Goal: Communication & Community: Share content

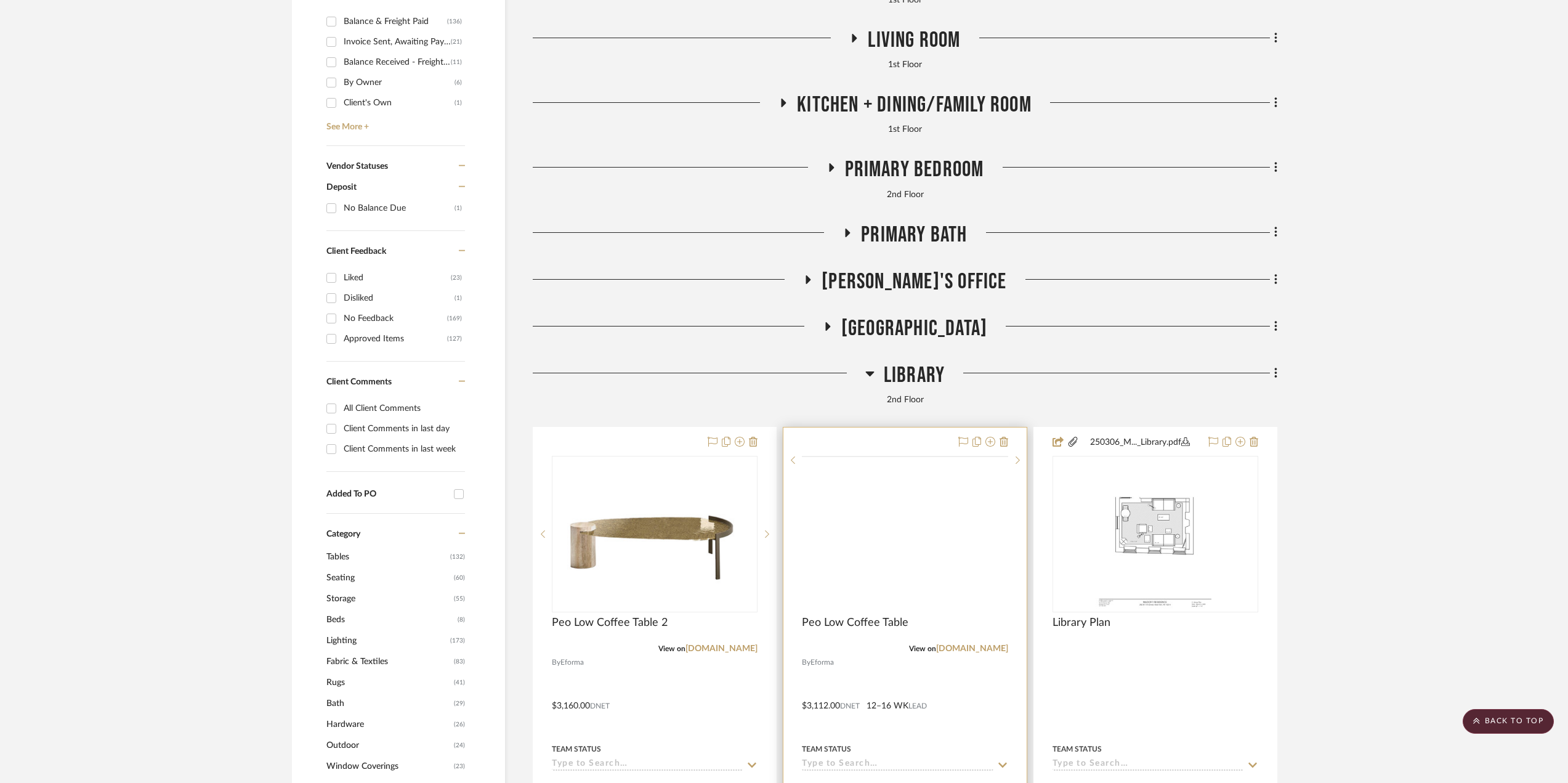
scroll to position [924, 0]
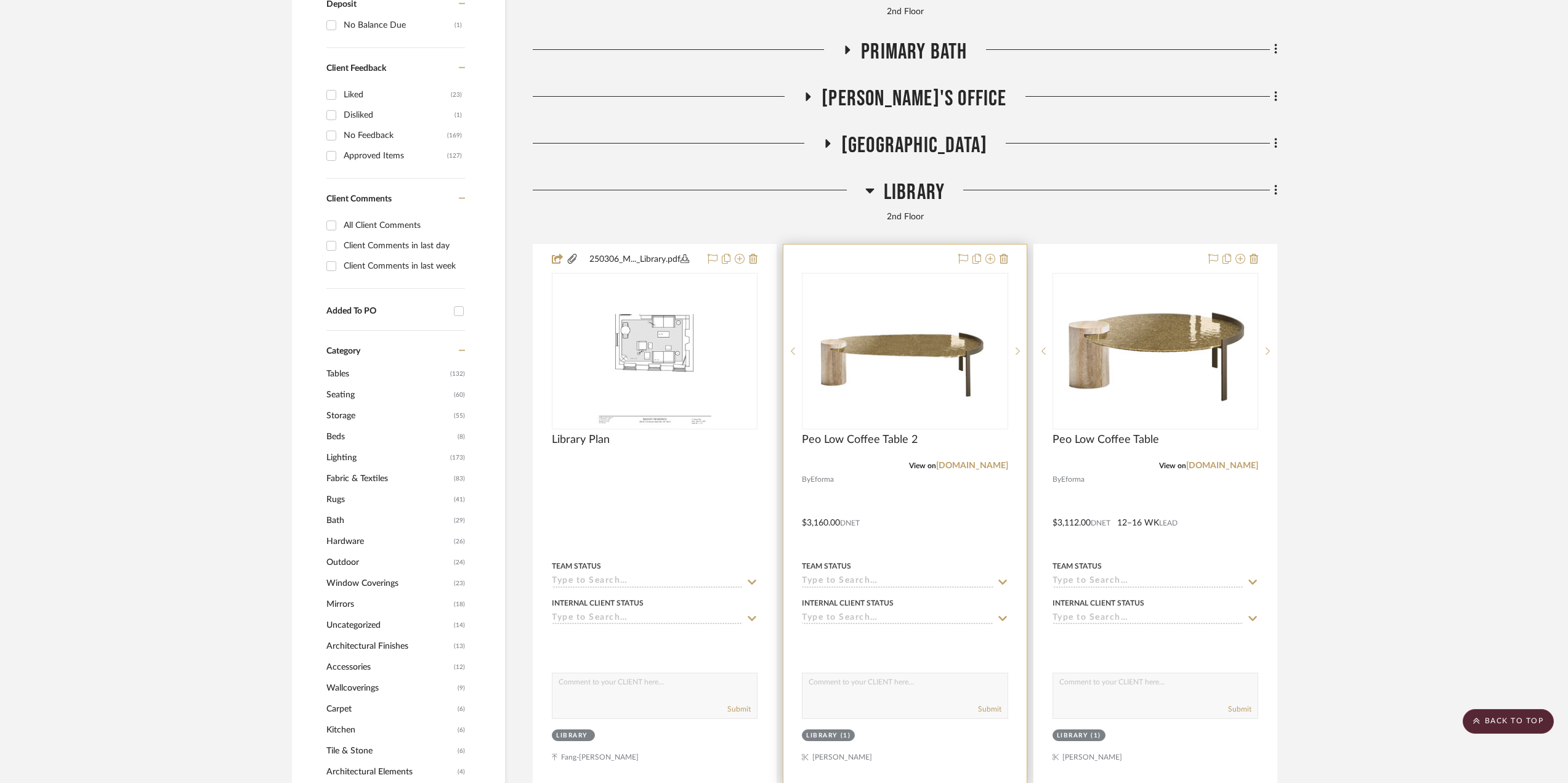
click at [906, 536] on div at bounding box center [905, 514] width 243 height 539
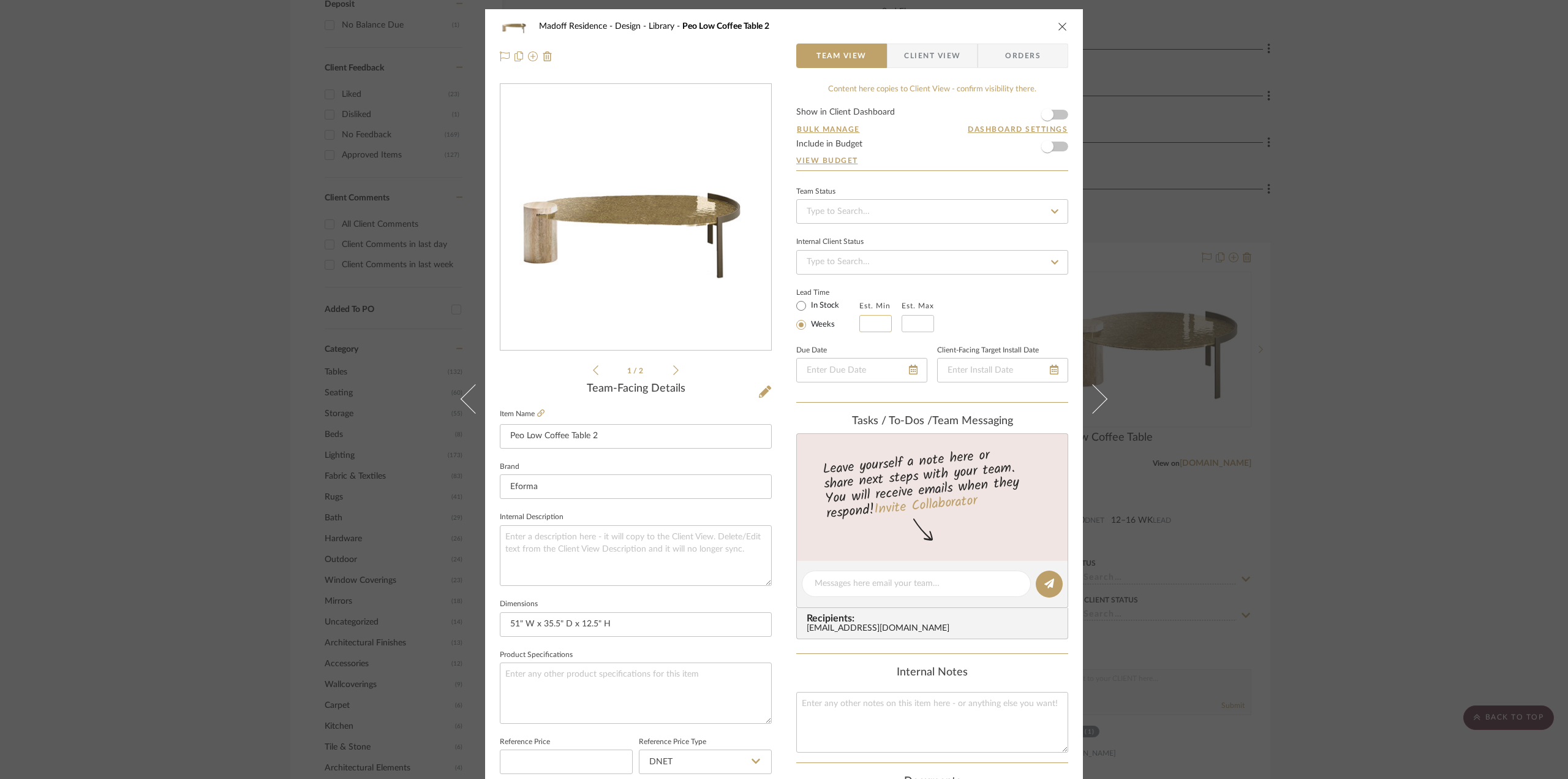
click at [870, 318] on input at bounding box center [875, 323] width 32 height 17
type input "12"
click at [913, 317] on input "text" at bounding box center [918, 323] width 32 height 17
type input "16"
click at [1004, 309] on div "Lead Time In Stock Weeks Est. Min 12 Est. Max 16" at bounding box center [932, 307] width 272 height 47
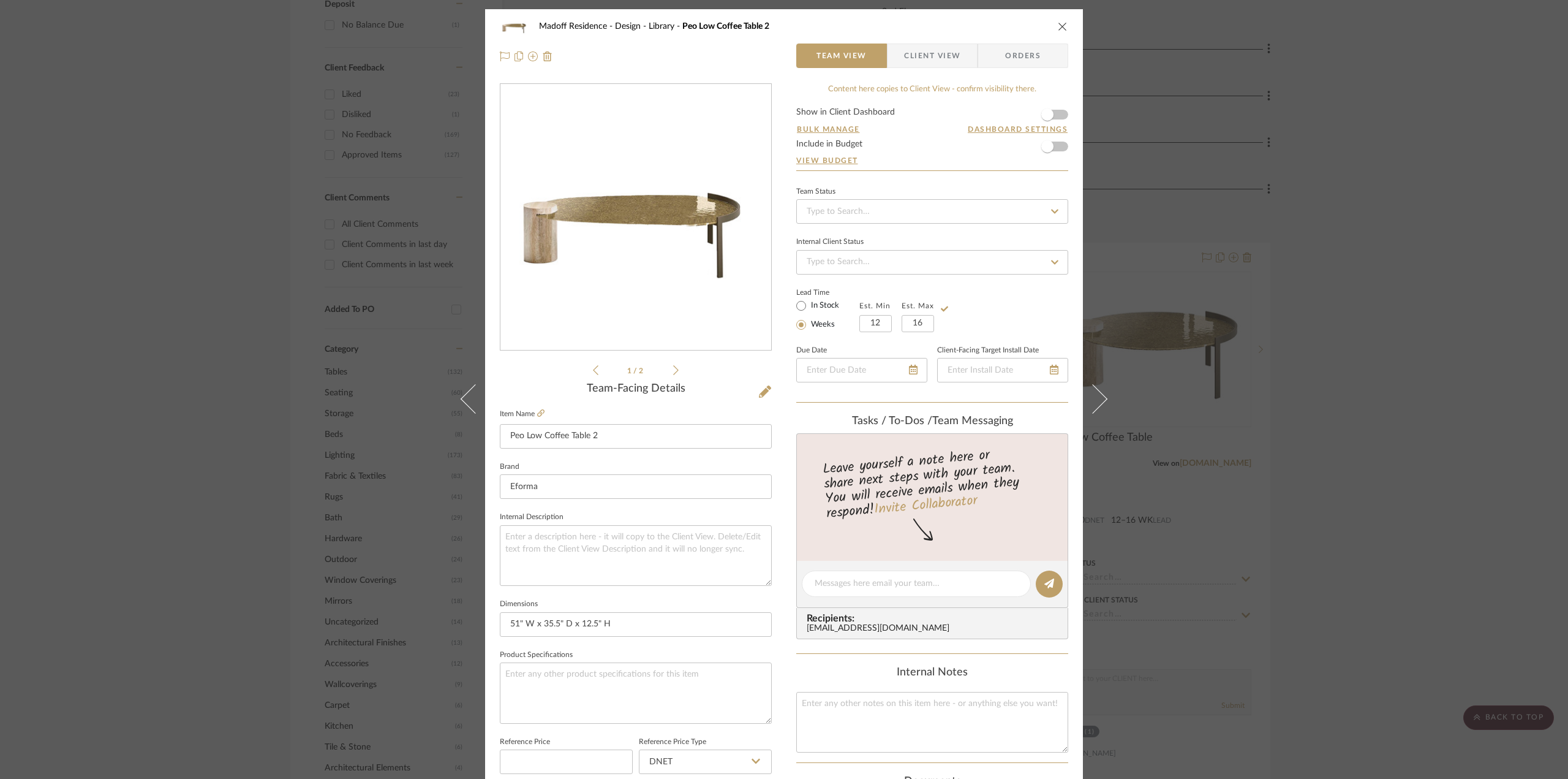
click at [1432, 535] on div "Madoff Residence - Design Library Peo Low Coffee Table 2 Team View Client View …" at bounding box center [784, 389] width 1568 height 779
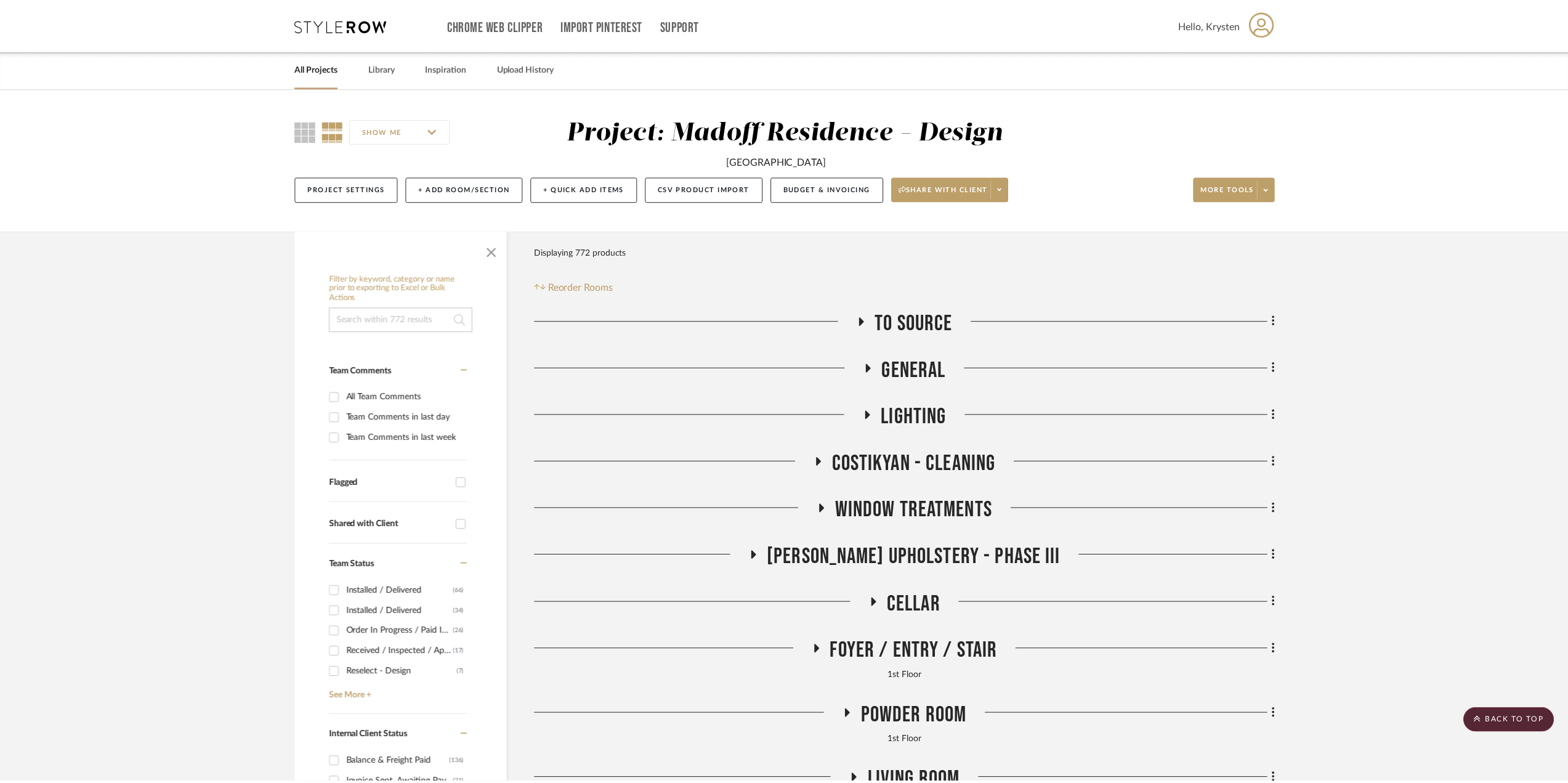
scroll to position [924, 0]
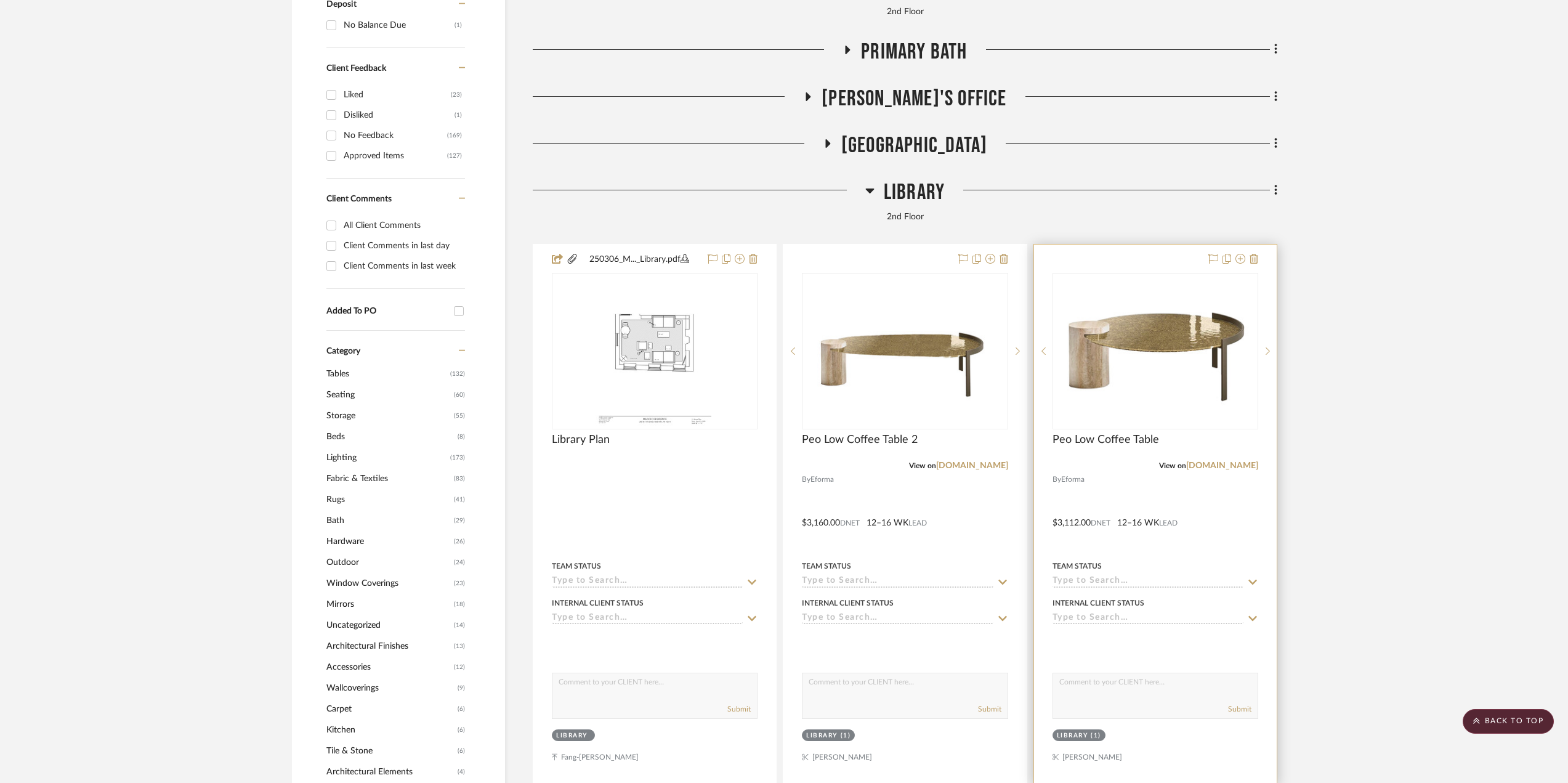
click at [1247, 523] on div at bounding box center [1155, 514] width 243 height 539
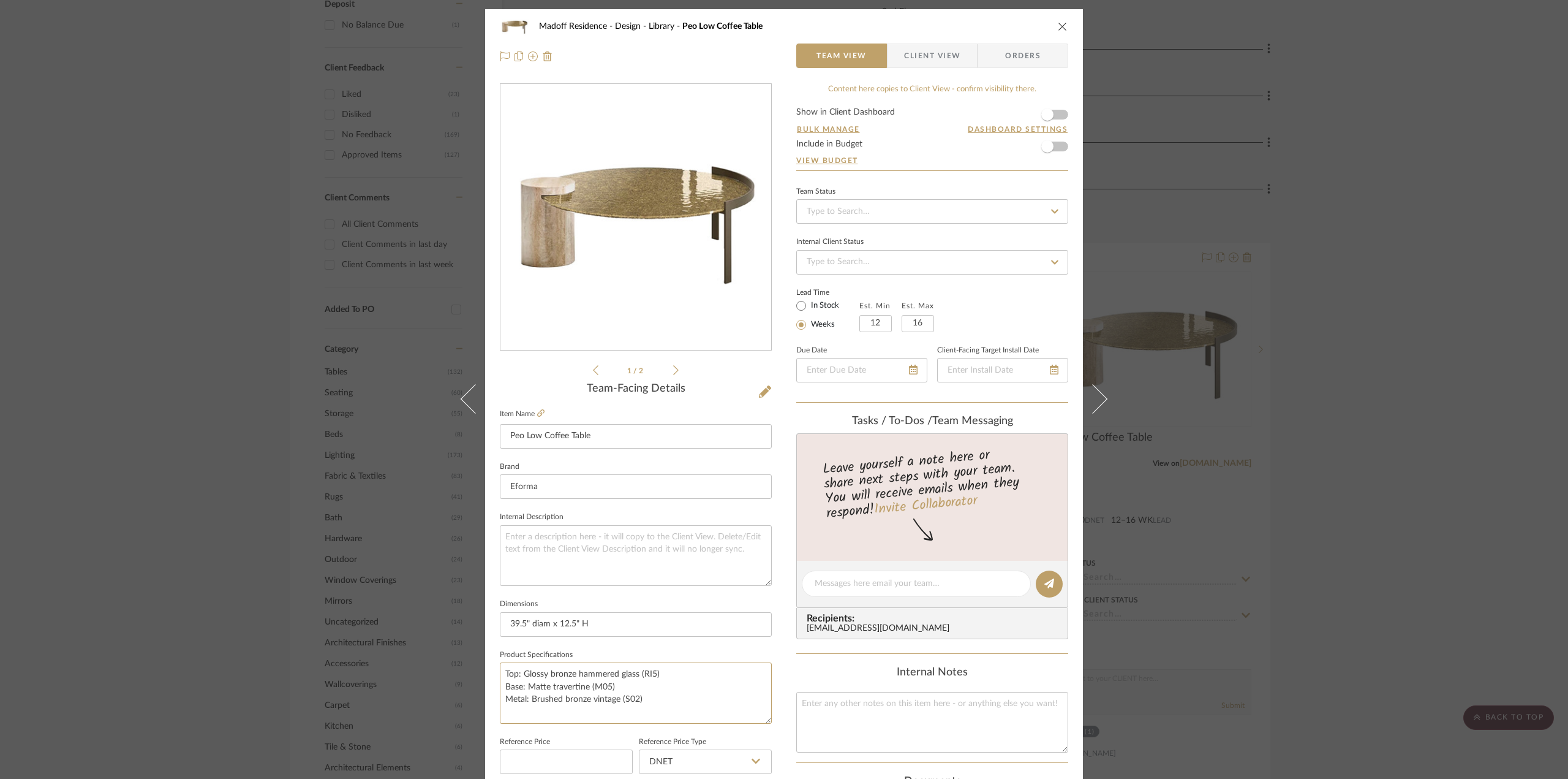
drag, startPoint x: 674, startPoint y: 710, endPoint x: 411, endPoint y: 647, distance: 270.4
click at [411, 647] on div "Madoff Residence - Design Library Peo Low Coffee Table Team View Client View Or…" at bounding box center [784, 389] width 1568 height 779
click at [1366, 492] on div "Madoff Residence - Design Library Peo Low Coffee Table Team View Client View Or…" at bounding box center [784, 389] width 1568 height 779
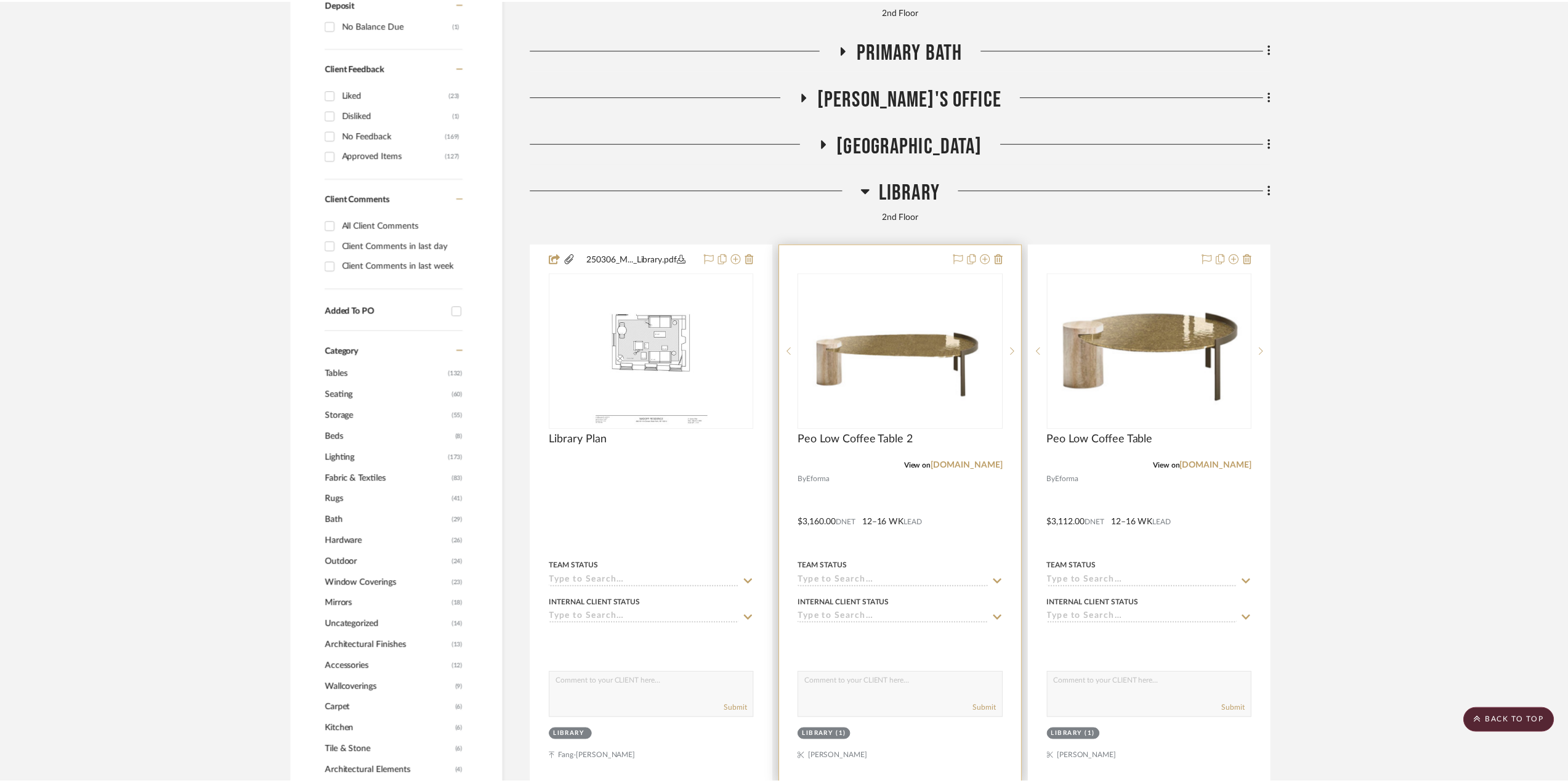
scroll to position [924, 0]
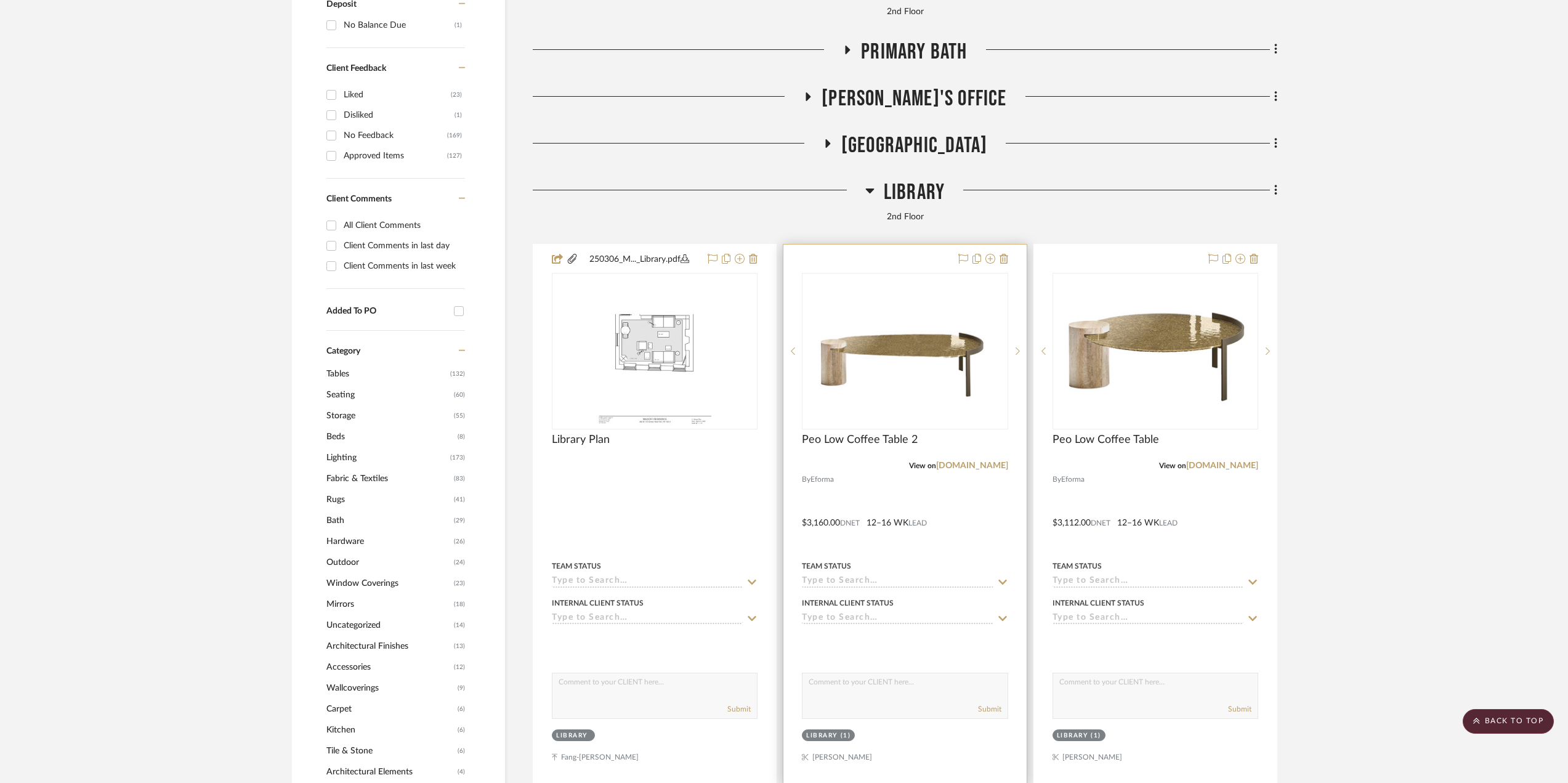
click at [923, 530] on div at bounding box center [905, 514] width 243 height 539
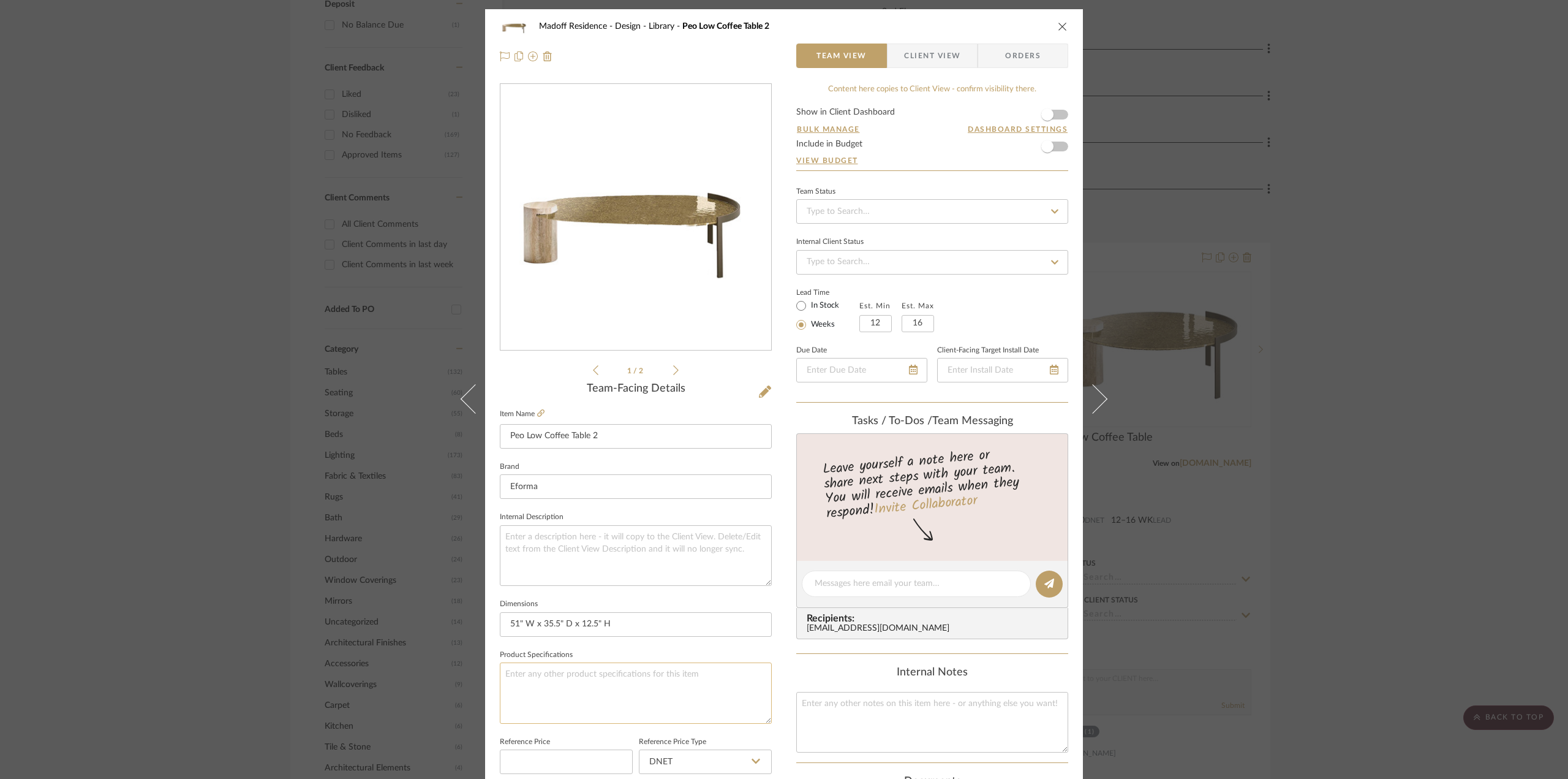
click at [585, 685] on textarea at bounding box center [635, 692] width 272 height 61
paste textarea "Top: Glossy bronze hammered glass (RI5) Base: Matte travertine (M05) Metal: Bru…"
type textarea "Top: Glossy bronze hammered glass (RI5) Base: Matte travertine (M05) Metal: Bru…"
click at [1311, 412] on div "Madoff Residence - Design Library Peo Low Coffee Table 2 Team View Client View …" at bounding box center [784, 389] width 1568 height 779
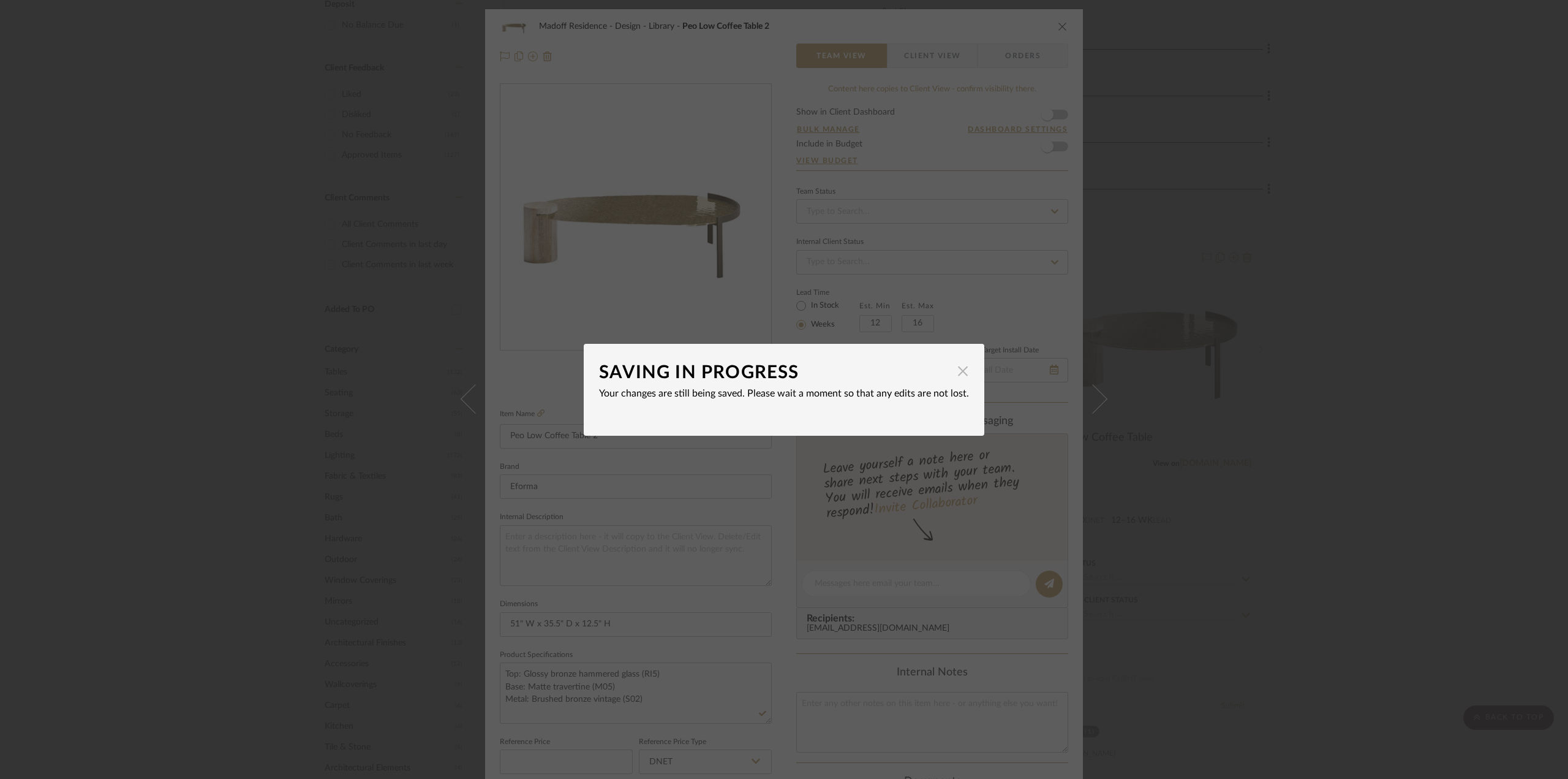
click at [958, 372] on span "button" at bounding box center [962, 371] width 24 height 24
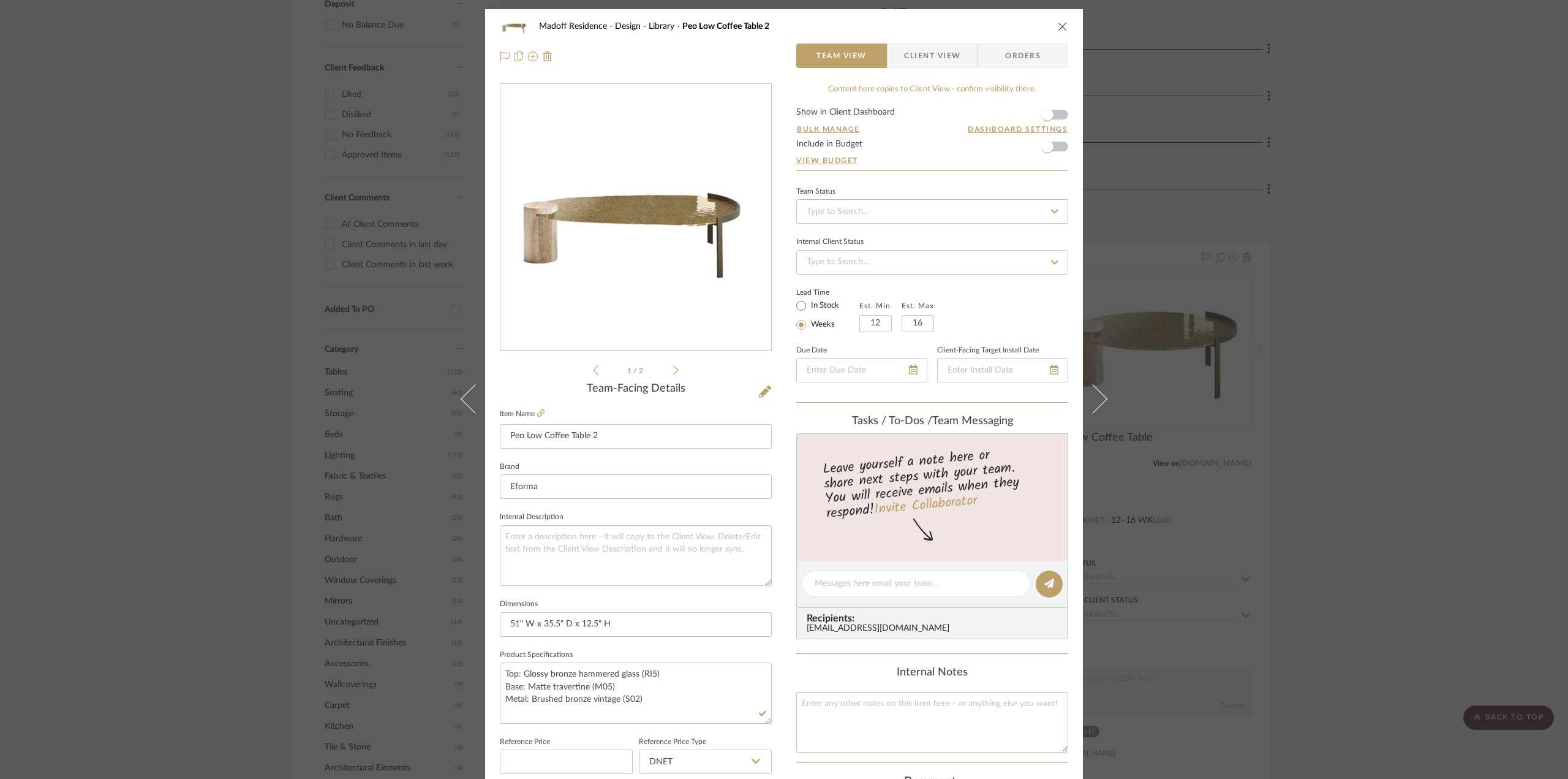
click at [1212, 514] on div "Madoff Residence - Design Library Peo Low Coffee Table 2 Team View Client View …" at bounding box center [784, 389] width 1568 height 779
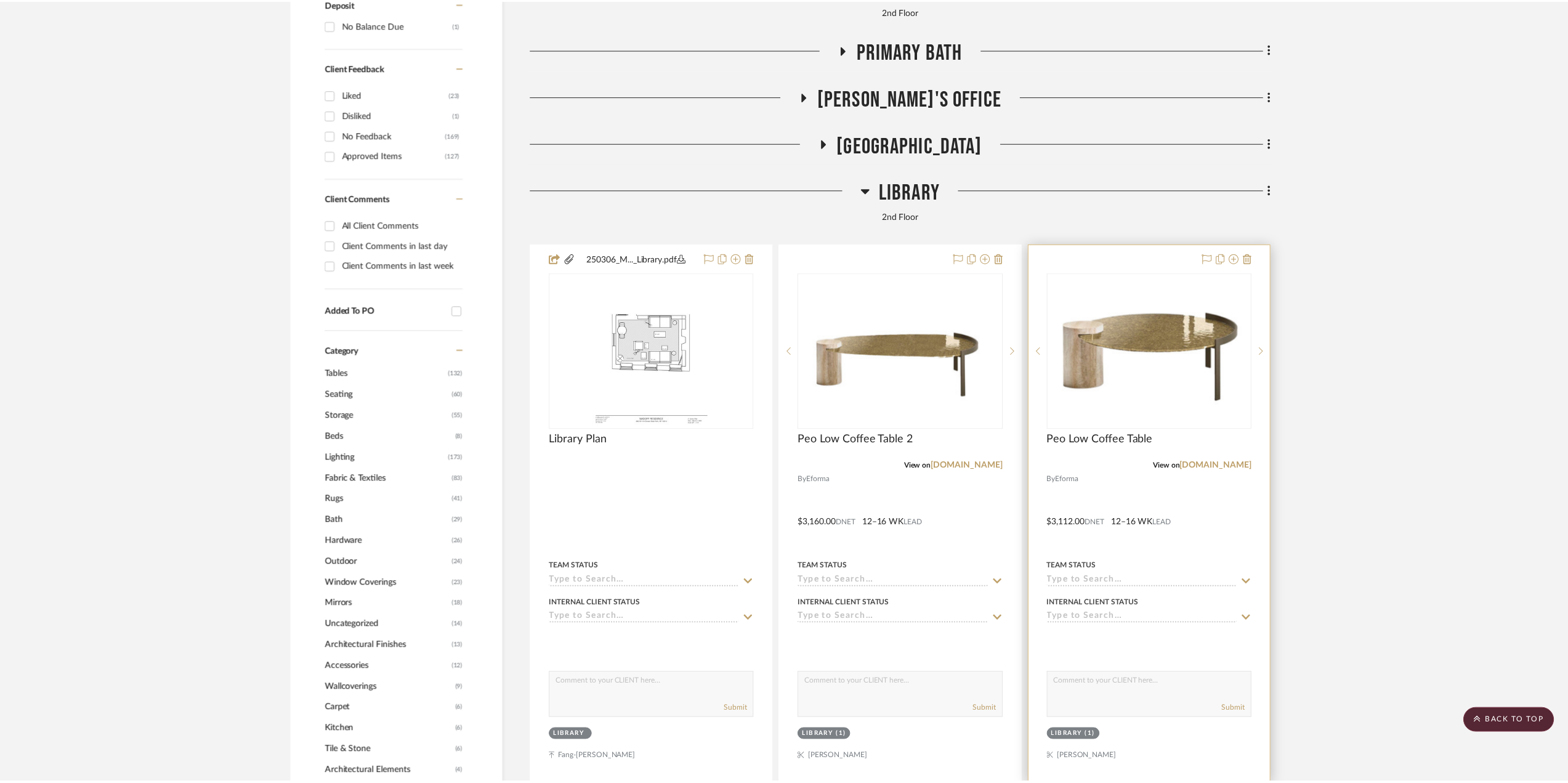
scroll to position [924, 0]
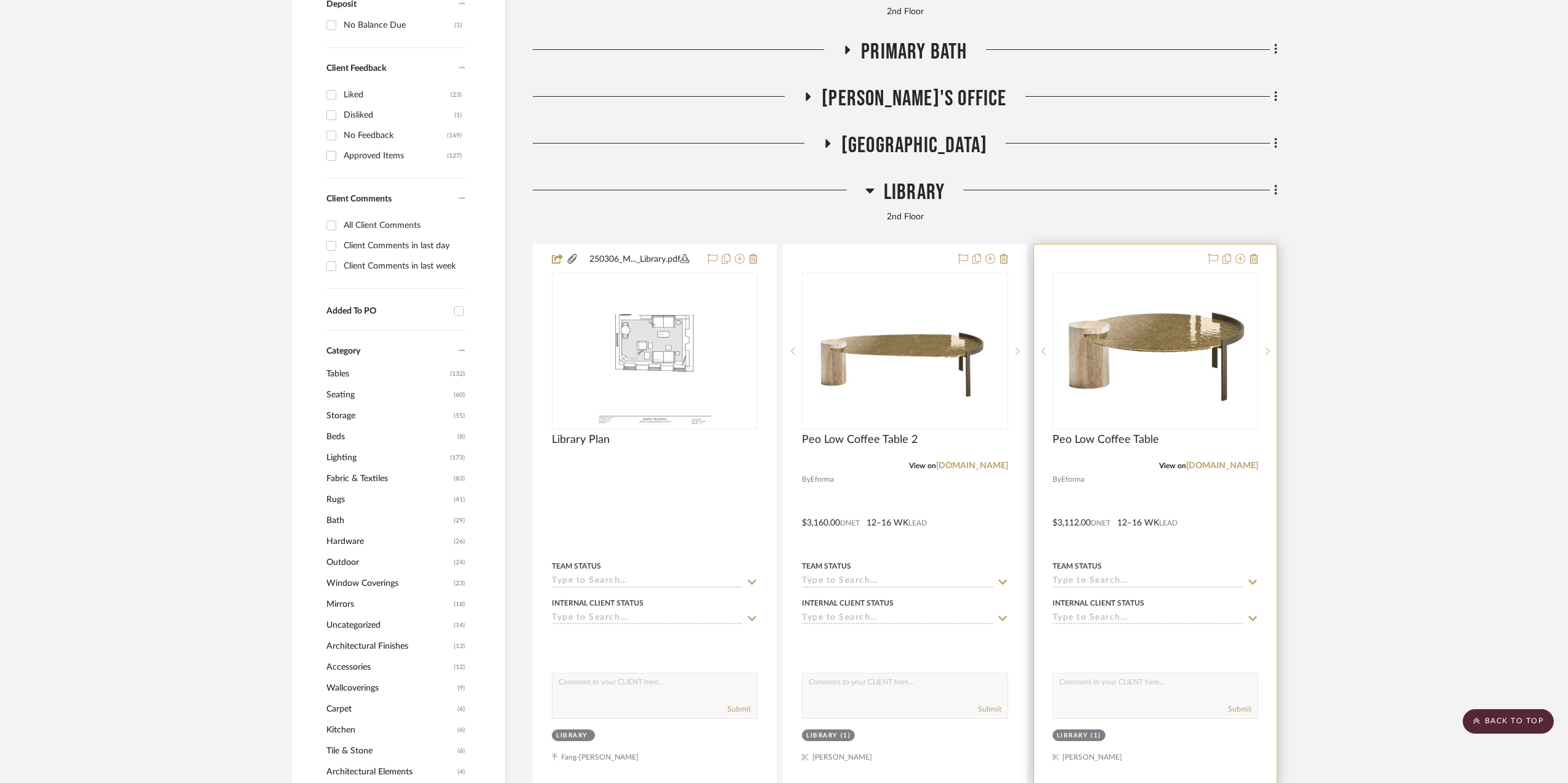
click at [1232, 523] on div at bounding box center [1155, 514] width 243 height 539
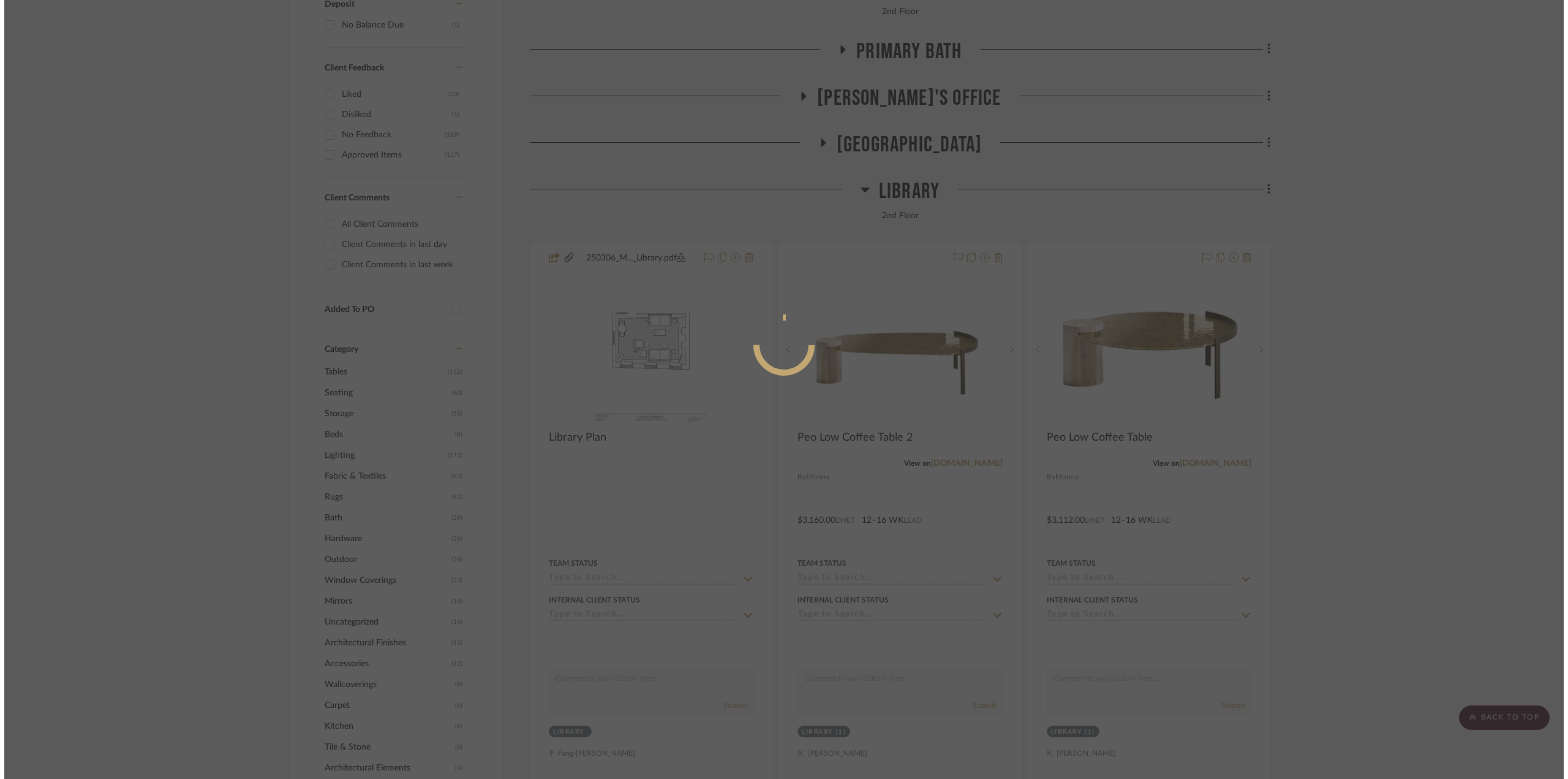
scroll to position [0, 0]
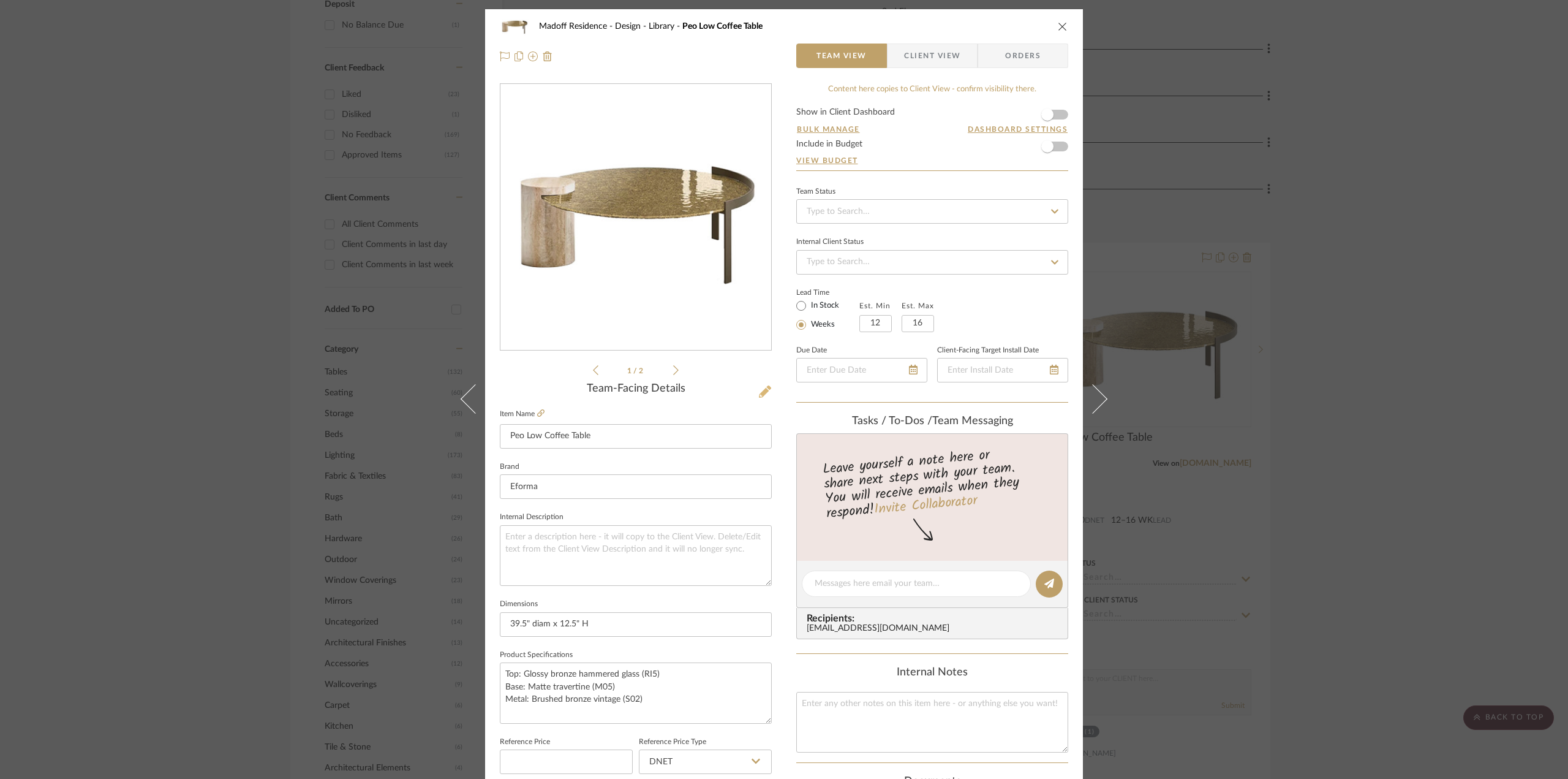
click at [759, 386] on icon at bounding box center [764, 392] width 12 height 12
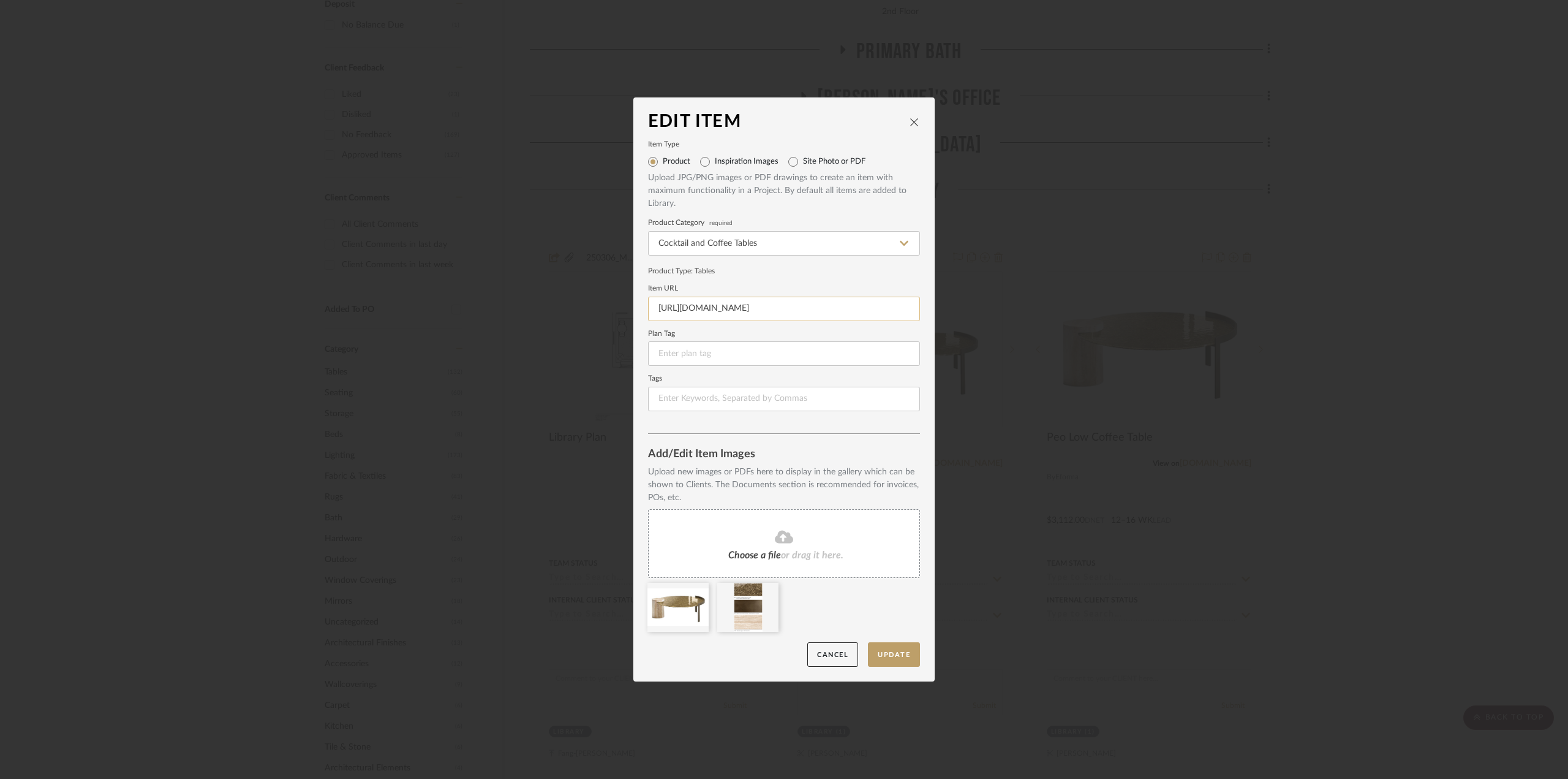
click at [792, 305] on input "https://eforma.it/en/furniture/coffee-tables/peo-low-coffee-table-with-crystal-…" at bounding box center [784, 308] width 272 height 24
click at [1386, 348] on div "Edit Item Item Type Product Inspiration Images Site Photo or PDF Upload JPG/PNG…" at bounding box center [784, 389] width 1568 height 779
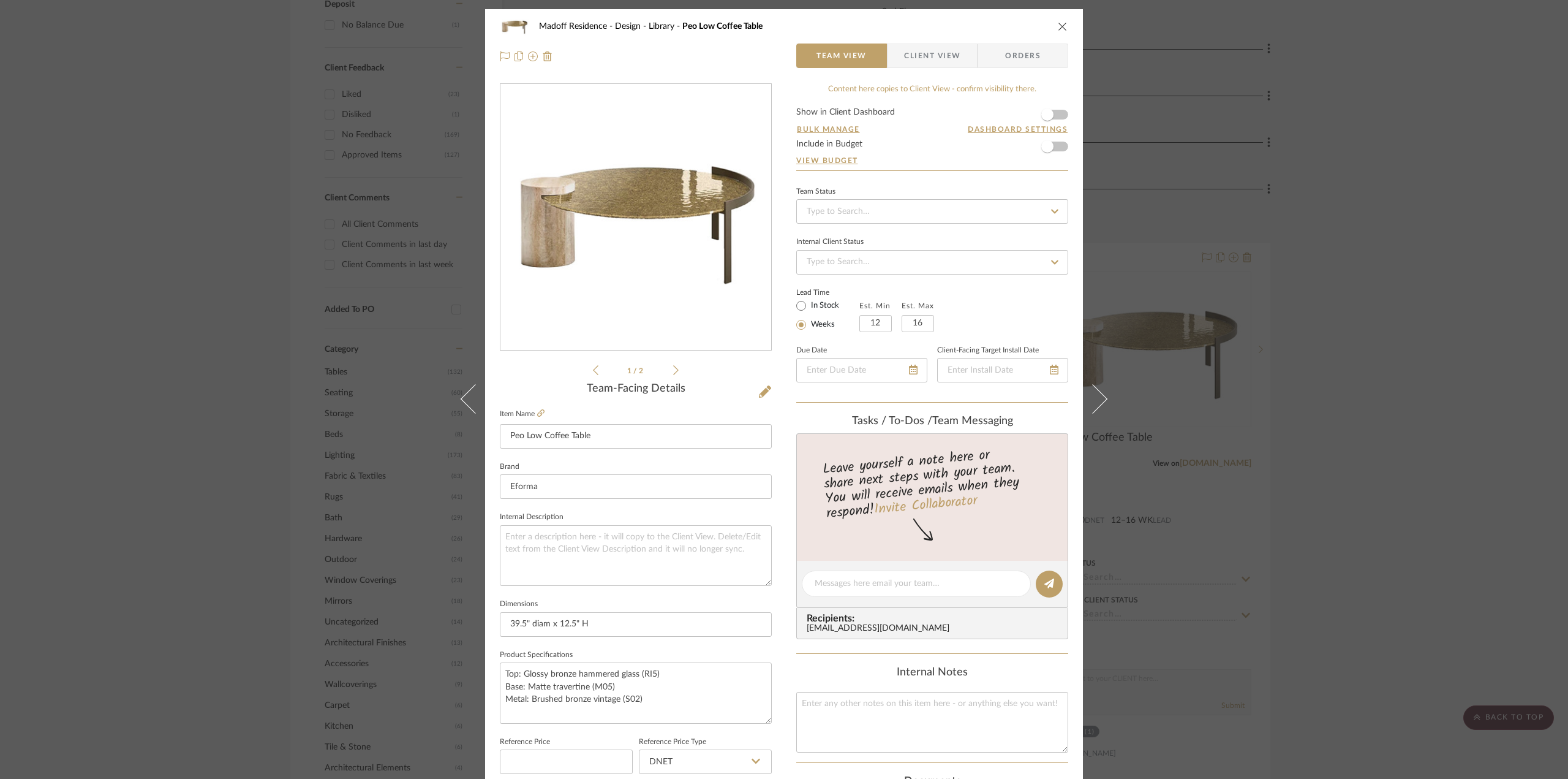
click at [1267, 590] on div "Madoff Residence - Design Library Peo Low Coffee Table Team View Client View Or…" at bounding box center [784, 389] width 1568 height 779
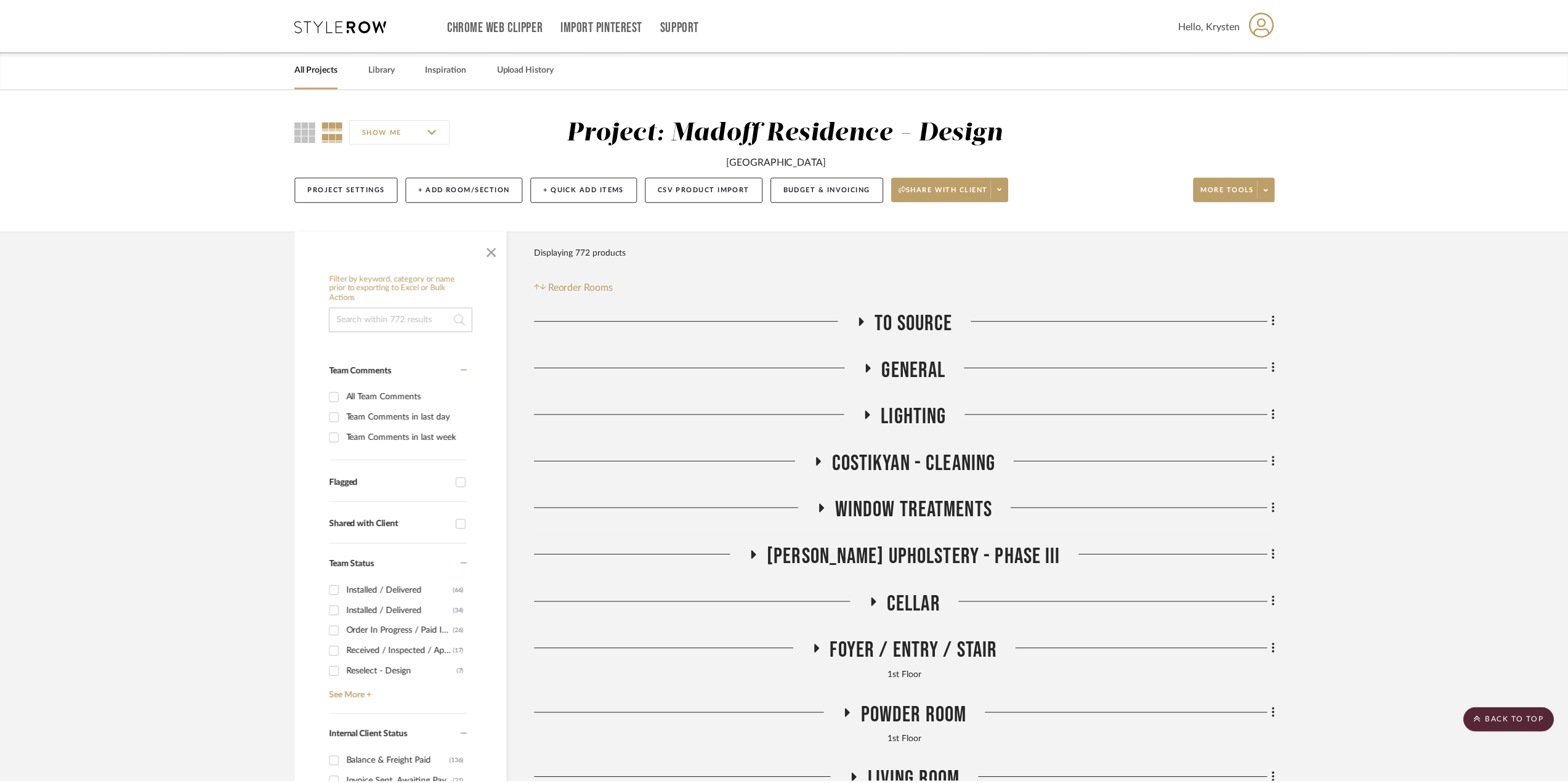
scroll to position [924, 0]
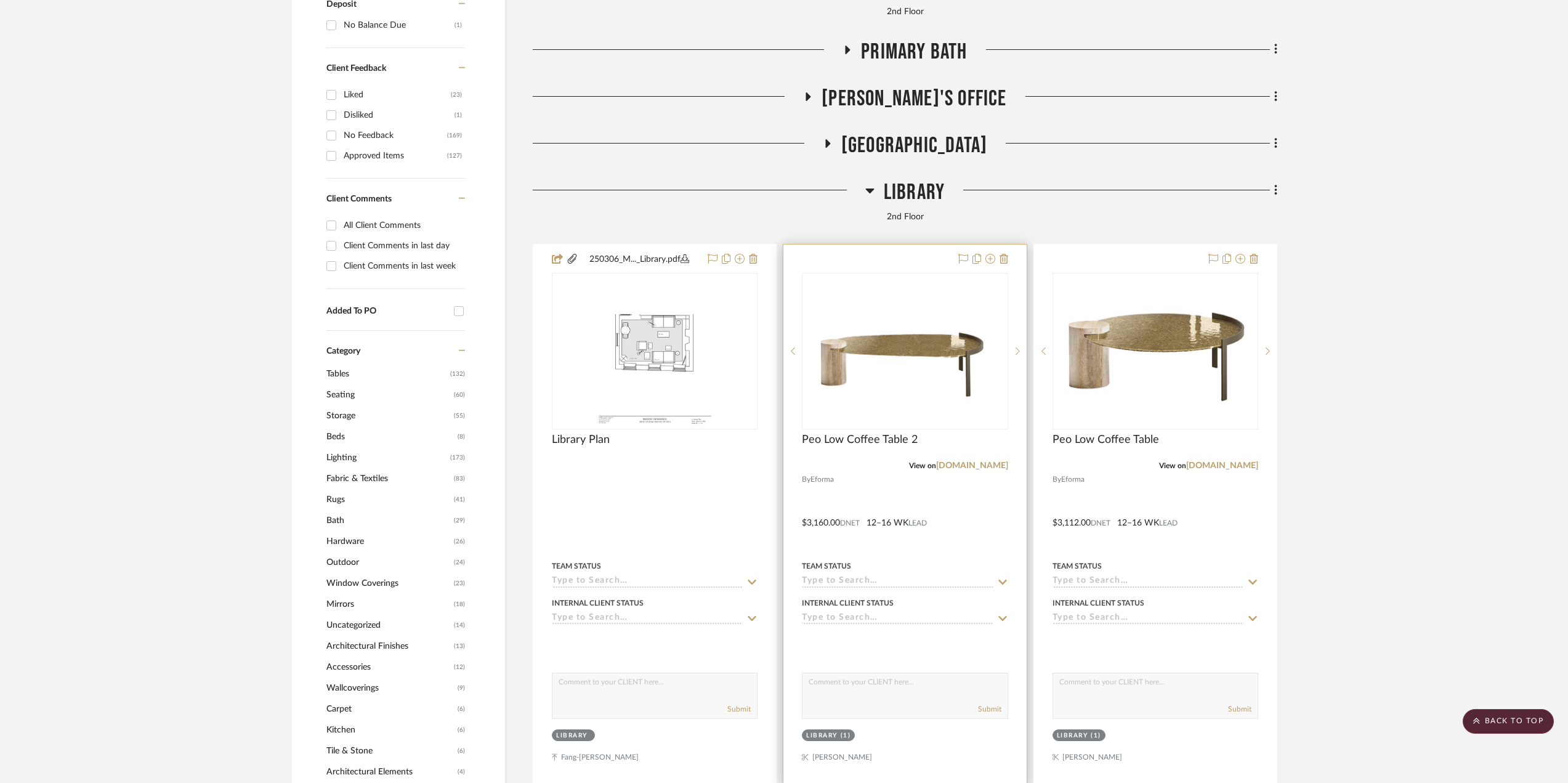
click at [983, 502] on div at bounding box center [905, 514] width 243 height 539
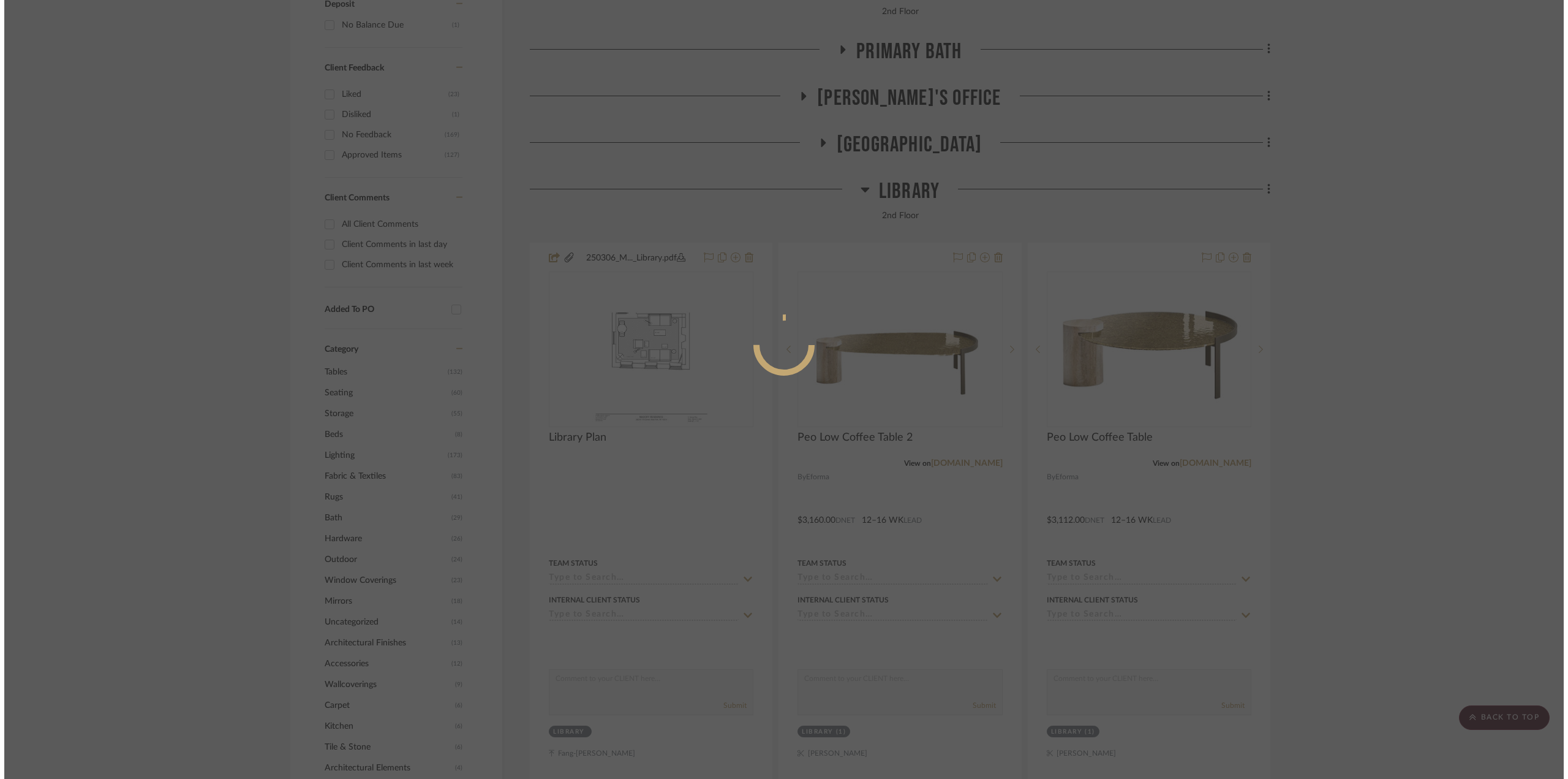
scroll to position [0, 0]
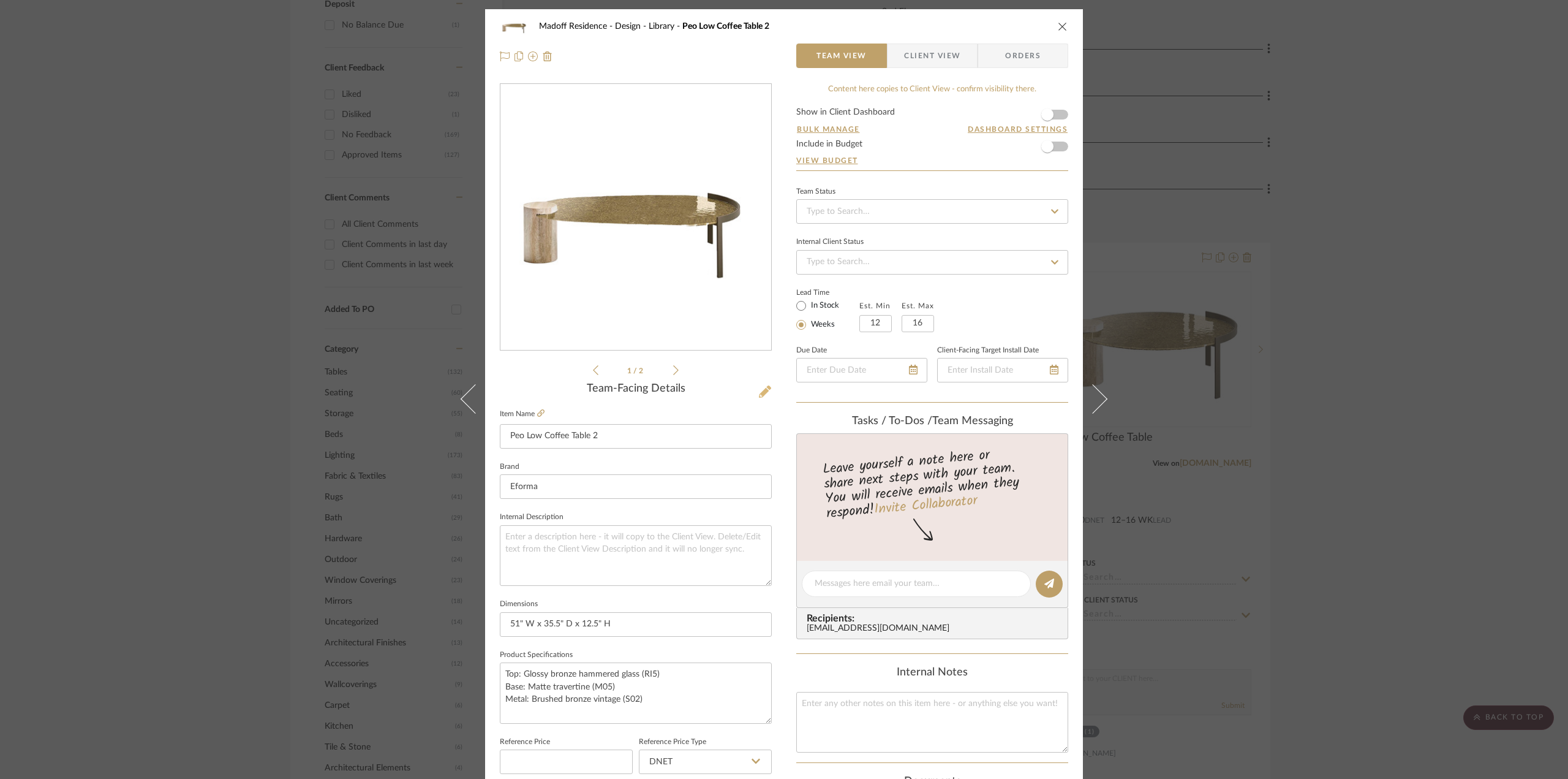
click at [760, 387] on icon at bounding box center [764, 392] width 12 height 12
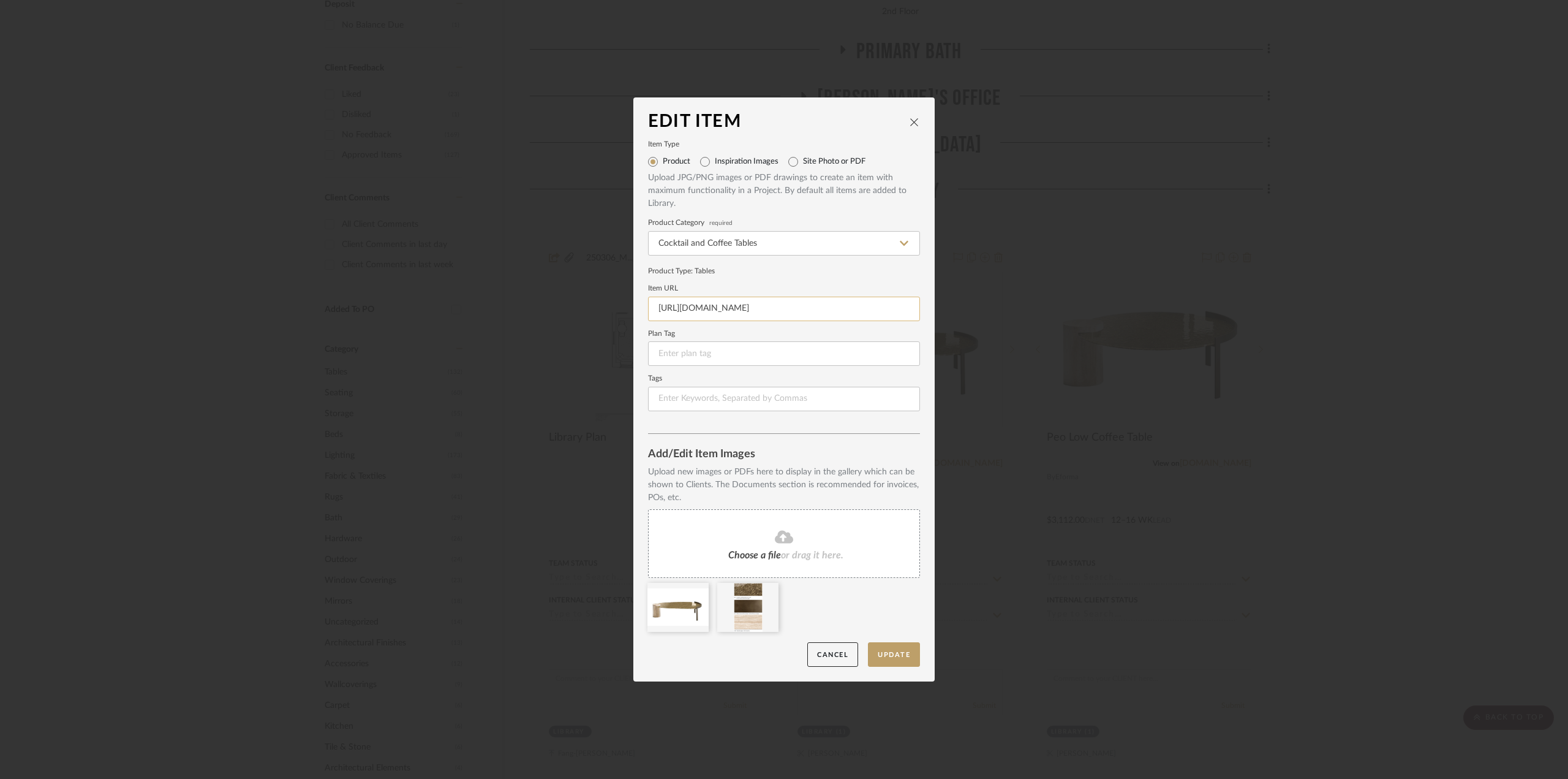
click at [724, 305] on input "https://mail.google.com/mail/u/0/?tab=rm&ogbl#inbox/FMfcgzQcqHTtpNCPMSBbDZXxtsl…" at bounding box center [784, 308] width 272 height 24
paste input "eforma.it/en/furniture/coffee-tables/peo-low-coffee-table-with-crystal-top-efor…"
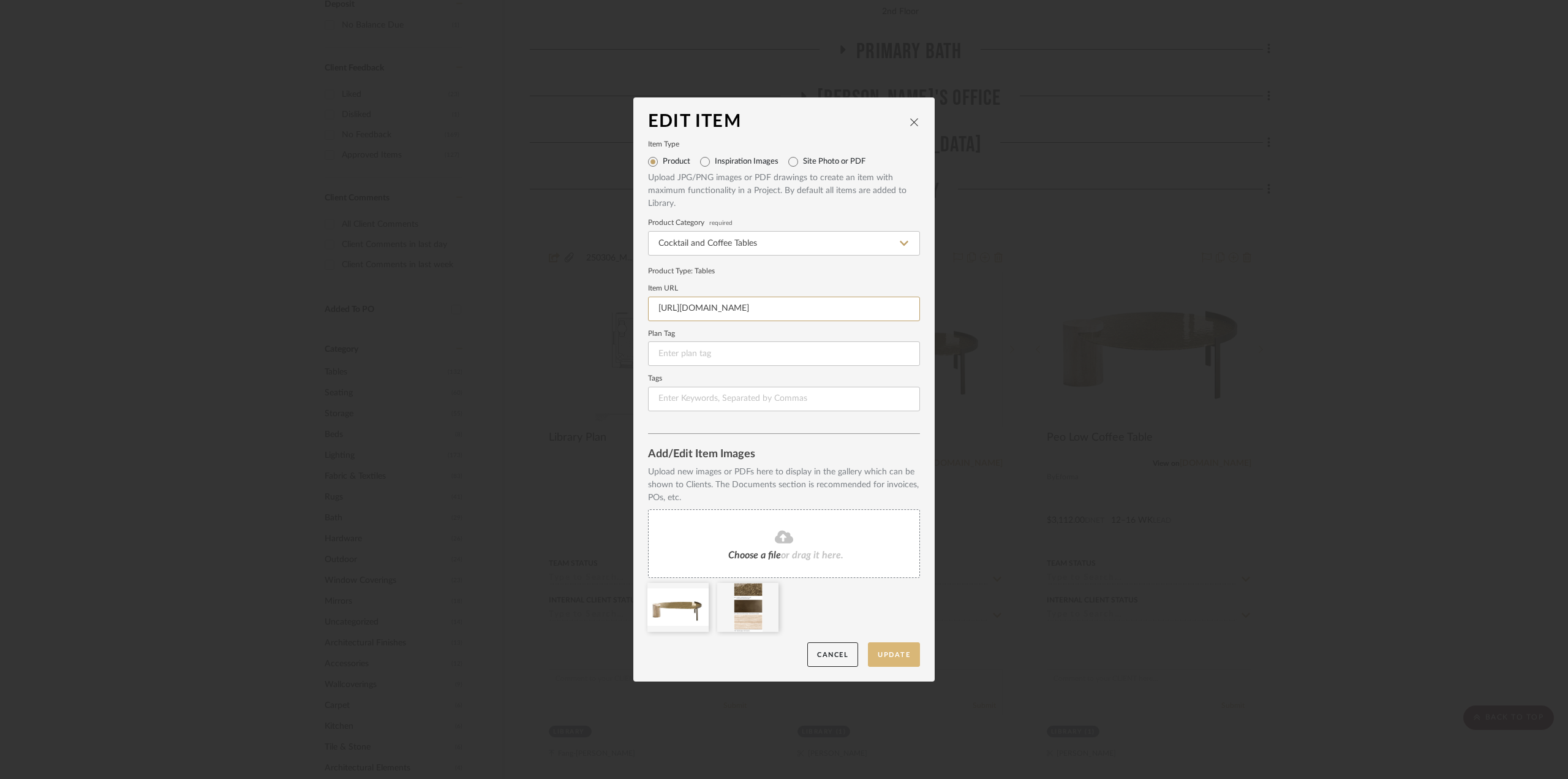
type input "https://eforma.it/en/furniture/coffee-tables/peo-low-coffee-table-with-crystal-…"
click at [898, 655] on button "Update" at bounding box center [894, 655] width 52 height 25
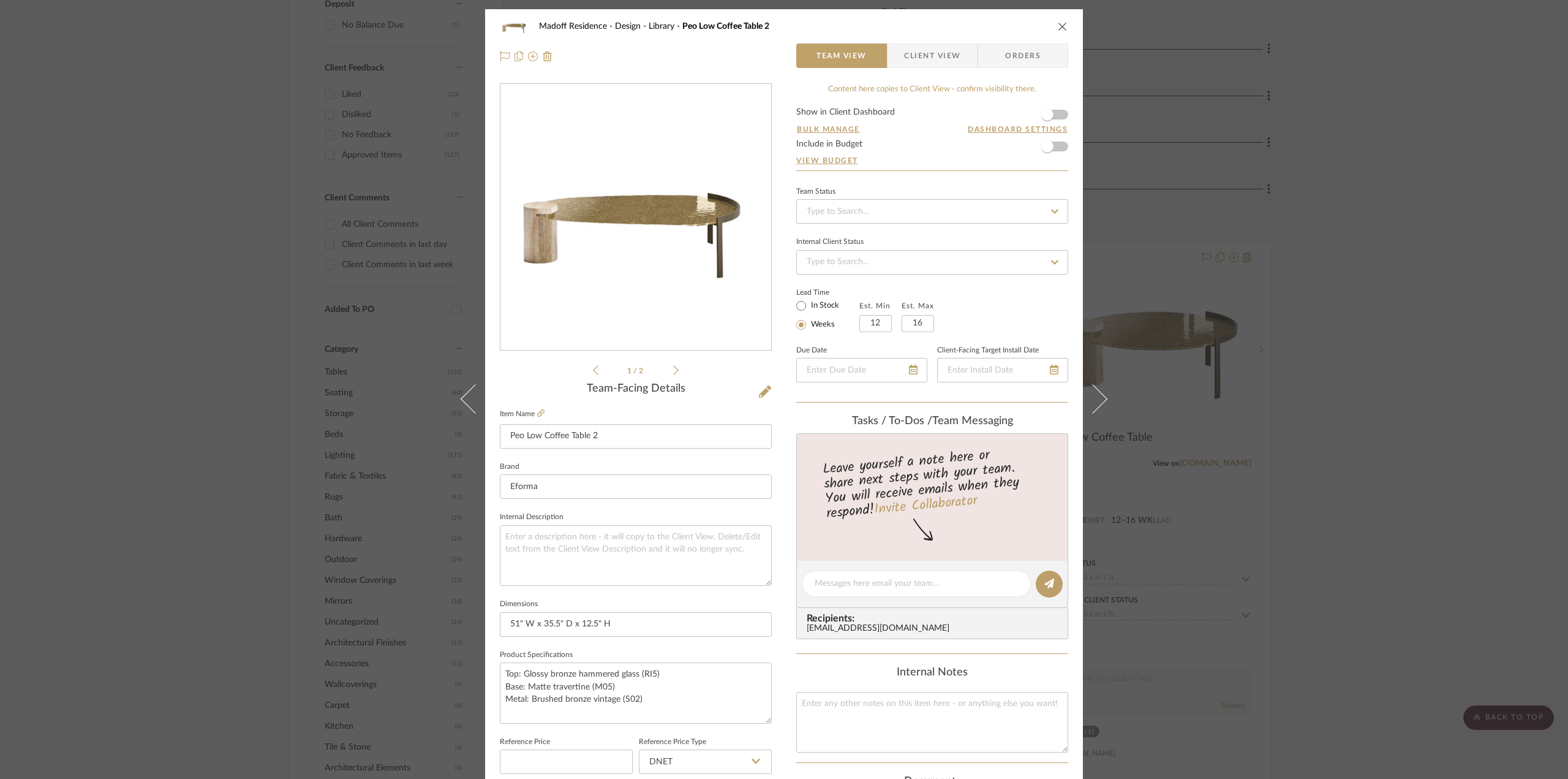
click at [1340, 469] on div "Madoff Residence - Design Library Peo Low Coffee Table 2 Team View Client View …" at bounding box center [784, 389] width 1568 height 779
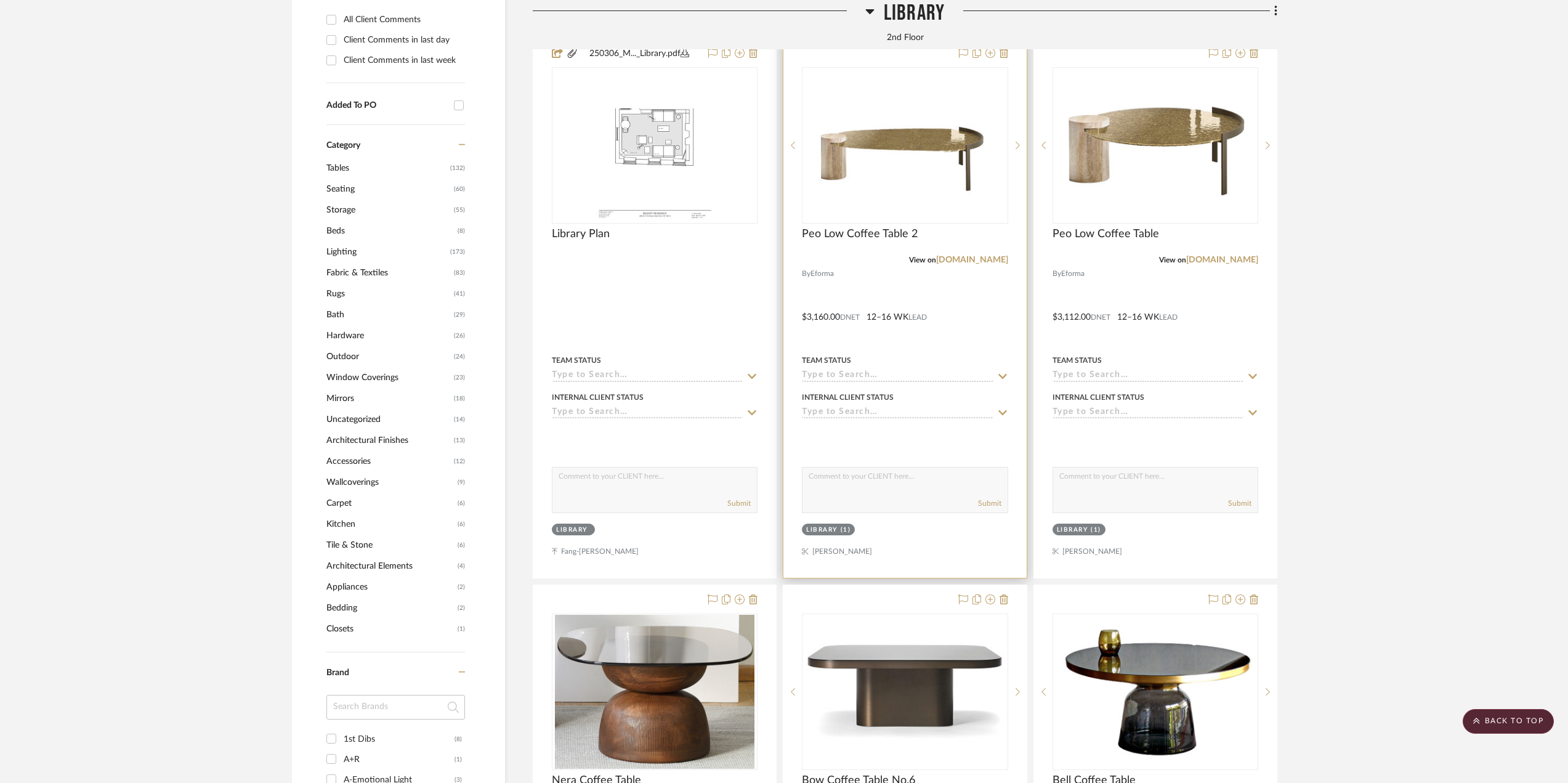
scroll to position [1109, 0]
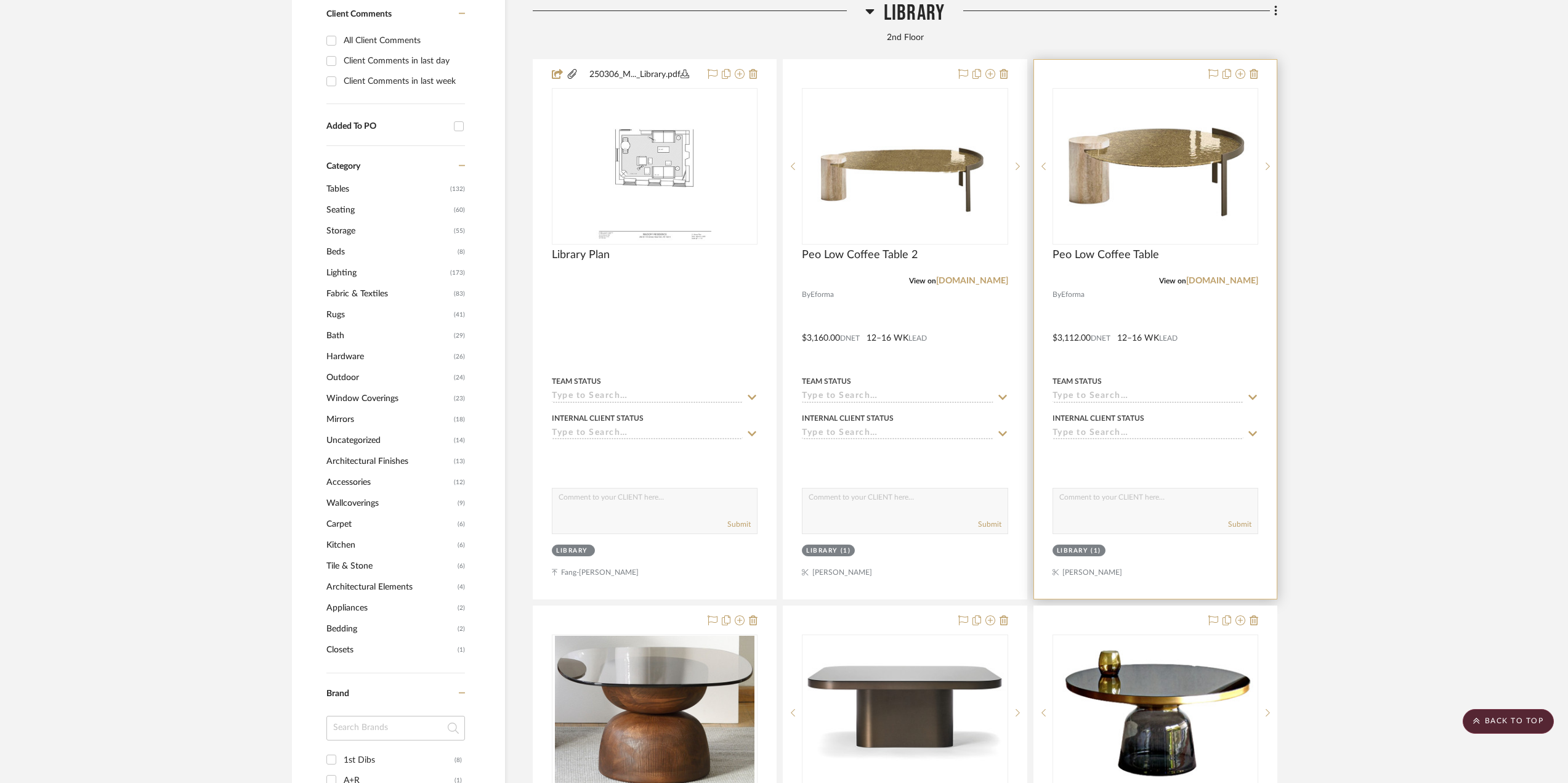
click at [1223, 318] on div at bounding box center [1155, 329] width 243 height 539
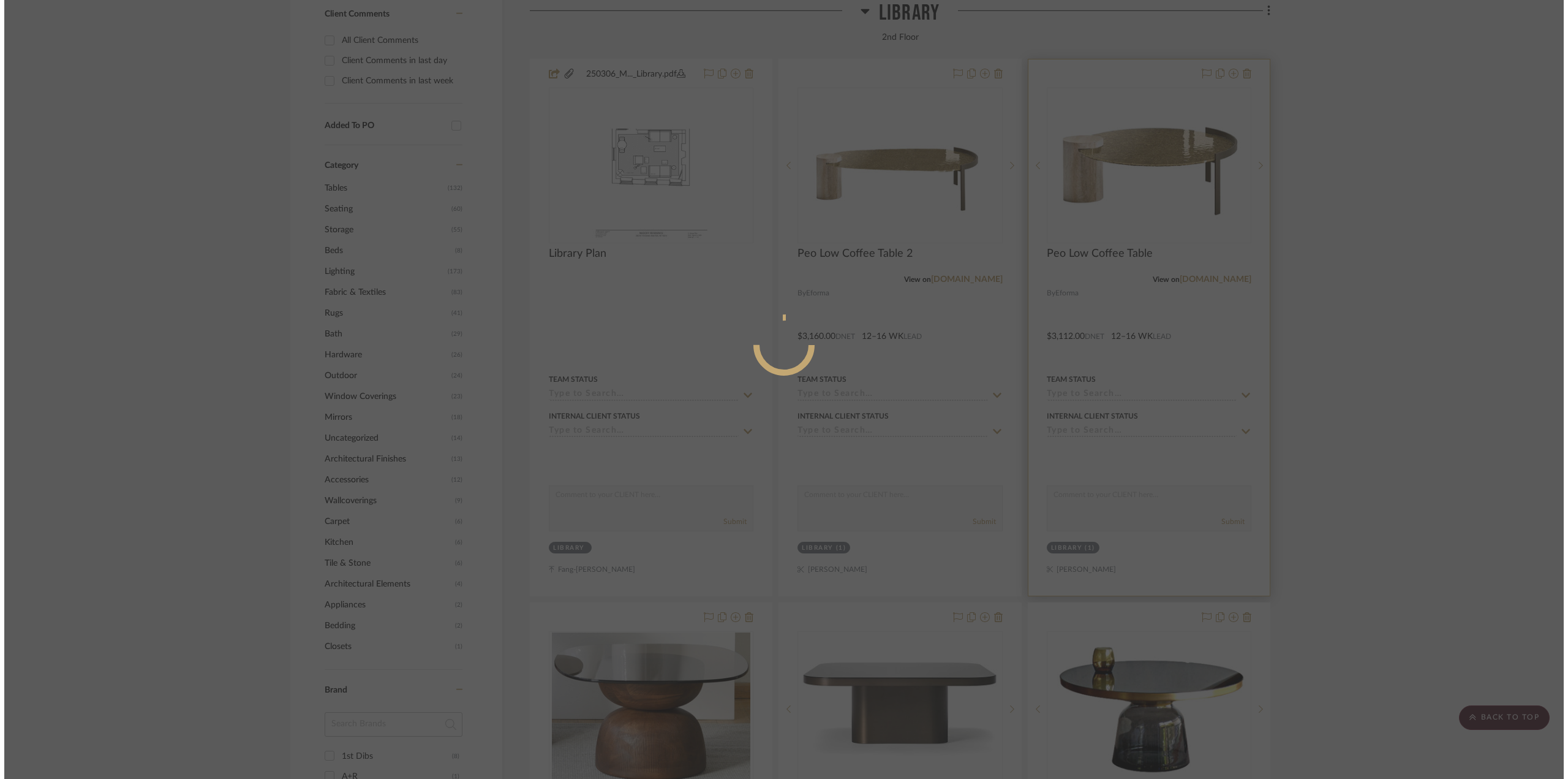
scroll to position [0, 0]
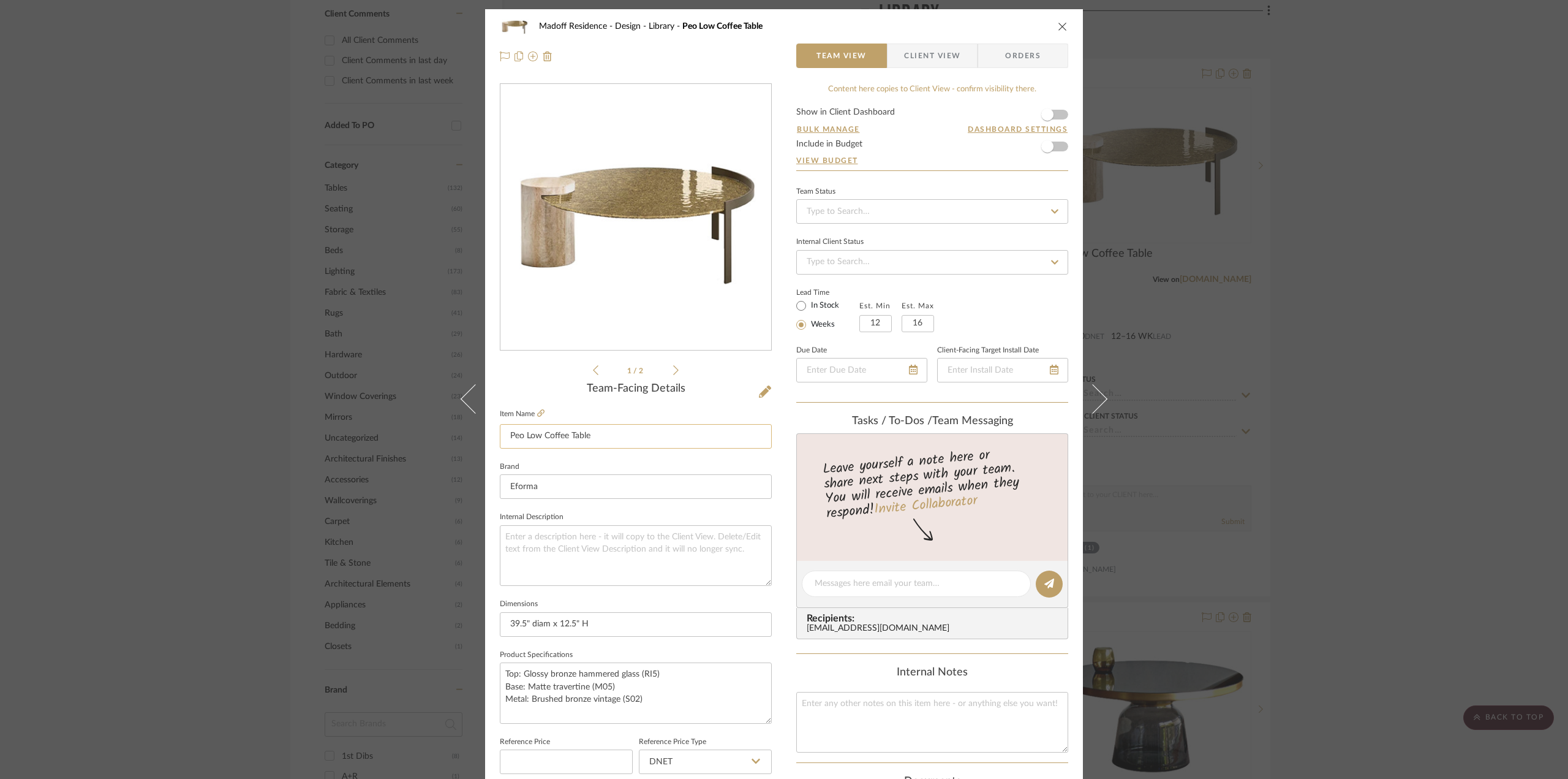
click at [665, 446] on input "Peo Low Coffee Table" at bounding box center [635, 436] width 272 height 24
type input "Peo Low Coffee Table 1"
click at [804, 415] on div "Tasks / To-Dos / team Messaging" at bounding box center [932, 422] width 272 height 13
click at [1371, 282] on div "Madoff Residence - Design Library Peo Low Coffee Table 1 Team View Client View …" at bounding box center [784, 389] width 1568 height 779
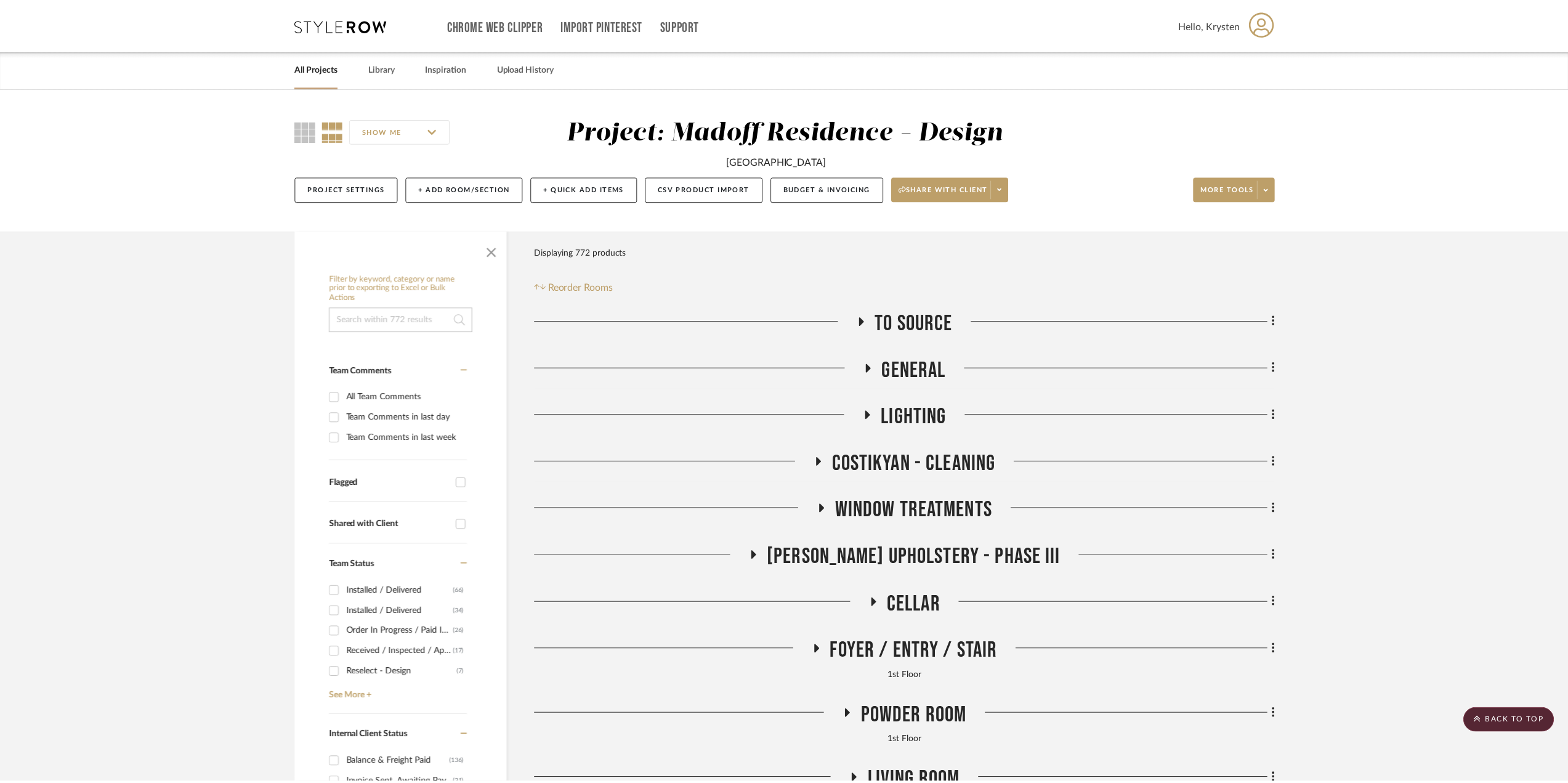
scroll to position [1109, 0]
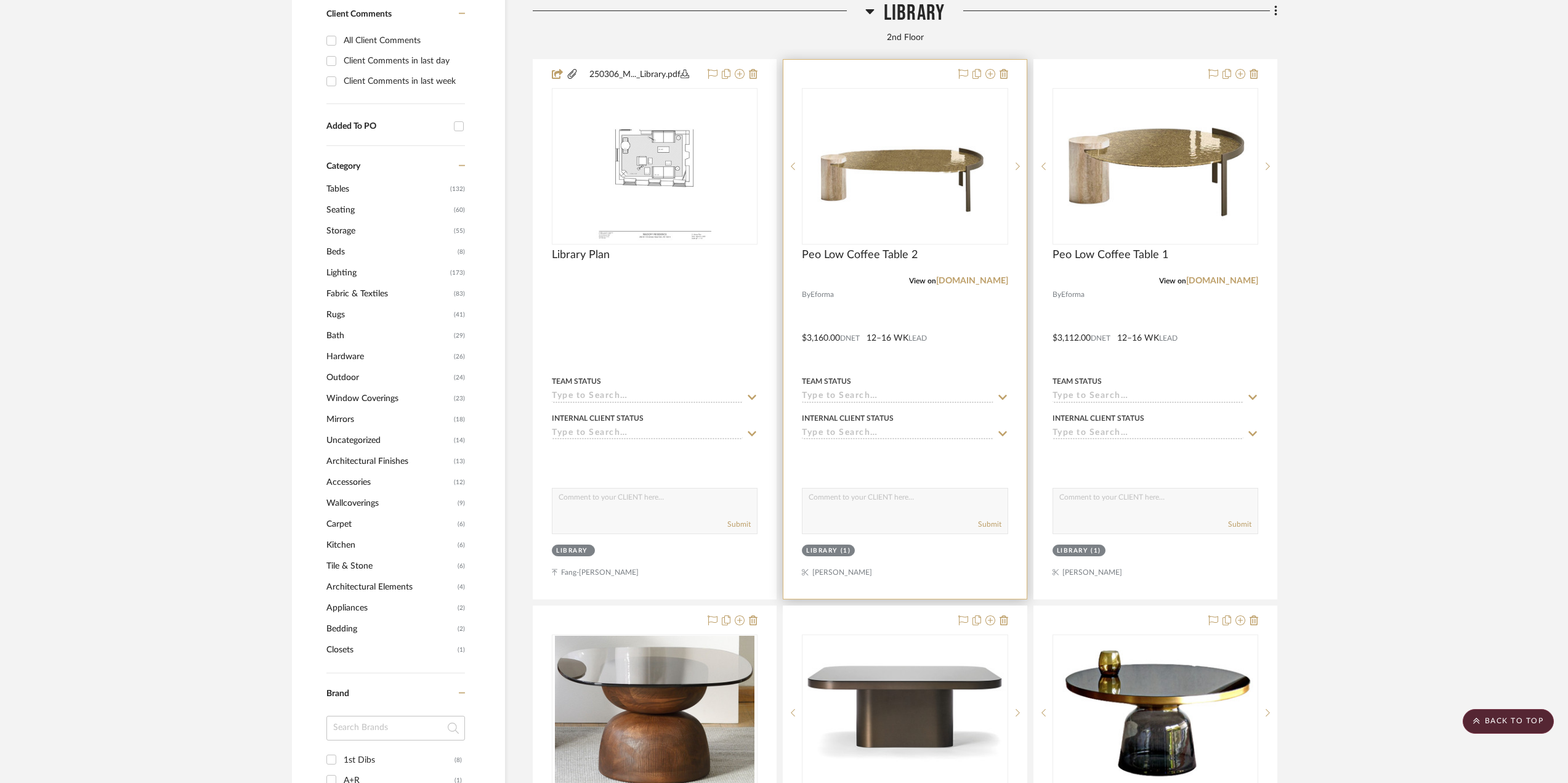
click at [938, 361] on div at bounding box center [905, 329] width 243 height 539
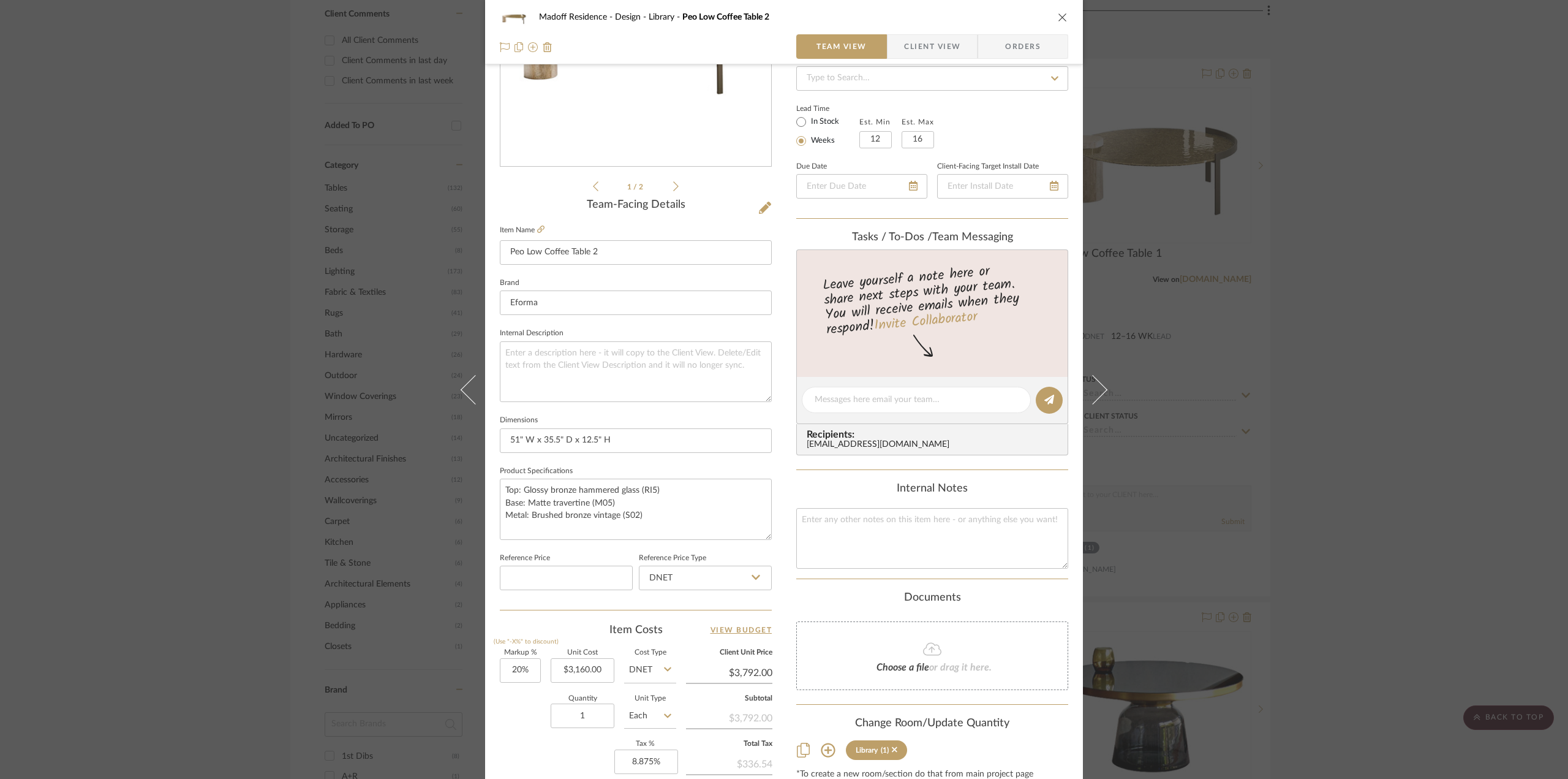
scroll to position [359, 0]
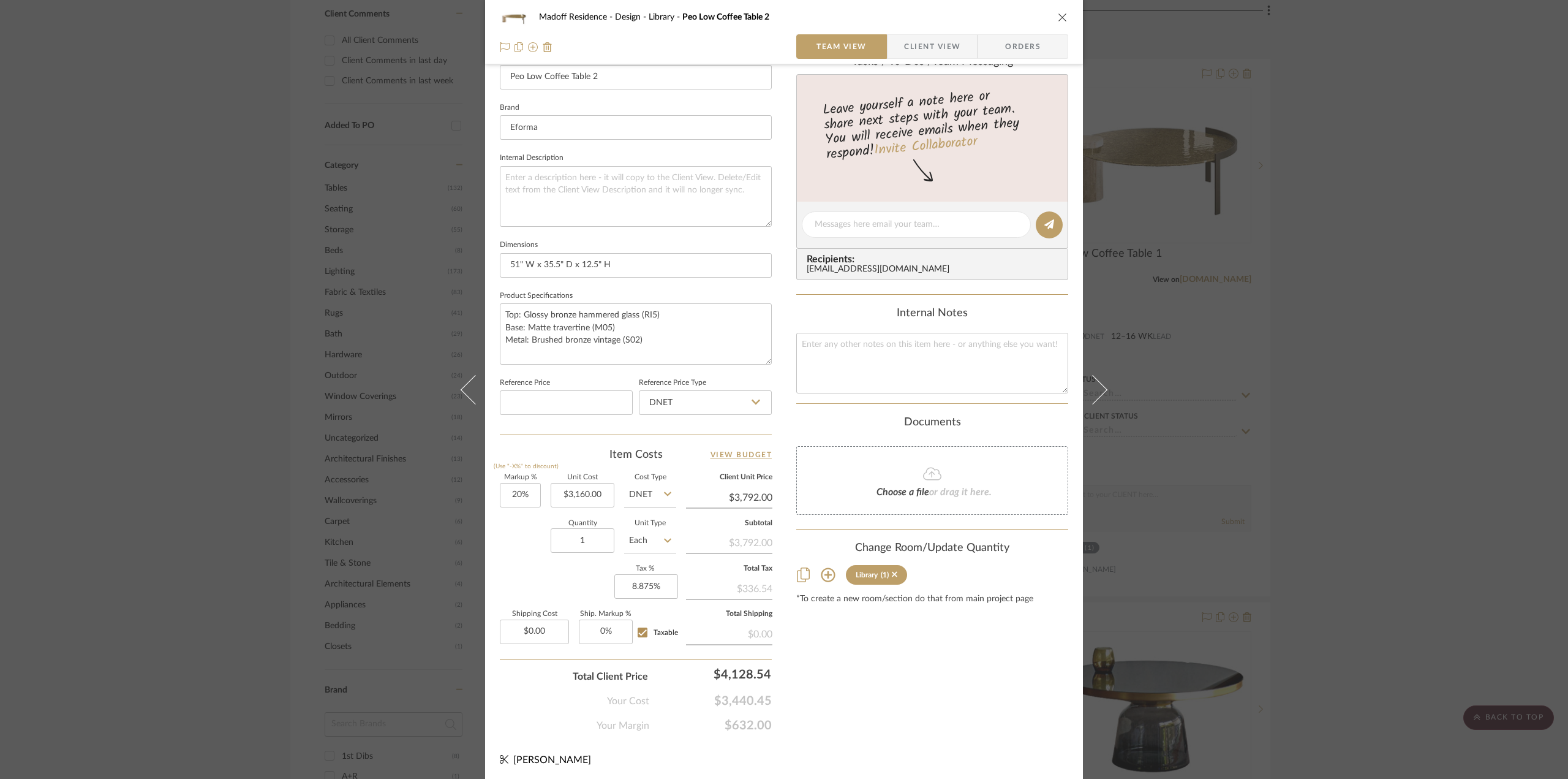
click at [786, 327] on div "Madoff Residence - Design Library Peo Low Coffee Table 2 Team View Client View …" at bounding box center [784, 216] width 598 height 1131
click at [1312, 460] on div "Madoff Residence - Design Library Peo Low Coffee Table 2 Team View Client View …" at bounding box center [784, 389] width 1568 height 779
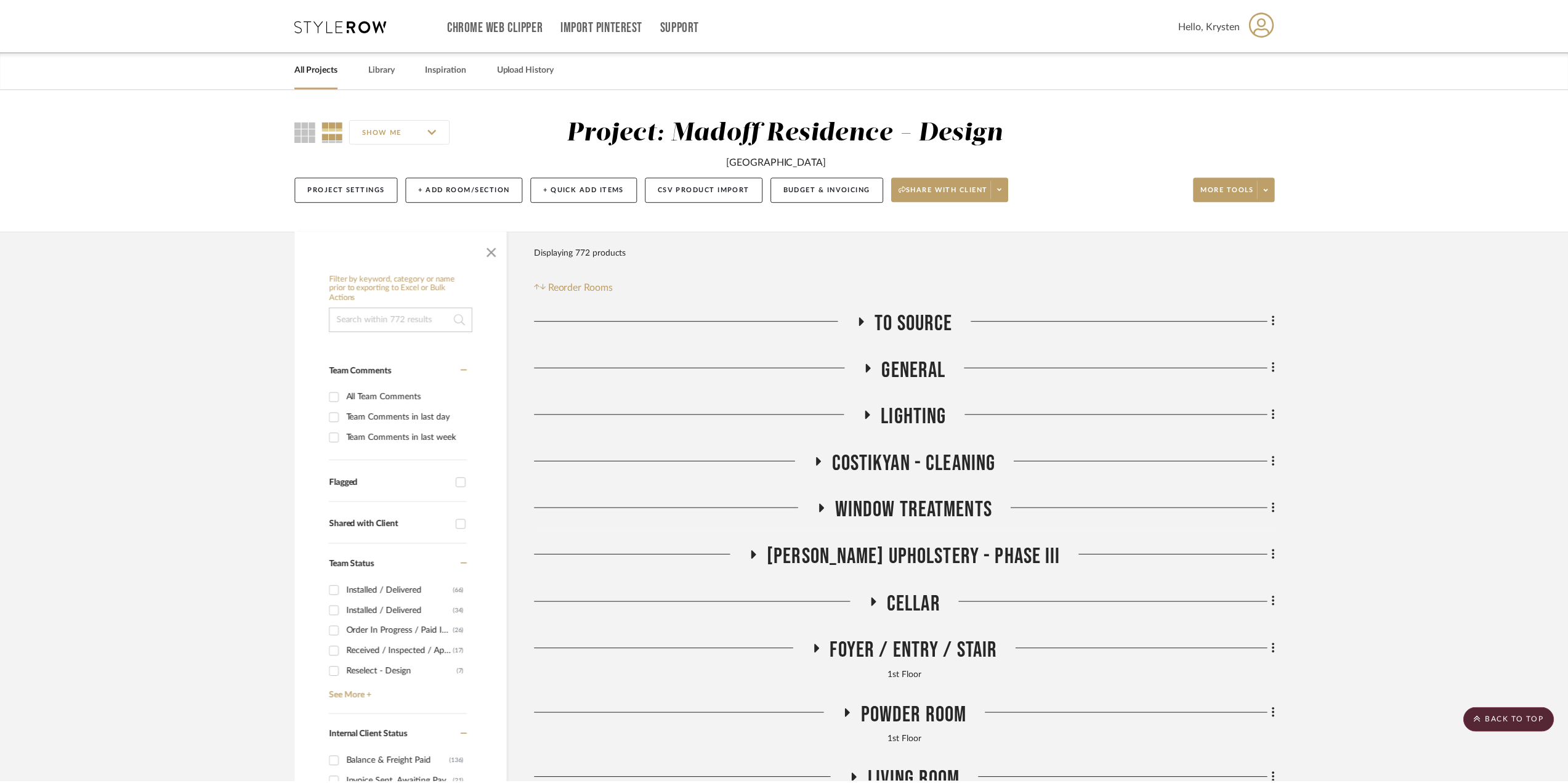
scroll to position [1109, 0]
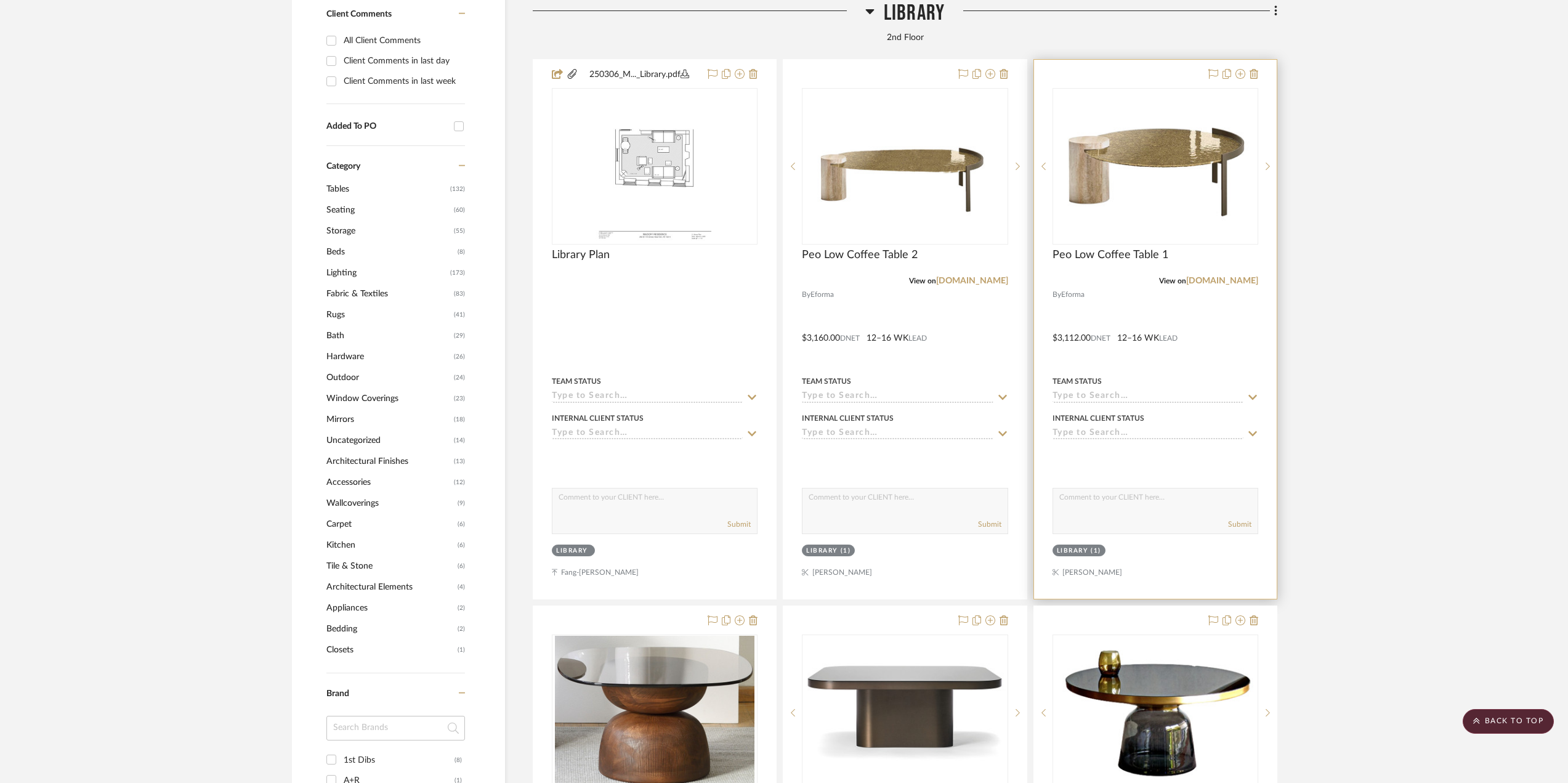
click at [1177, 345] on div at bounding box center [1155, 329] width 243 height 539
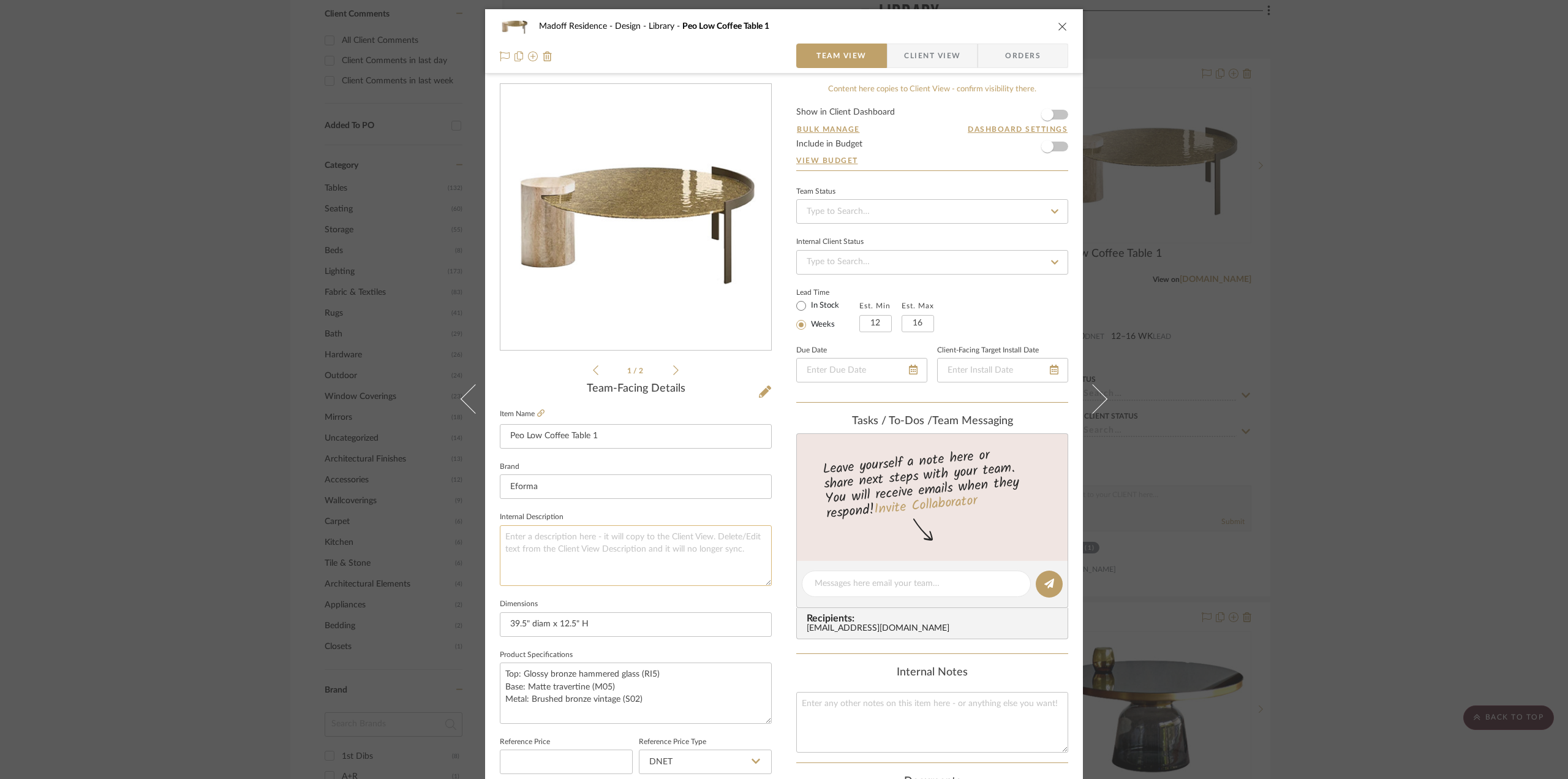
scroll to position [122, 0]
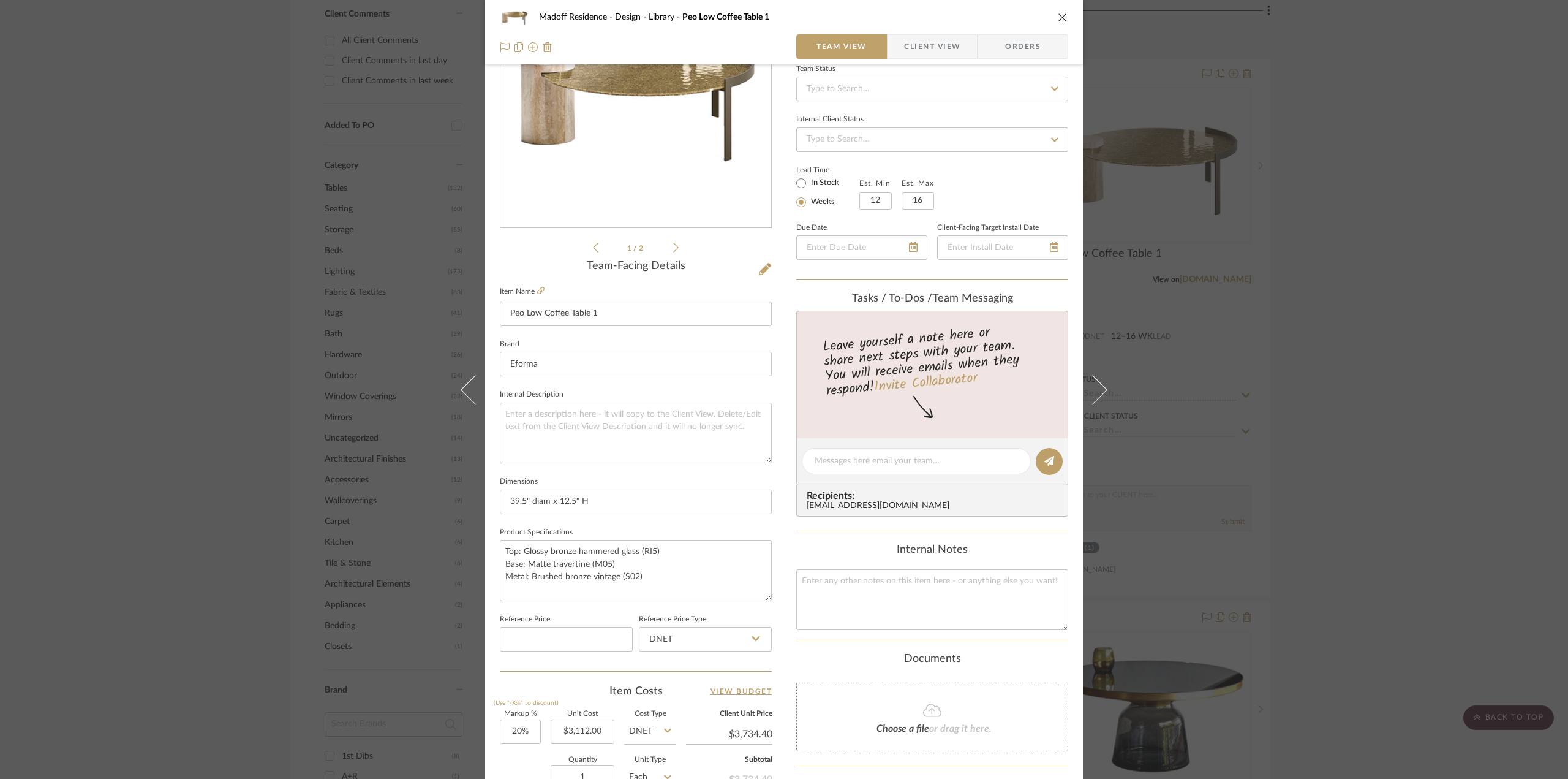
click at [784, 256] on div "Madoff Residence - Design Library Peo Low Coffee Table 1 Team View Client View …" at bounding box center [784, 452] width 598 height 1131
click at [1392, 390] on div "Madoff Residence - Design Library Peo Low Coffee Table 1 Team View Client View …" at bounding box center [784, 389] width 1568 height 779
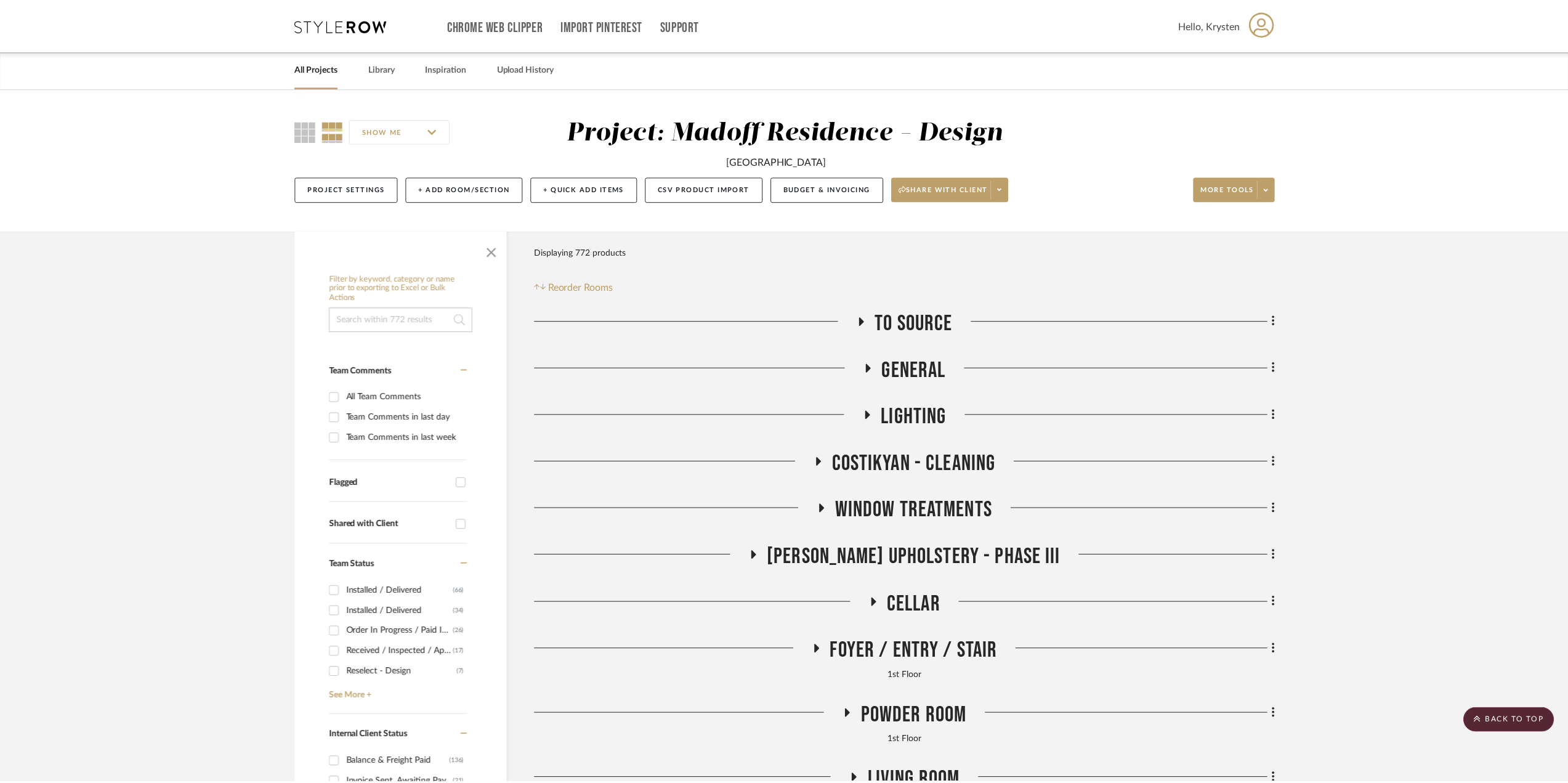
scroll to position [1109, 0]
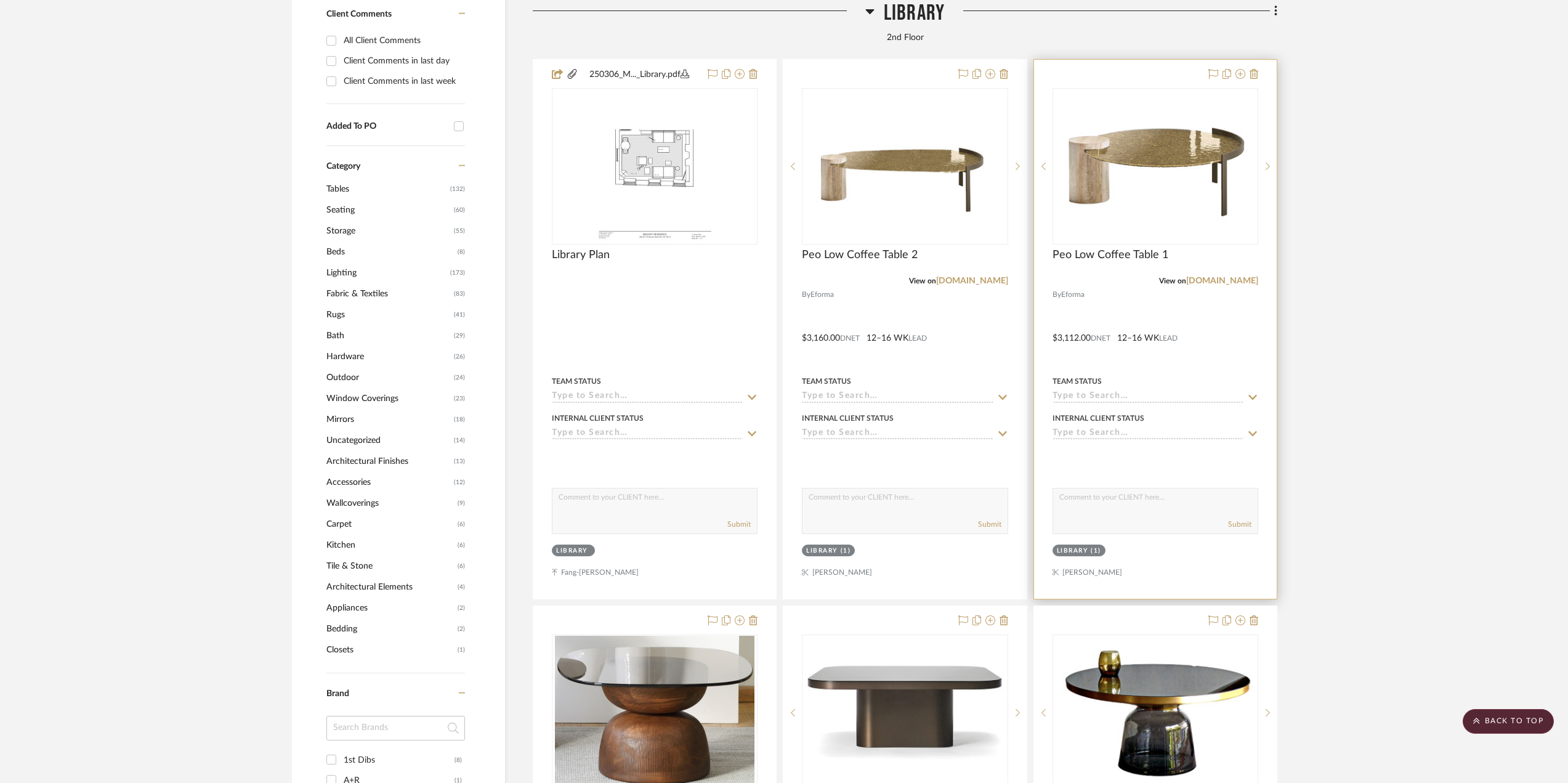
click at [1233, 344] on div at bounding box center [1155, 329] width 243 height 539
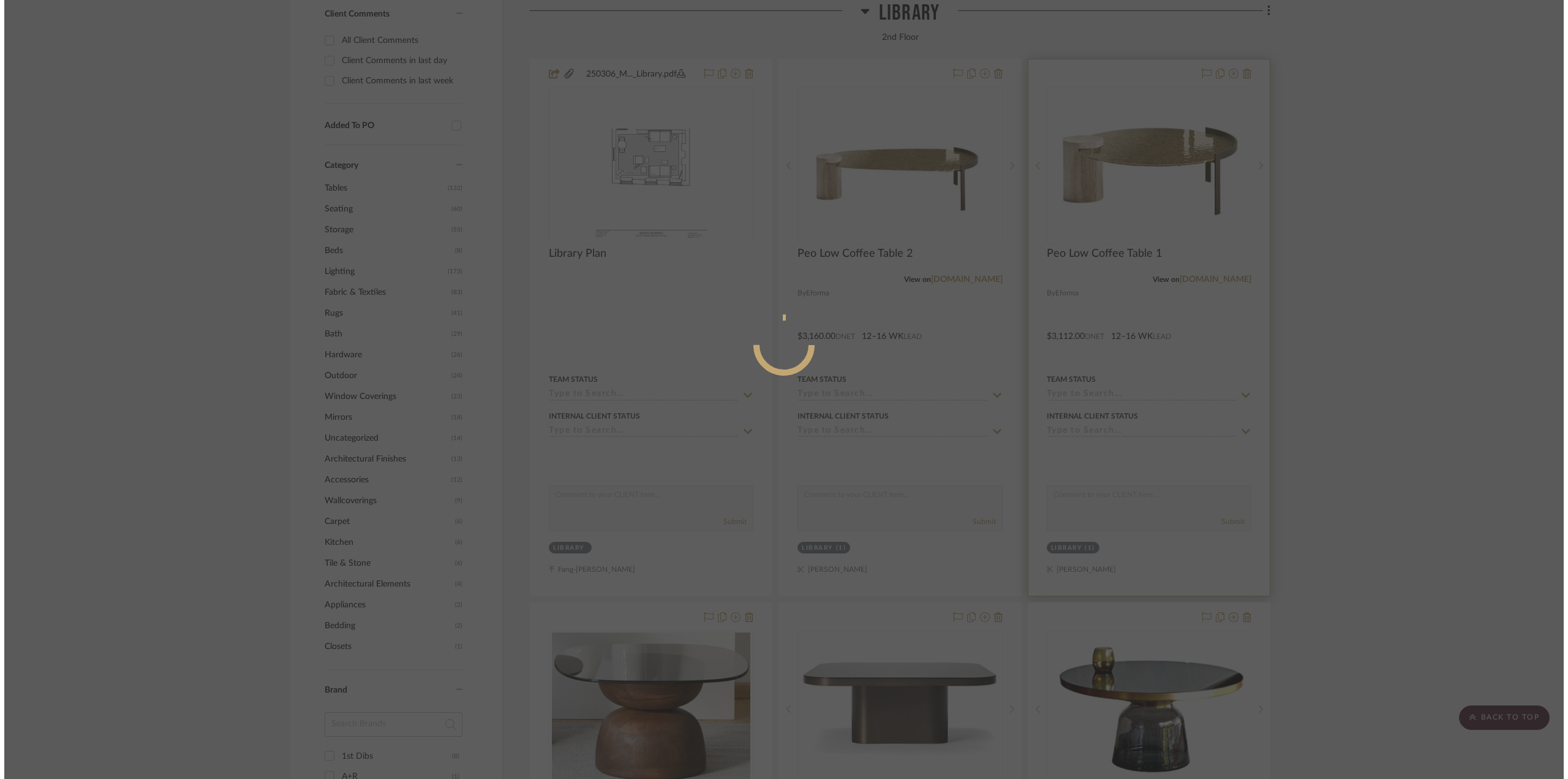
scroll to position [0, 0]
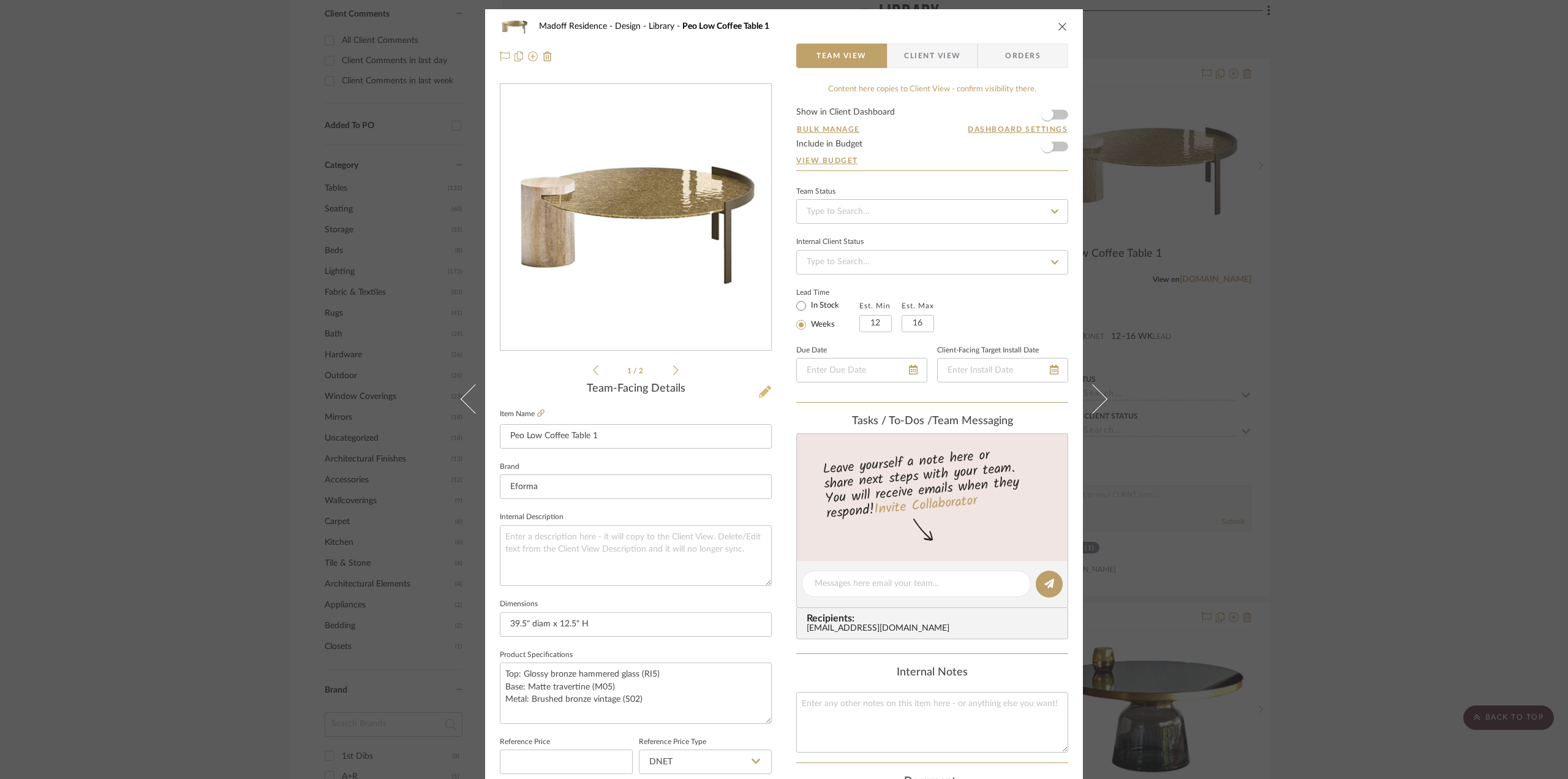
click at [759, 395] on icon at bounding box center [764, 392] width 12 height 12
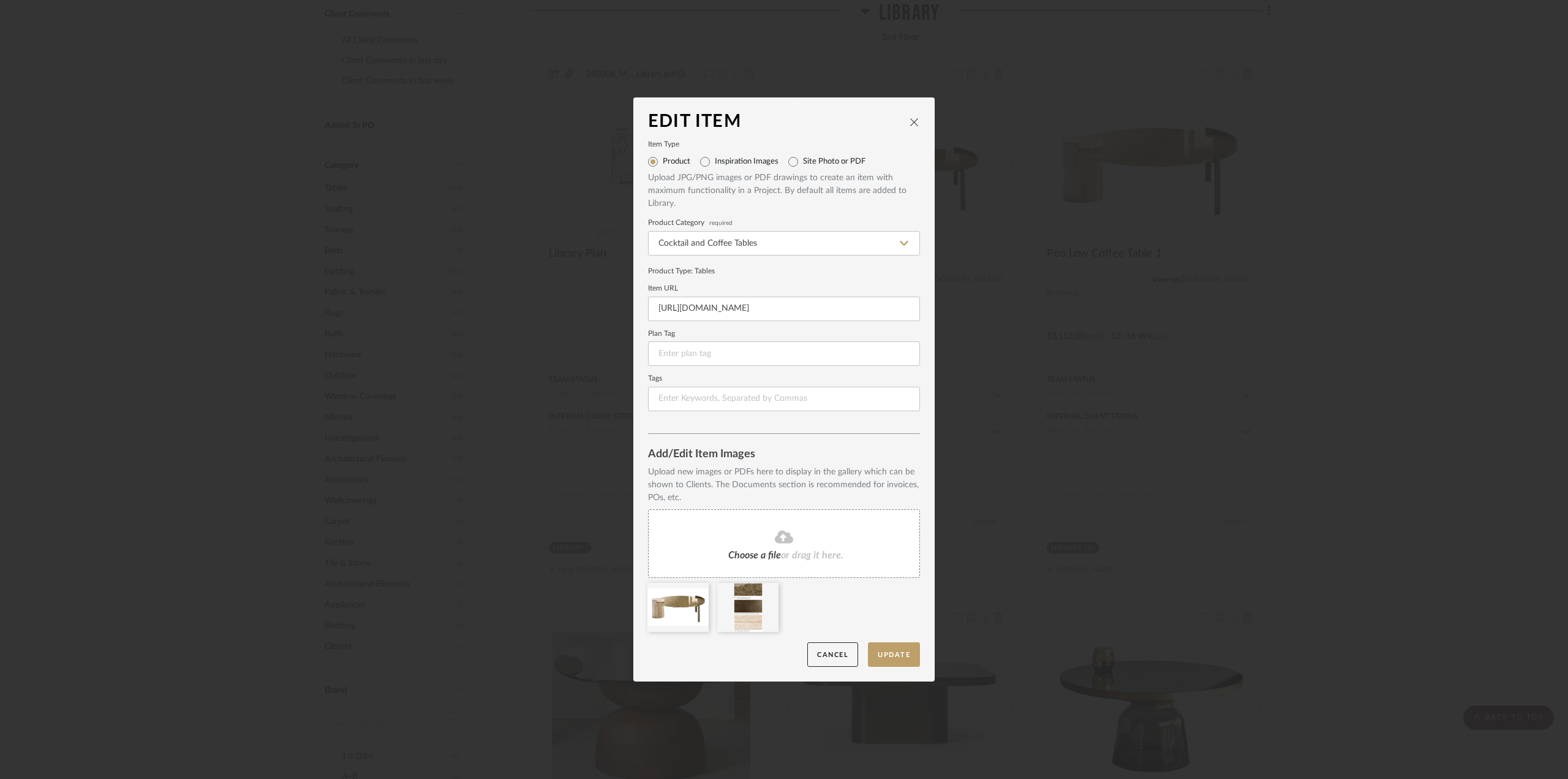
click at [774, 543] on icon at bounding box center [784, 537] width 18 height 15
click at [876, 650] on button "Update" at bounding box center [894, 655] width 52 height 25
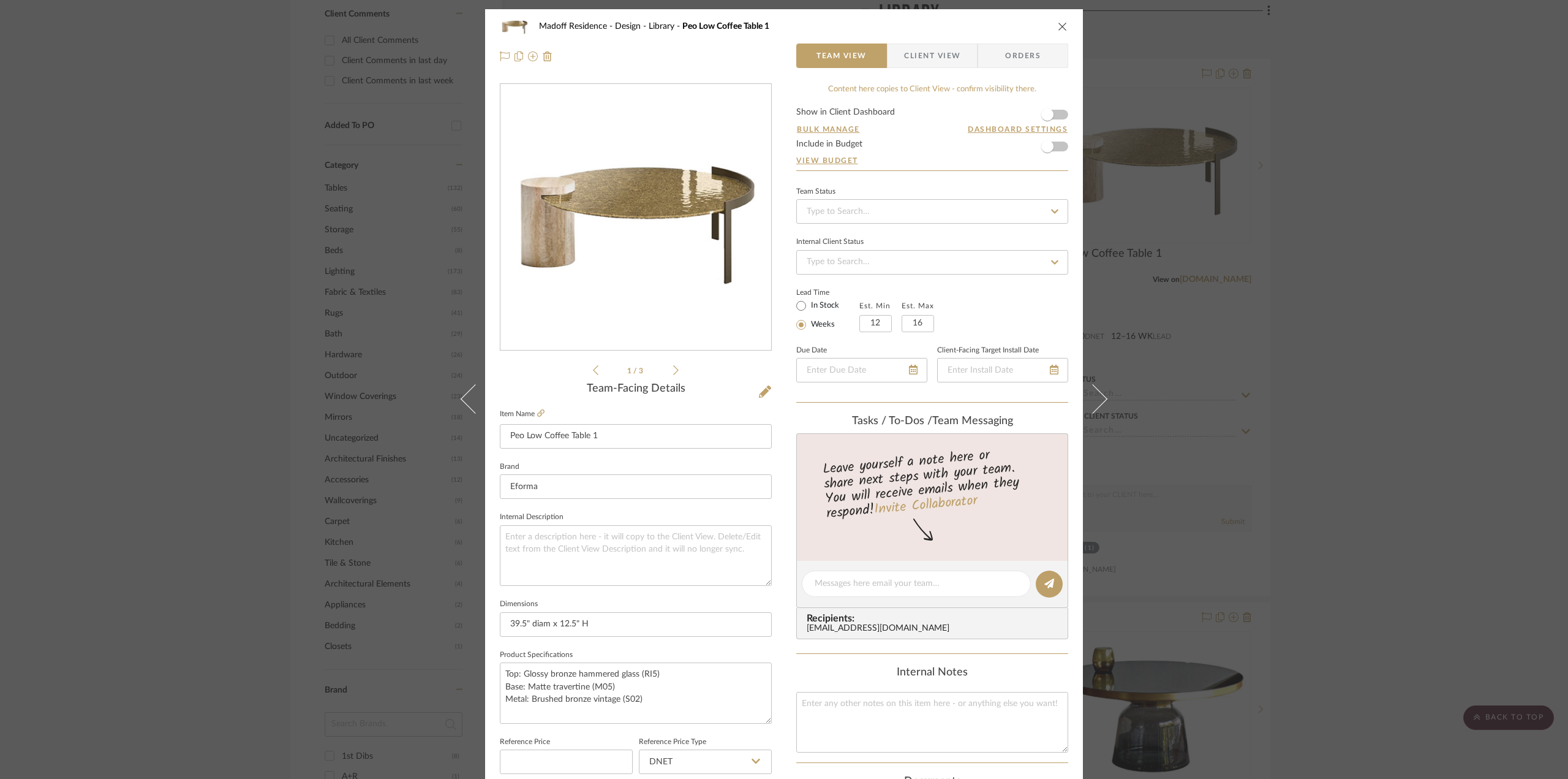
click at [673, 371] on icon at bounding box center [675, 370] width 6 height 10
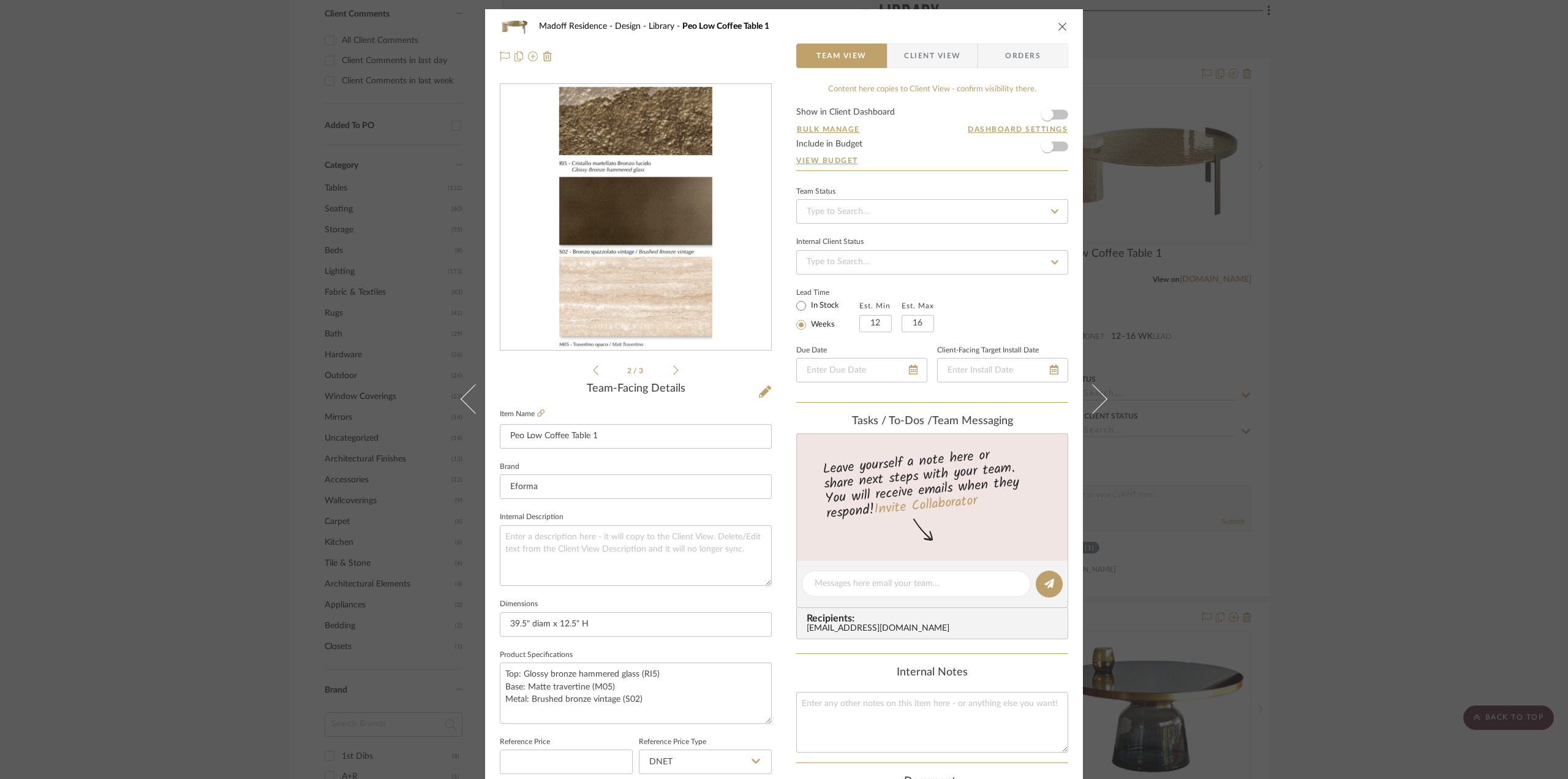
click at [673, 371] on icon at bounding box center [675, 370] width 6 height 10
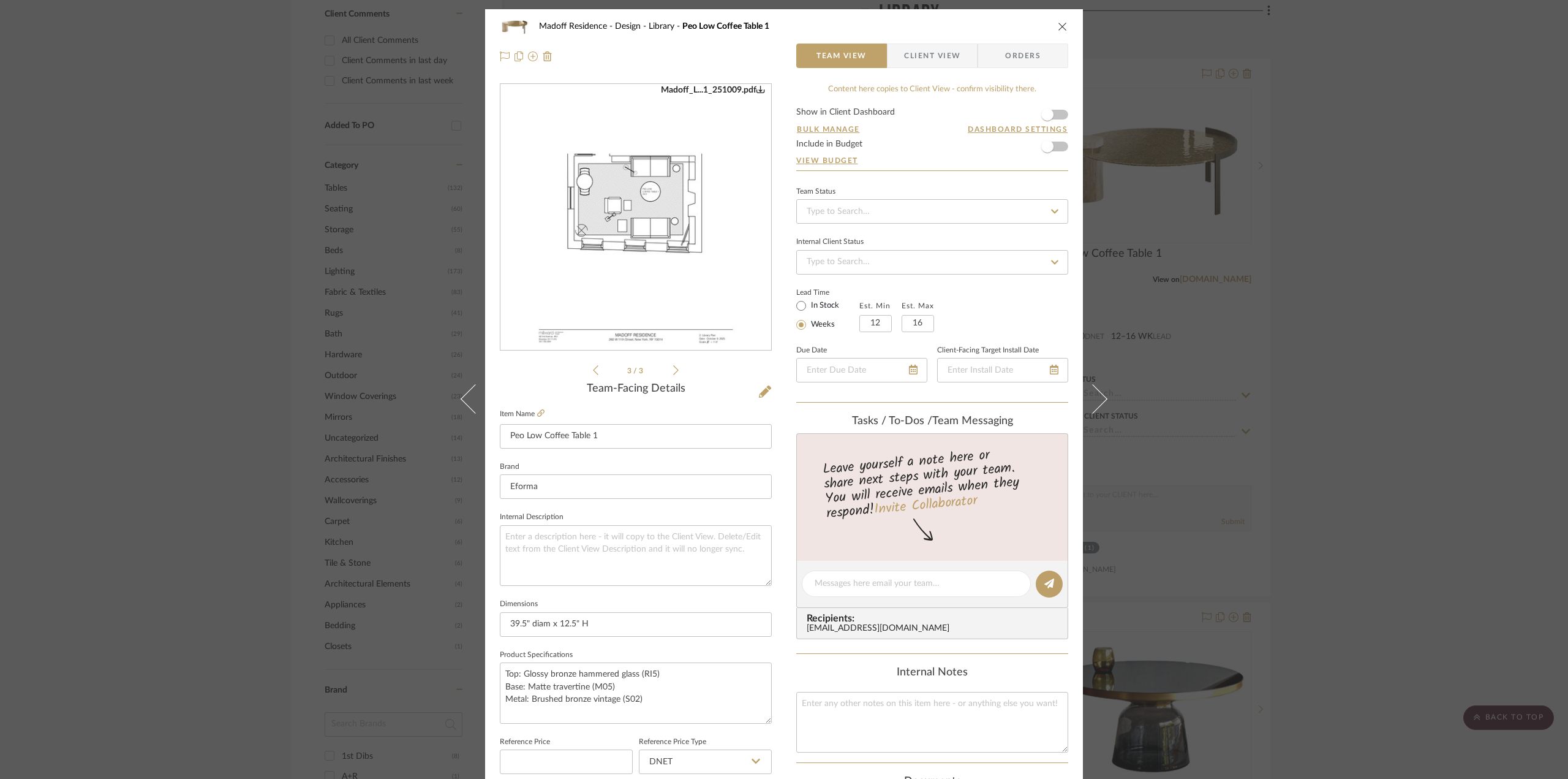
click at [676, 272] on img "2" at bounding box center [635, 217] width 206 height 266
drag, startPoint x: 1291, startPoint y: 542, endPoint x: 1292, endPoint y: 556, distance: 14.0
click at [1291, 542] on div "Madoff Residence - Design Library Peo Low Coffee Table 1 Team View Client View …" at bounding box center [784, 389] width 1568 height 779
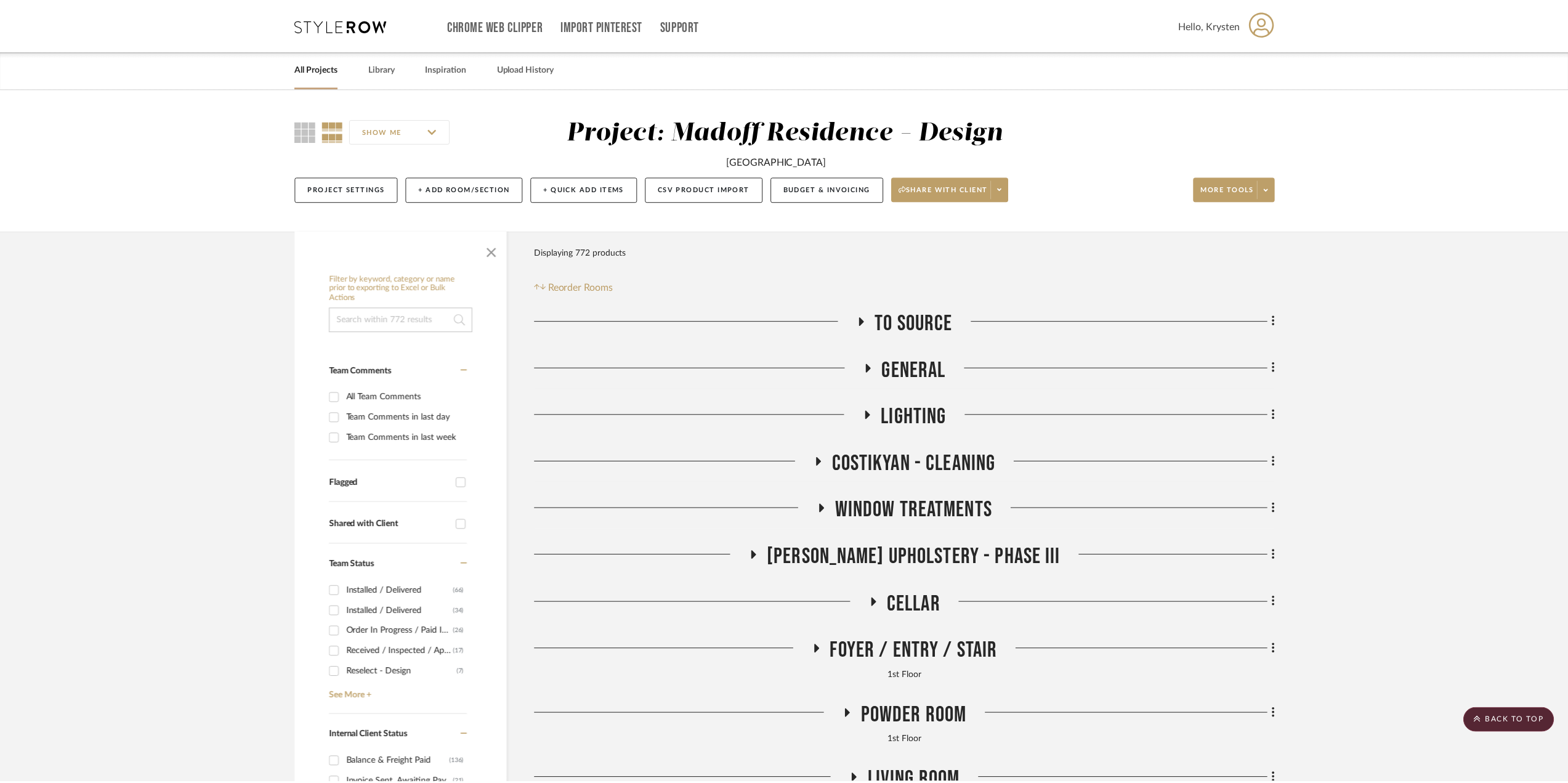
scroll to position [1109, 0]
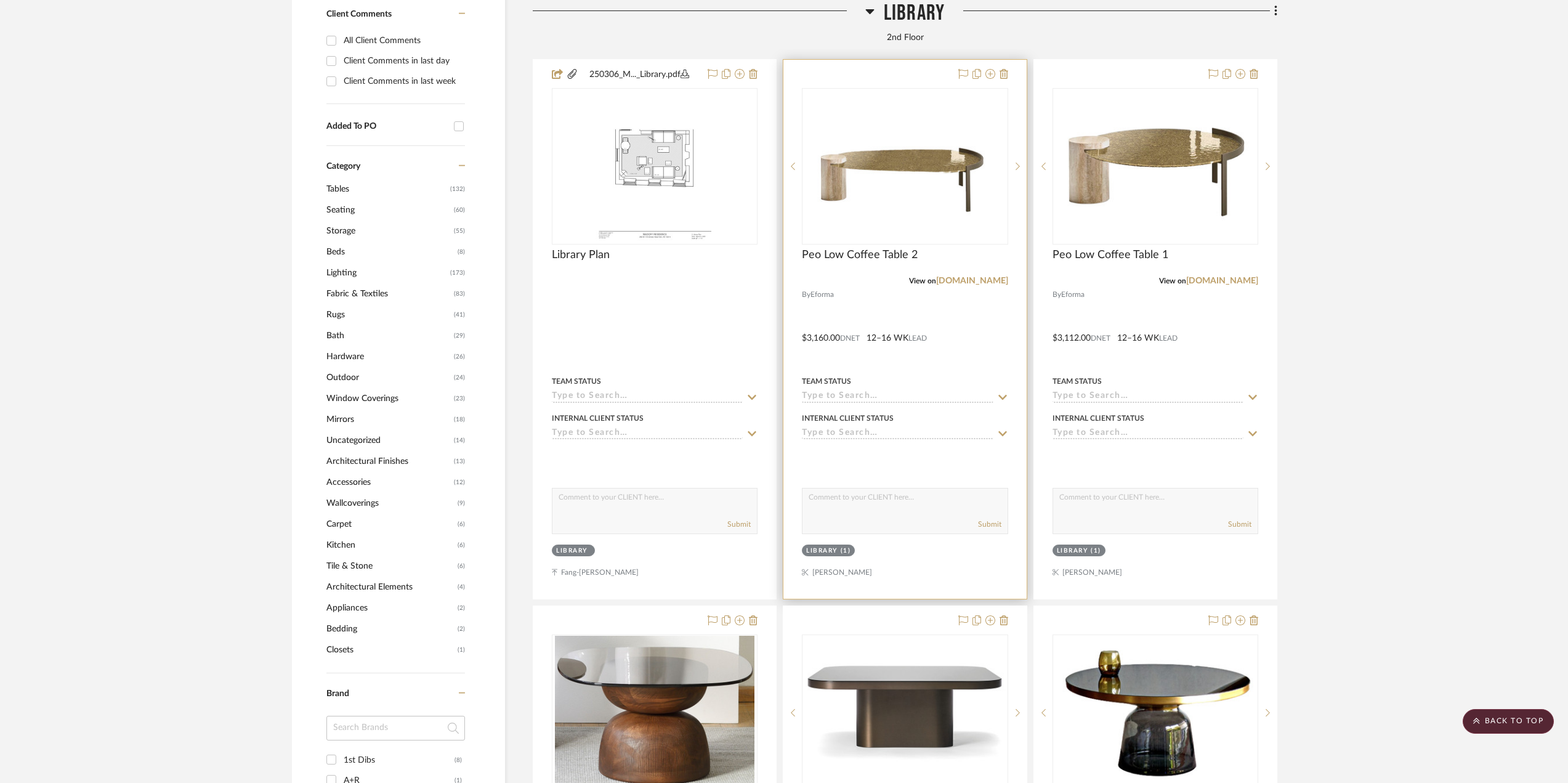
click at [968, 341] on div at bounding box center [905, 329] width 243 height 539
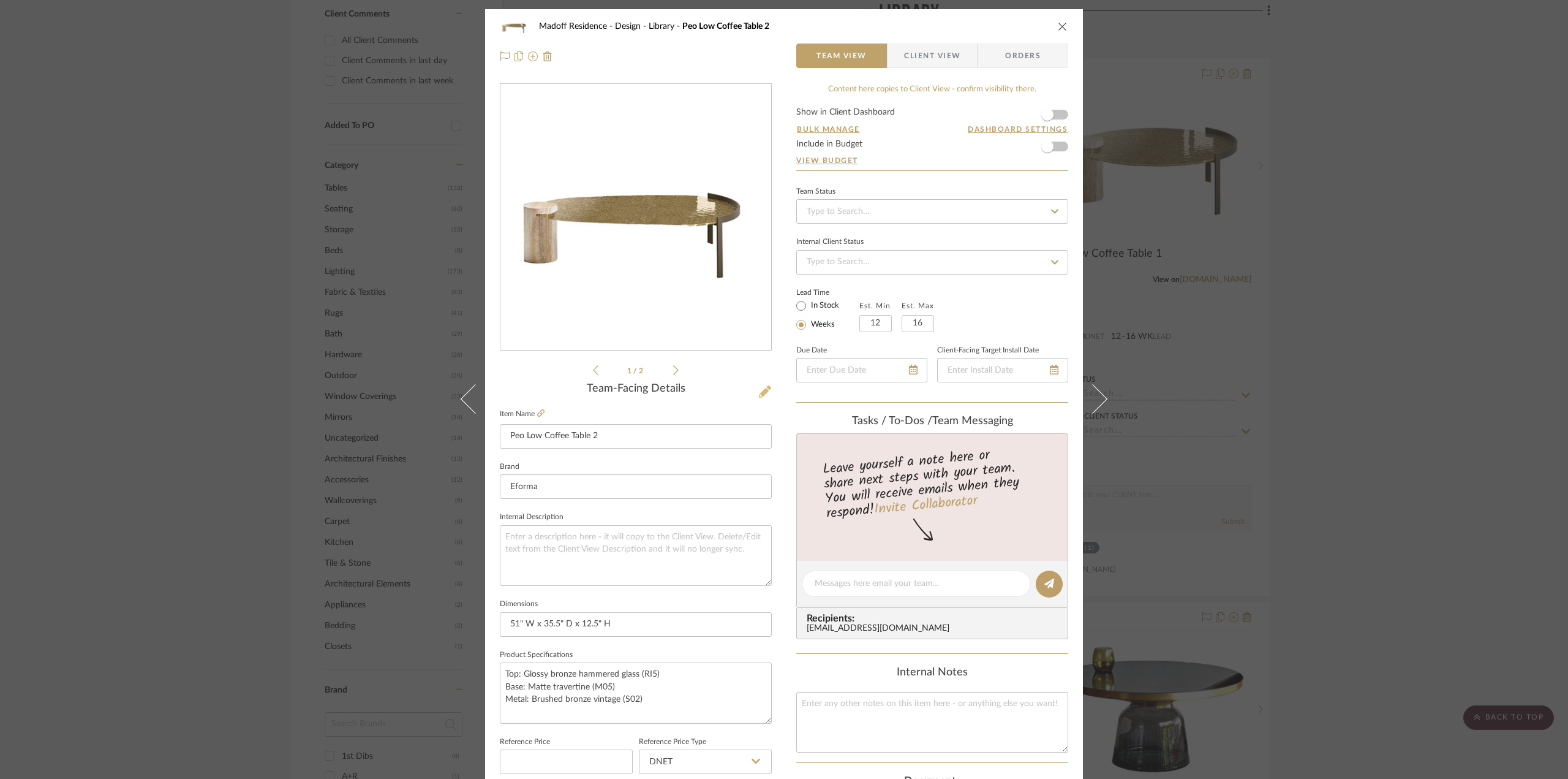
click at [759, 383] on button at bounding box center [765, 392] width 13 height 20
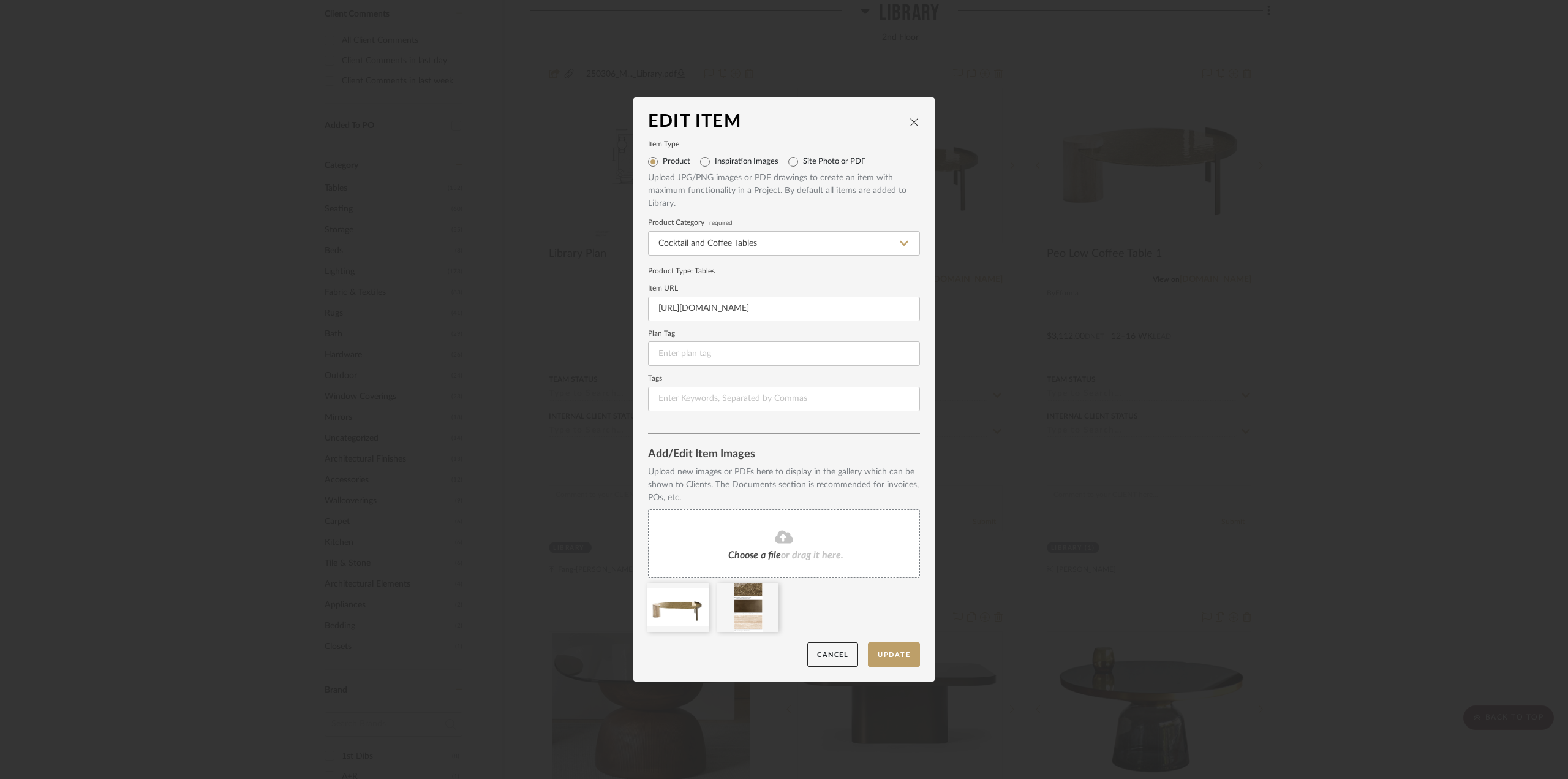
click at [769, 510] on div "Choose a file or drag it here." at bounding box center [784, 543] width 272 height 68
click at [895, 647] on button "Update" at bounding box center [894, 655] width 52 height 25
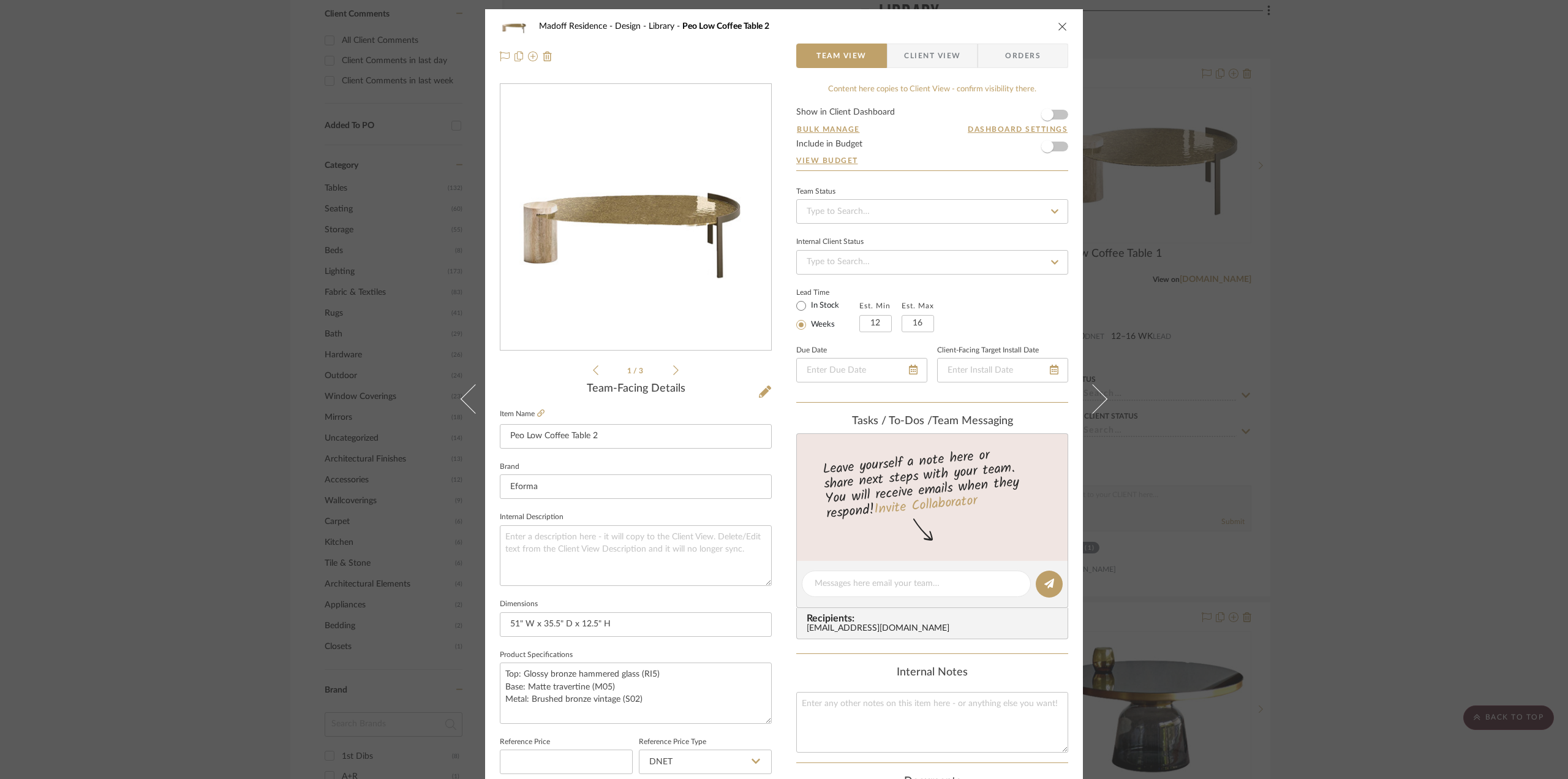
click at [673, 367] on icon at bounding box center [675, 370] width 6 height 10
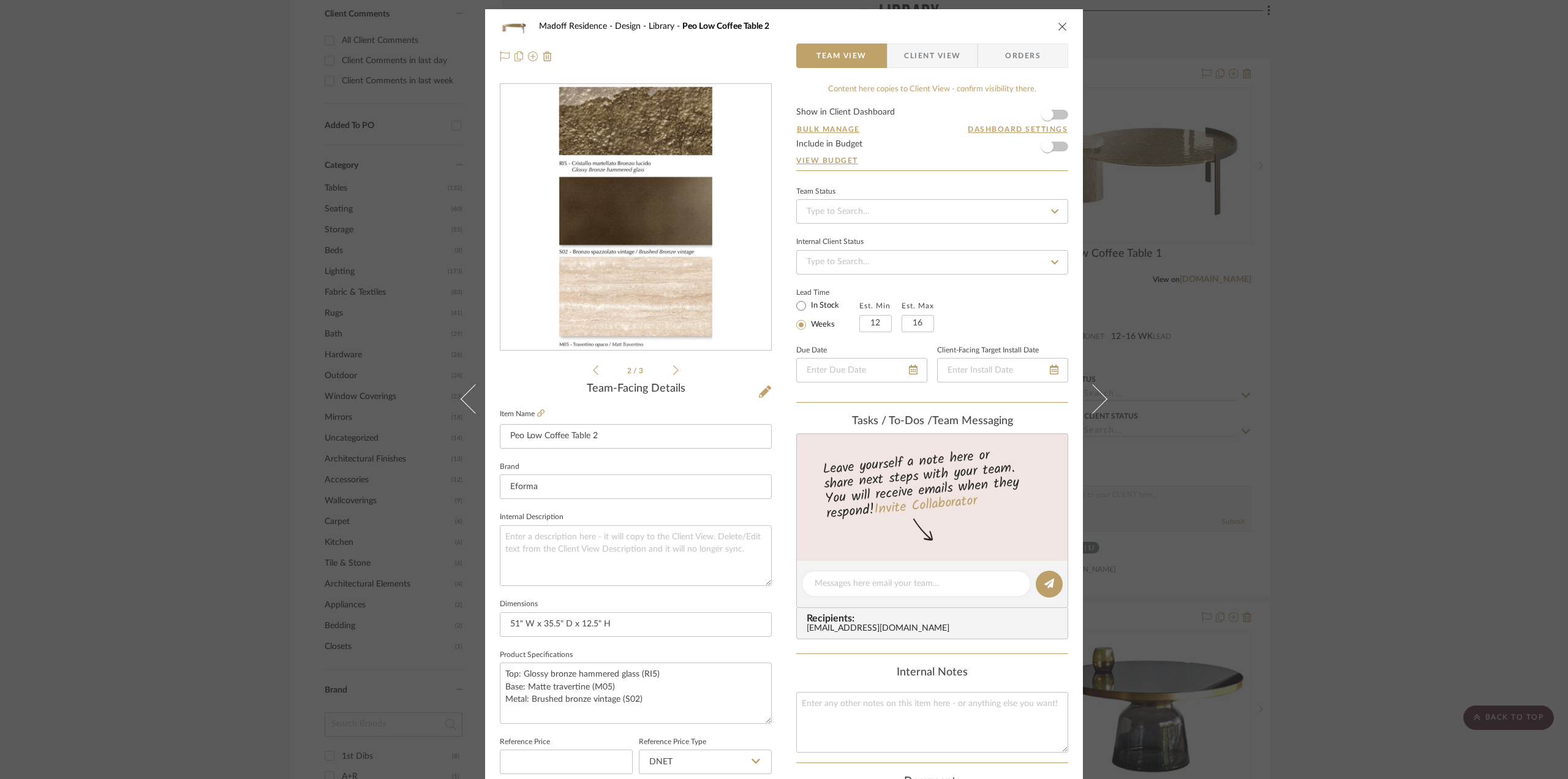
click at [673, 367] on icon at bounding box center [675, 370] width 6 height 10
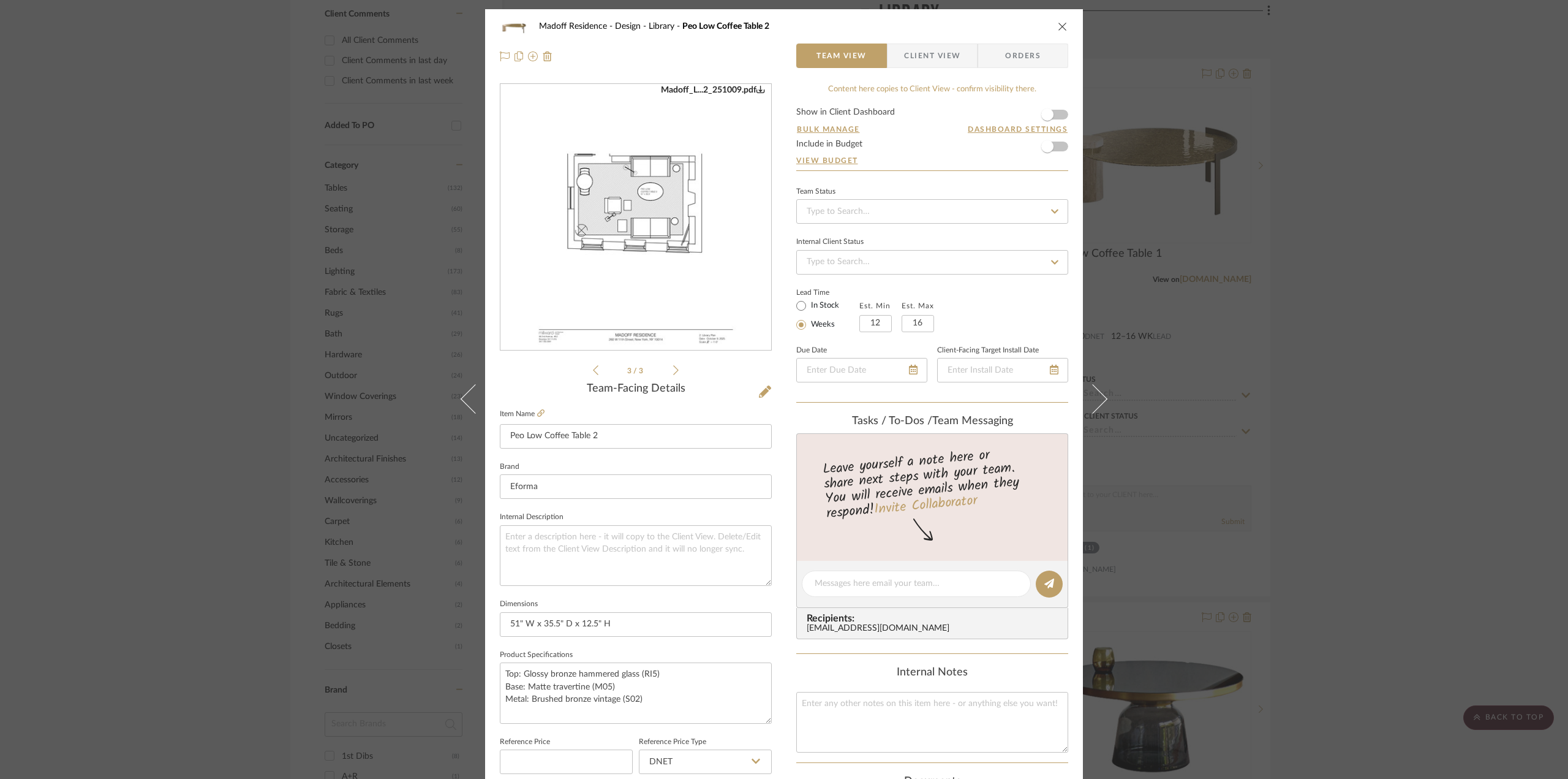
click at [645, 182] on img "2" at bounding box center [635, 217] width 206 height 266
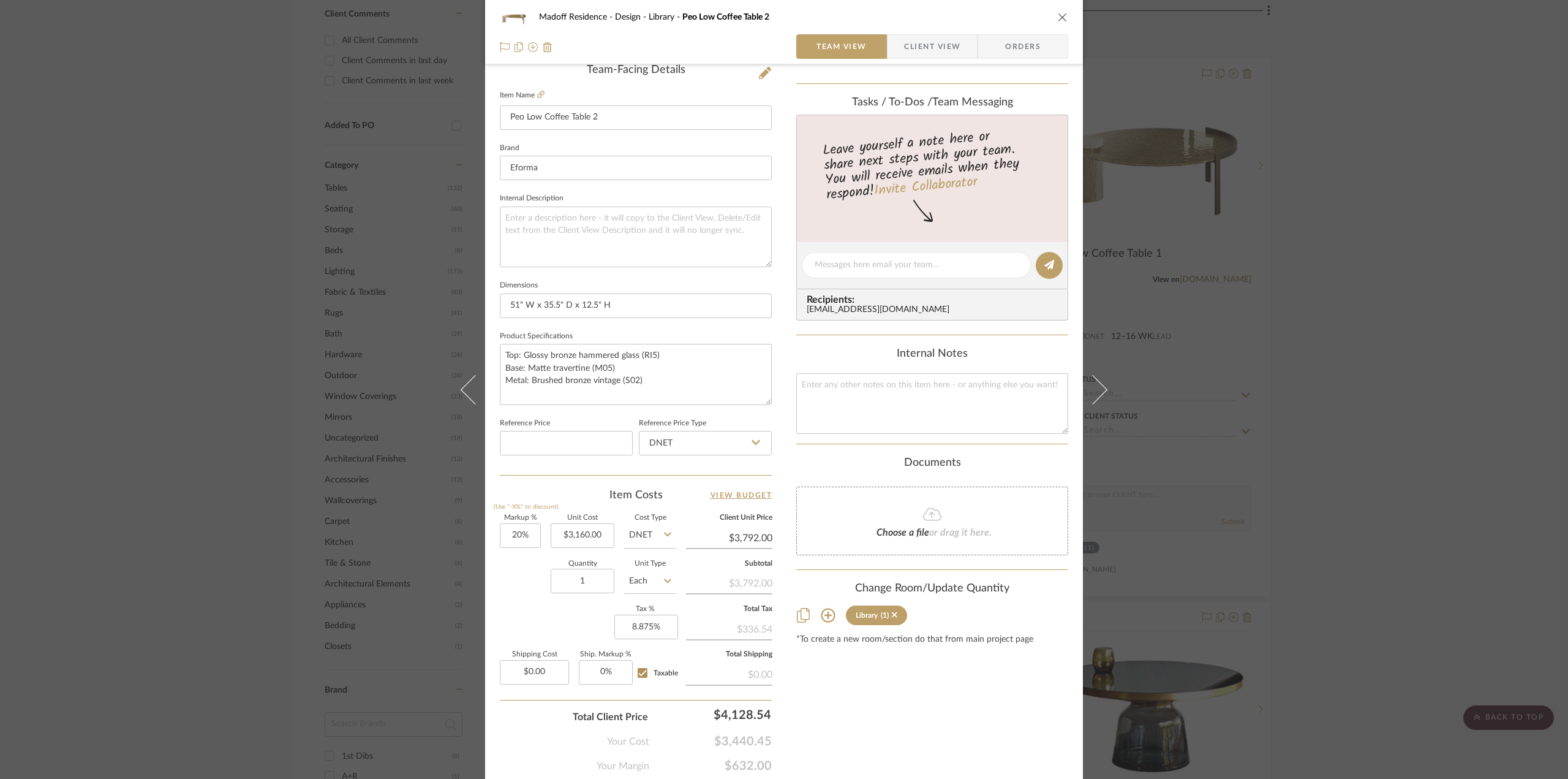
scroll to position [359, 0]
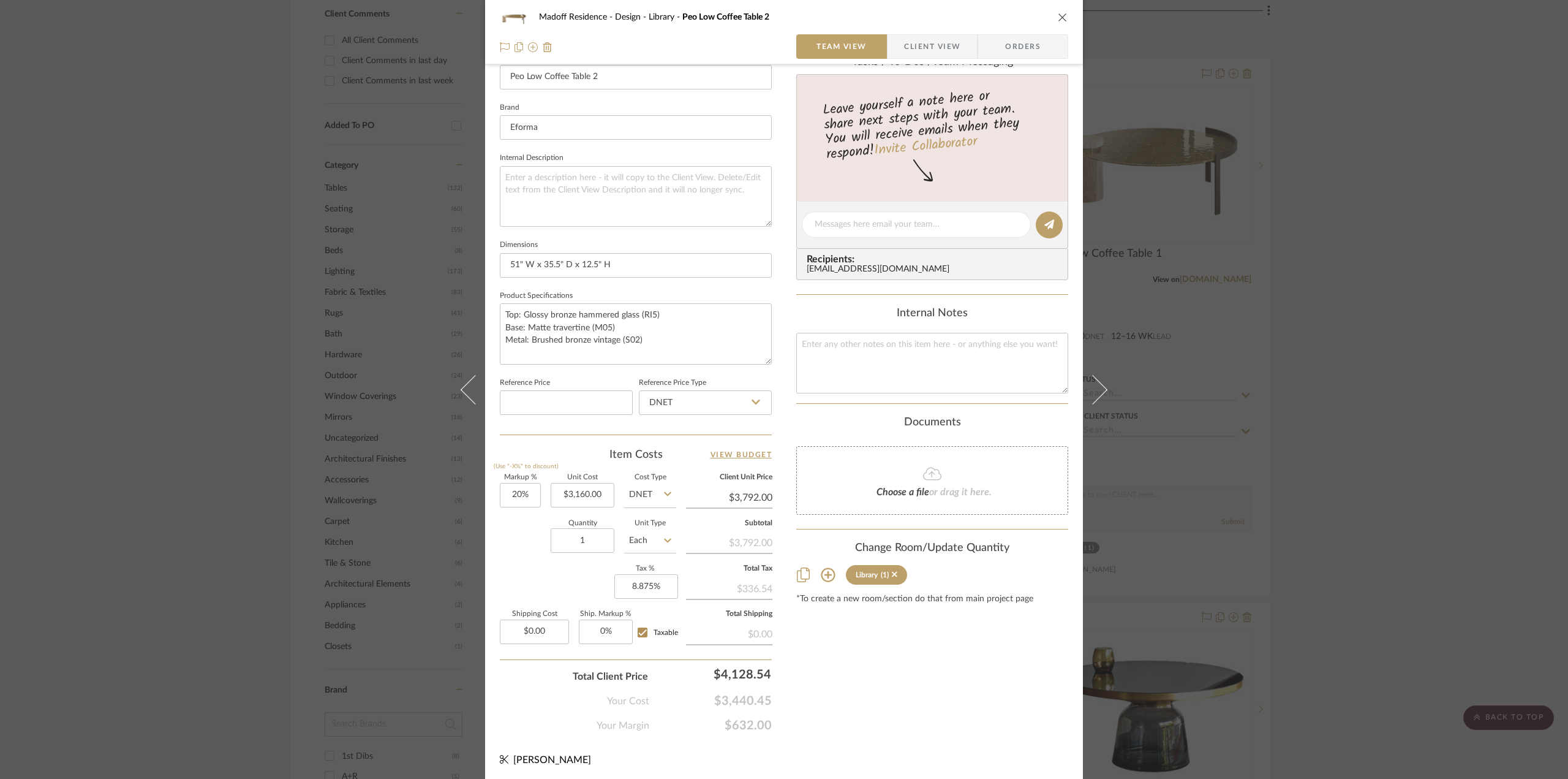
click at [263, 532] on div "Madoff Residence - Design Library Peo Low Coffee Table 2 Team View Client View …" at bounding box center [784, 389] width 1568 height 779
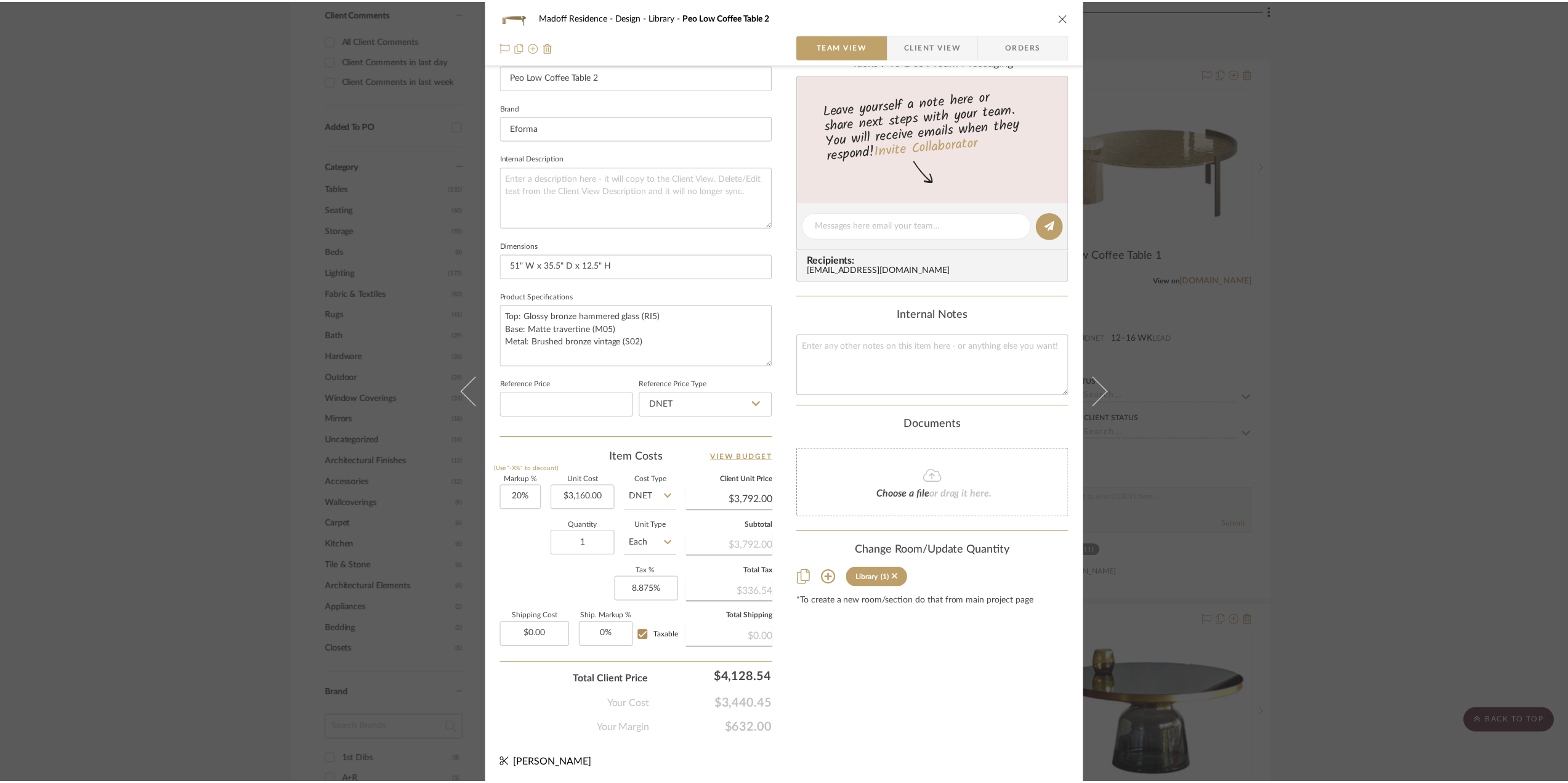
scroll to position [1109, 0]
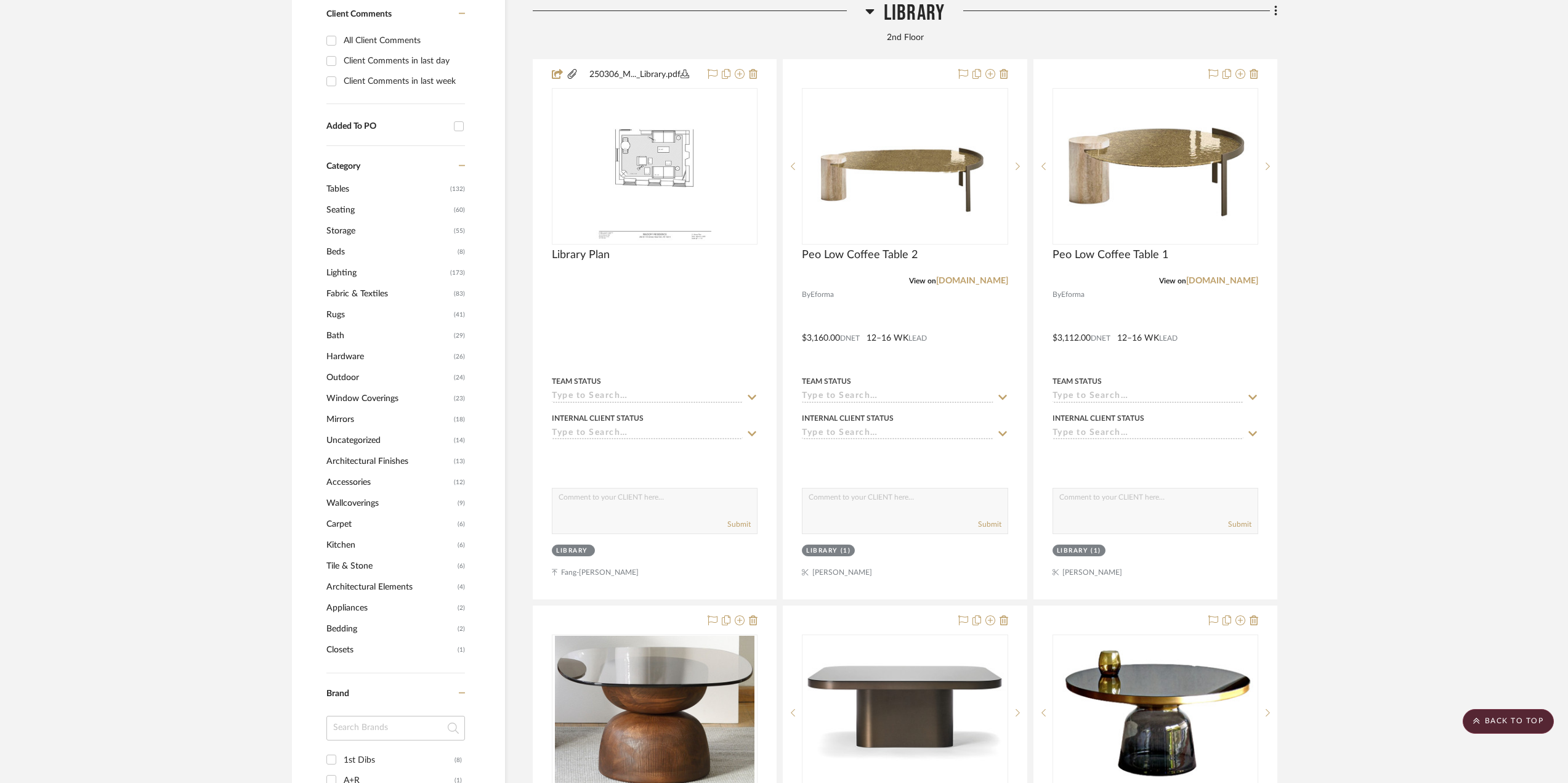
click at [578, 39] on div "2nd Floor" at bounding box center [904, 39] width 744 height 13
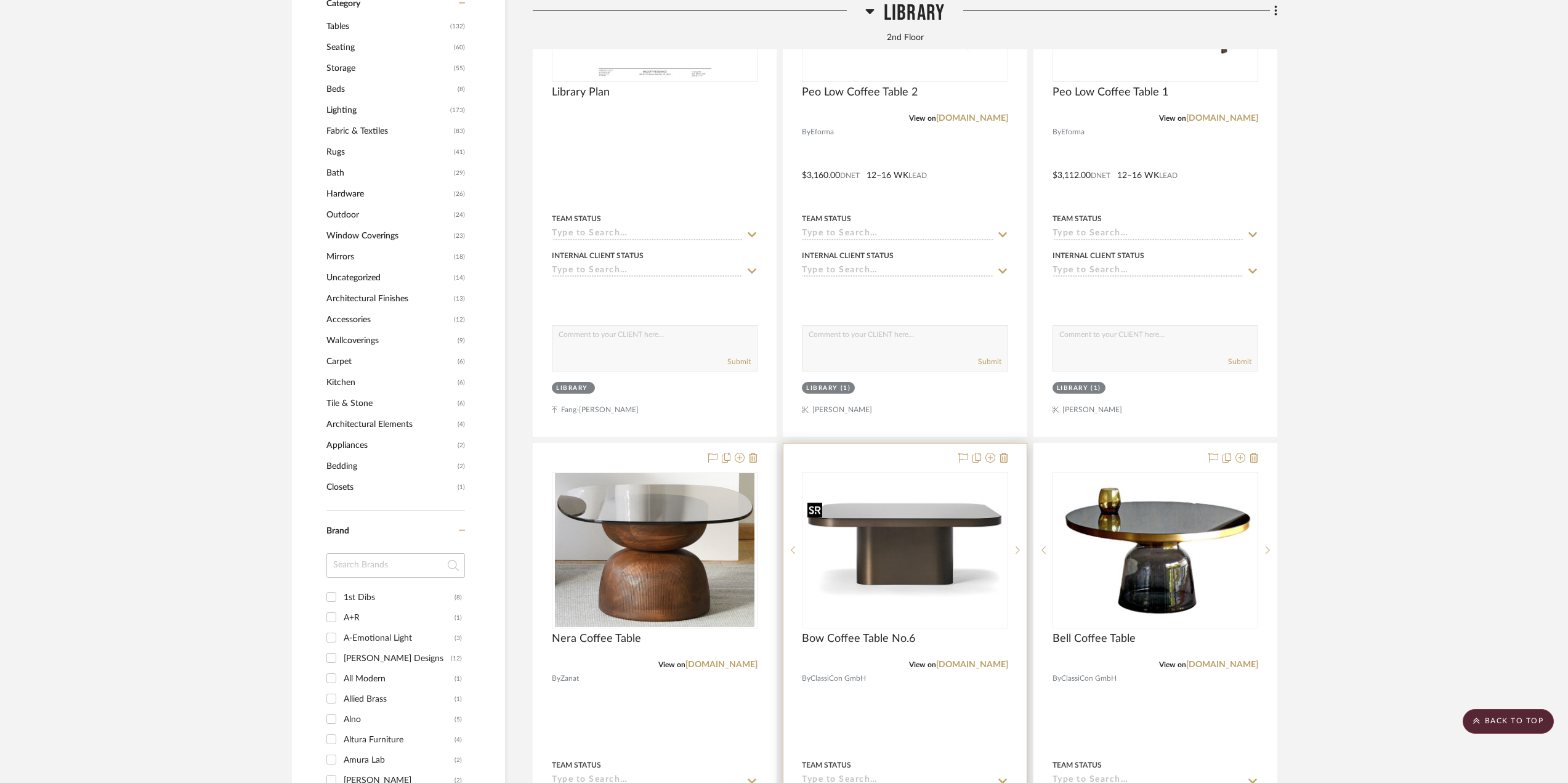
scroll to position [1355, 0]
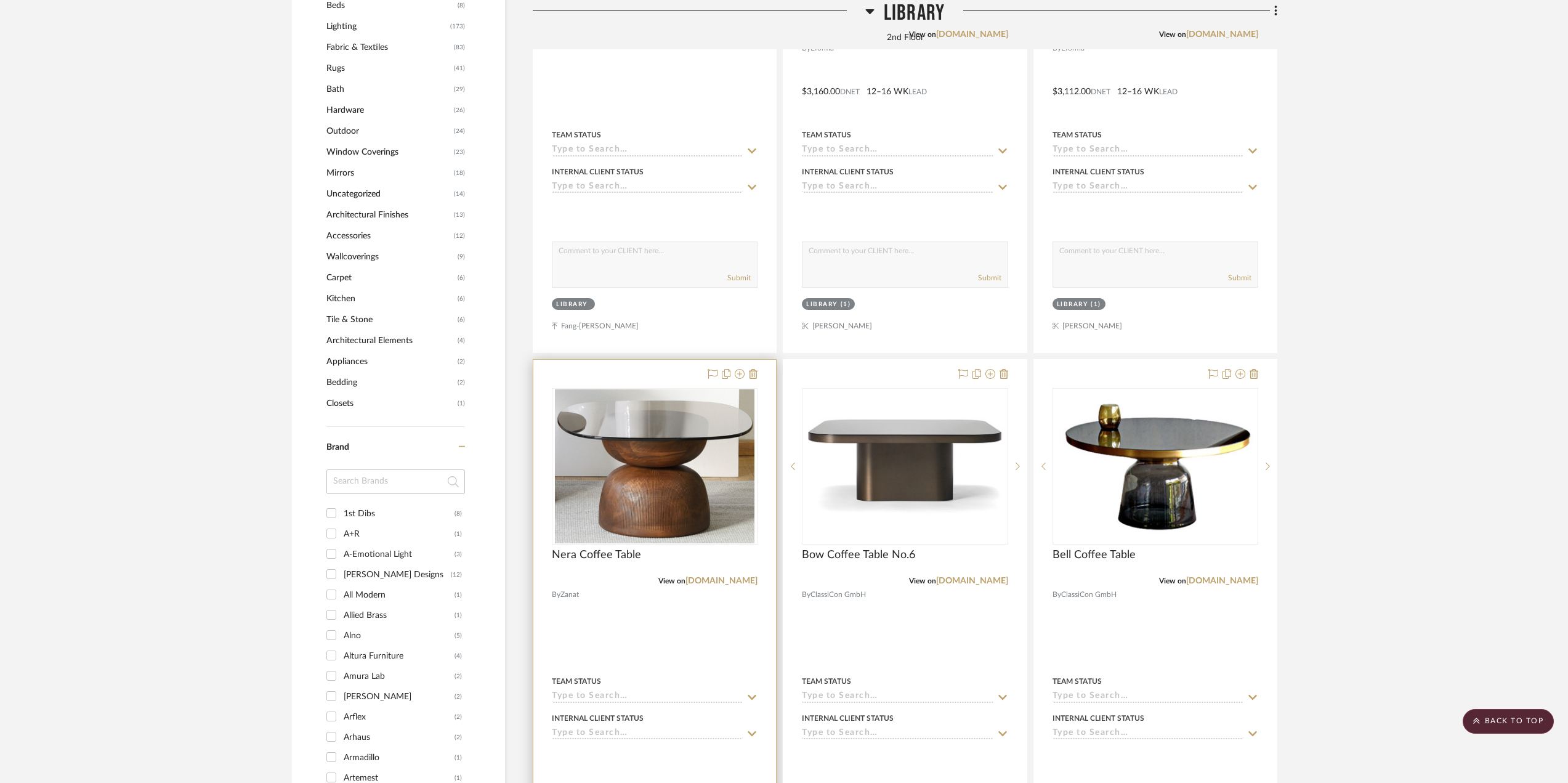
click at [683, 637] on div at bounding box center [655, 630] width 243 height 539
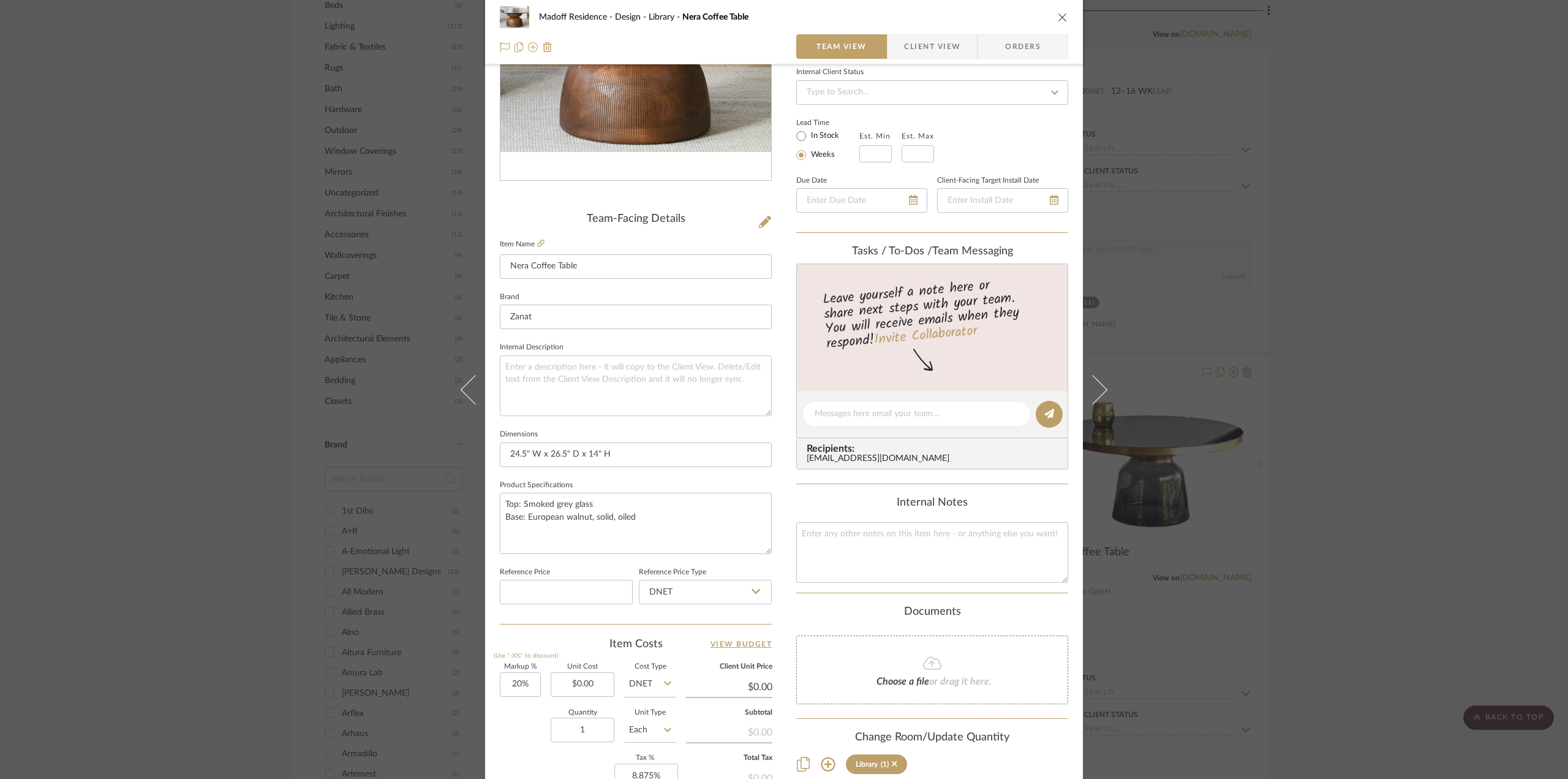
scroll to position [359, 0]
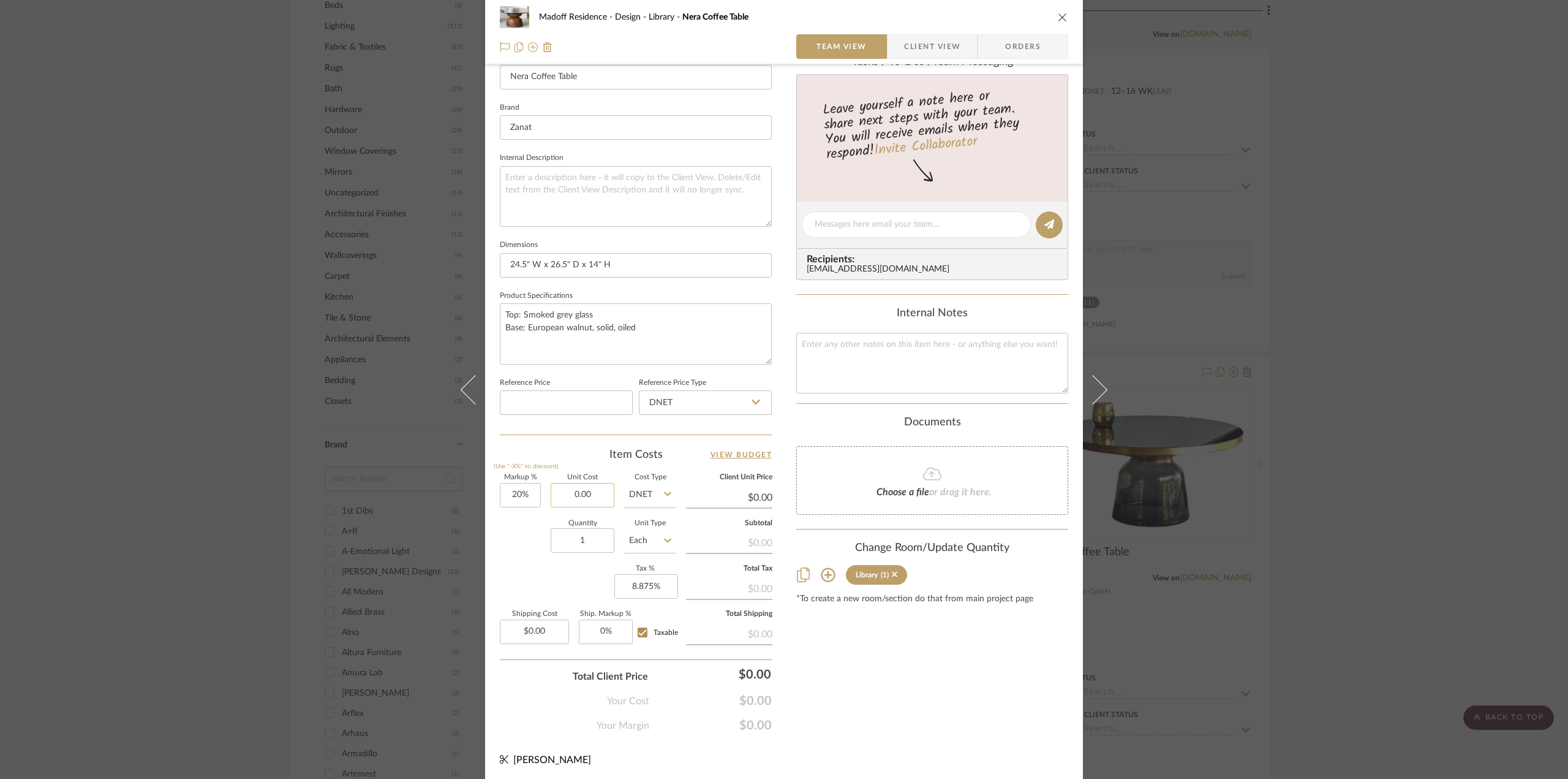
click at [587, 487] on input "0.00" at bounding box center [582, 495] width 63 height 24
type input "$1,967.00"
click at [517, 551] on div "Quantity 1 Unit Type Each" at bounding box center [588, 542] width 177 height 43
type input "$2,360.40"
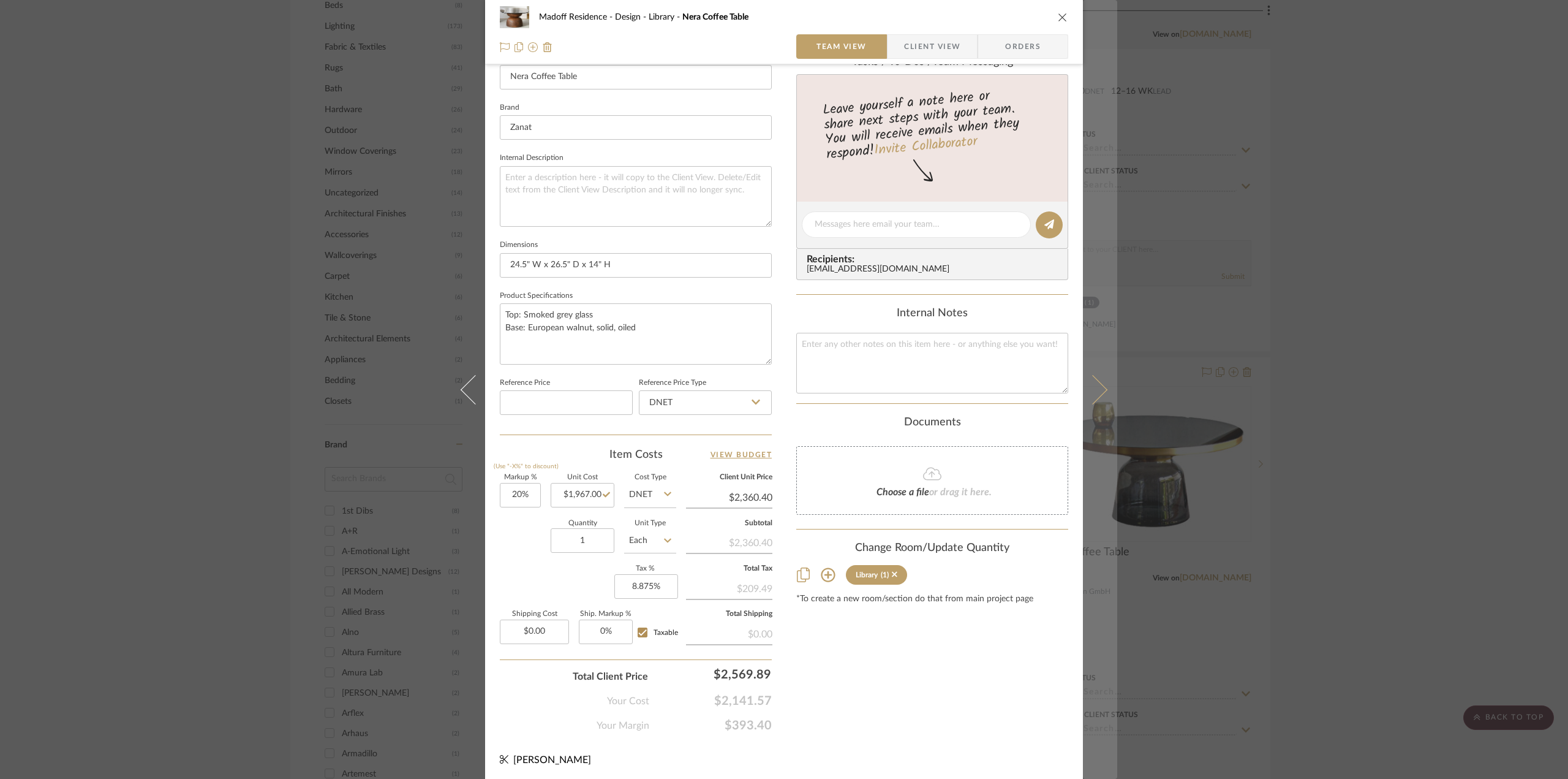
click at [1095, 392] on icon at bounding box center [1092, 388] width 29 height 29
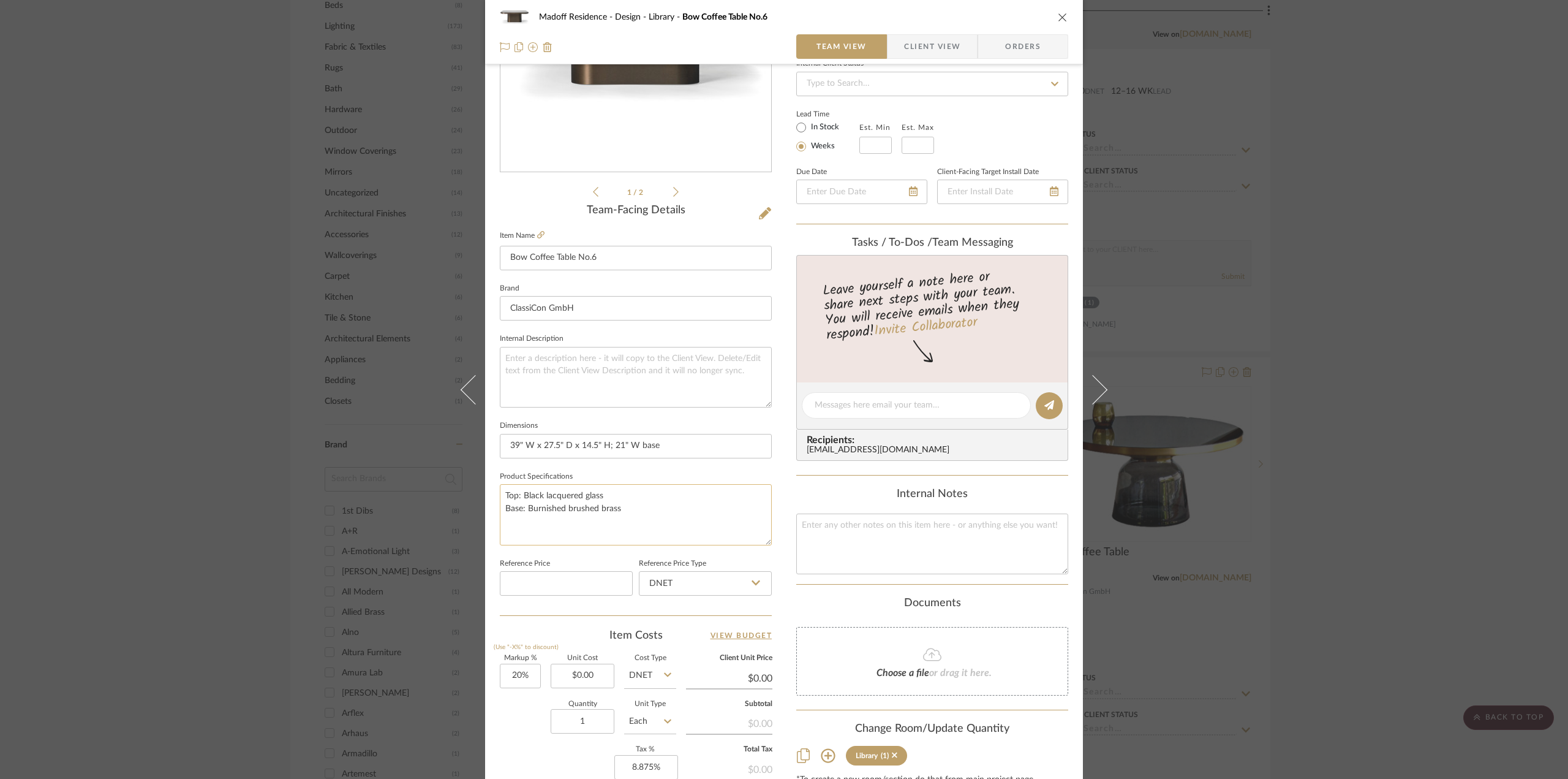
scroll to position [245, 0]
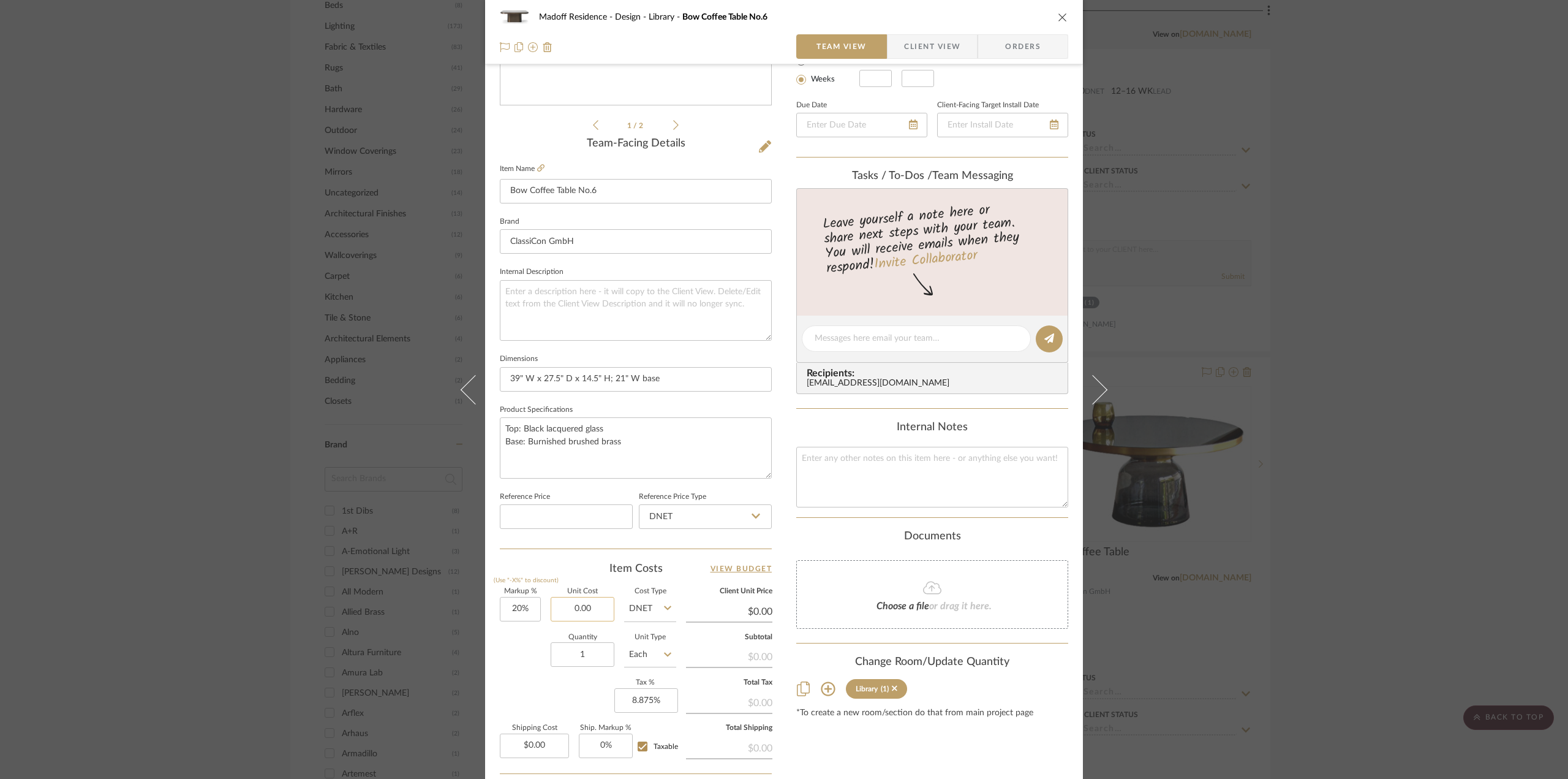
click at [580, 597] on input "0.00" at bounding box center [582, 608] width 63 height 24
type input "$3,035.00"
click at [504, 669] on div "Quantity 1 Unit Type Each" at bounding box center [588, 656] width 177 height 43
type input "$3,642.00"
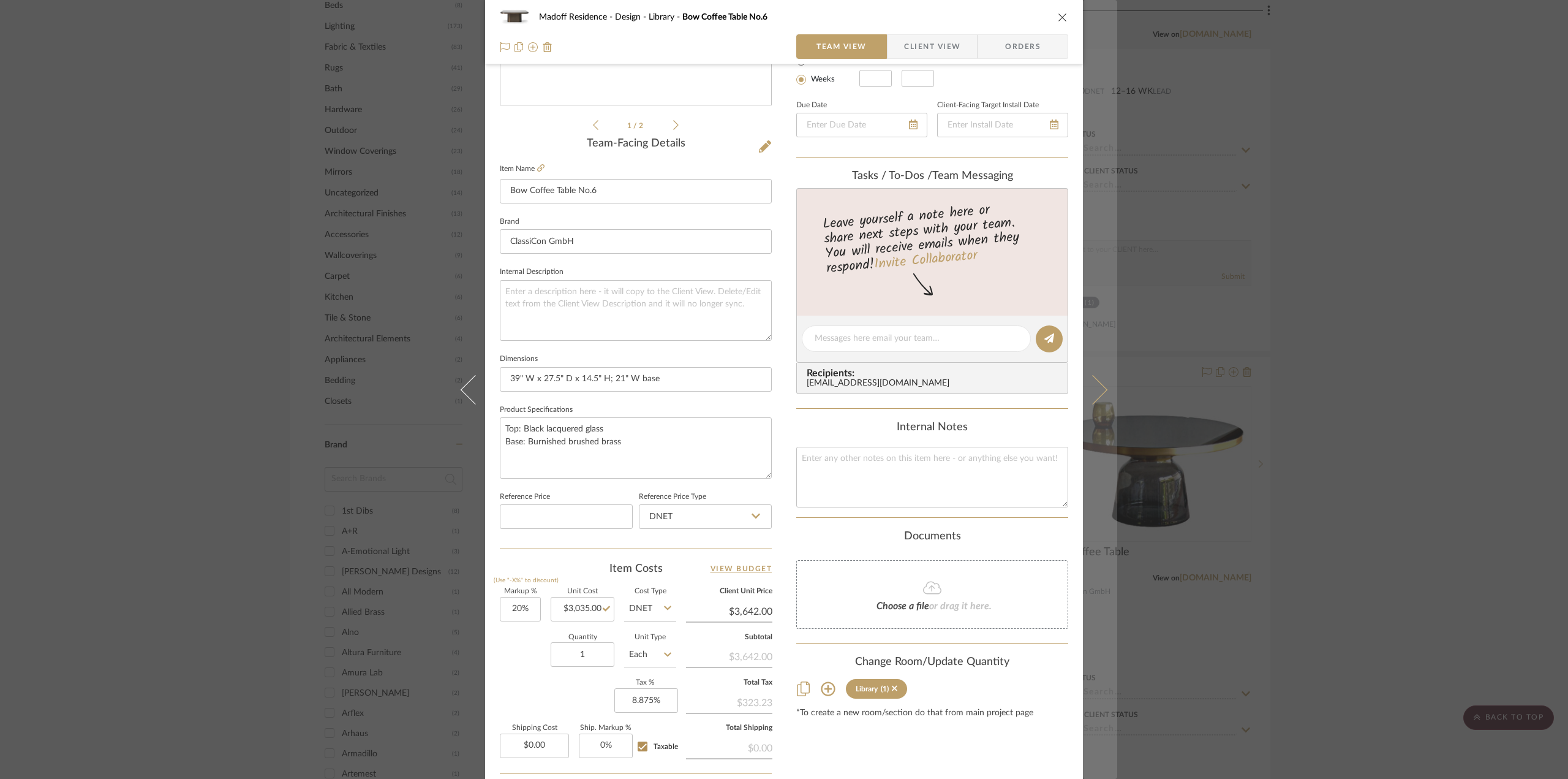
click at [1095, 397] on button at bounding box center [1099, 389] width 34 height 779
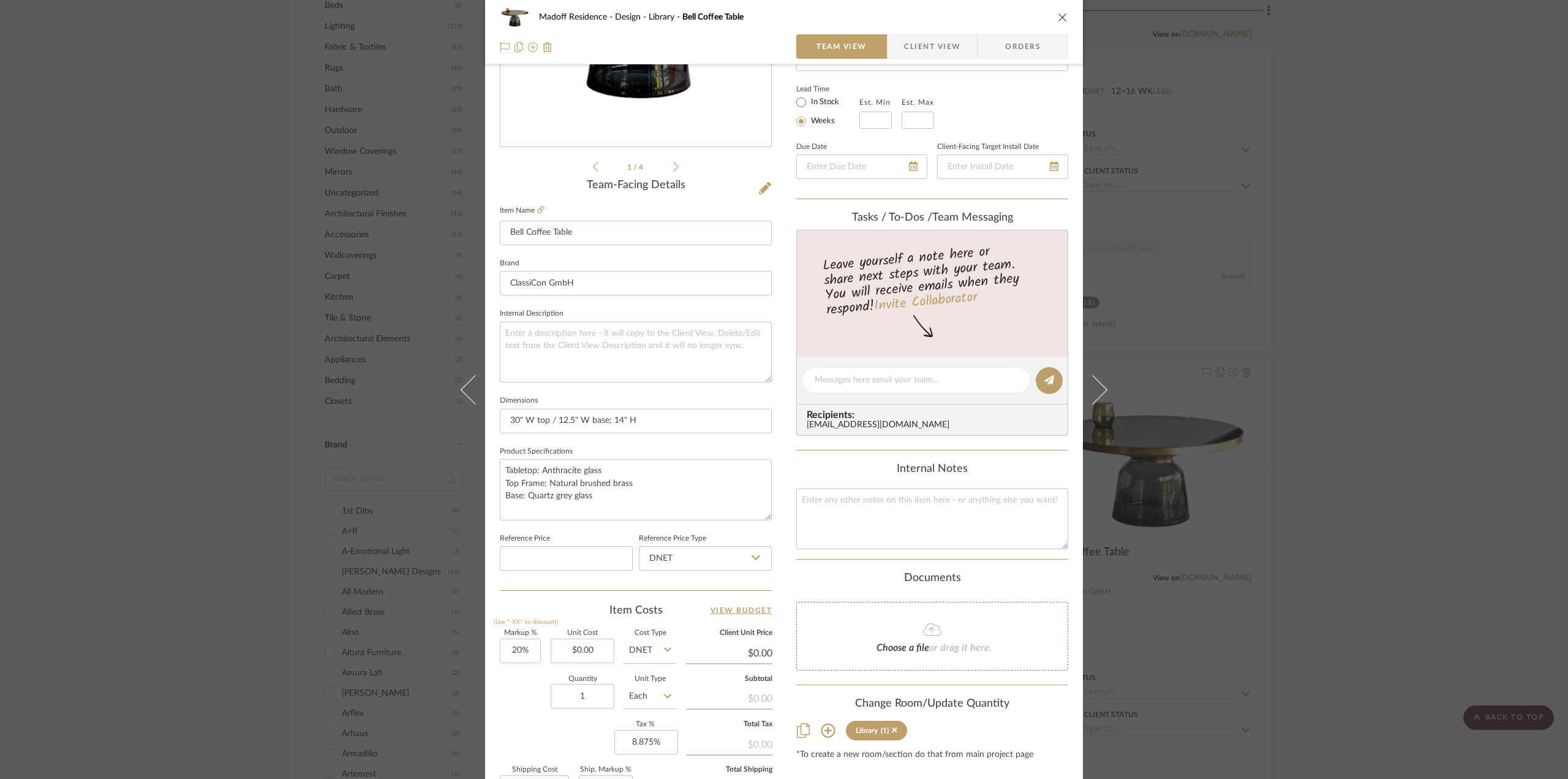
scroll to position [307, 0]
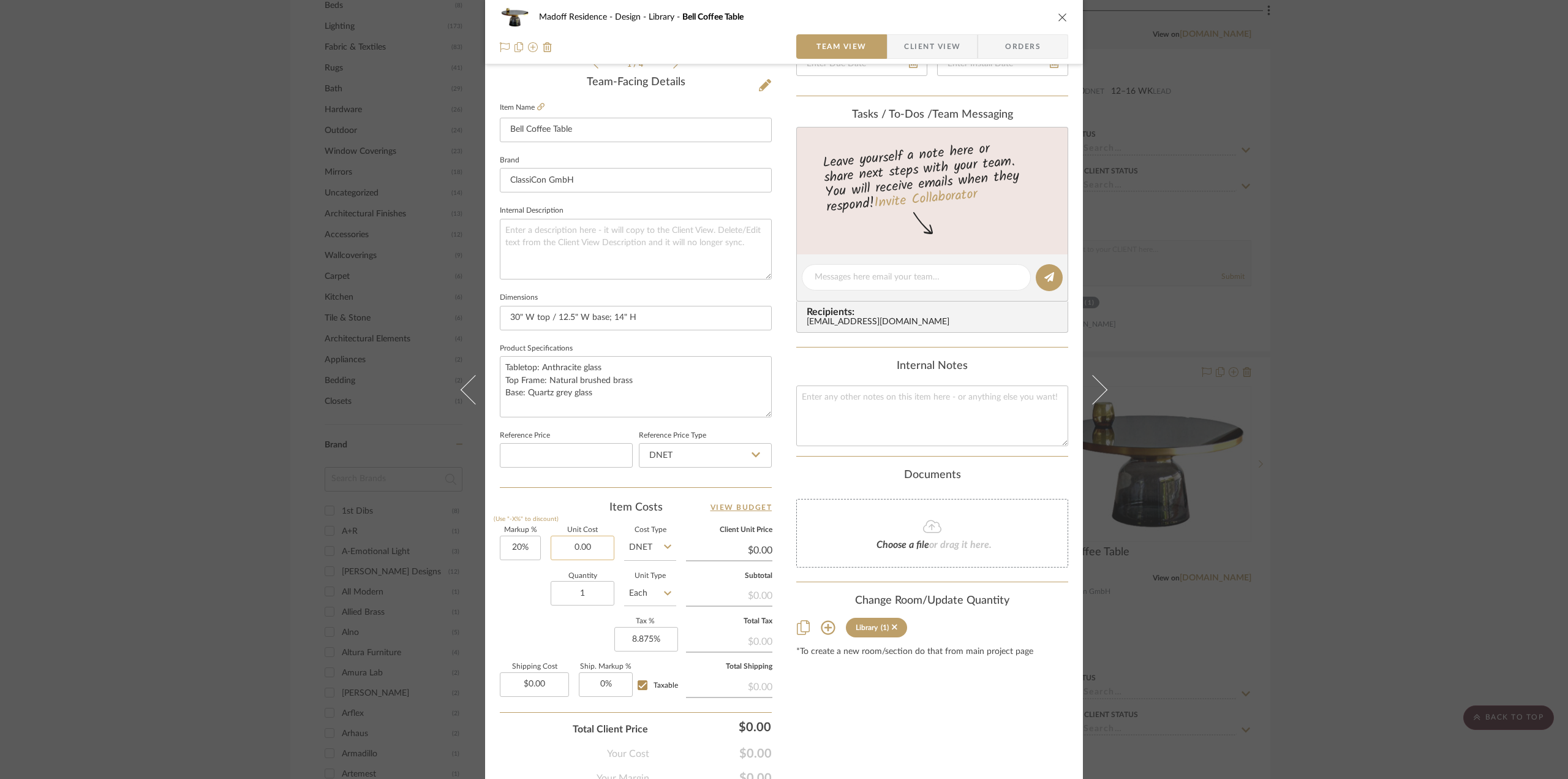
click at [572, 545] on input "0.00" at bounding box center [582, 547] width 63 height 24
type input "$3,315.00"
click at [522, 595] on div "Quantity 1 Unit Type Each" at bounding box center [588, 595] width 177 height 43
type input "$3,978.00"
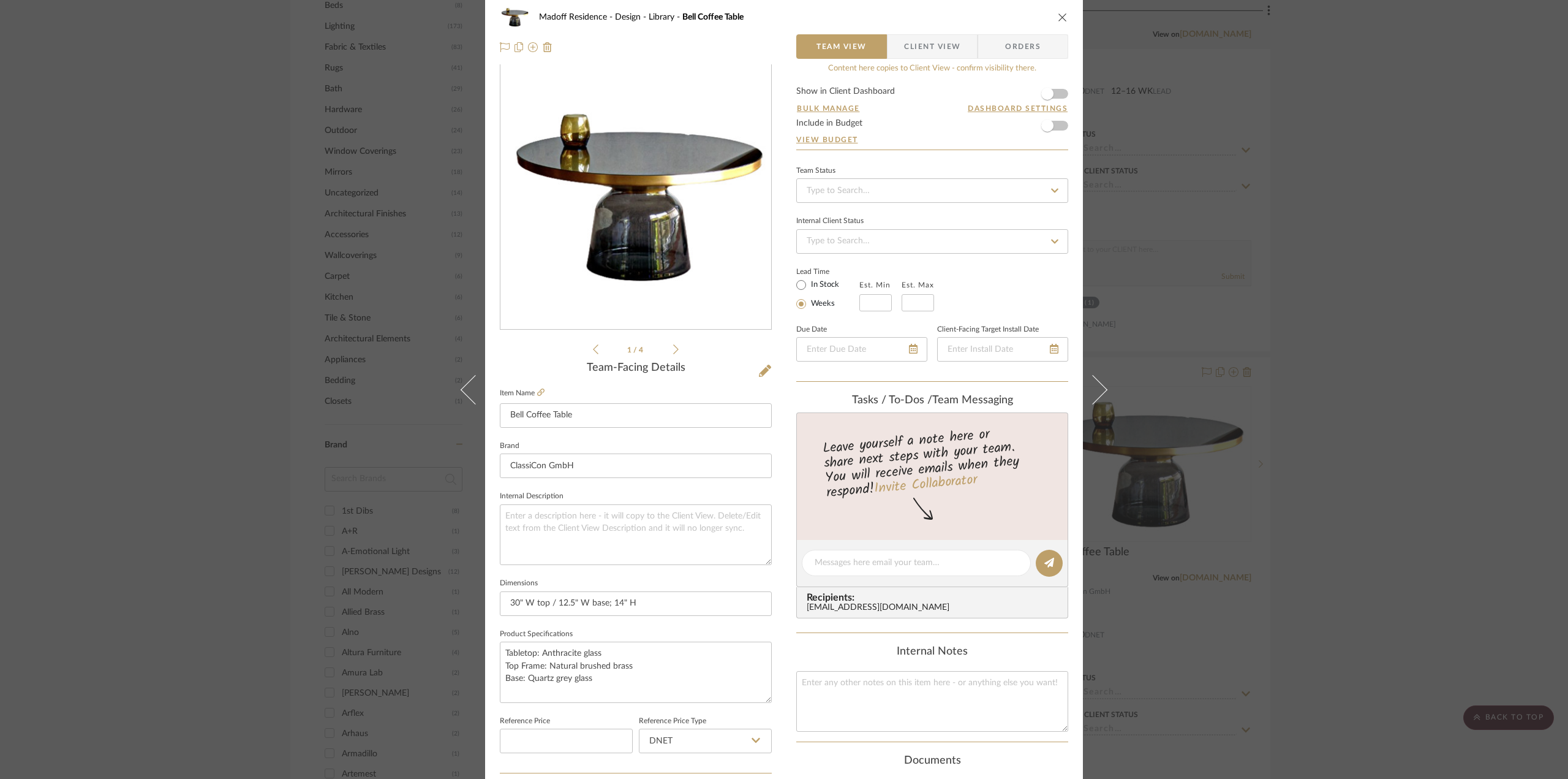
scroll to position [0, 0]
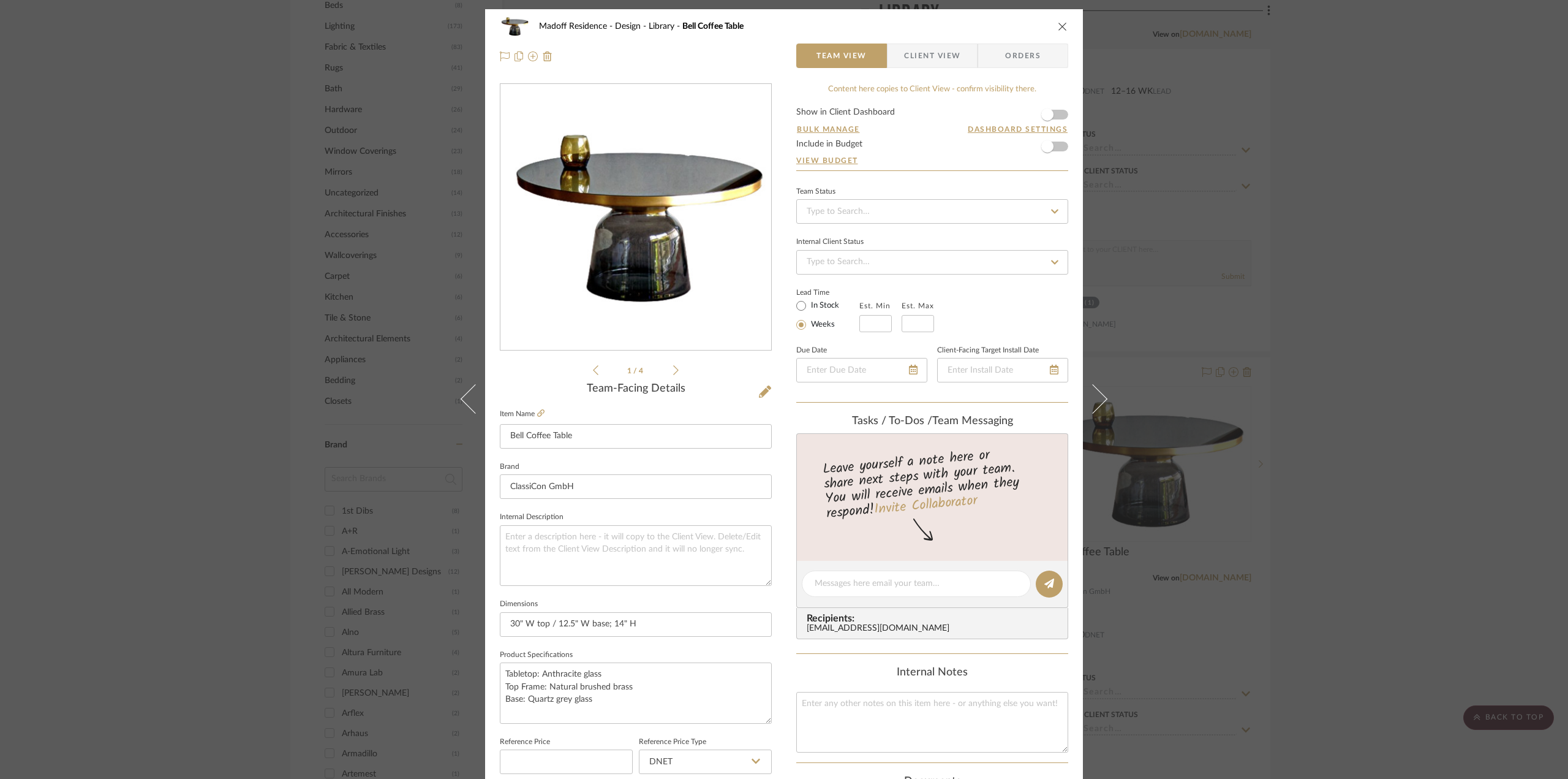
click at [673, 371] on icon at bounding box center [675, 370] width 6 height 11
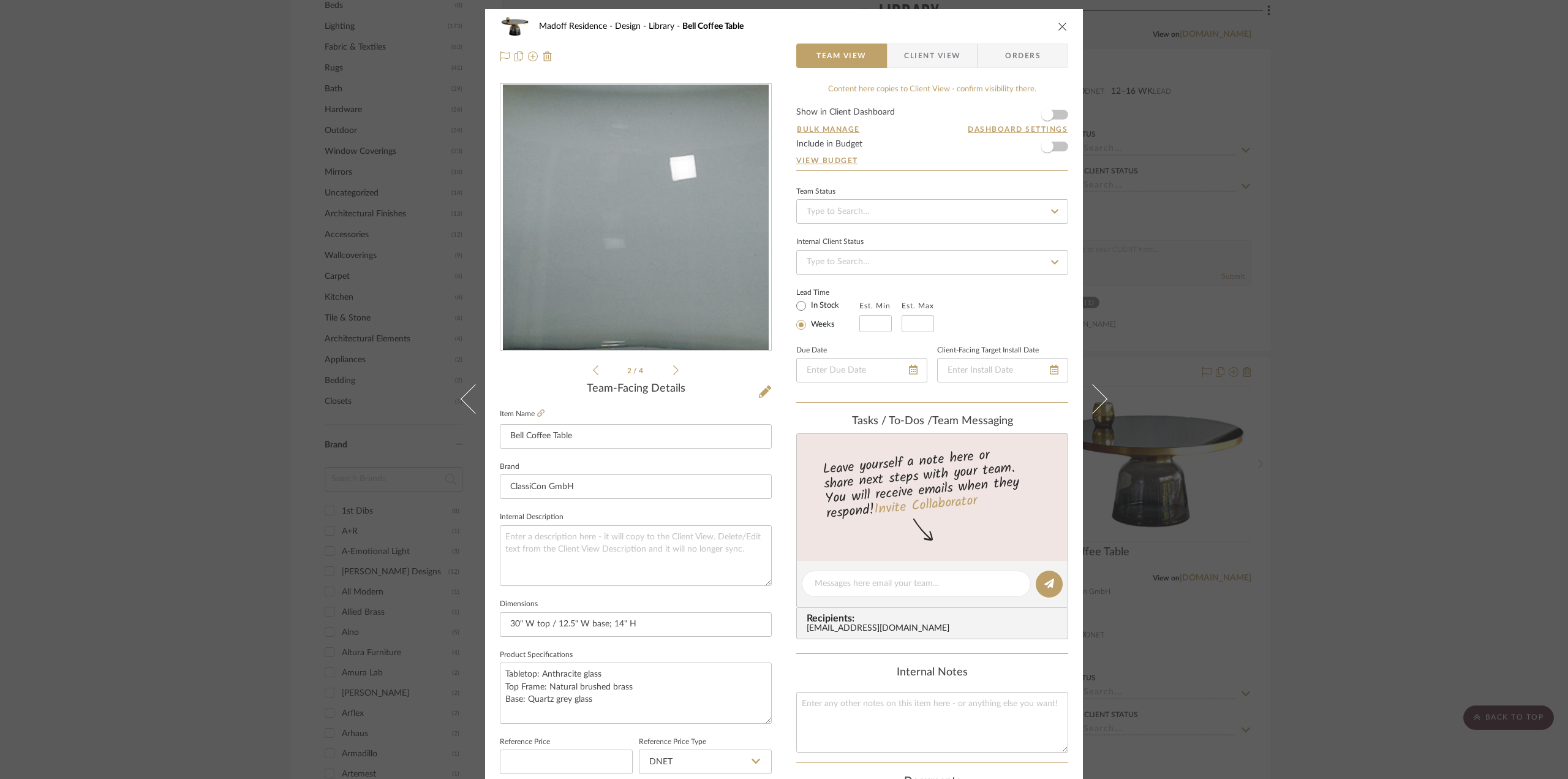
click at [673, 371] on icon at bounding box center [675, 370] width 6 height 11
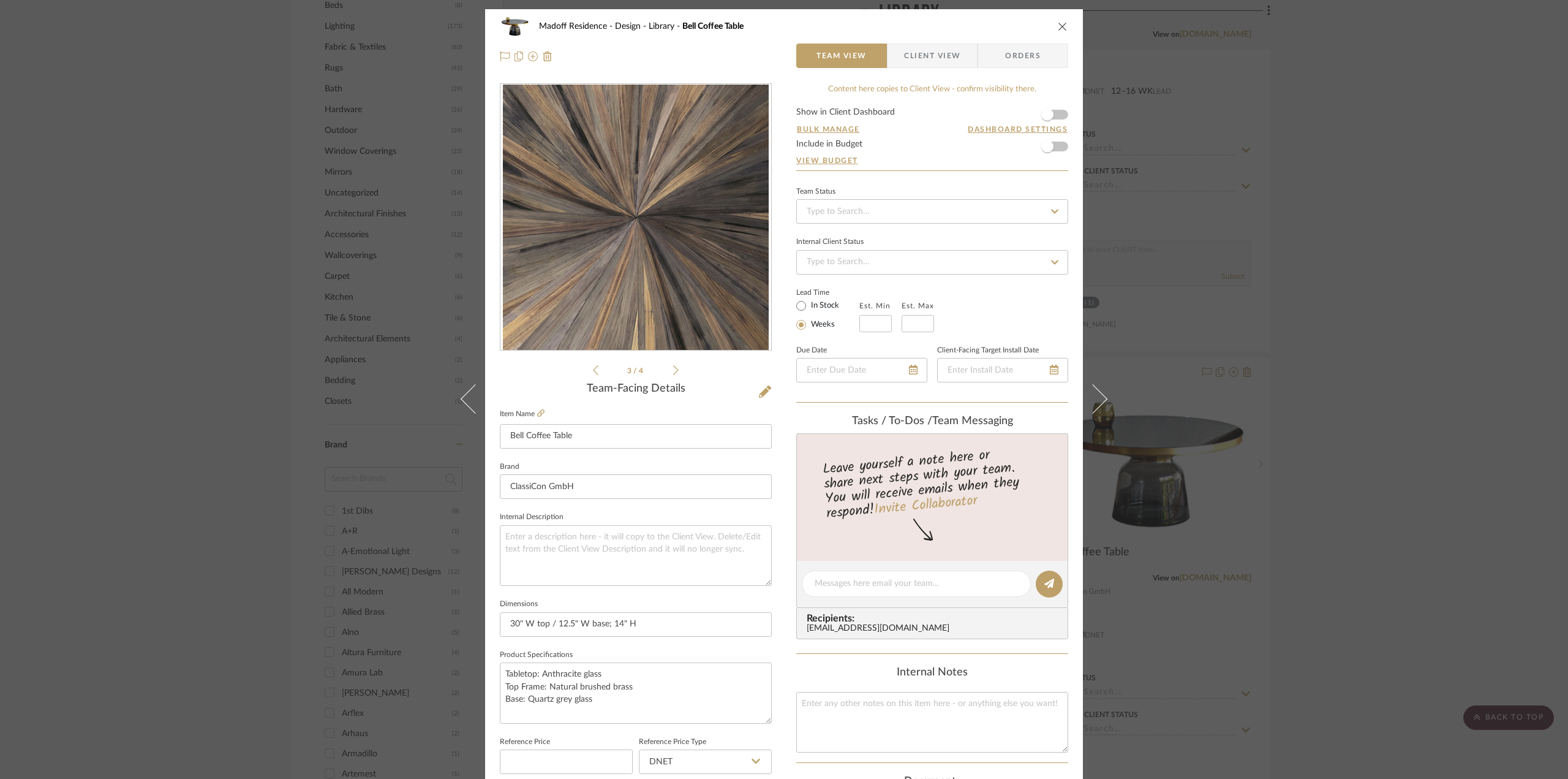
click at [673, 371] on icon at bounding box center [675, 370] width 6 height 11
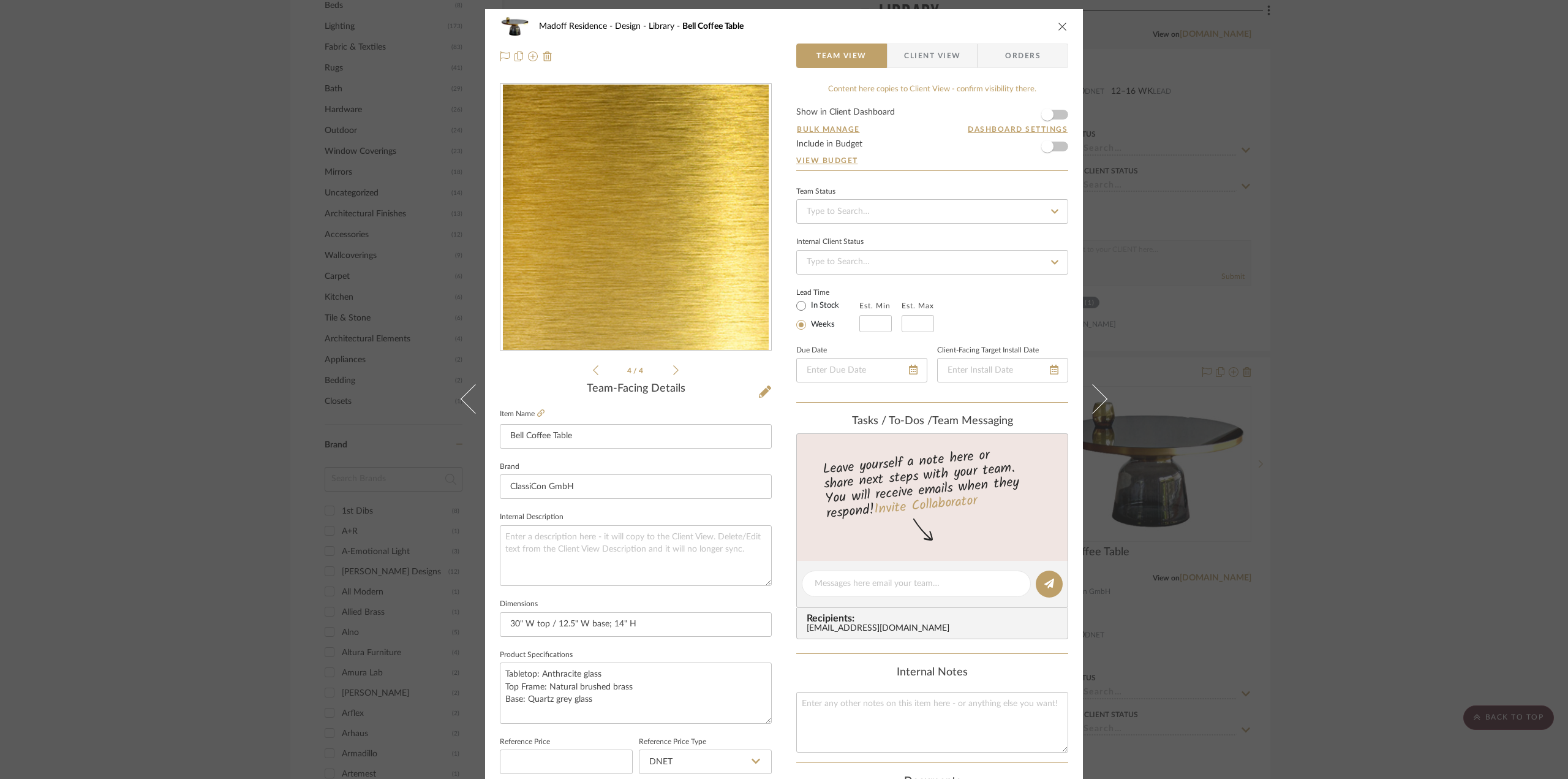
click at [674, 368] on icon at bounding box center [675, 370] width 6 height 11
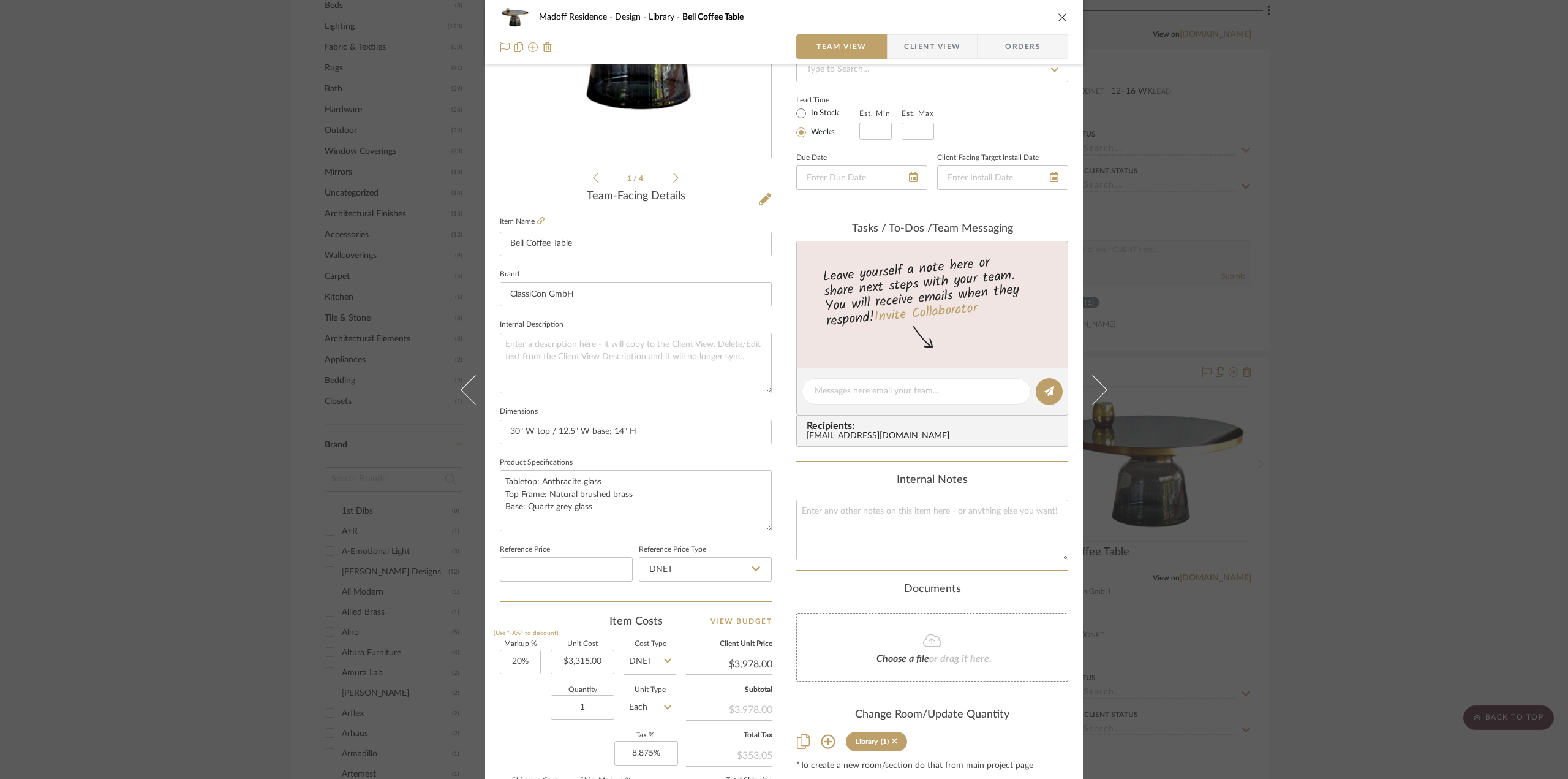
scroll to position [307, 0]
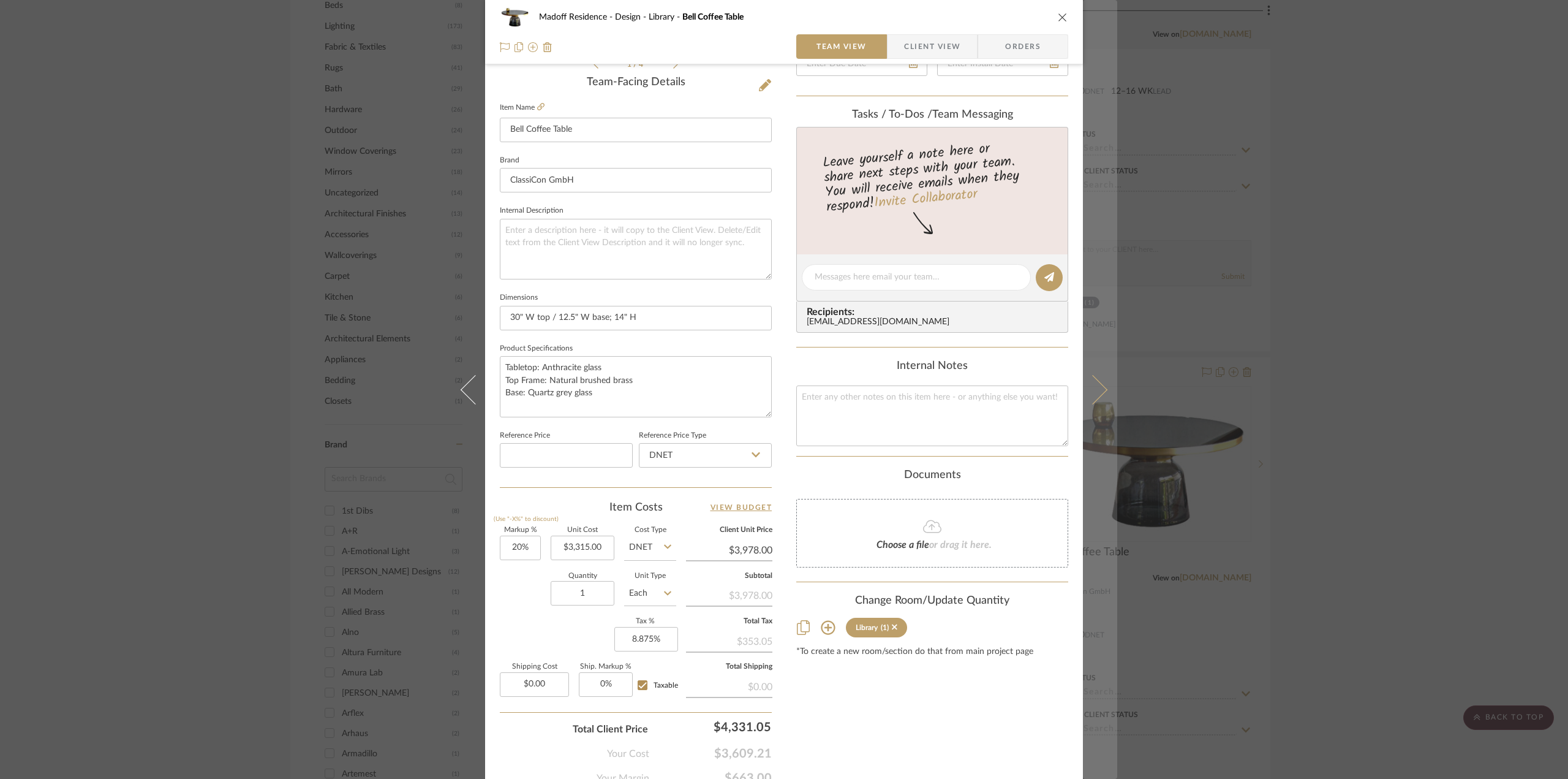
click at [1085, 389] on icon at bounding box center [1092, 388] width 29 height 29
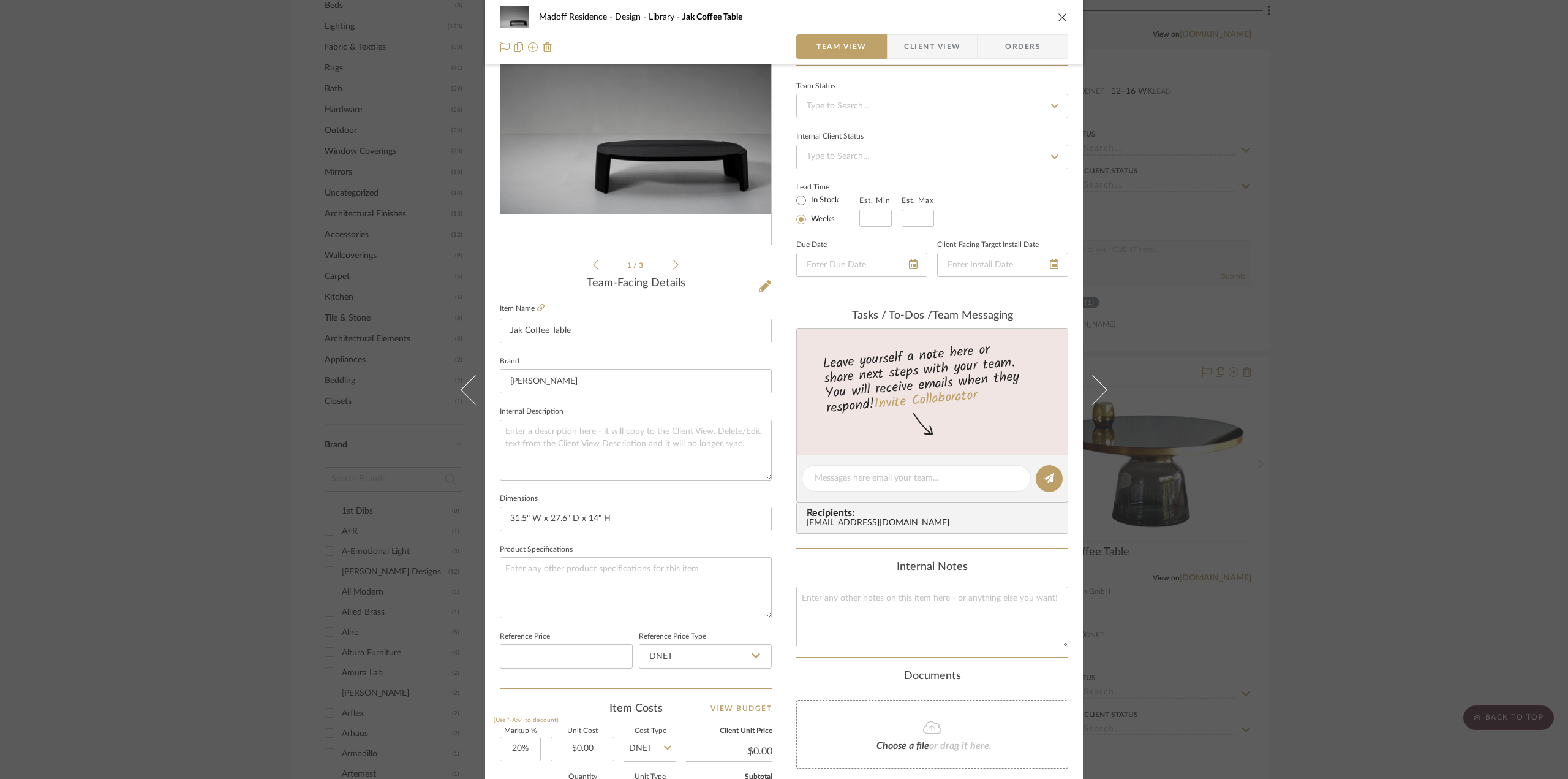
scroll to position [245, 0]
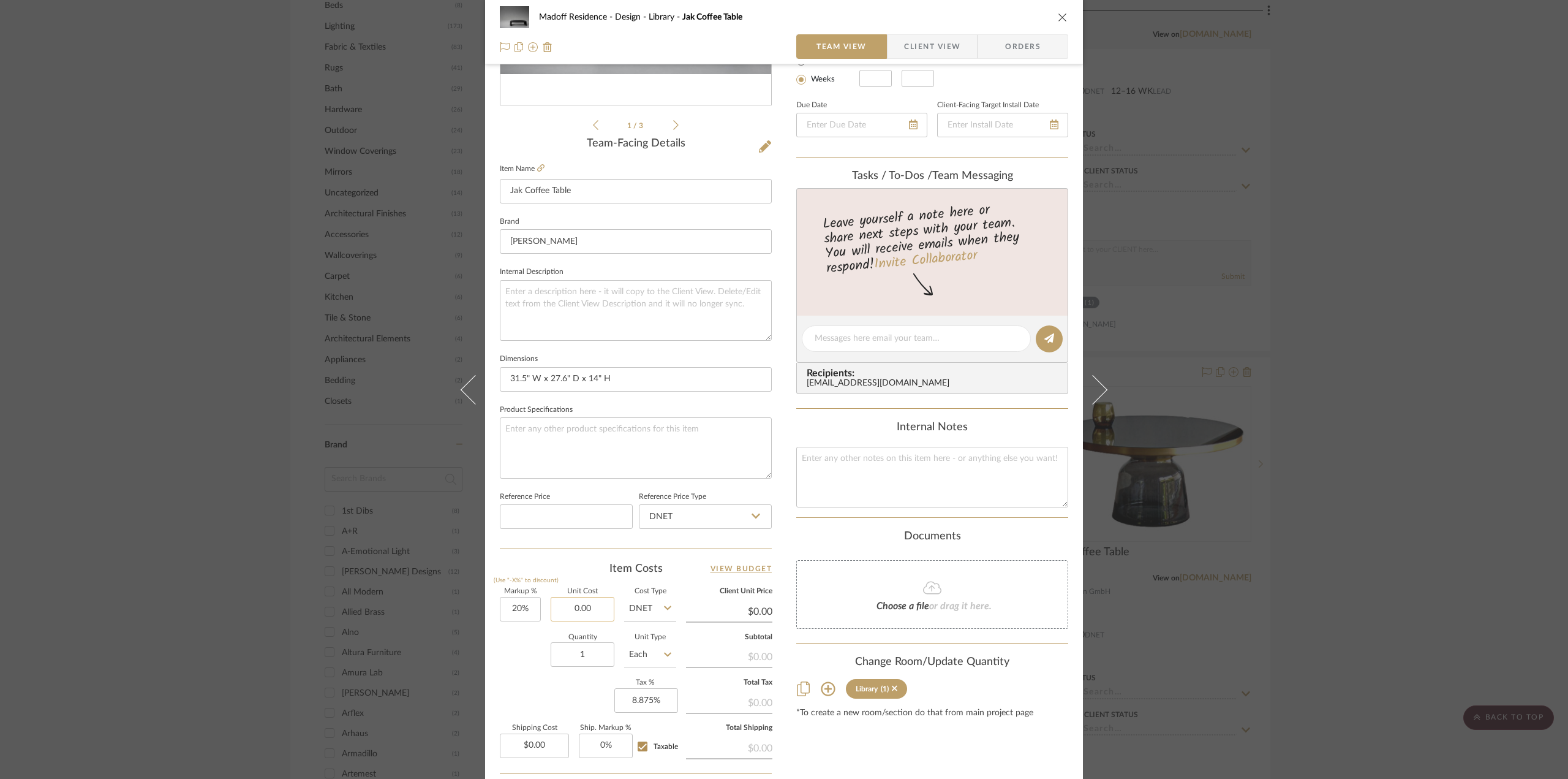
click at [580, 611] on input "0.00" at bounding box center [582, 608] width 63 height 24
type input "$5,936.00"
click at [512, 652] on div "Quantity 1 Unit Type Each" at bounding box center [588, 656] width 177 height 43
type input "$7,123.20"
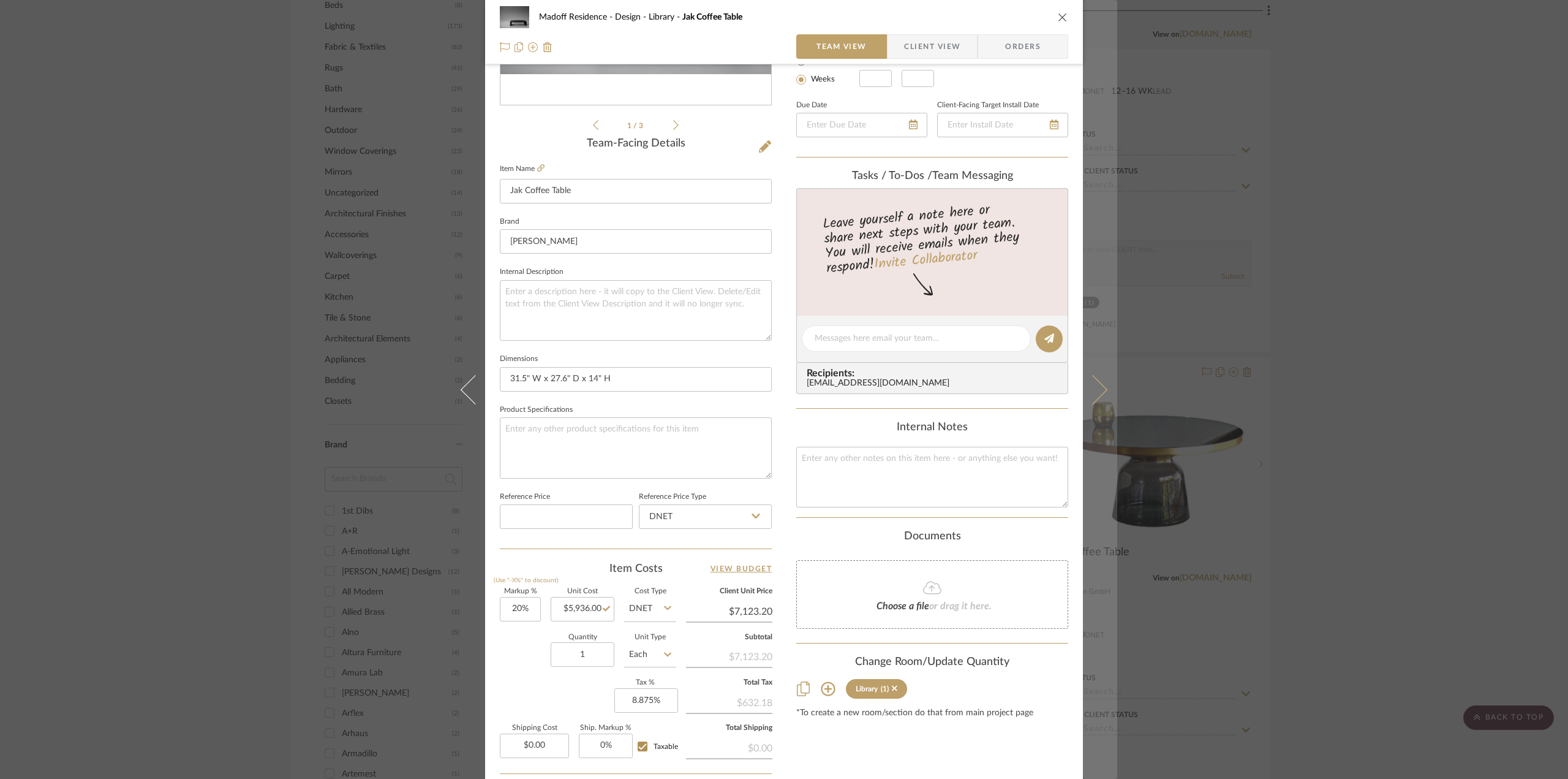
click at [1087, 390] on icon at bounding box center [1092, 388] width 29 height 29
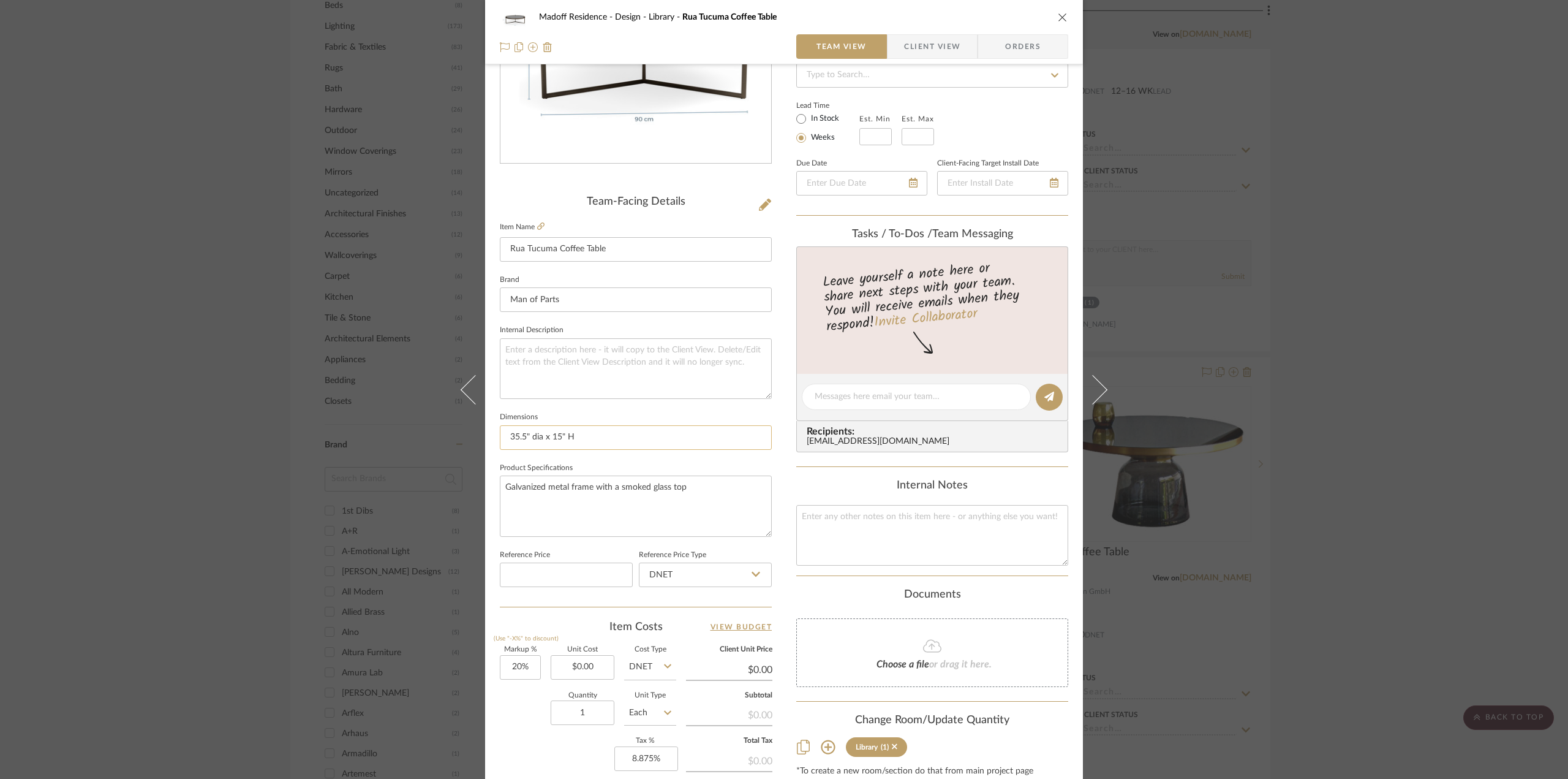
scroll to position [307, 0]
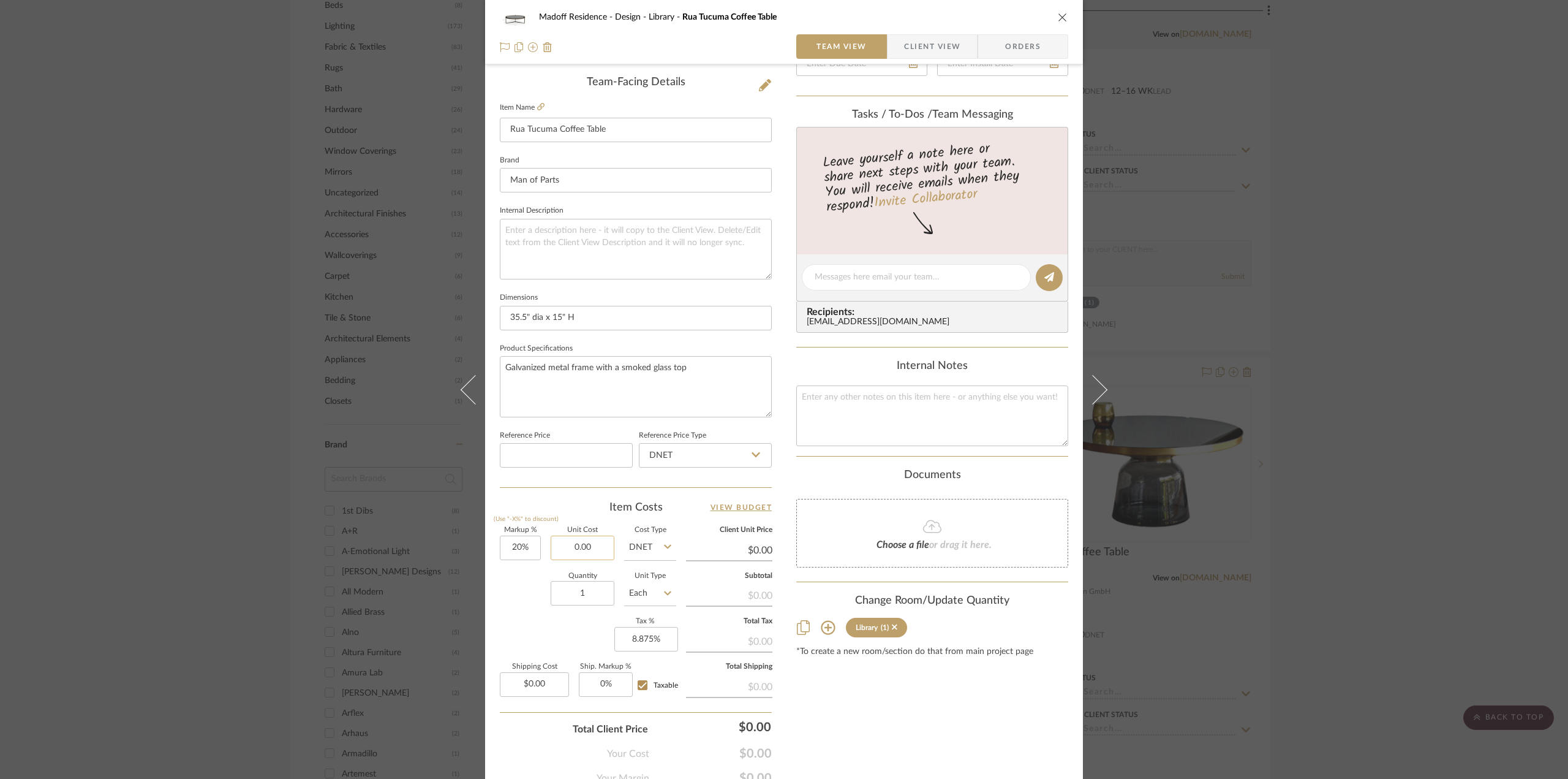
click at [578, 548] on input "0.00" at bounding box center [582, 547] width 63 height 24
type input "$2,596.00"
click at [515, 610] on div "Quantity 1 Unit Type Each" at bounding box center [588, 595] width 177 height 43
type input "$3,115.20"
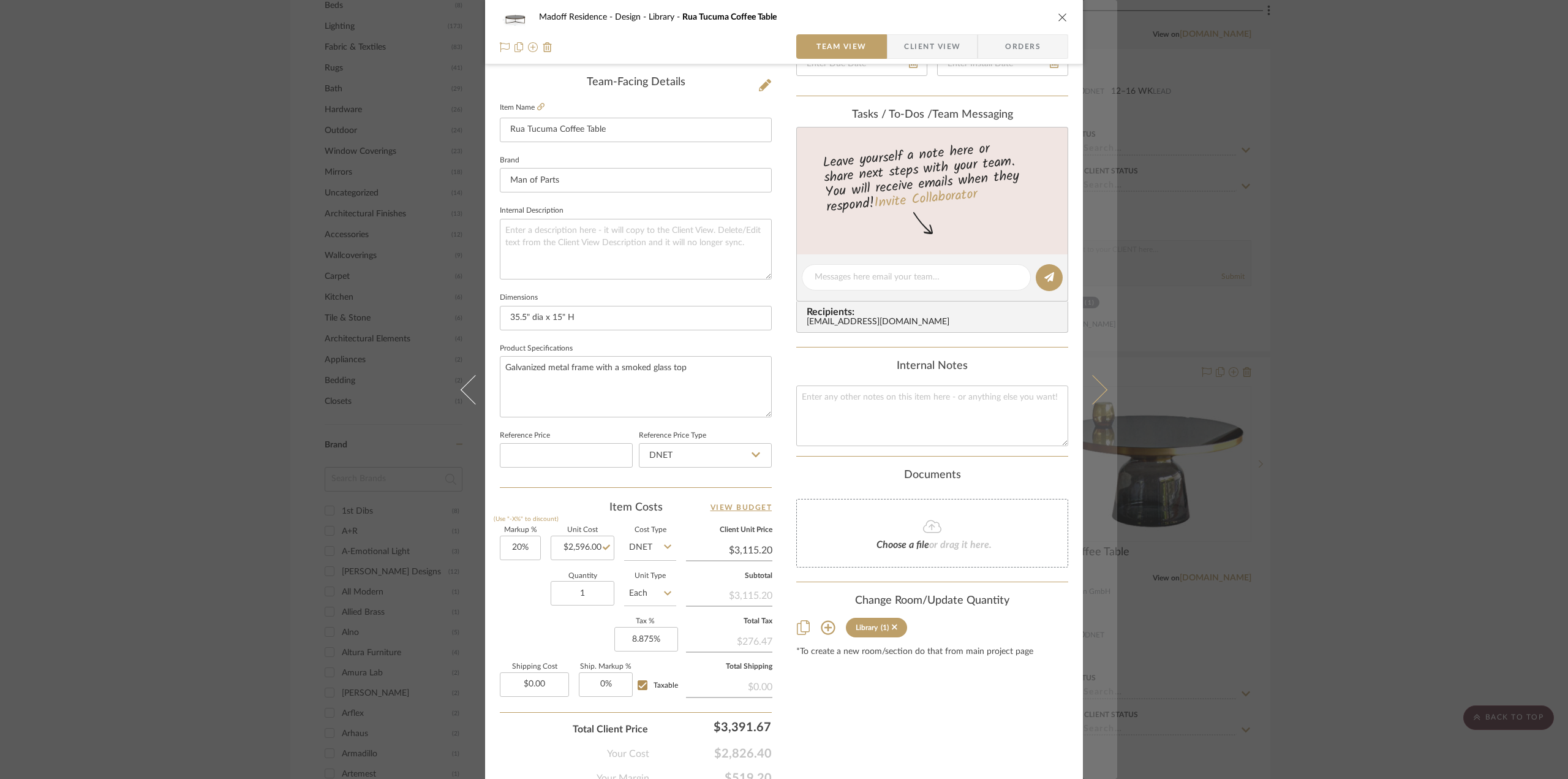
click at [1093, 371] on button at bounding box center [1099, 389] width 34 height 779
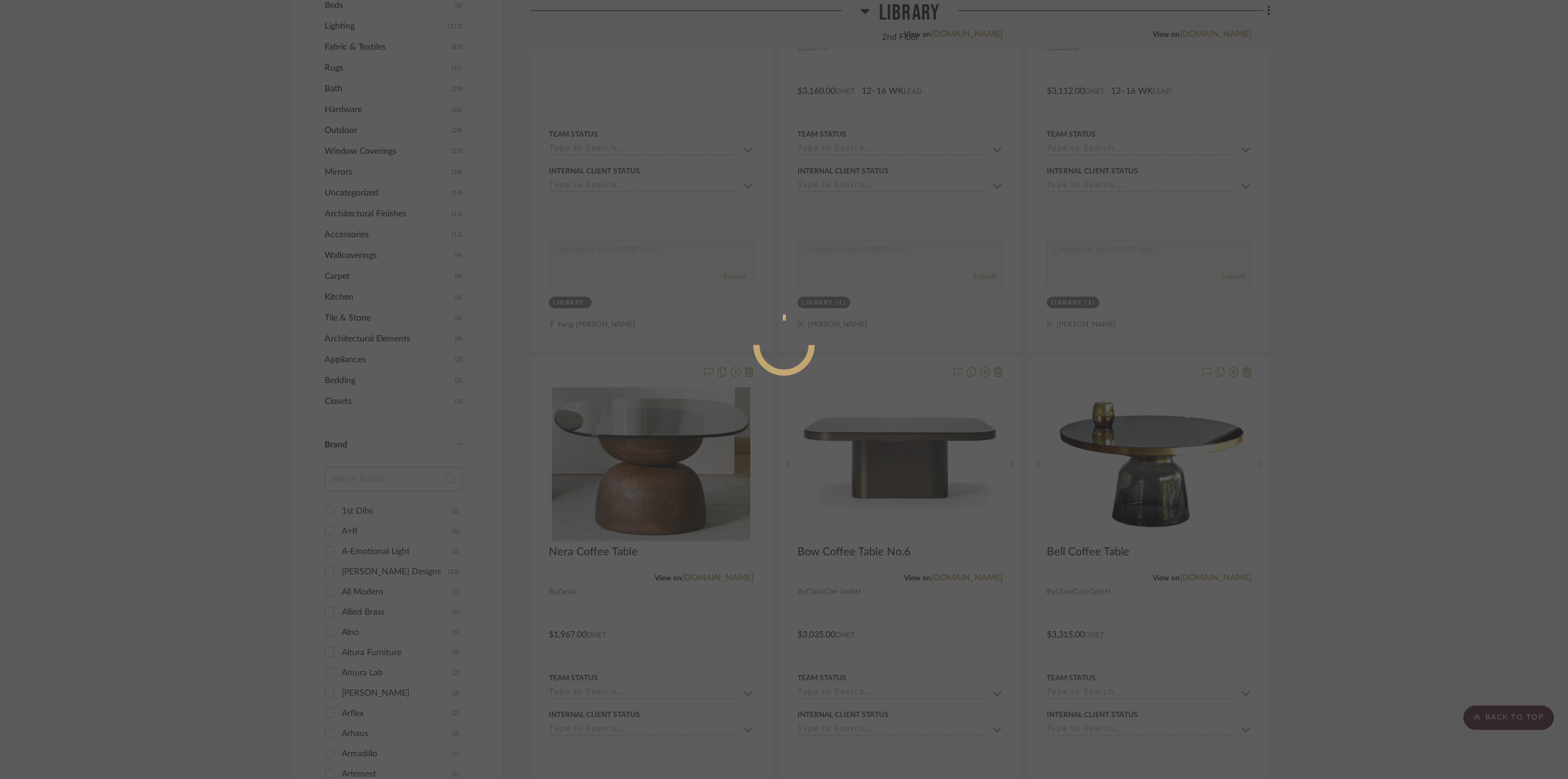
scroll to position [0, 0]
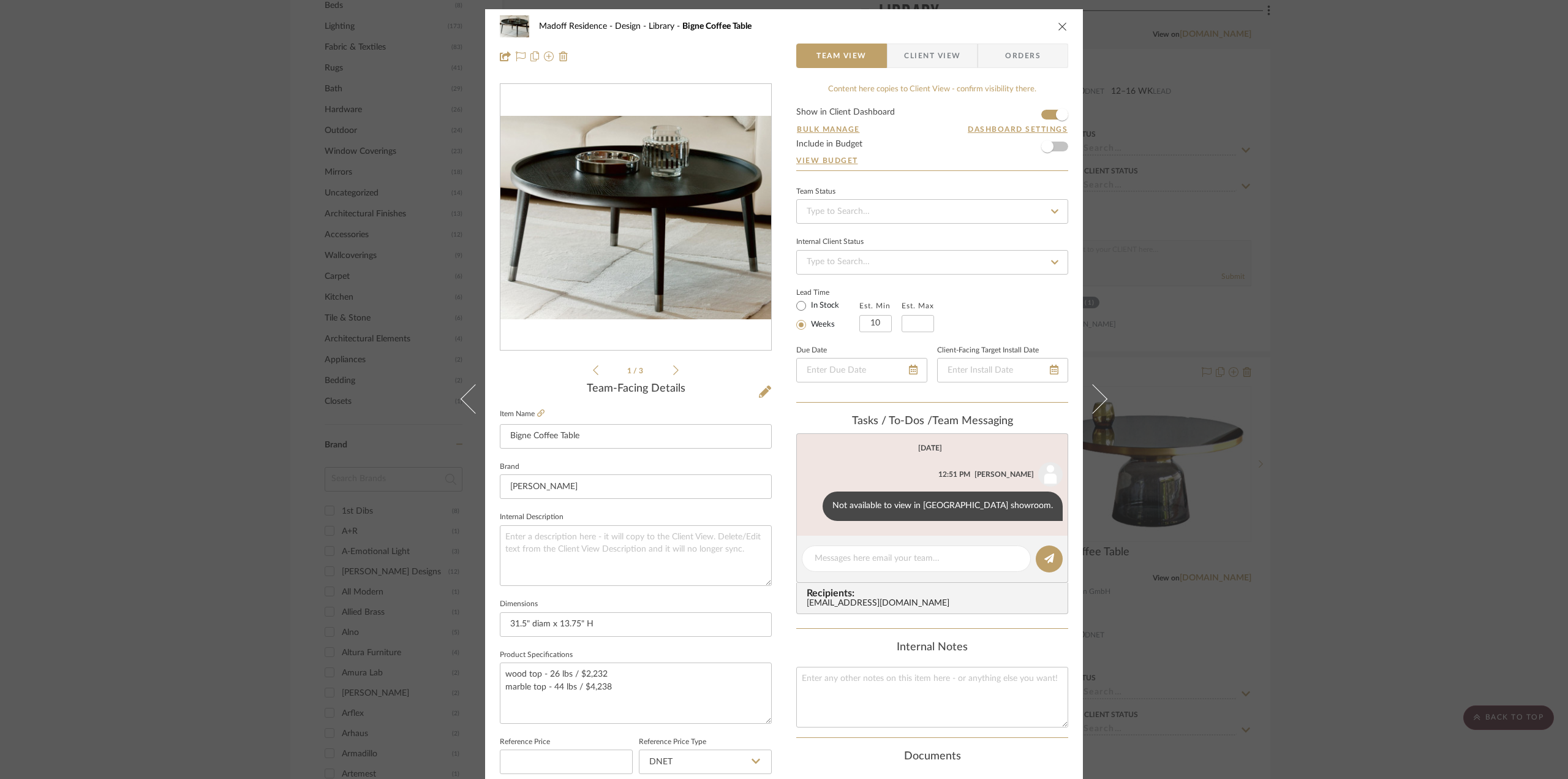
click at [1400, 394] on div "Madoff Residence - Design Library Bigne Coffee Table Team View Client View Orde…" at bounding box center [784, 389] width 1568 height 779
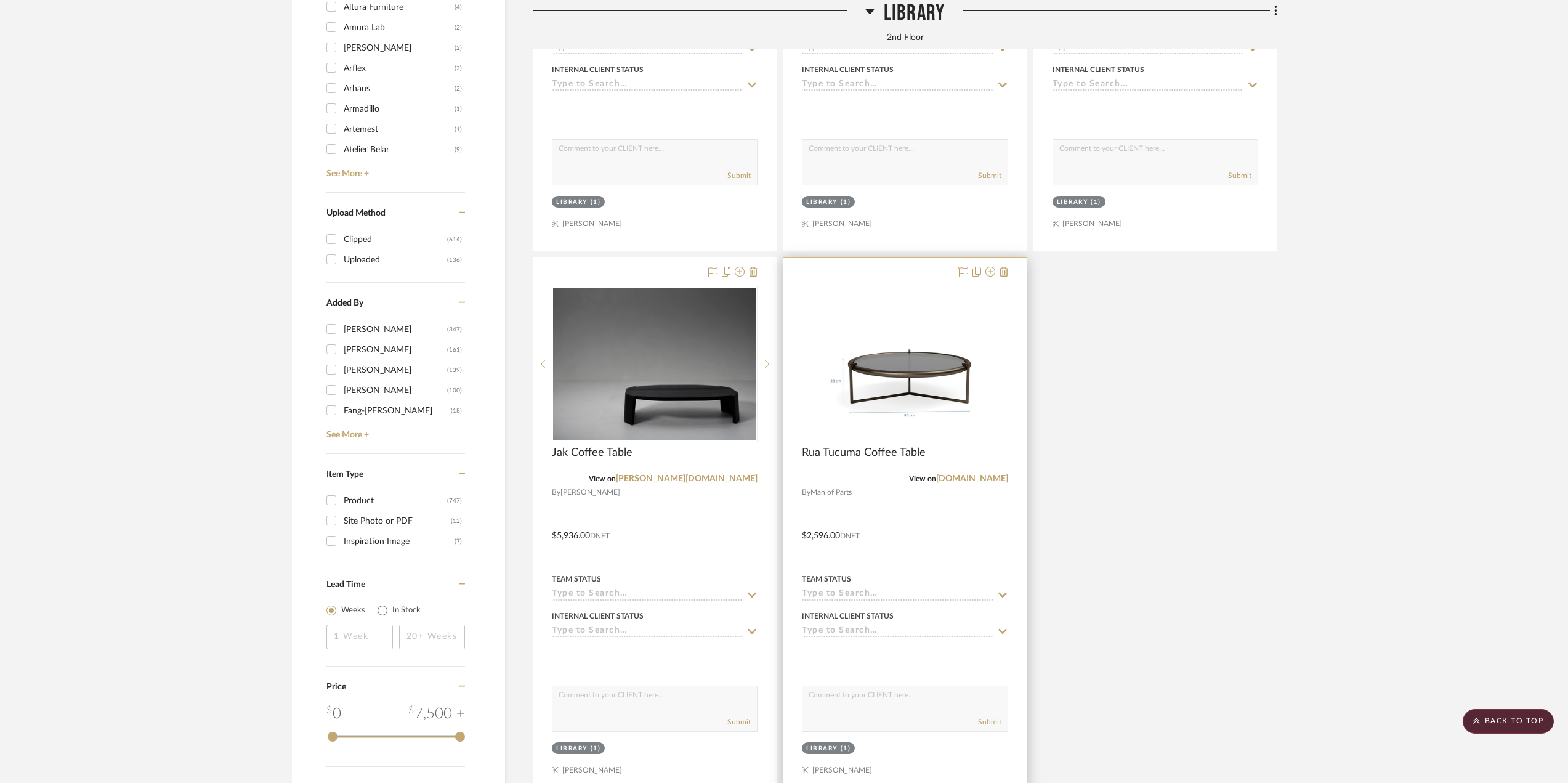
scroll to position [2032, 0]
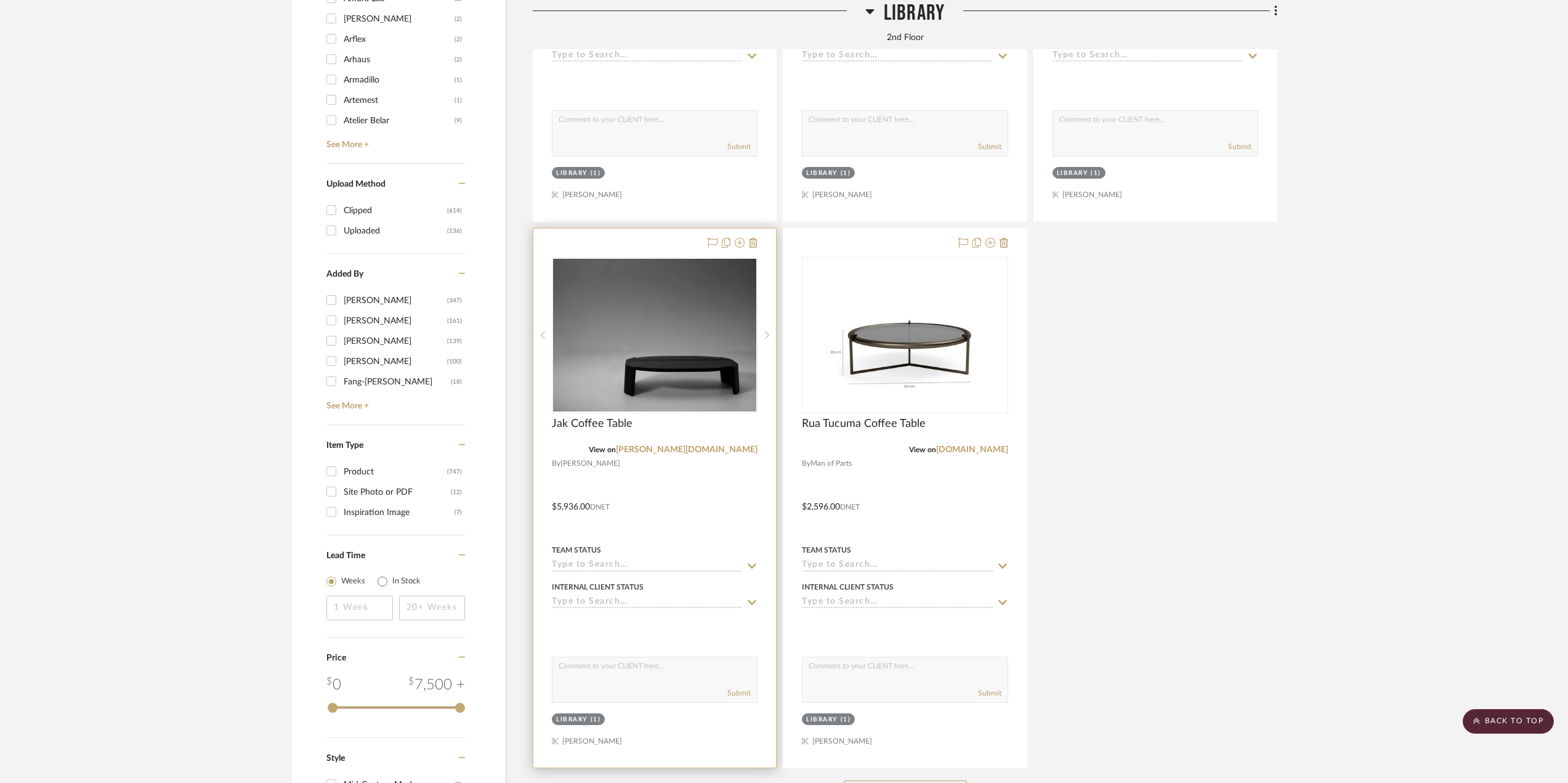
click at [664, 531] on div at bounding box center [655, 498] width 243 height 539
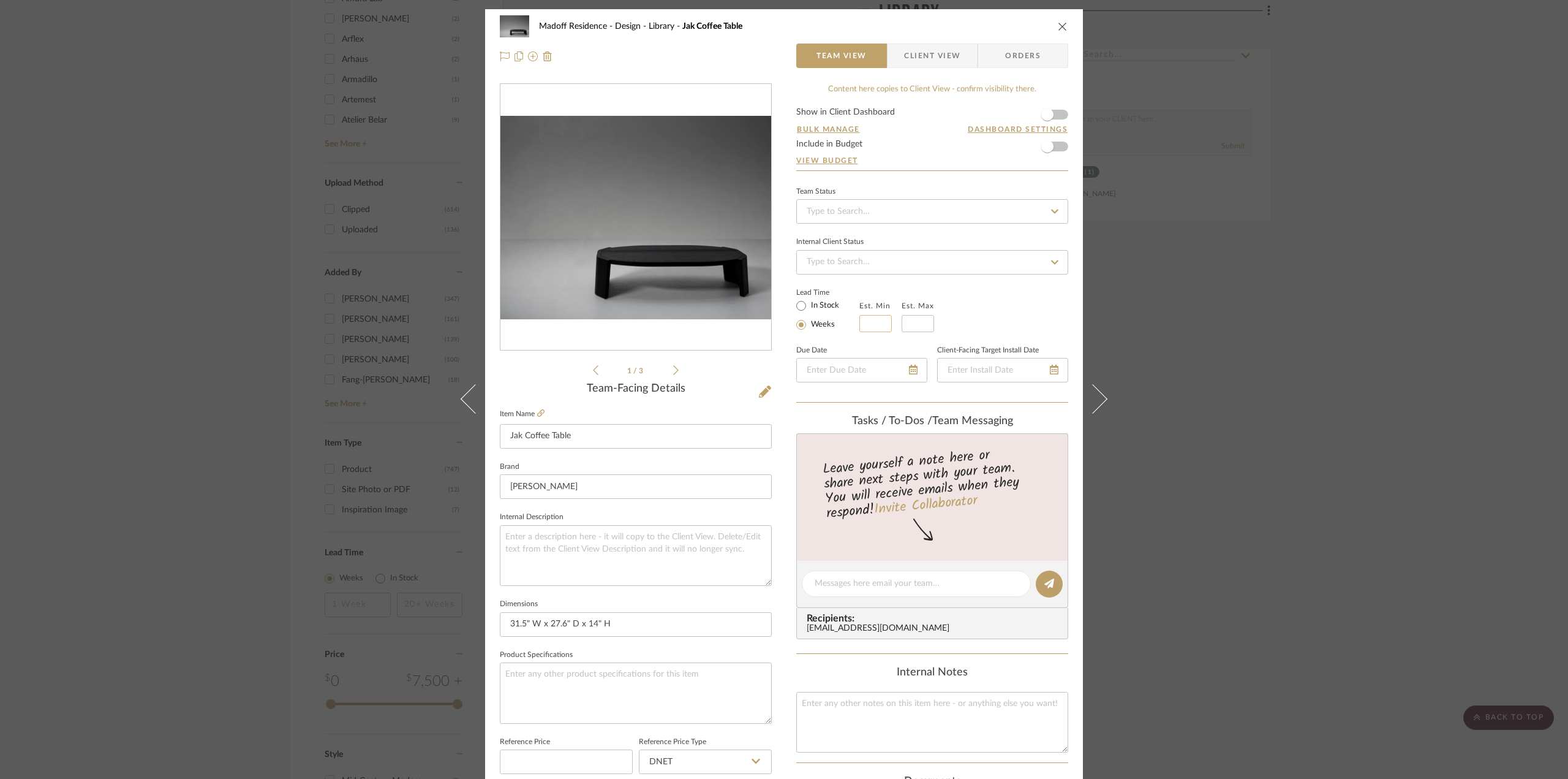
click at [866, 324] on input "text" at bounding box center [875, 323] width 32 height 17
type input "16"
click at [905, 326] on input at bounding box center [918, 323] width 32 height 17
type input "18"
click at [950, 321] on div "Lead Time In Stock Weeks Est. Min 16 Est. Max 18" at bounding box center [932, 307] width 272 height 47
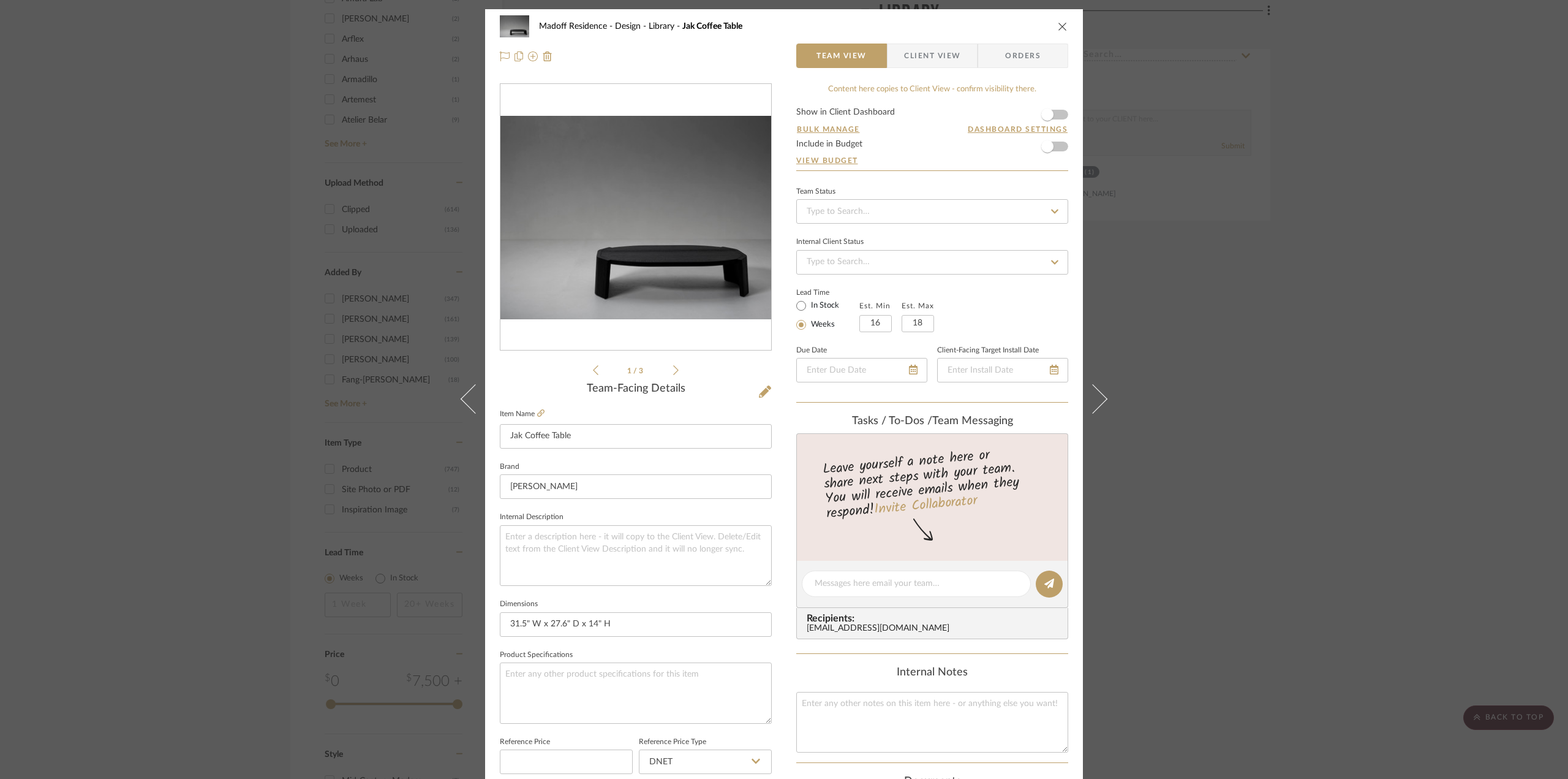
click at [1406, 367] on div "Madoff Residence - Design Library Jak Coffee Table Team View Client View Orders…" at bounding box center [784, 389] width 1568 height 779
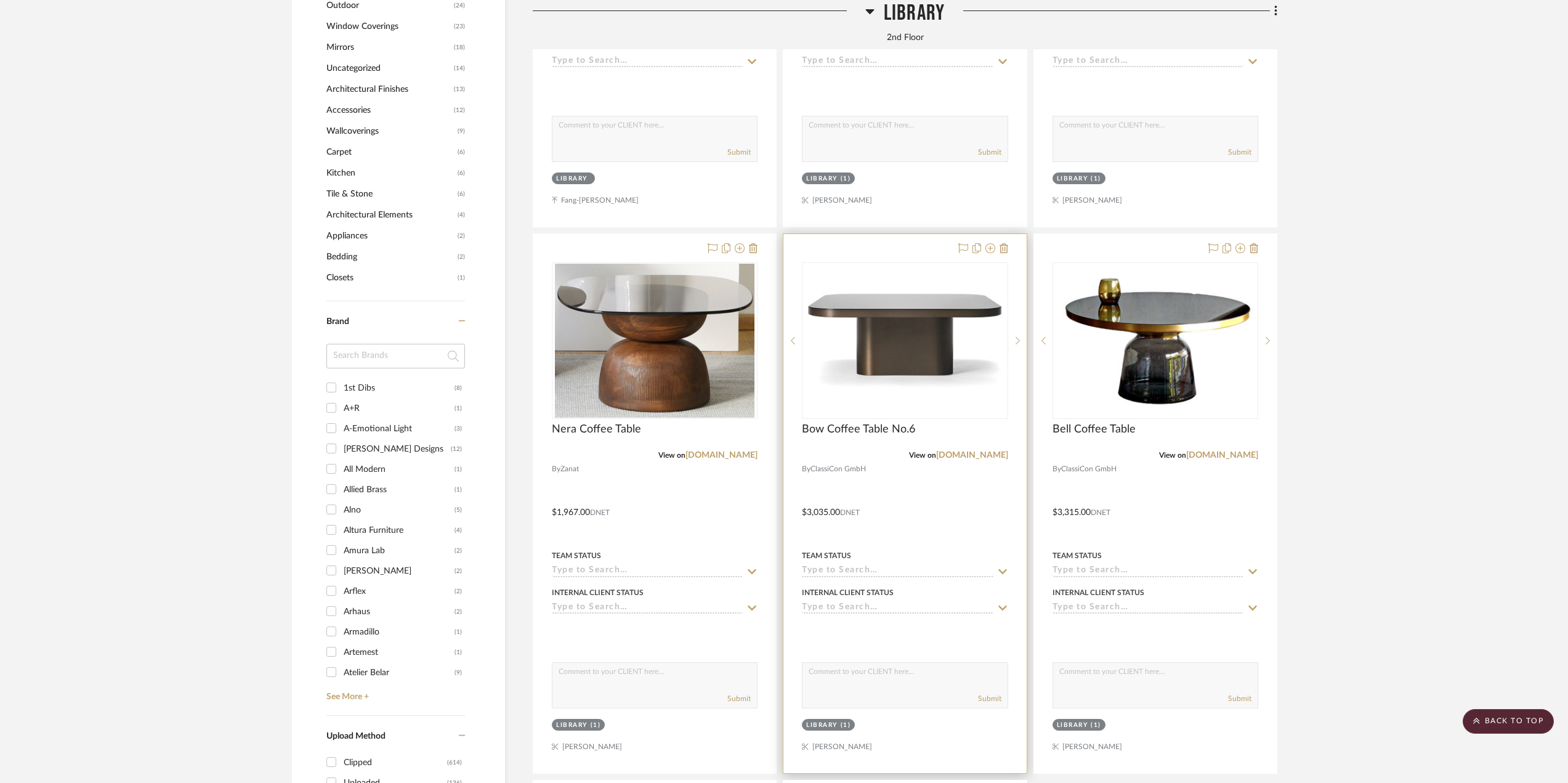
scroll to position [1478, 0]
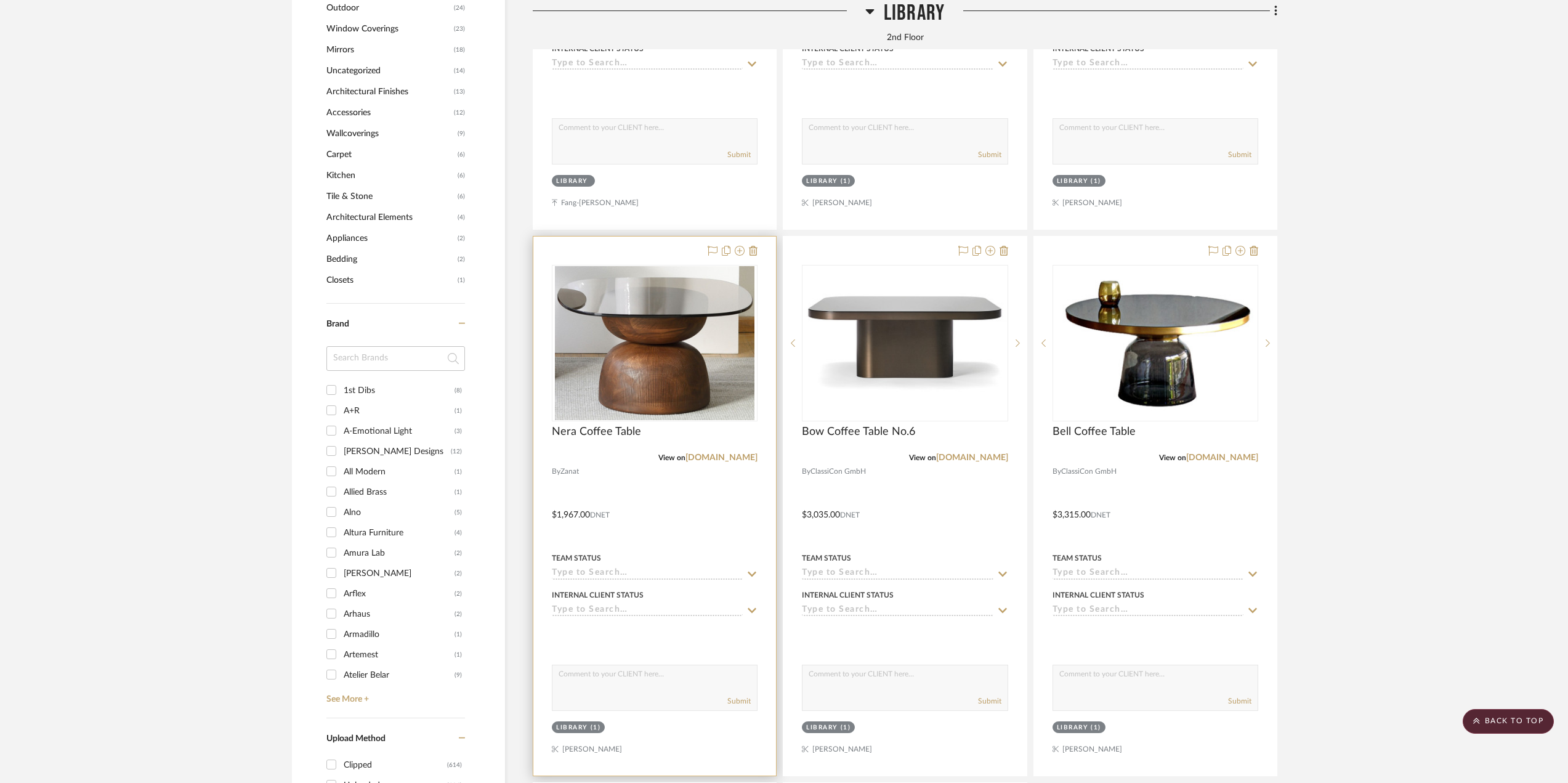
click at [707, 492] on div at bounding box center [655, 506] width 243 height 539
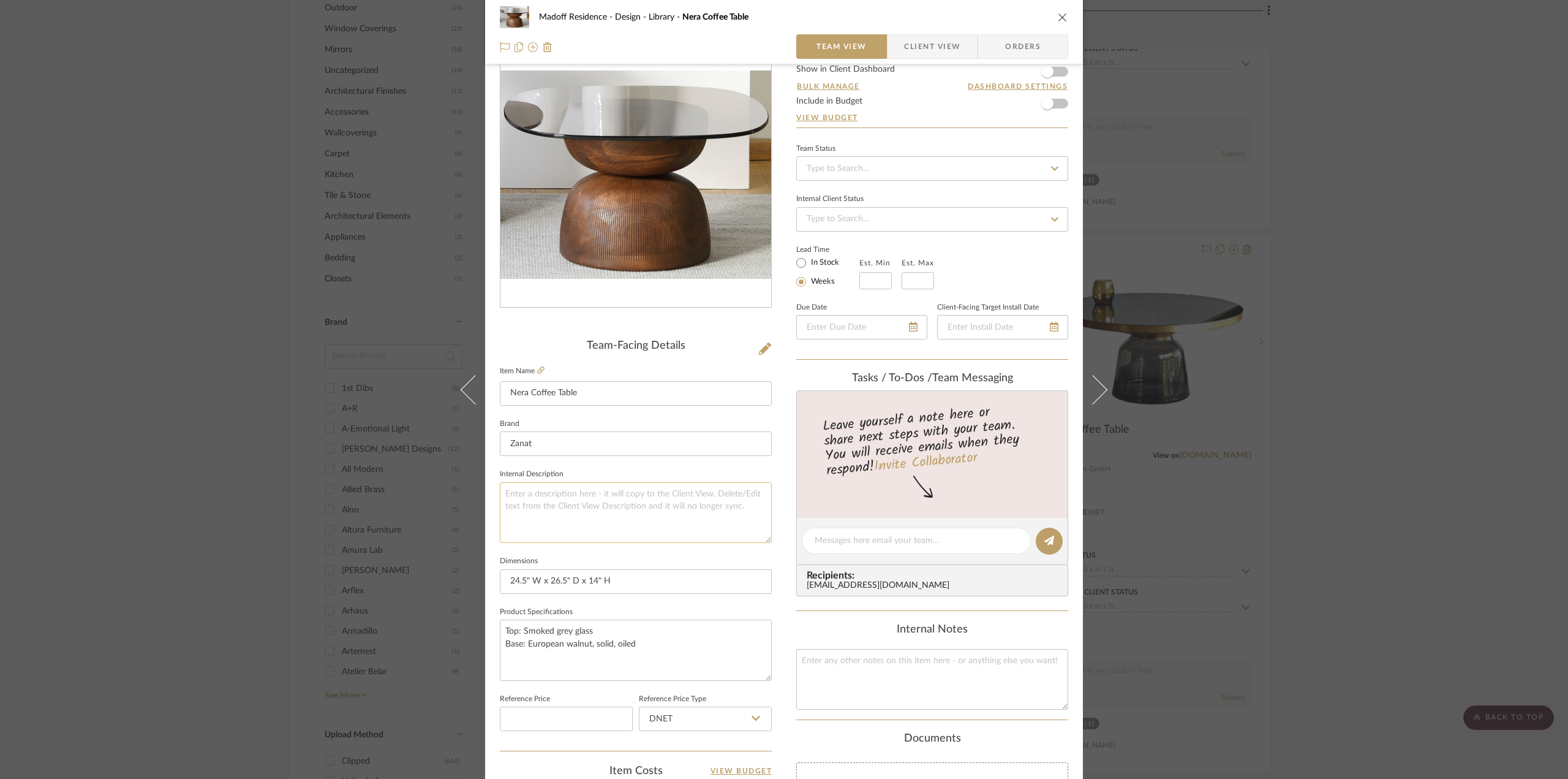
scroll to position [62, 0]
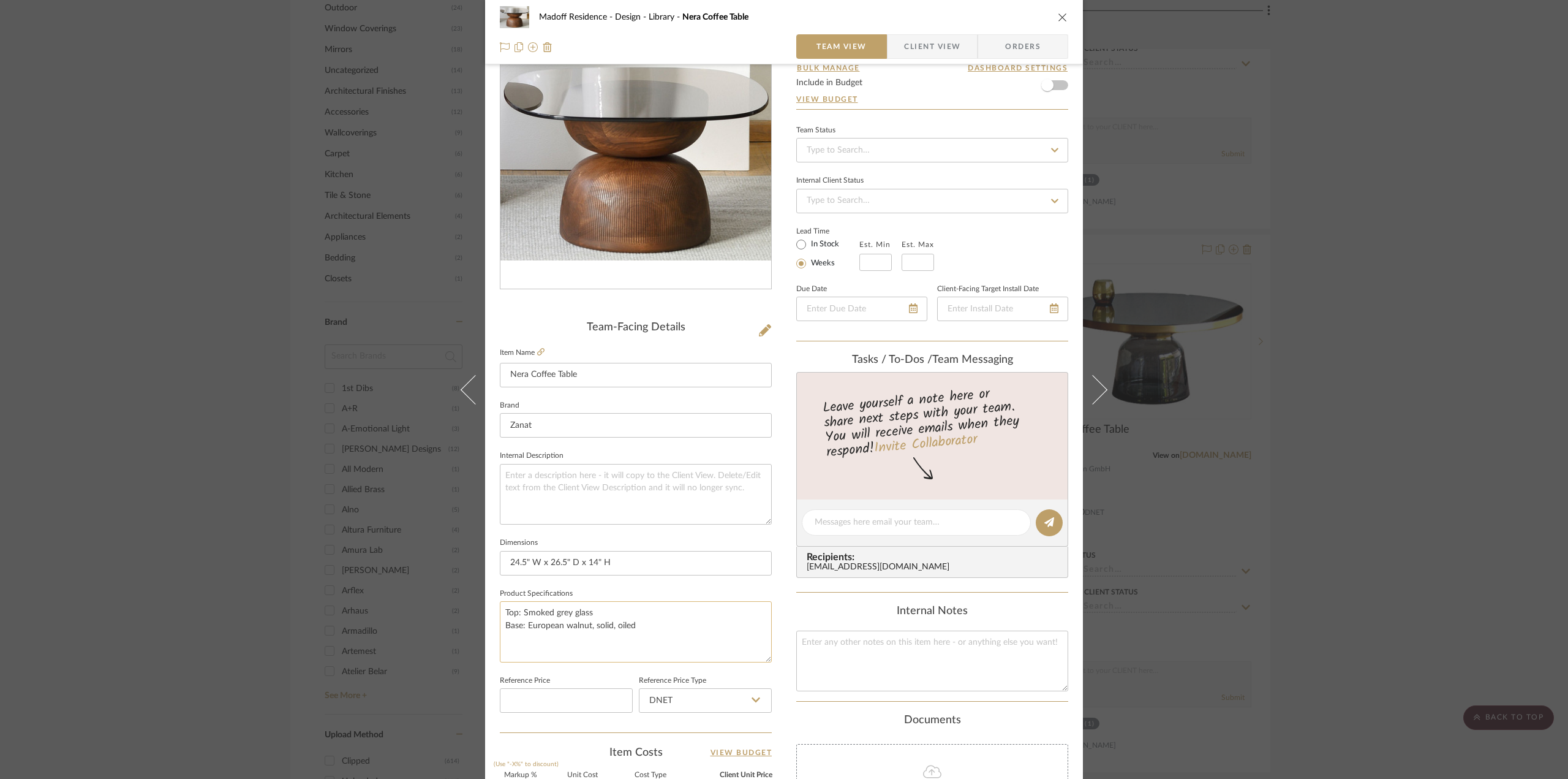
drag, startPoint x: 566, startPoint y: 611, endPoint x: 552, endPoint y: 611, distance: 14.0
click at [552, 611] on textarea "Top: Smoked grey glass Base: European walnut, solid, oiled" at bounding box center [635, 631] width 272 height 61
type textarea "Top: Smoked brown glass Base: European walnut, solid, oiled"
click at [796, 605] on div "Internal Notes" at bounding box center [932, 612] width 272 height 13
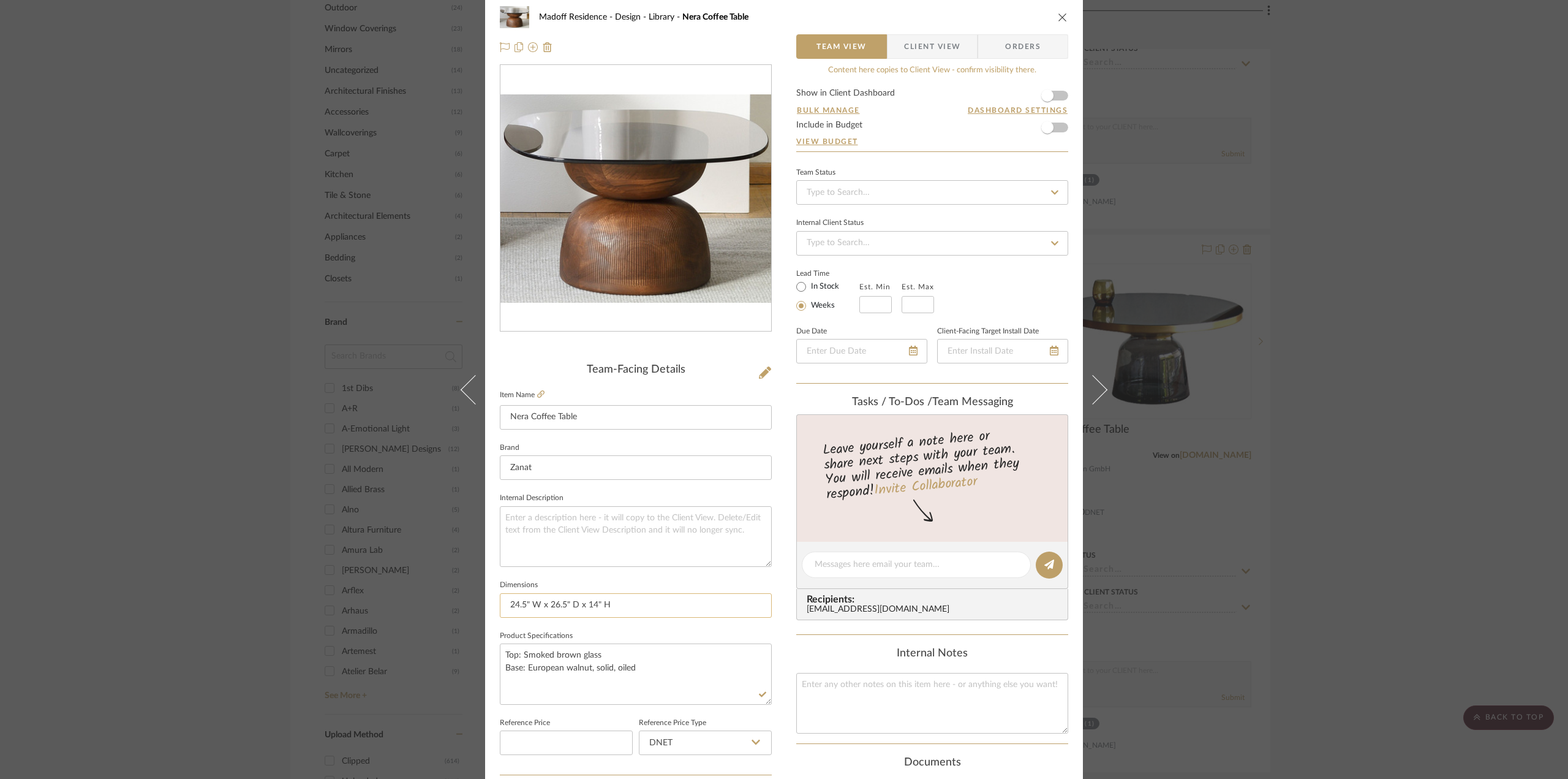
scroll to position [0, 0]
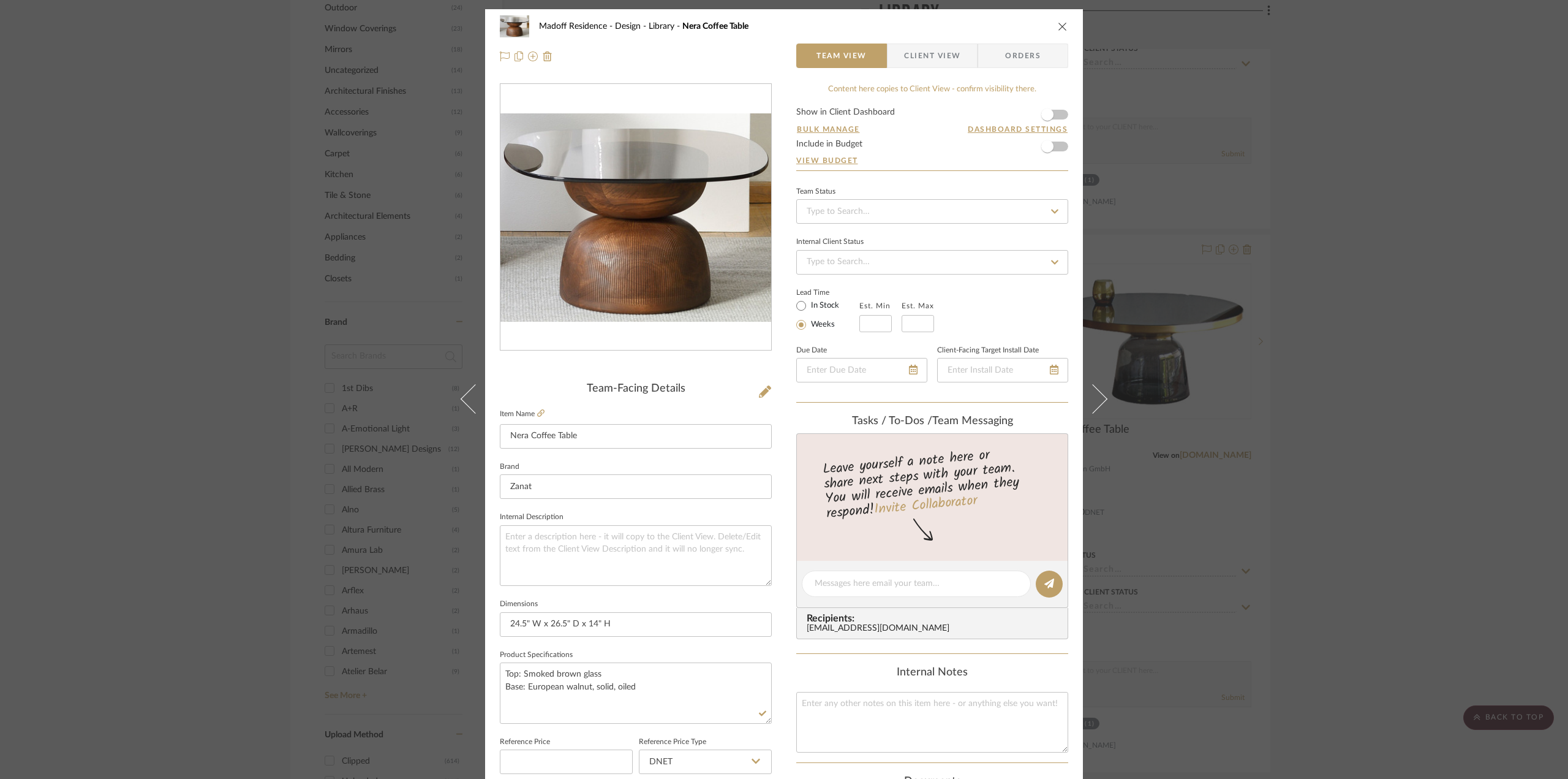
click at [1413, 453] on div "Madoff Residence - Design Library Nera Coffee Table Team View Client View Order…" at bounding box center [784, 389] width 1568 height 779
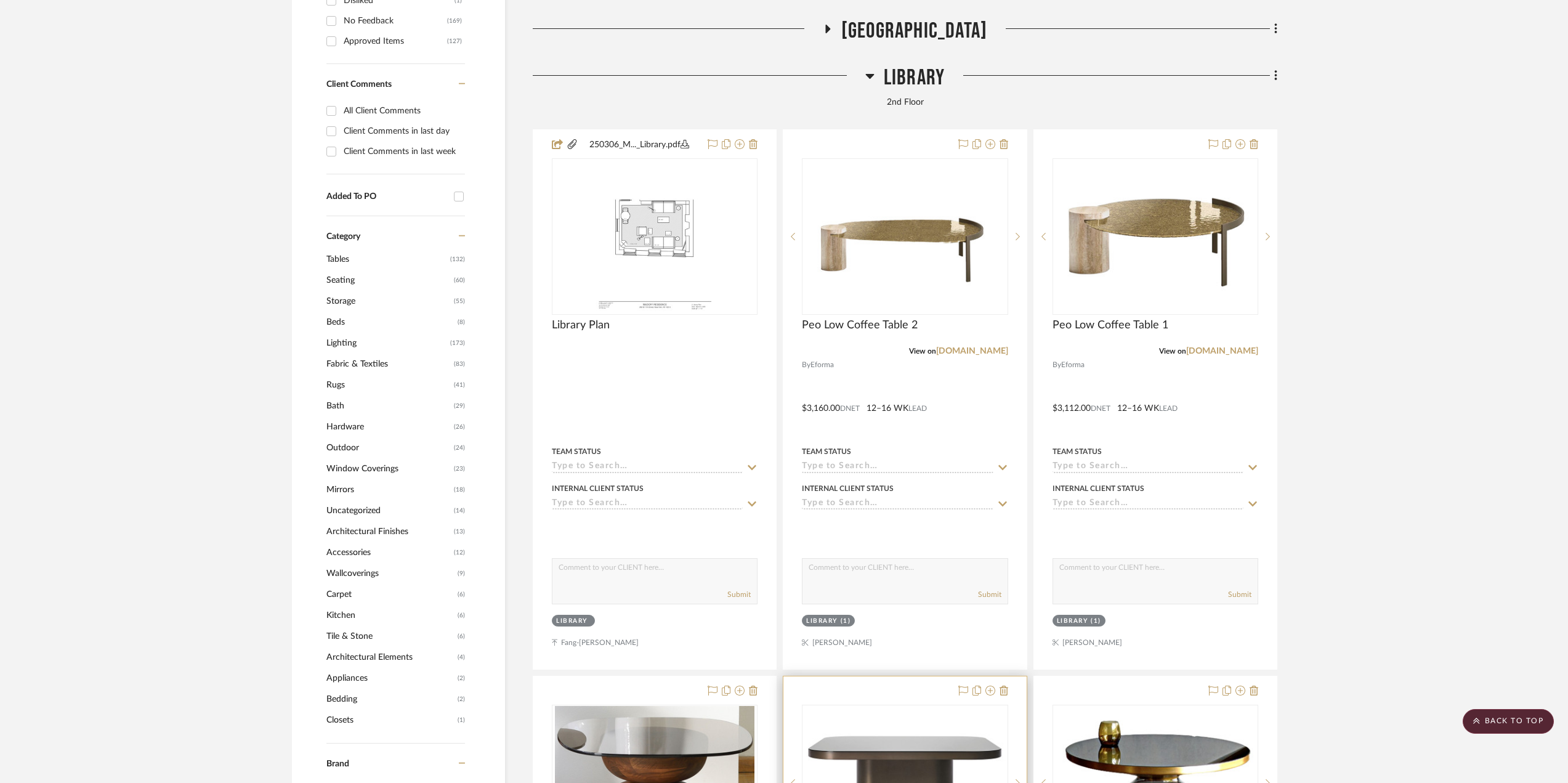
scroll to position [986, 0]
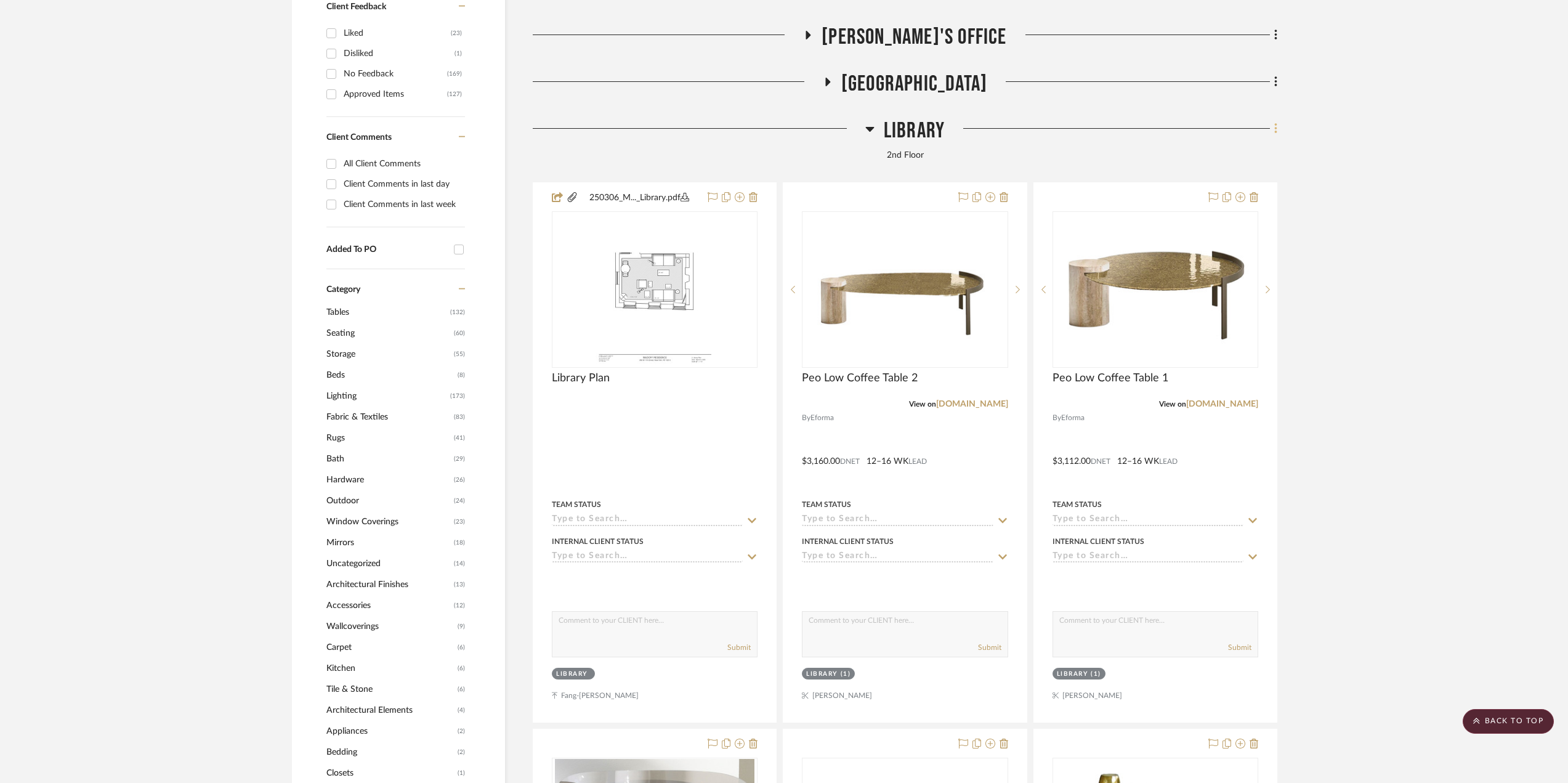
click at [1276, 134] on icon at bounding box center [1275, 128] width 3 height 11
drag, startPoint x: 1402, startPoint y: 346, endPoint x: 1388, endPoint y: 353, distance: 15.7
click at [1401, 346] on div at bounding box center [784, 391] width 1568 height 783
click at [1482, 713] on scroll-to-top-button "BACK TO TOP" at bounding box center [1508, 721] width 91 height 24
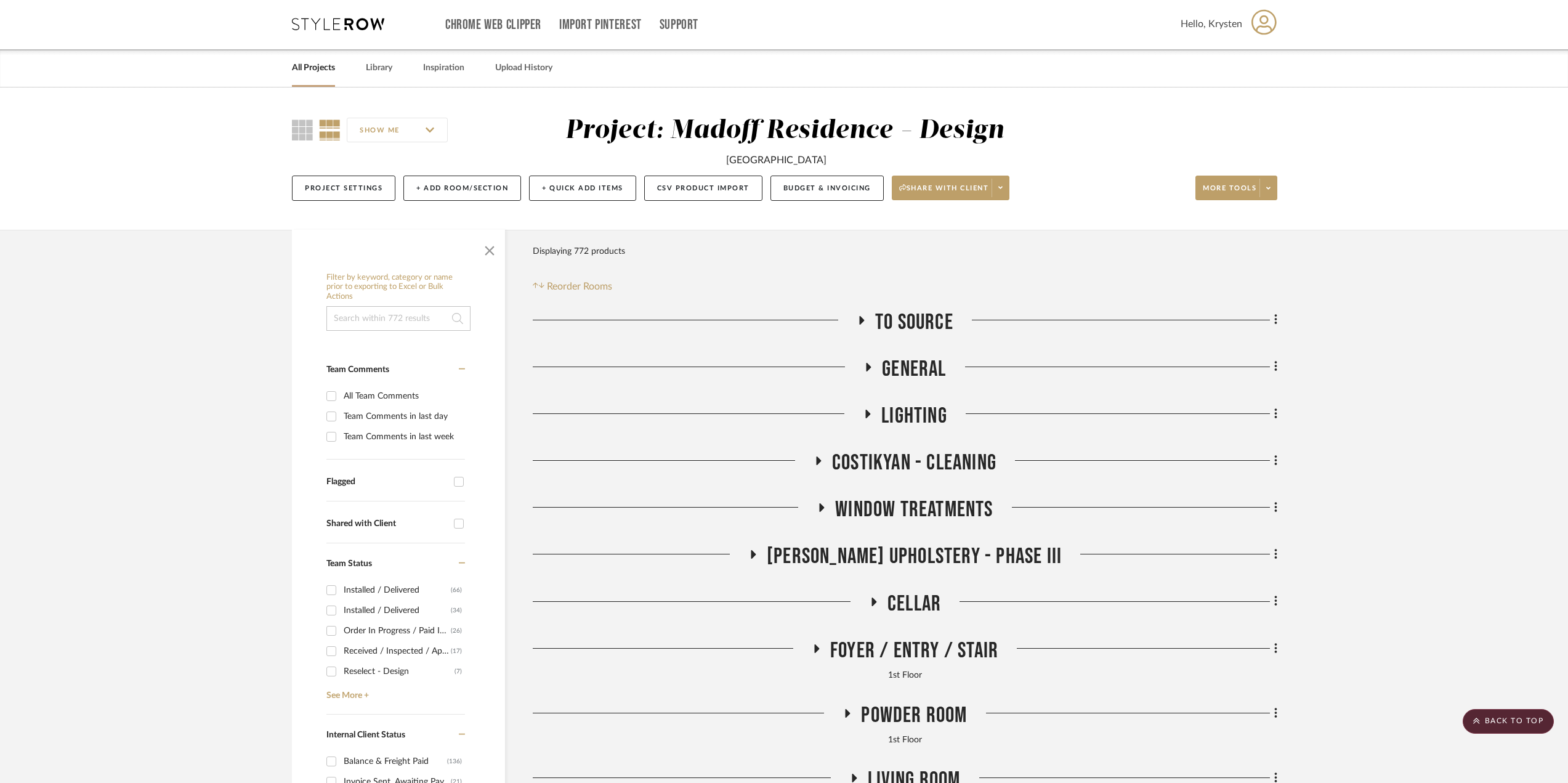
scroll to position [0, 0]
click at [1247, 188] on span "More tools" at bounding box center [1229, 194] width 54 height 18
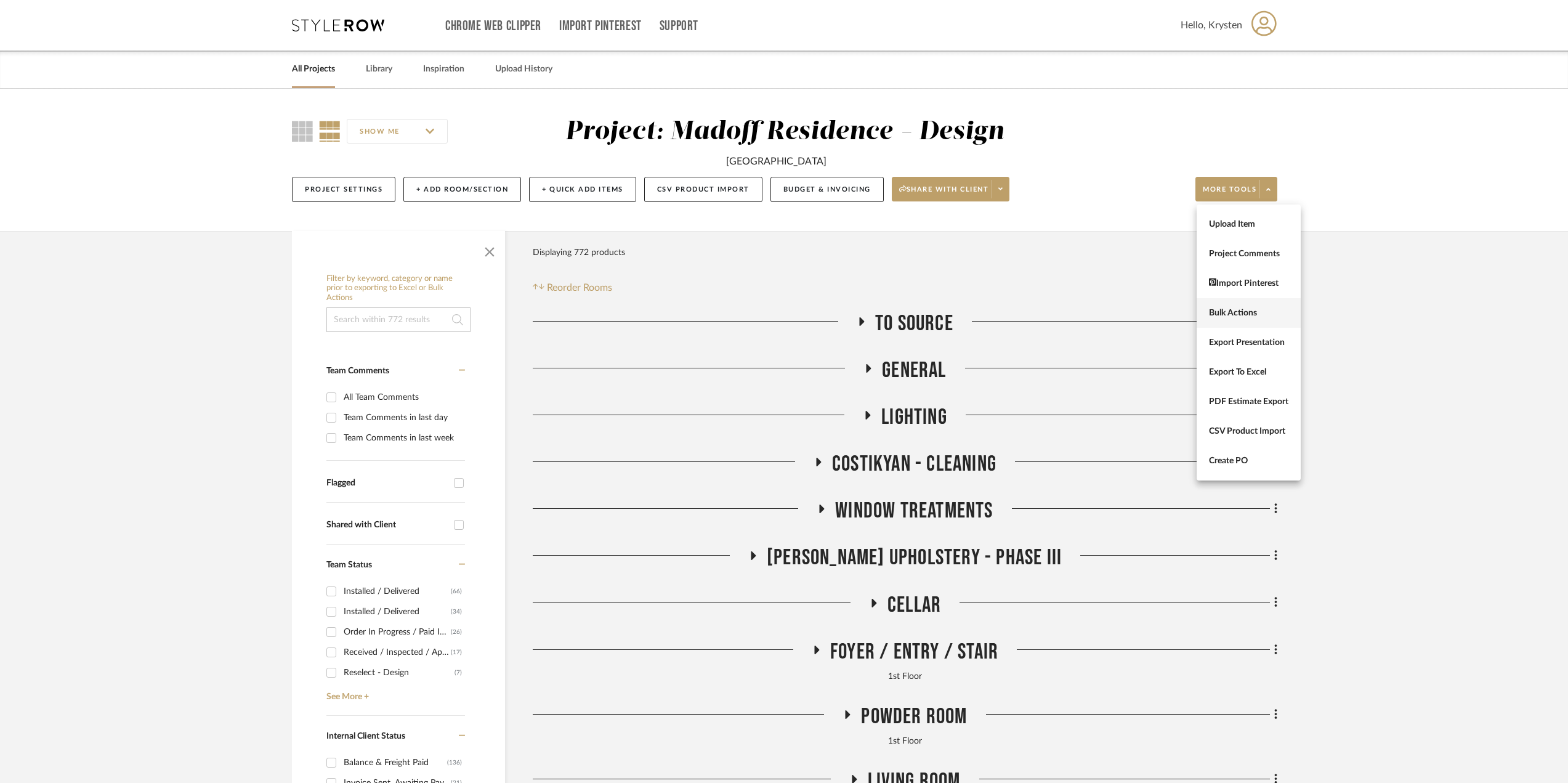
click at [1277, 313] on span "Bulk Actions" at bounding box center [1248, 313] width 80 height 11
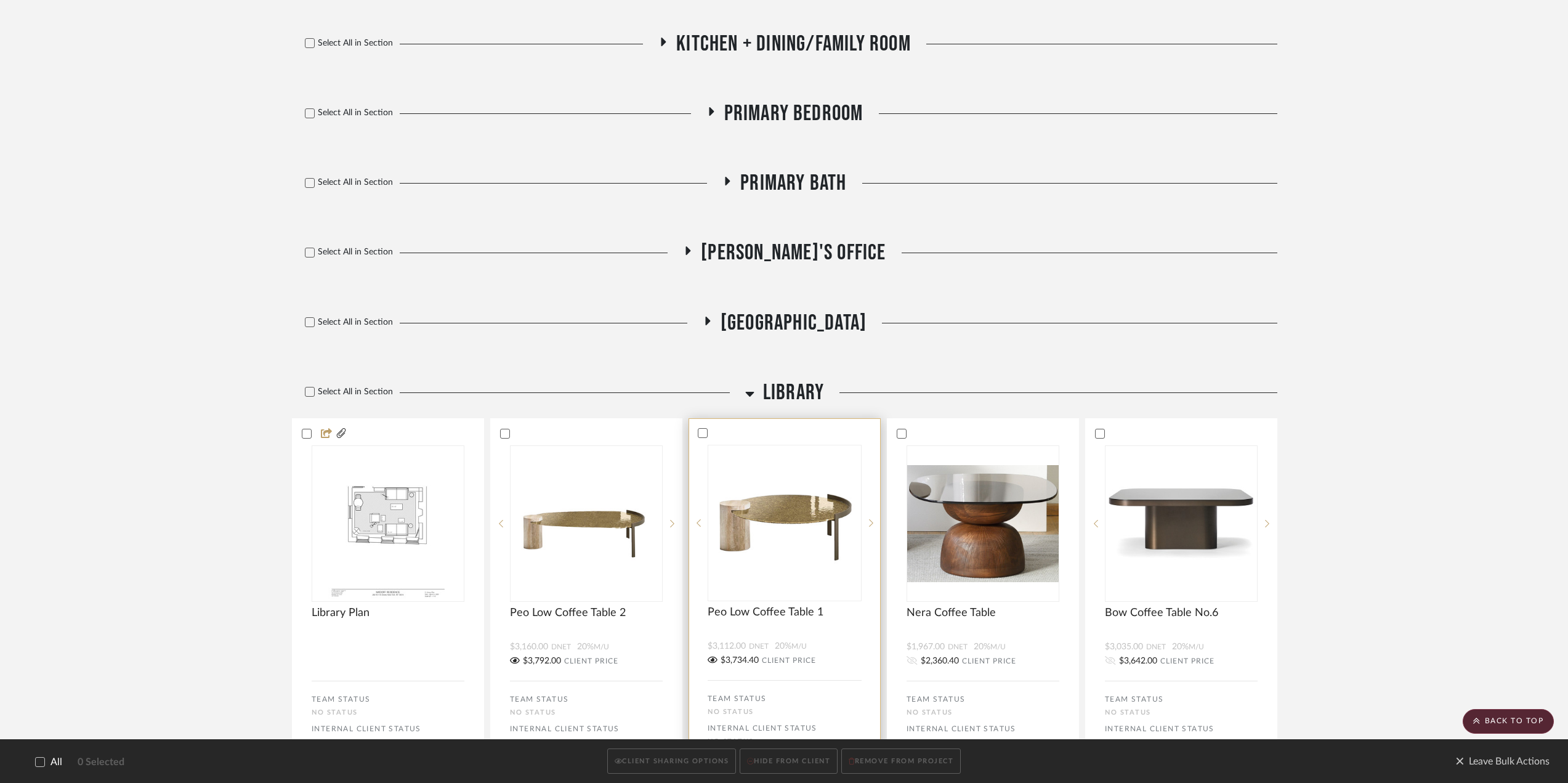
scroll to position [1047, 0]
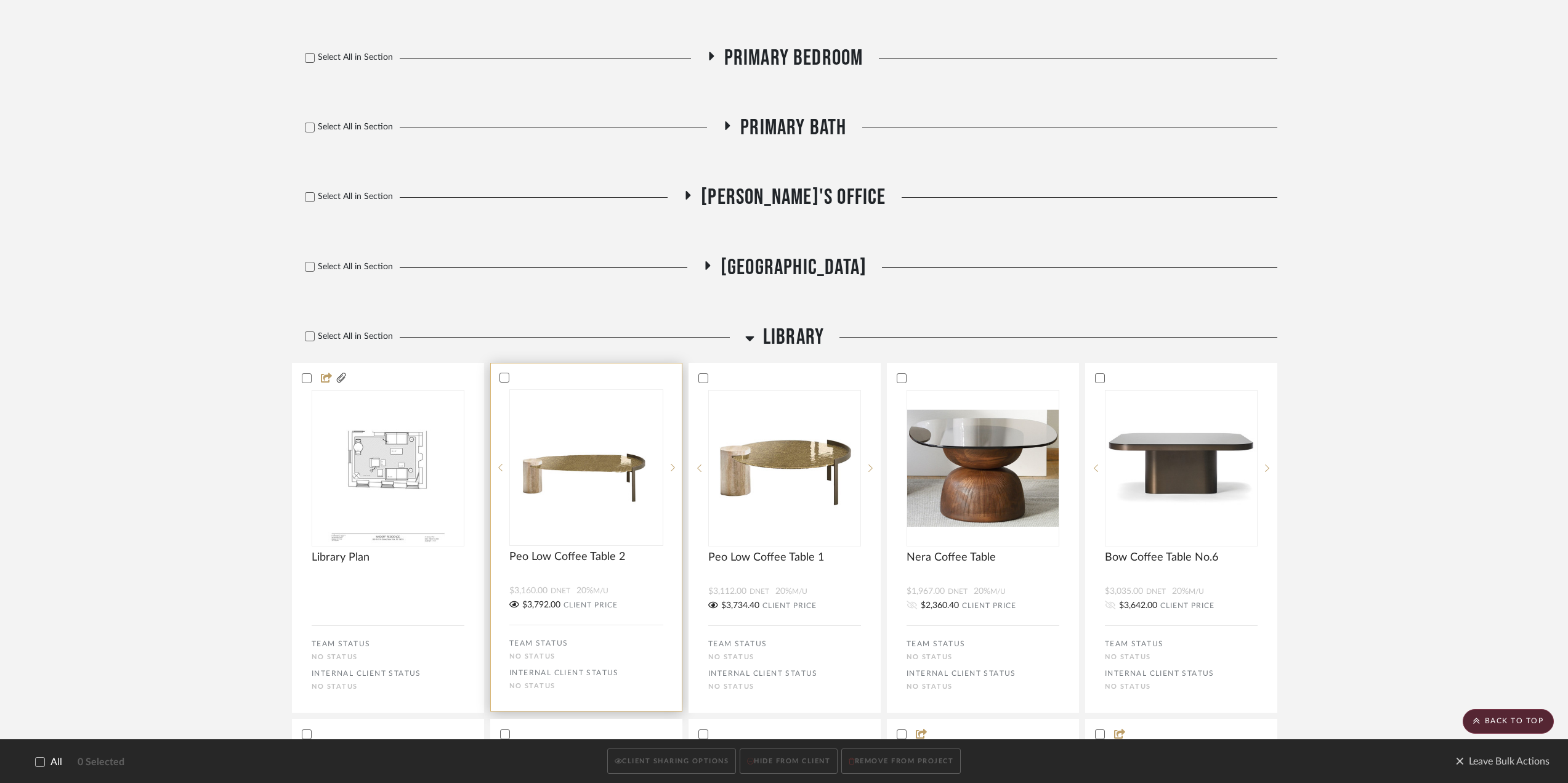
click at [645, 588] on div "$3,160.00 DNET 20% M/U" at bounding box center [586, 591] width 154 height 12
click at [842, 585] on div "$3,112.00 DNET 20% M/U" at bounding box center [784, 591] width 154 height 12
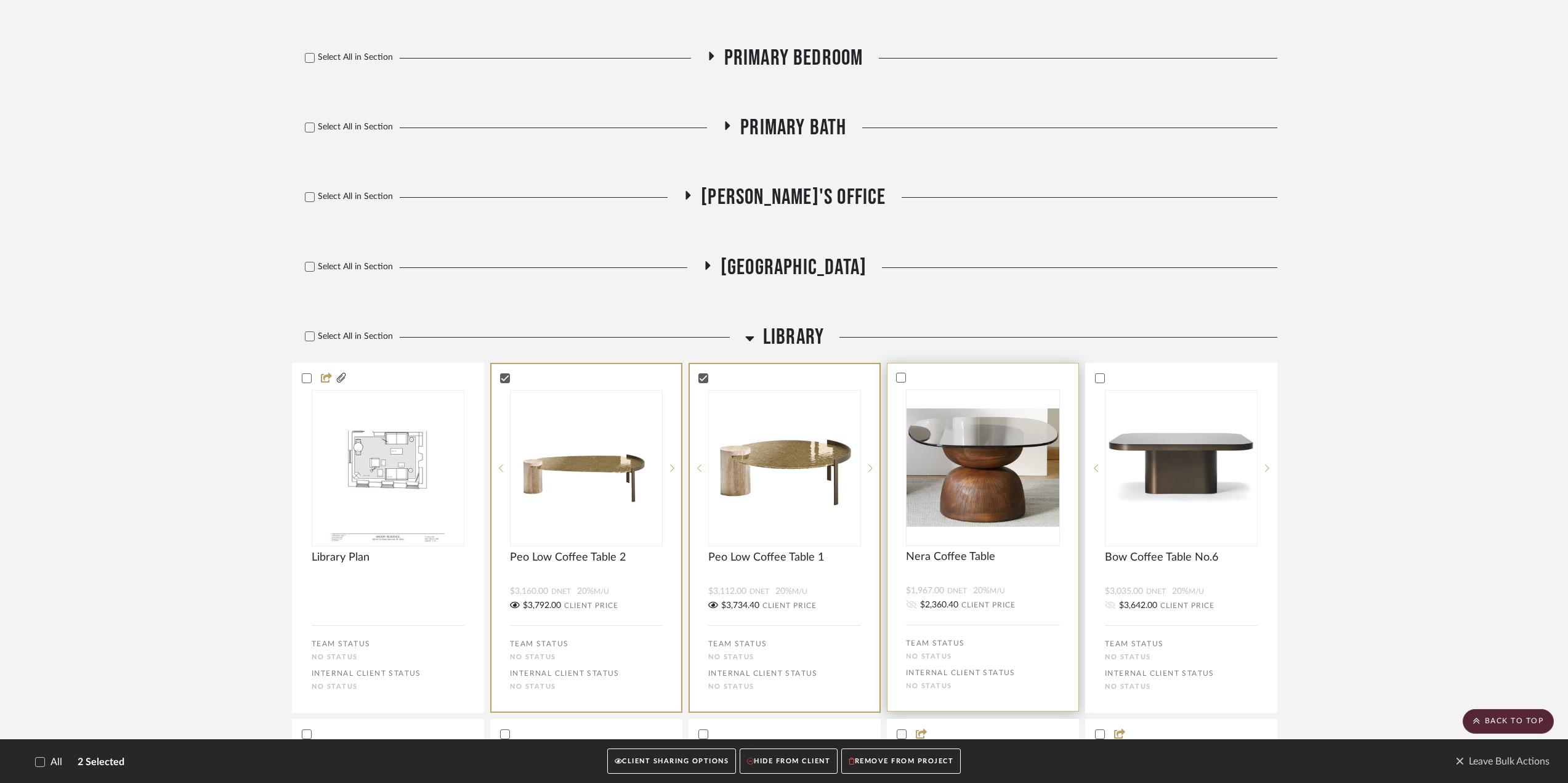
click at [1018, 574] on div at bounding box center [983, 570] width 191 height 14
click at [1253, 580] on bulk-actions-tile "Bow Coffee Table No.6 $3,035.00 DNET 20% M/U $3,642.00 CLIENT PRICE TEAM STATUS…" at bounding box center [1180, 537] width 192 height 348
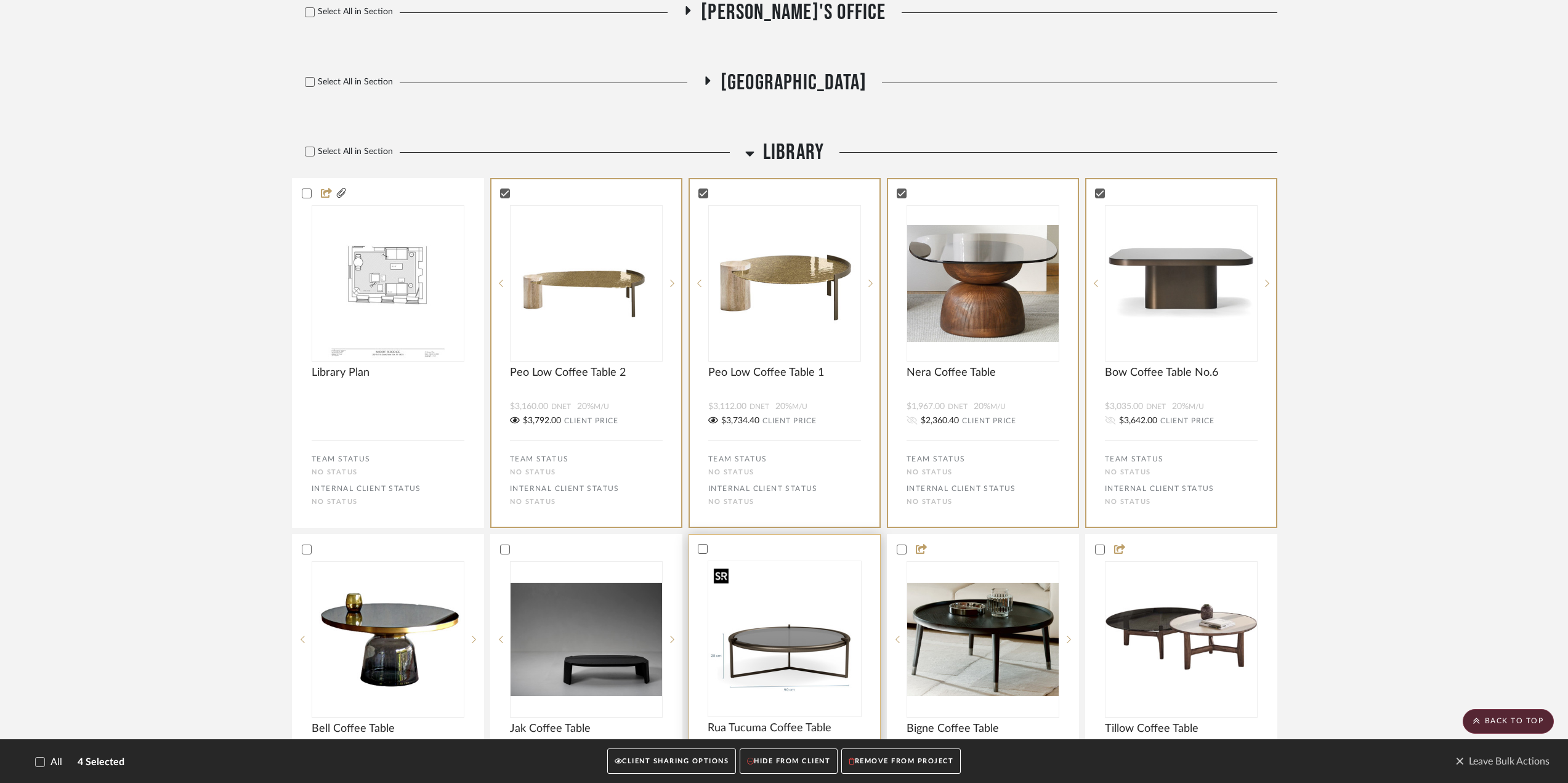
scroll to position [1355, 0]
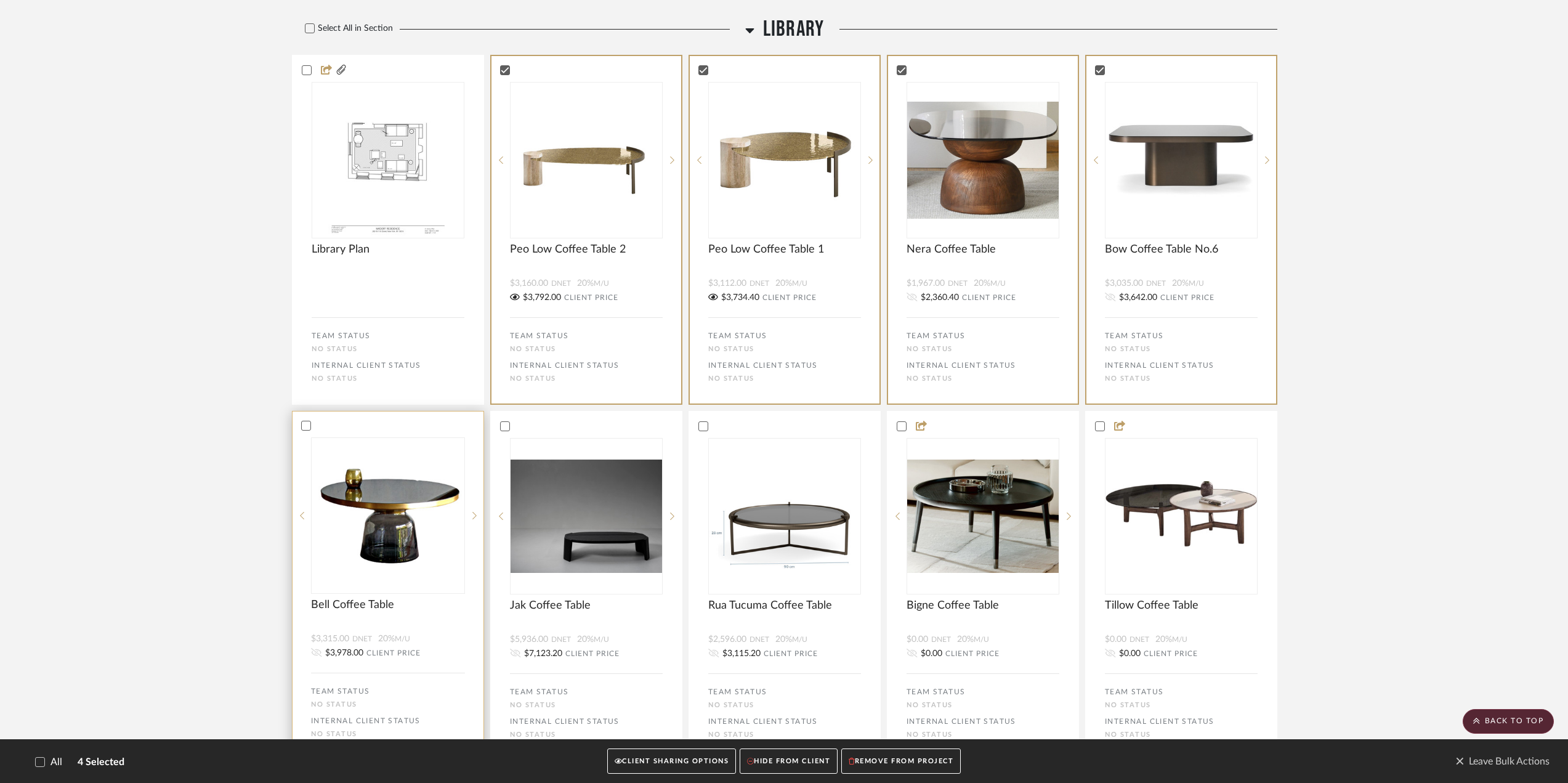
click at [465, 627] on bulk-actions-tile "Bell Coffee Table $3,315.00 DNET 20% M/U $3,978.00 CLIENT PRICE TEAM STATUS No …" at bounding box center [388, 585] width 192 height 348
click at [862, 633] on div "$2,596.00 DNET 20% M/U $3,115.20 CLIENT PRICE" at bounding box center [784, 646] width 191 height 28
click at [662, 757] on button "CLIENT SHARING OPTIONS" at bounding box center [671, 761] width 129 height 25
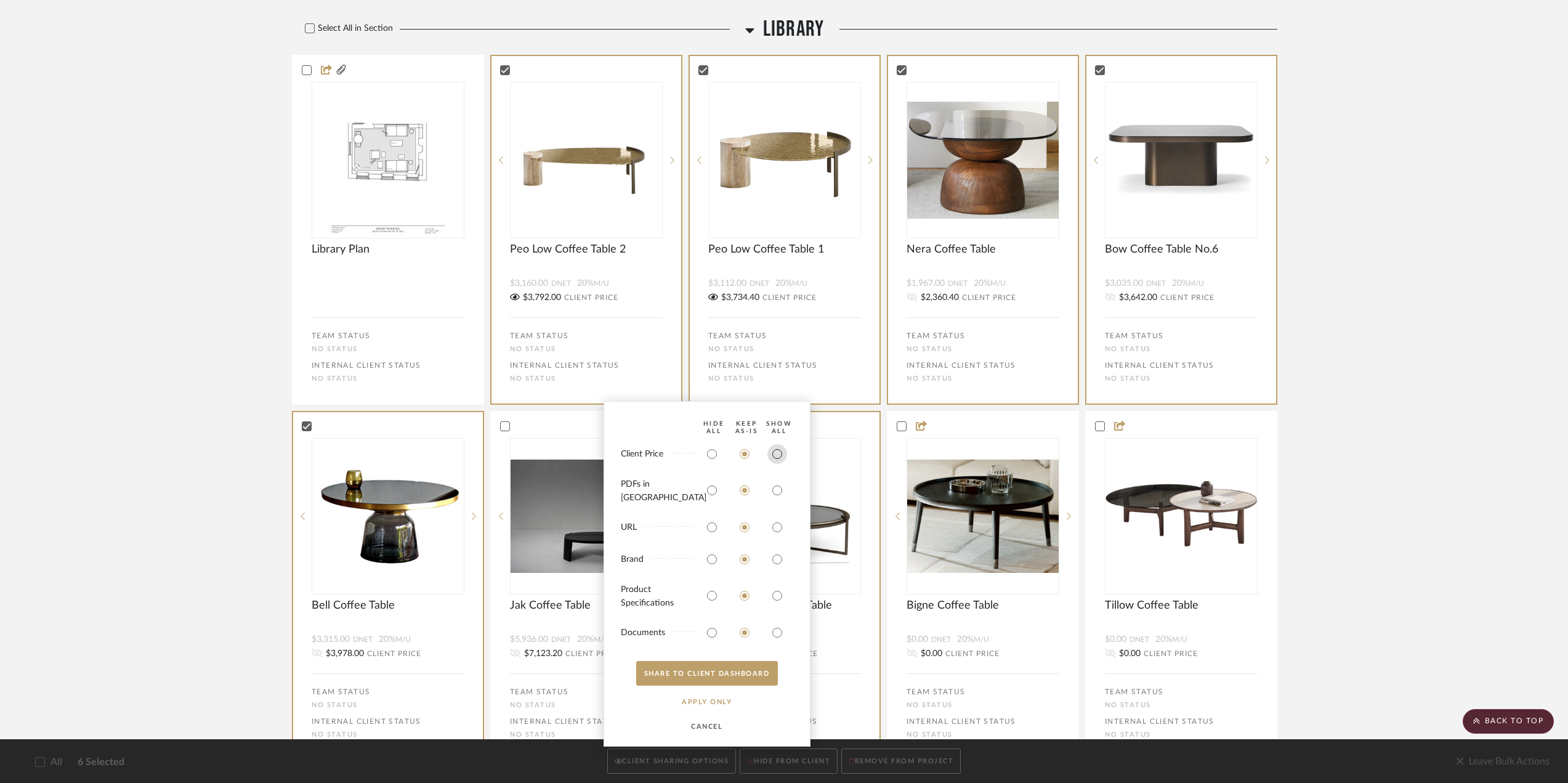
click at [774, 464] on input "radio" at bounding box center [777, 454] width 20 height 20
radio input "true"
click at [777, 527] on input "radio" at bounding box center [777, 528] width 20 height 20
radio input "true"
click at [779, 559] on input "radio" at bounding box center [777, 559] width 20 height 20
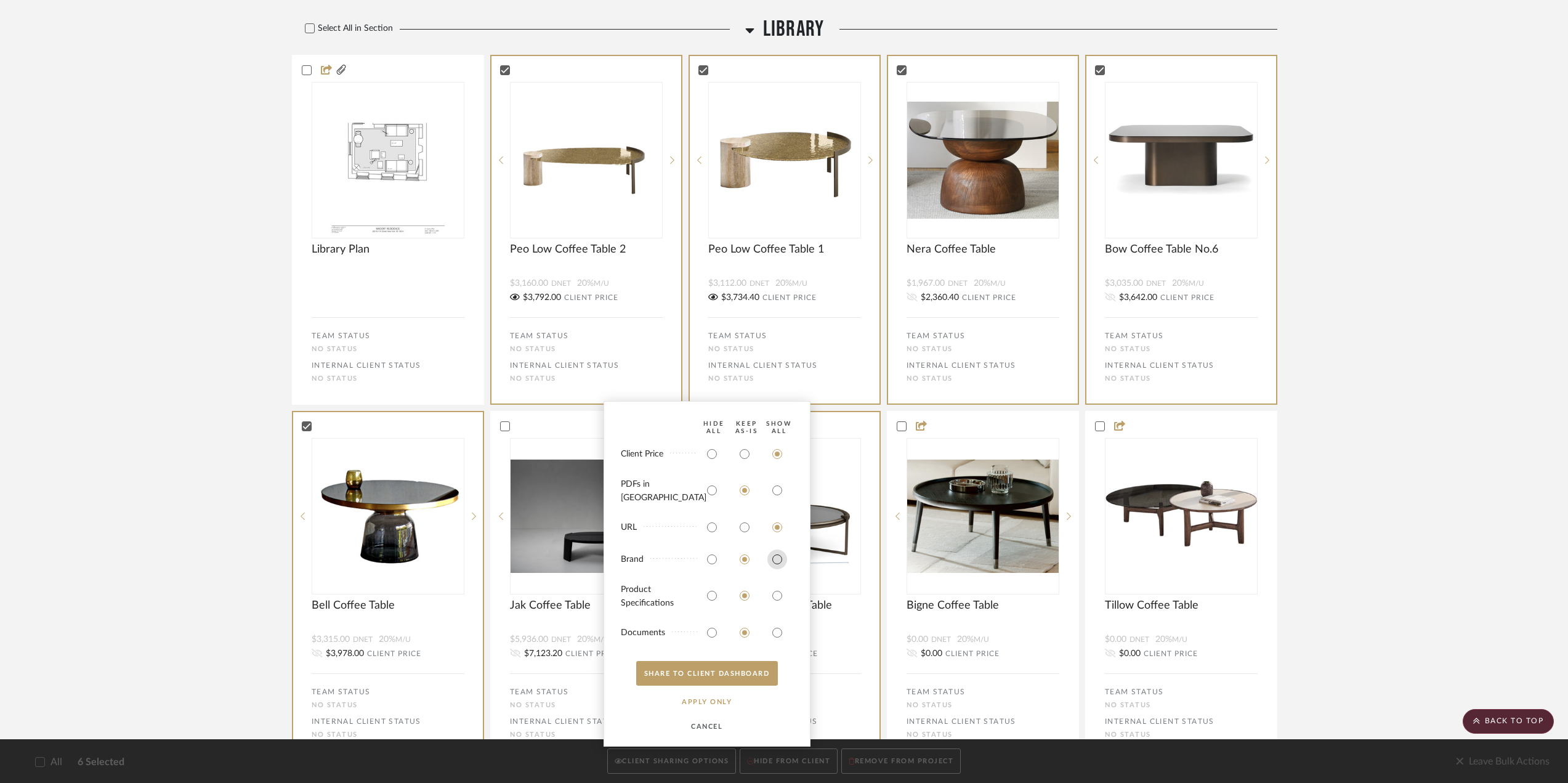
radio input "true"
click at [777, 598] on input "radio" at bounding box center [777, 595] width 20 height 20
radio input "true"
click at [687, 678] on button "SHARE TO CLIENT Dashboard" at bounding box center [707, 672] width 141 height 24
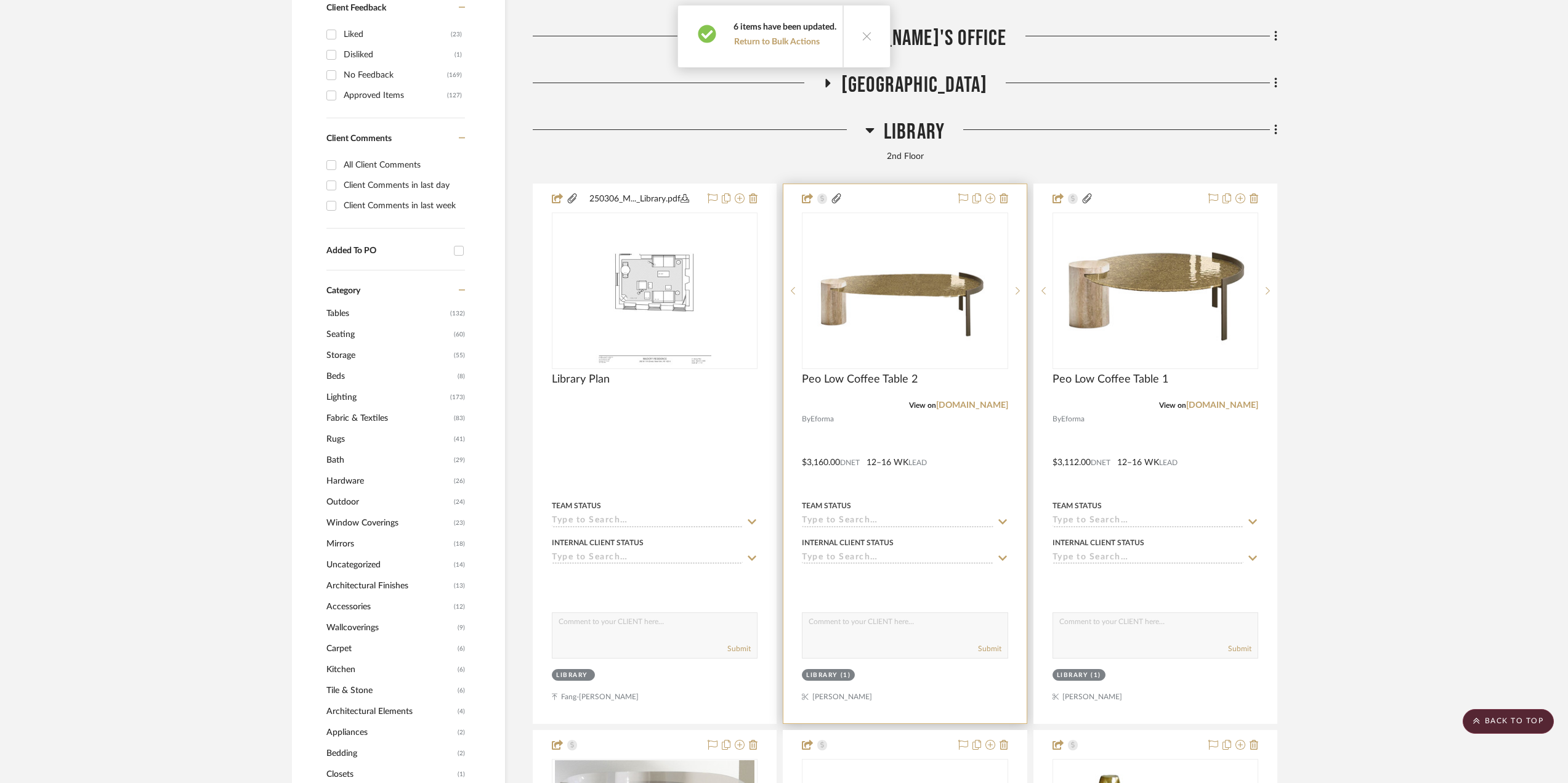
scroll to position [801, 0]
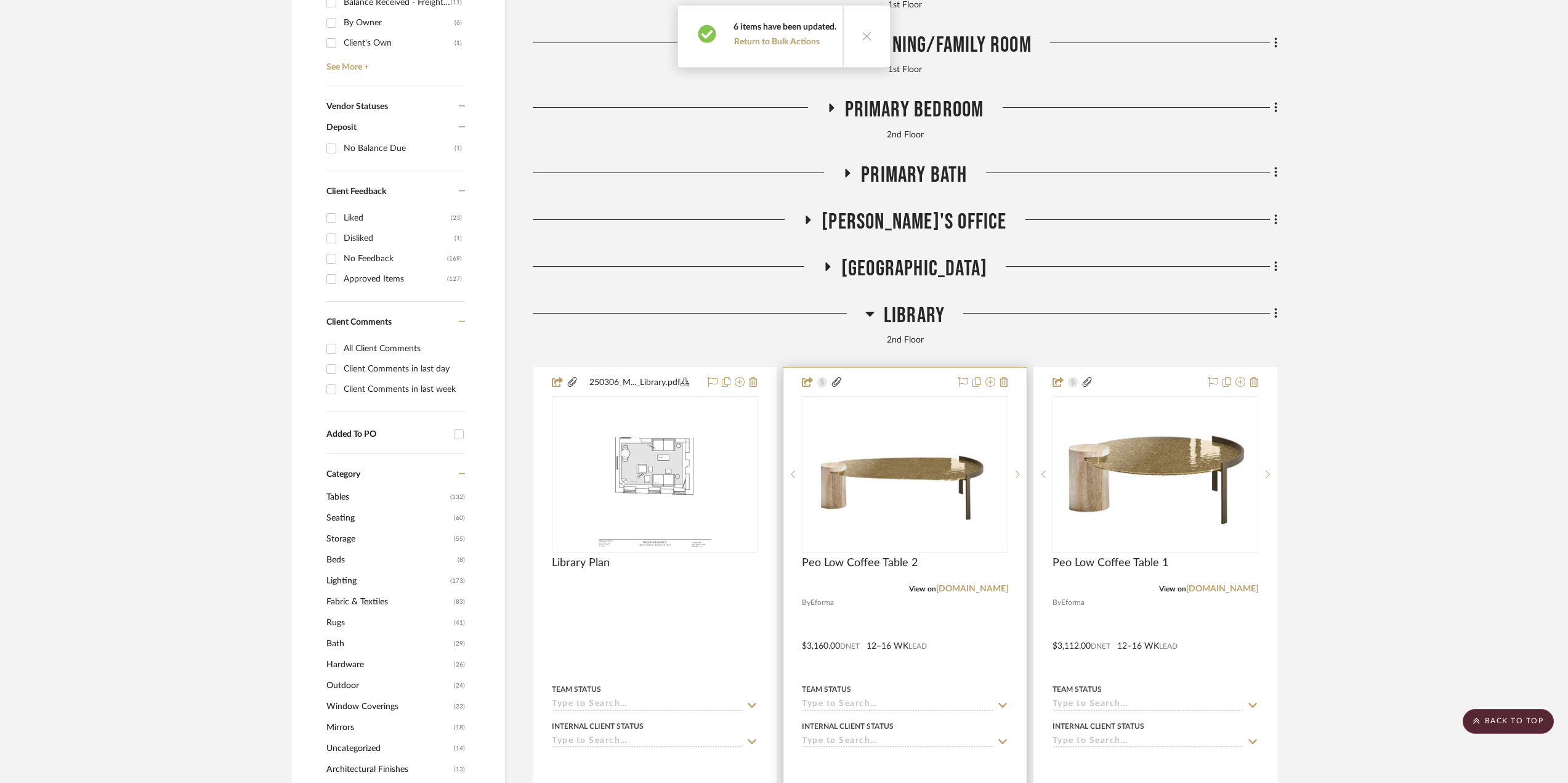
click at [974, 620] on div at bounding box center [905, 637] width 243 height 539
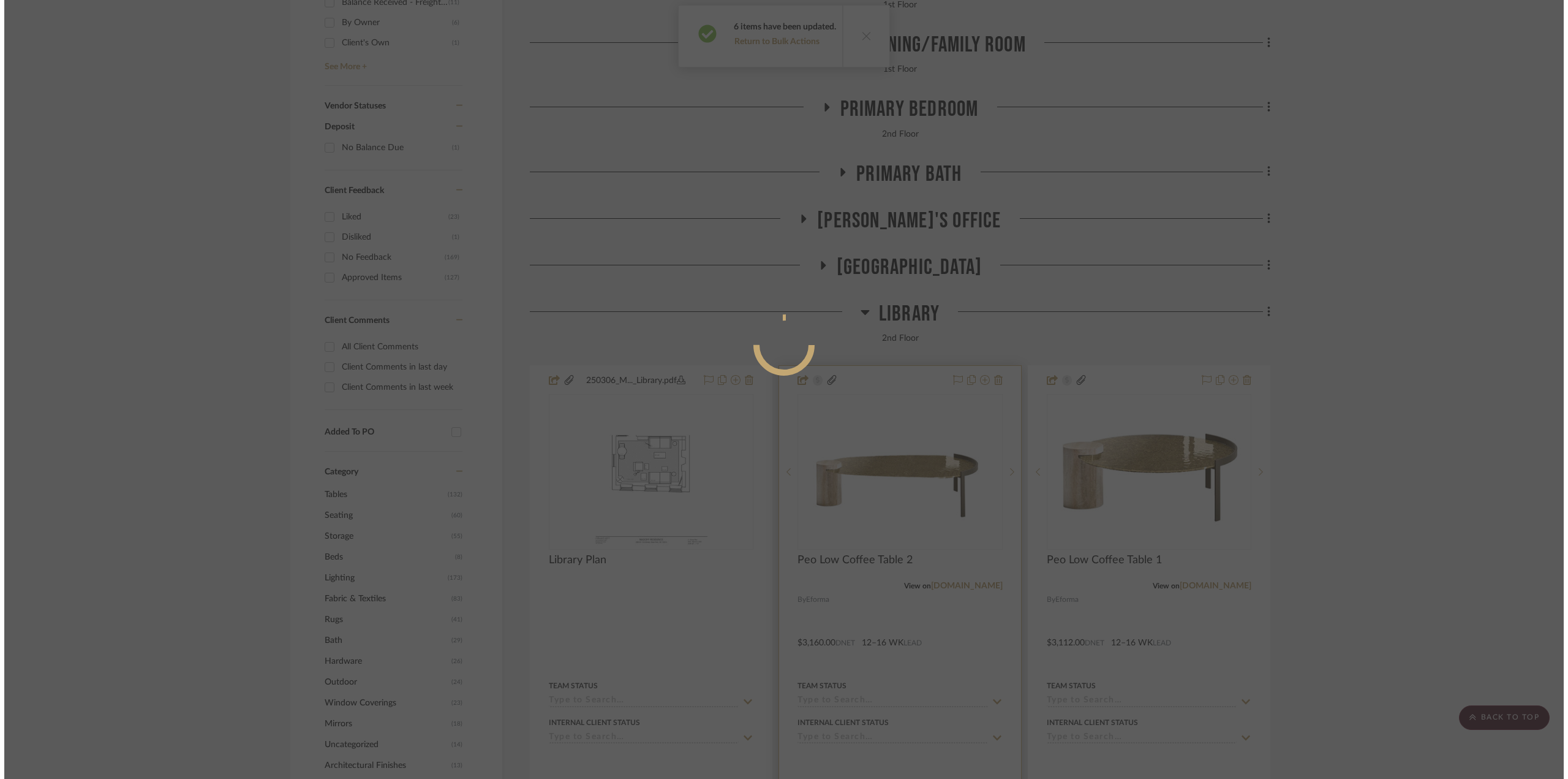
scroll to position [0, 0]
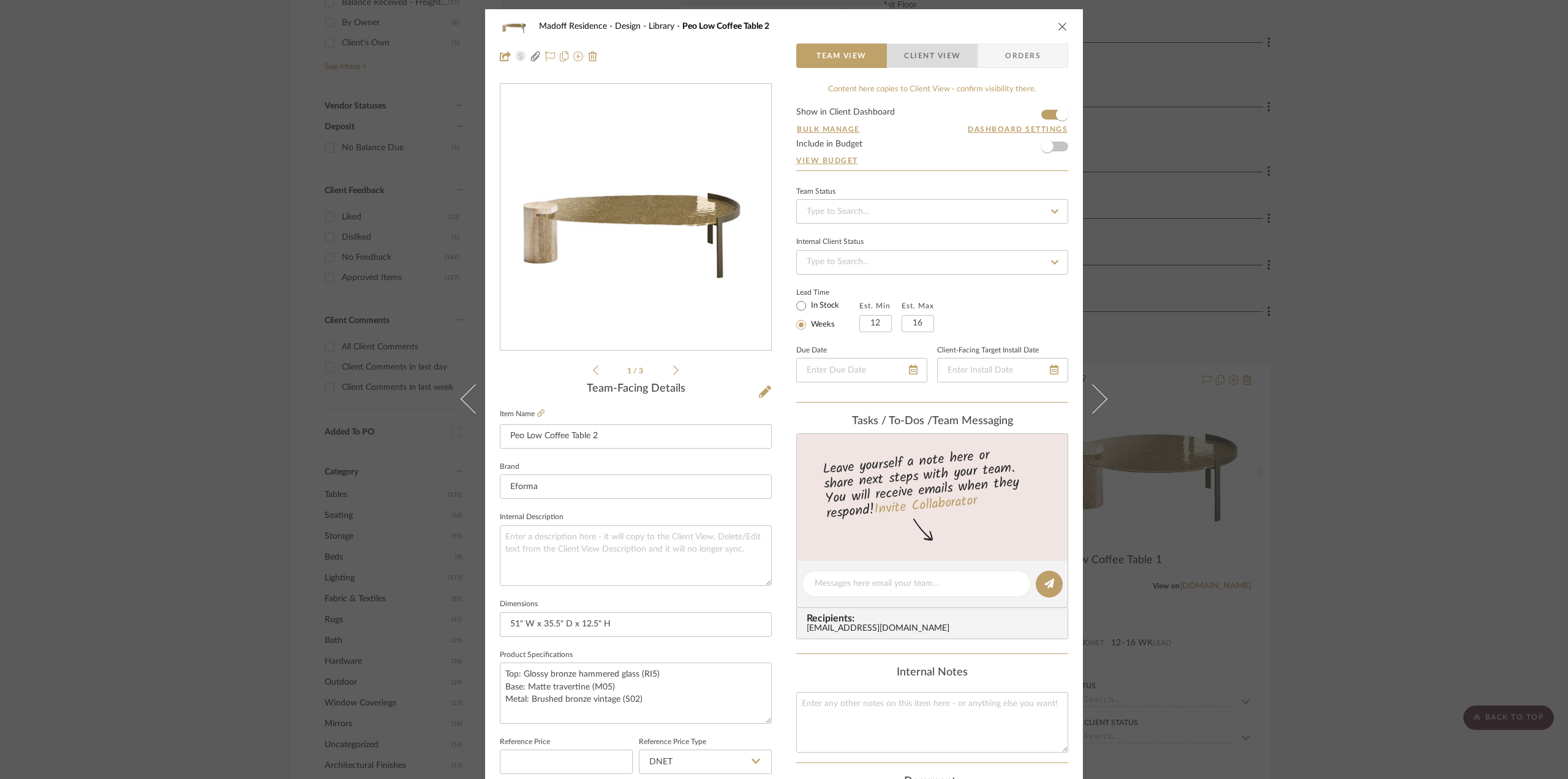
click at [926, 51] on span "Client View" at bounding box center [933, 55] width 57 height 24
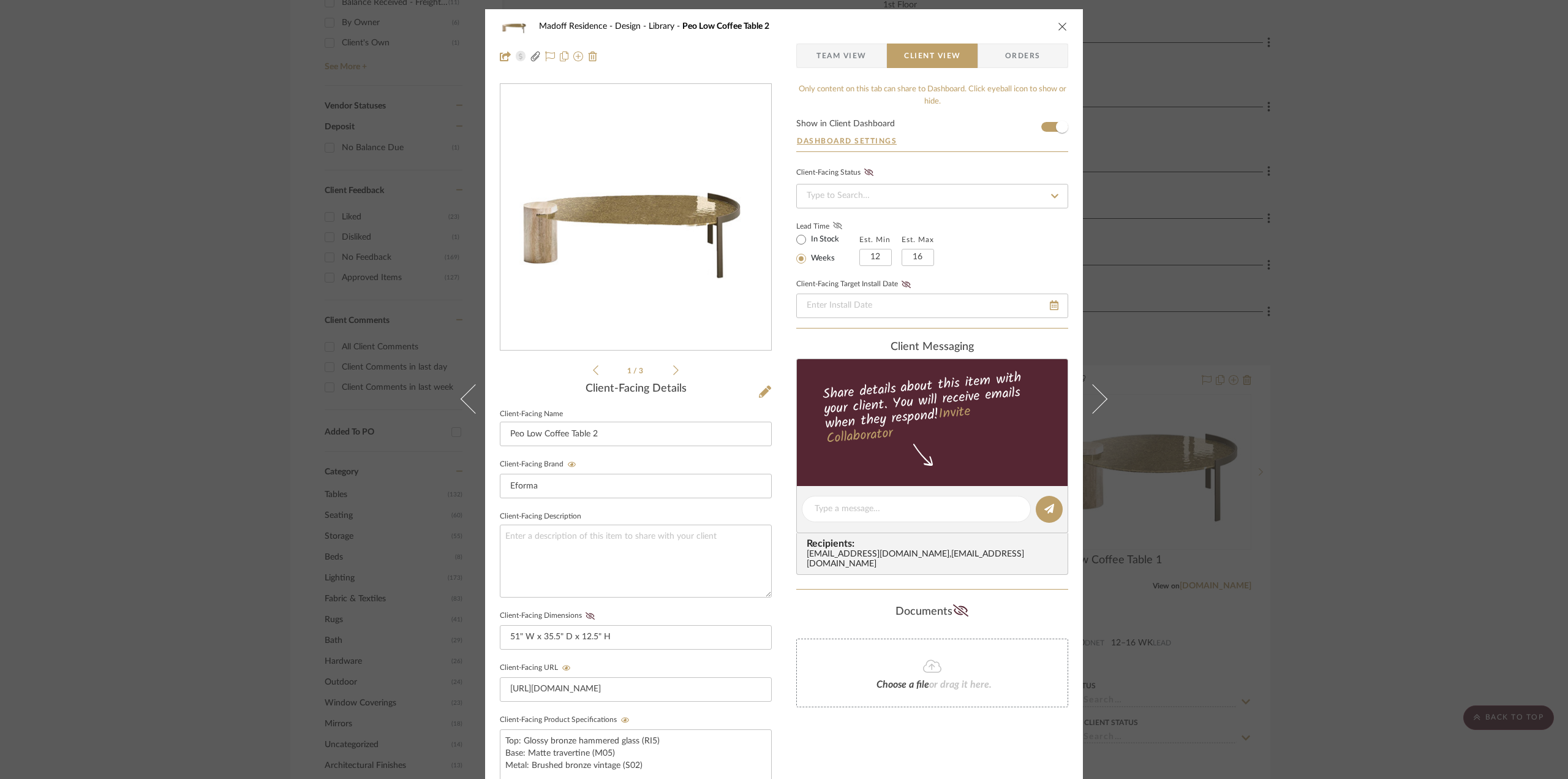
click at [833, 225] on icon at bounding box center [837, 225] width 9 height 7
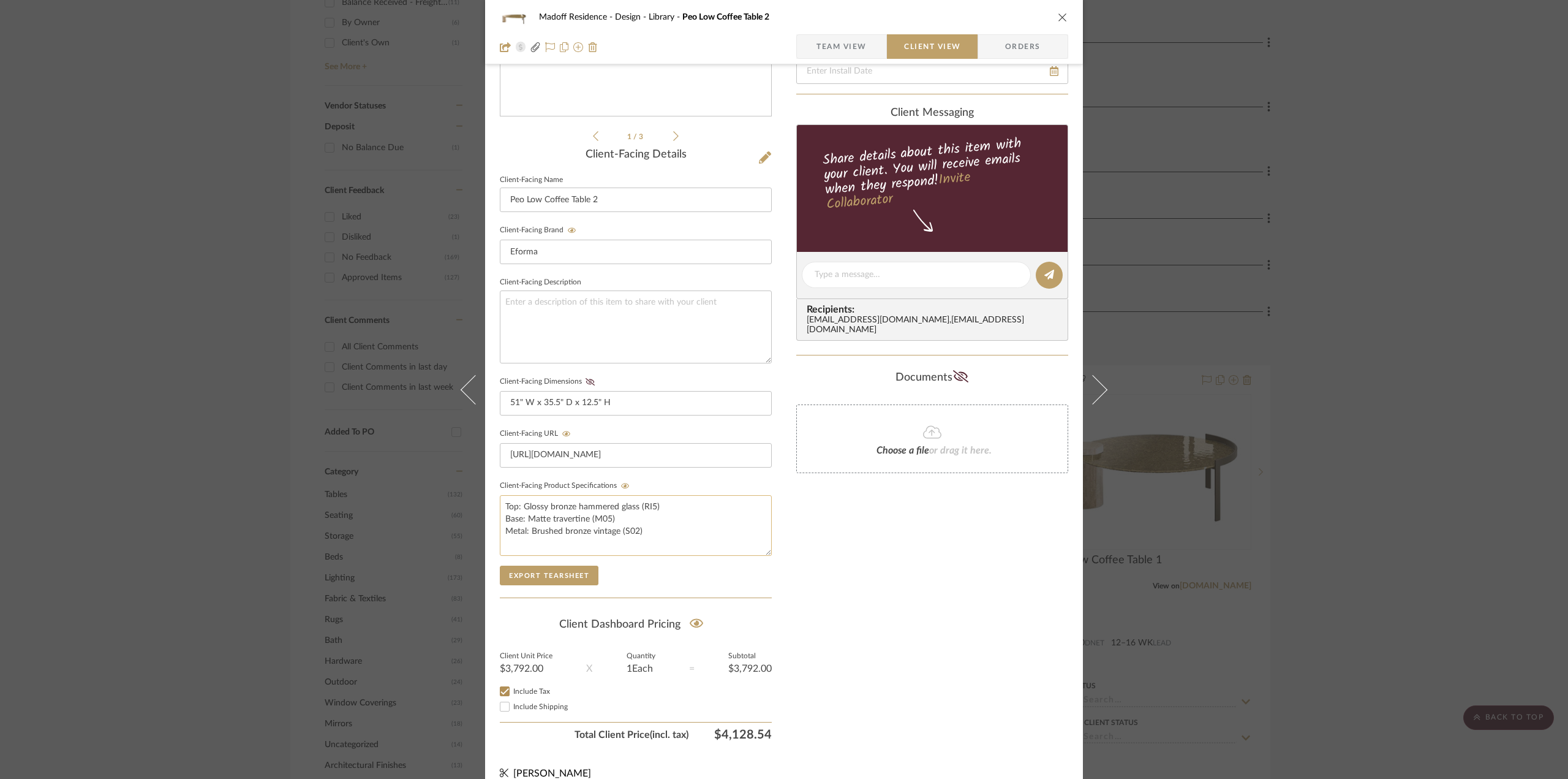
scroll to position [245, 0]
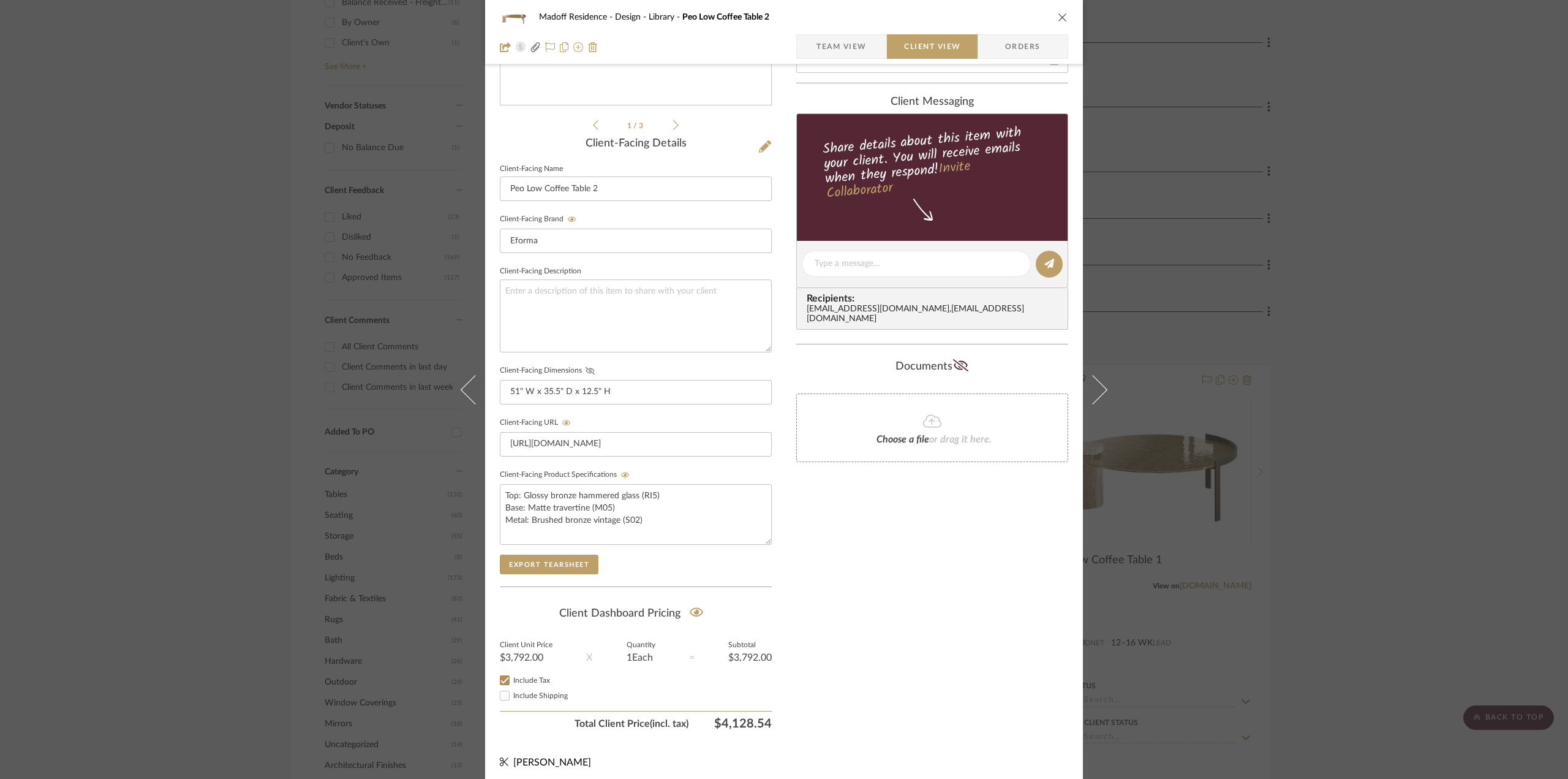
click at [585, 369] on icon at bounding box center [590, 371] width 9 height 7
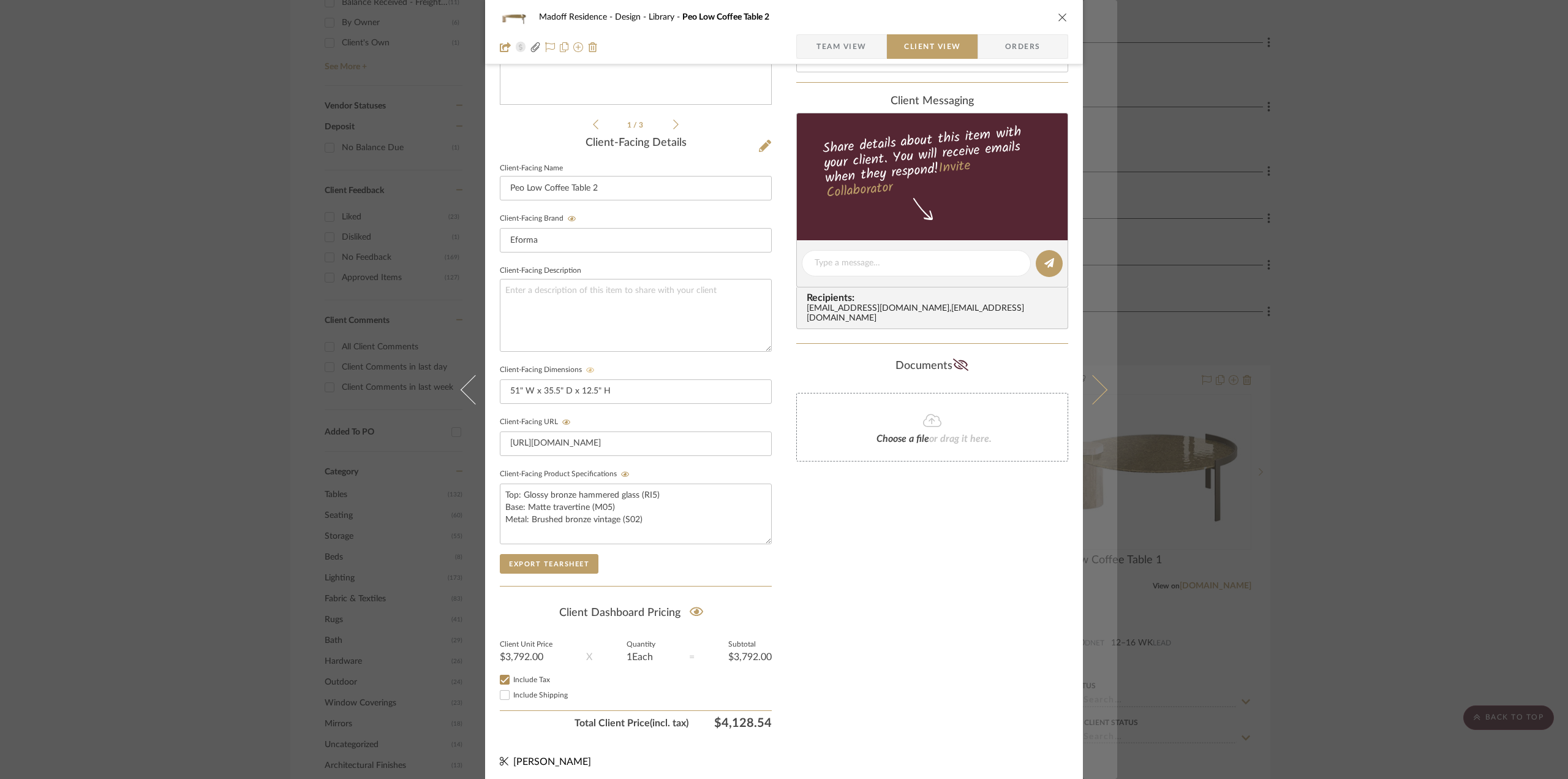
click at [1101, 383] on button at bounding box center [1099, 389] width 34 height 779
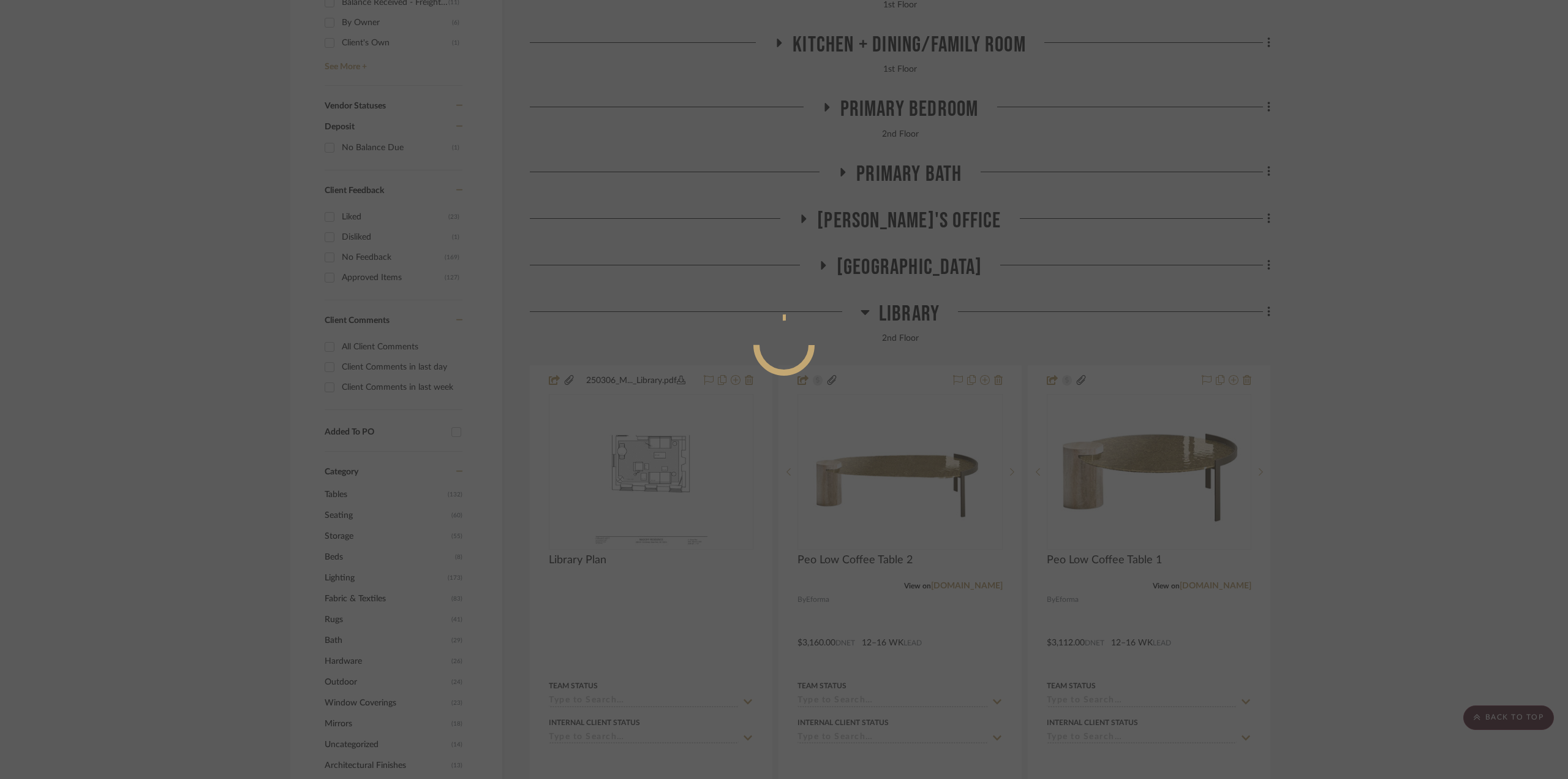
scroll to position [0, 0]
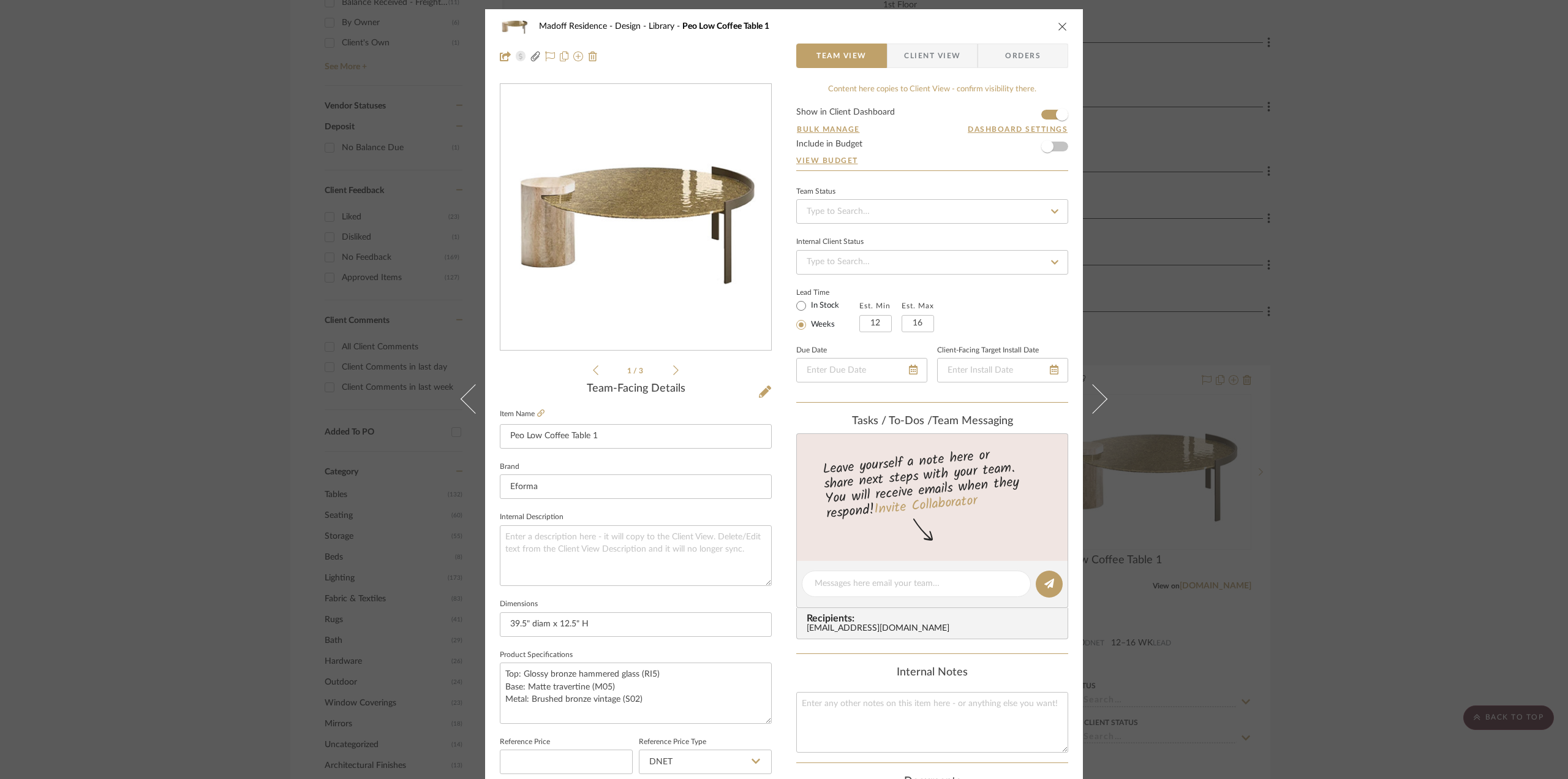
click at [947, 68] on div "Madoff Residence - Design Library Peo Low Coffee Table 1 Team View Client View …" at bounding box center [784, 41] width 598 height 64
click at [929, 57] on span "Client View" at bounding box center [933, 55] width 57 height 24
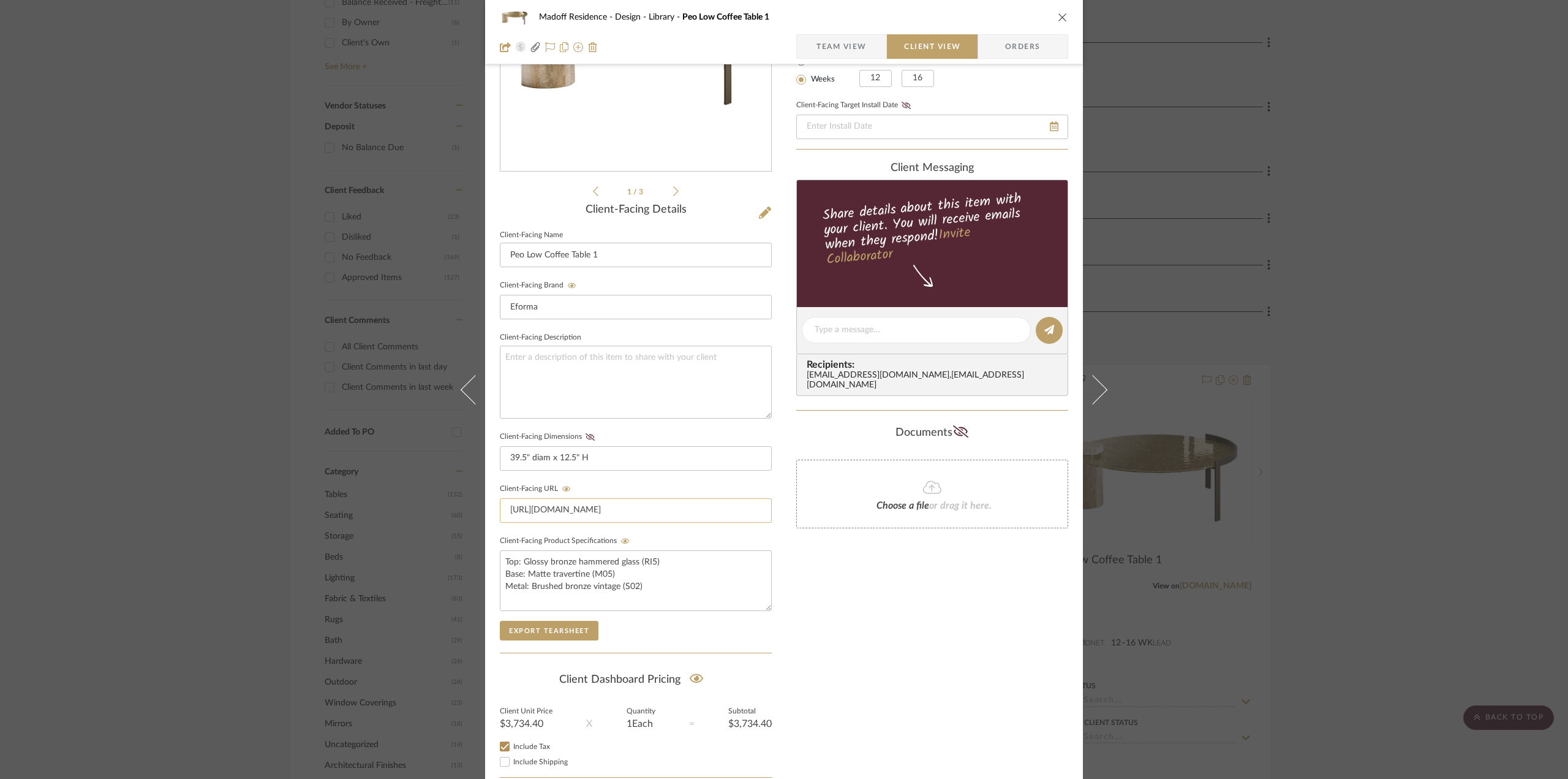
scroll to position [184, 0]
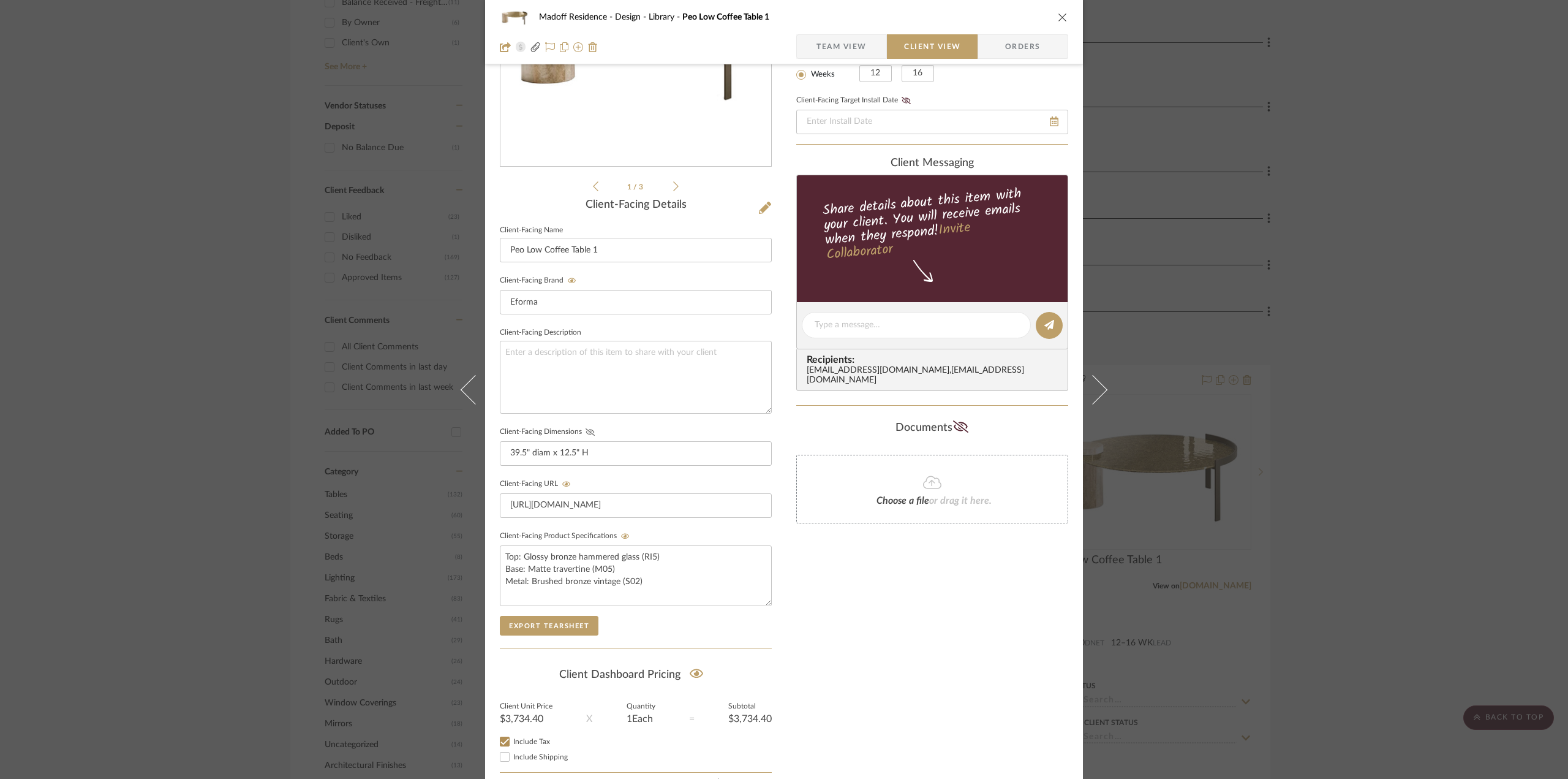
click at [589, 428] on icon at bounding box center [590, 432] width 9 height 7
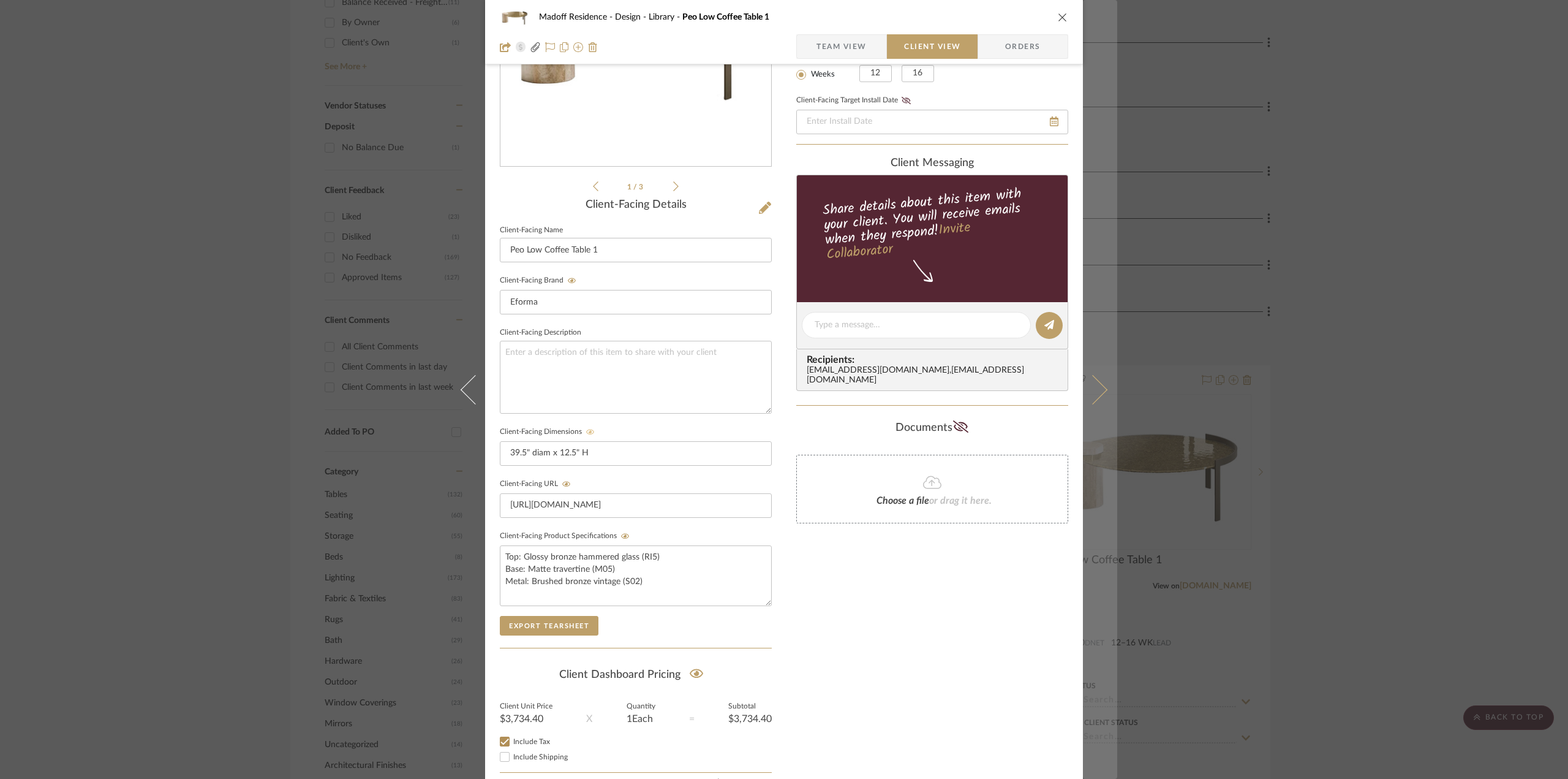
click at [1098, 390] on icon at bounding box center [1092, 388] width 29 height 29
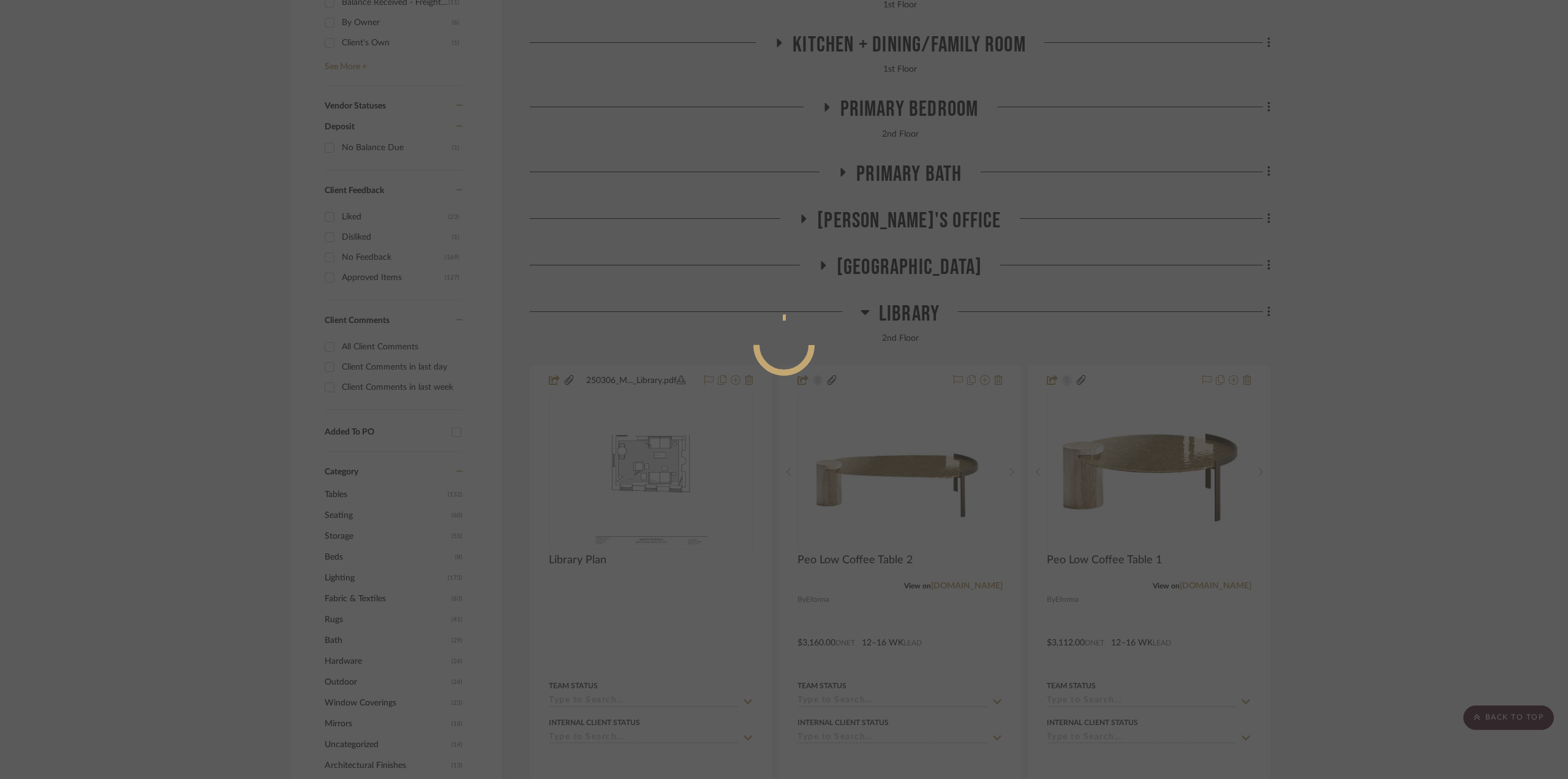
scroll to position [0, 0]
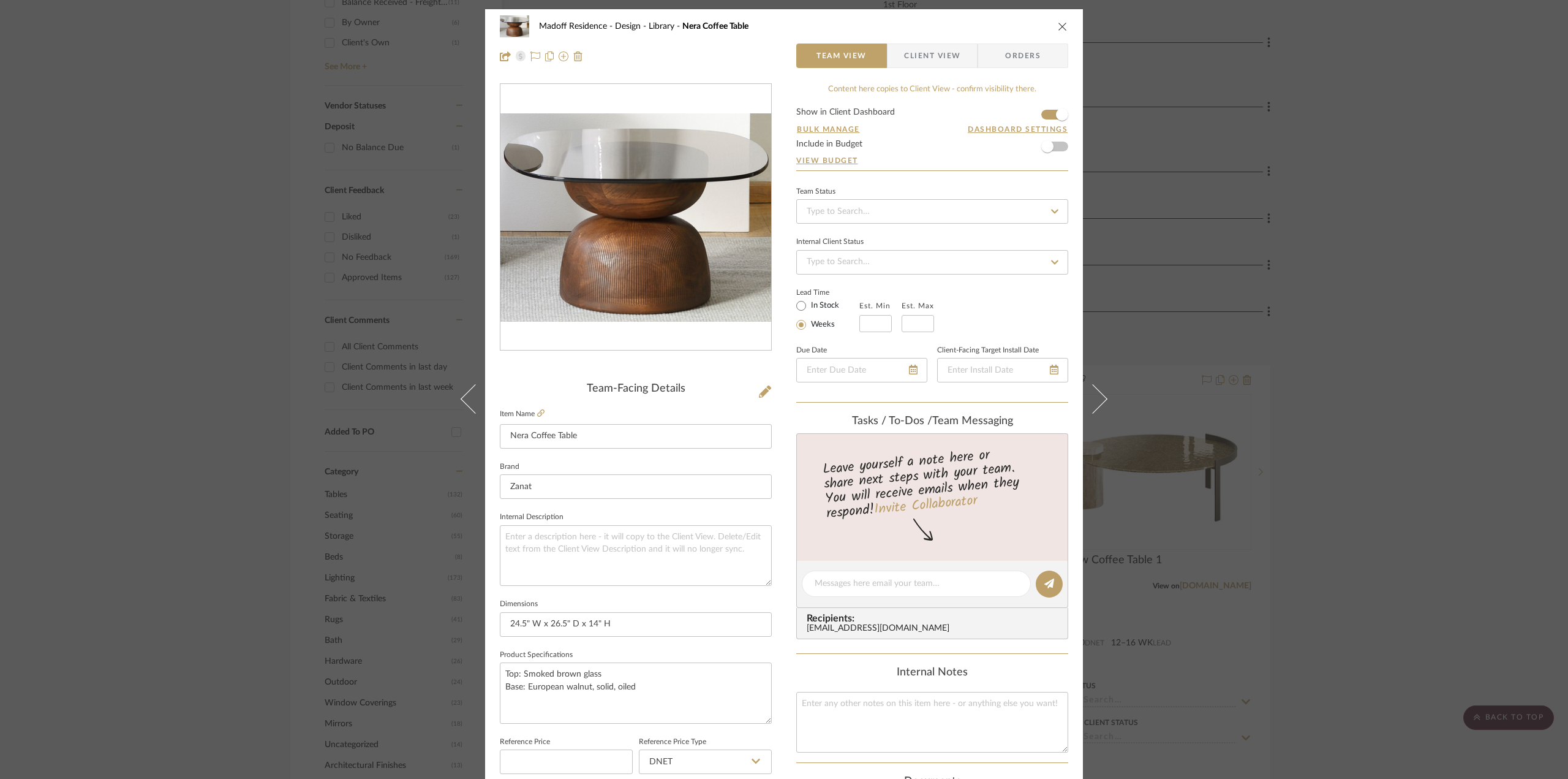
click at [936, 45] on span "Client View" at bounding box center [933, 55] width 57 height 24
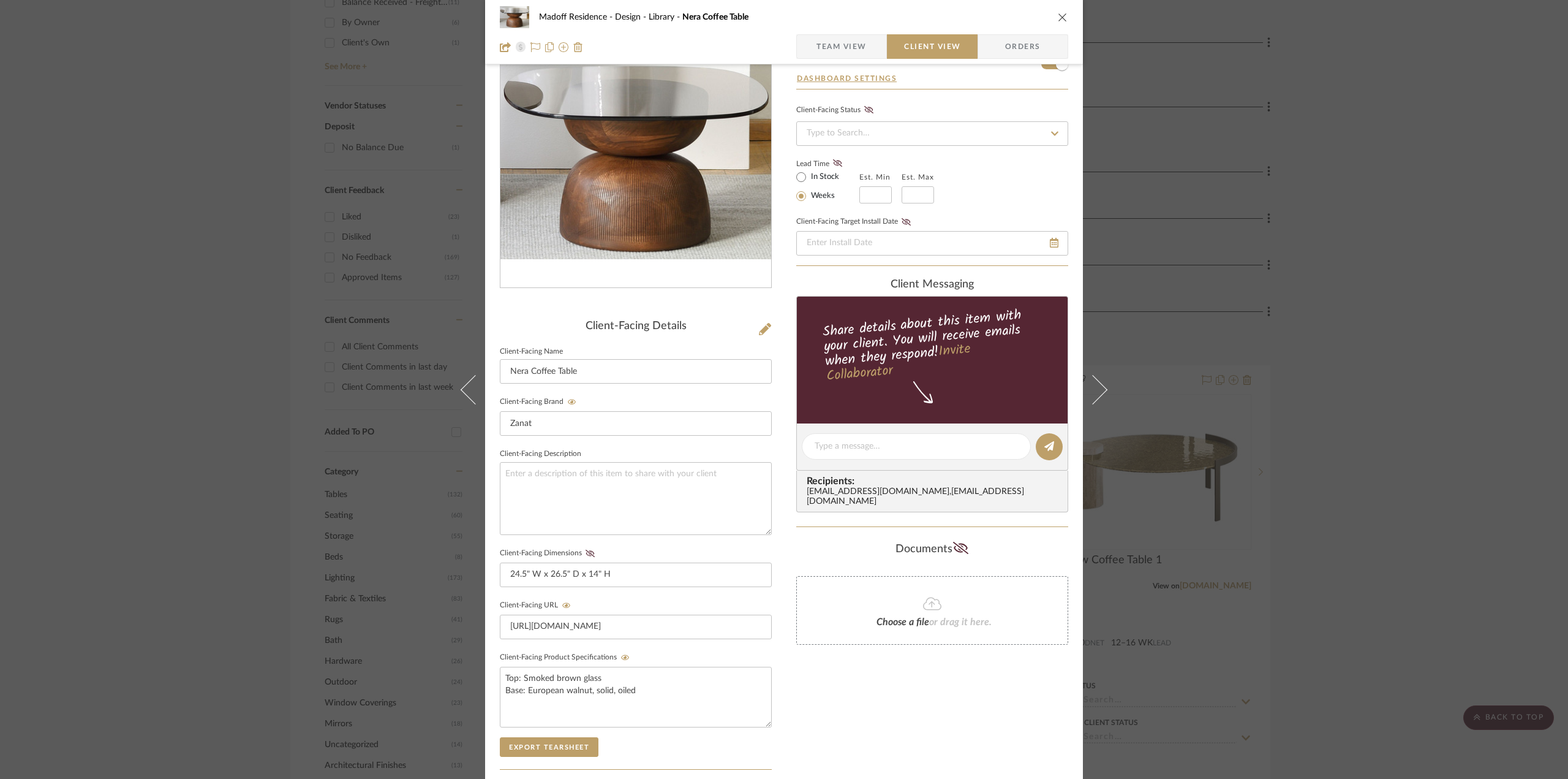
scroll to position [184, 0]
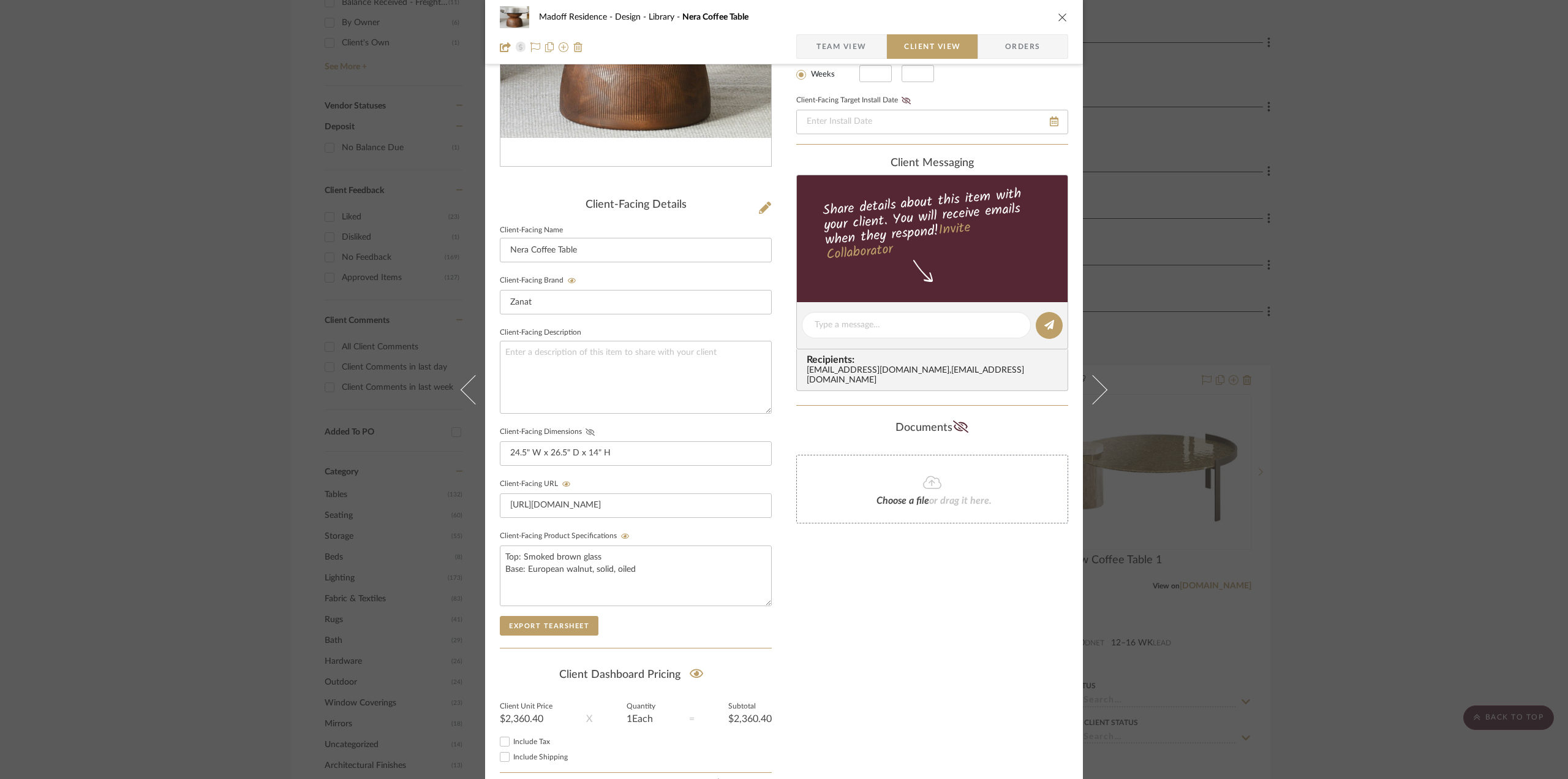
click at [587, 431] on icon at bounding box center [590, 432] width 9 height 7
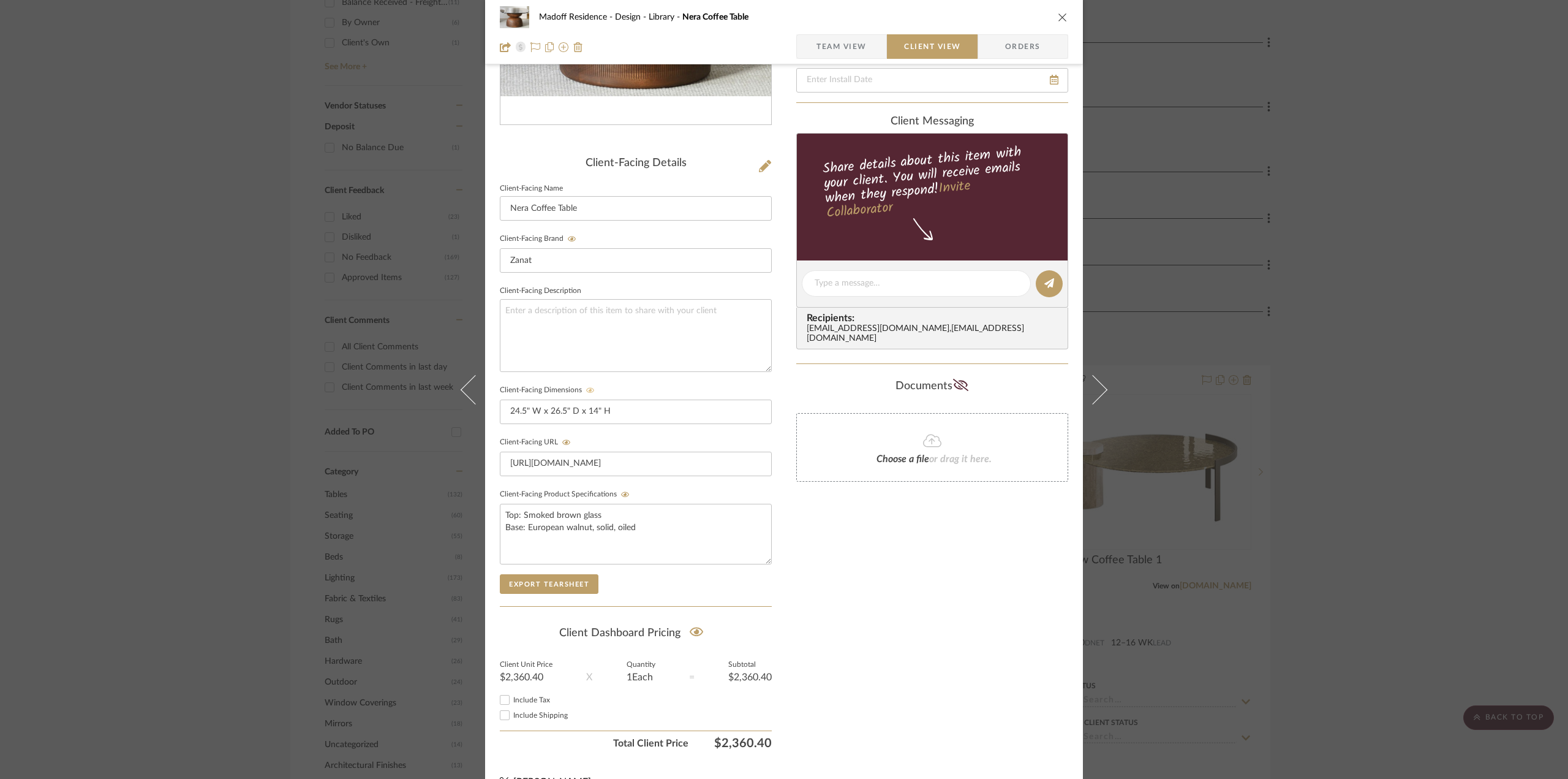
scroll to position [246, 0]
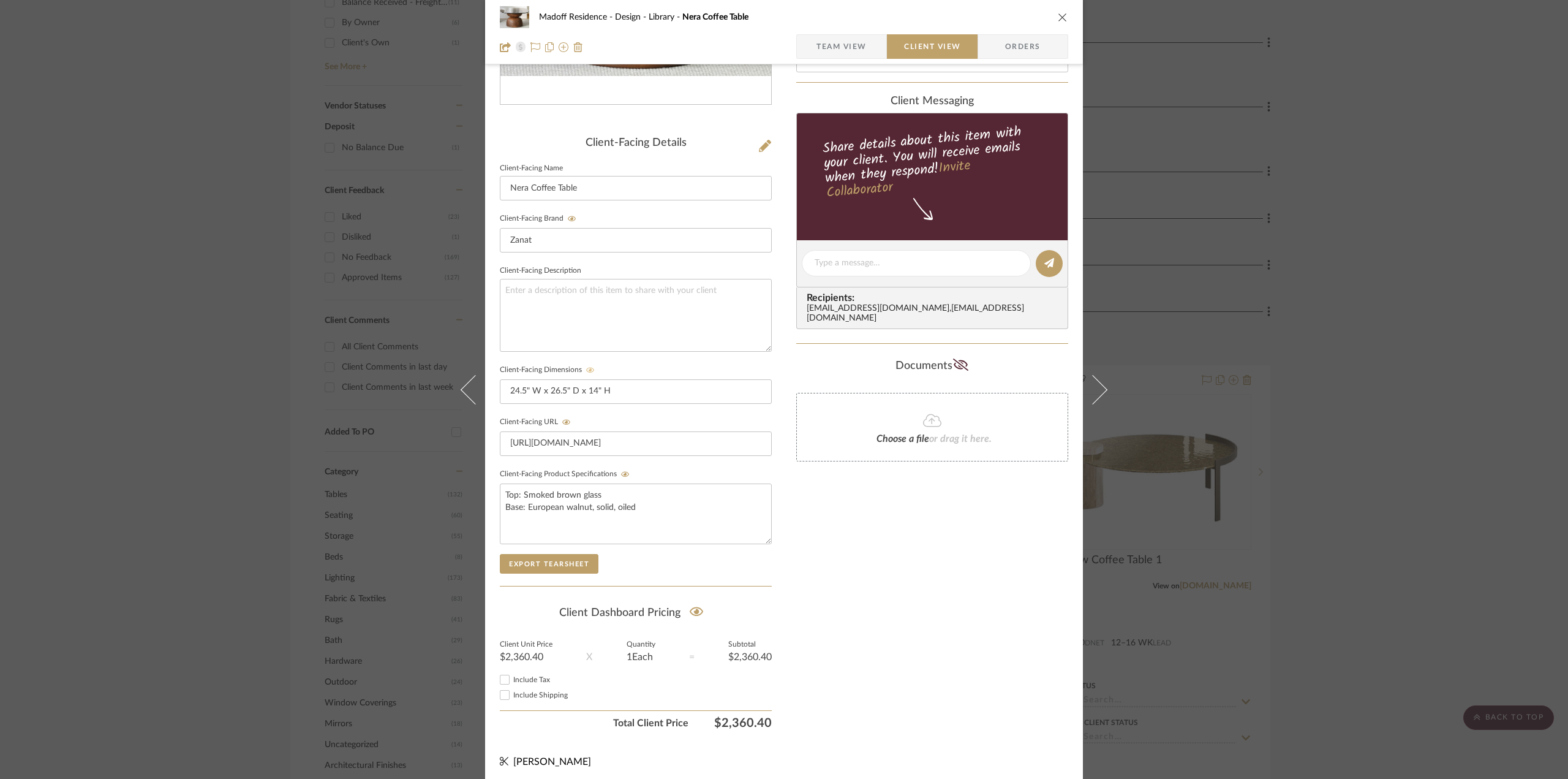
click at [520, 677] on span "Include Tax" at bounding box center [531, 679] width 37 height 7
click at [512, 677] on input "Include Tax" at bounding box center [505, 680] width 15 height 15
checkbox input "true"
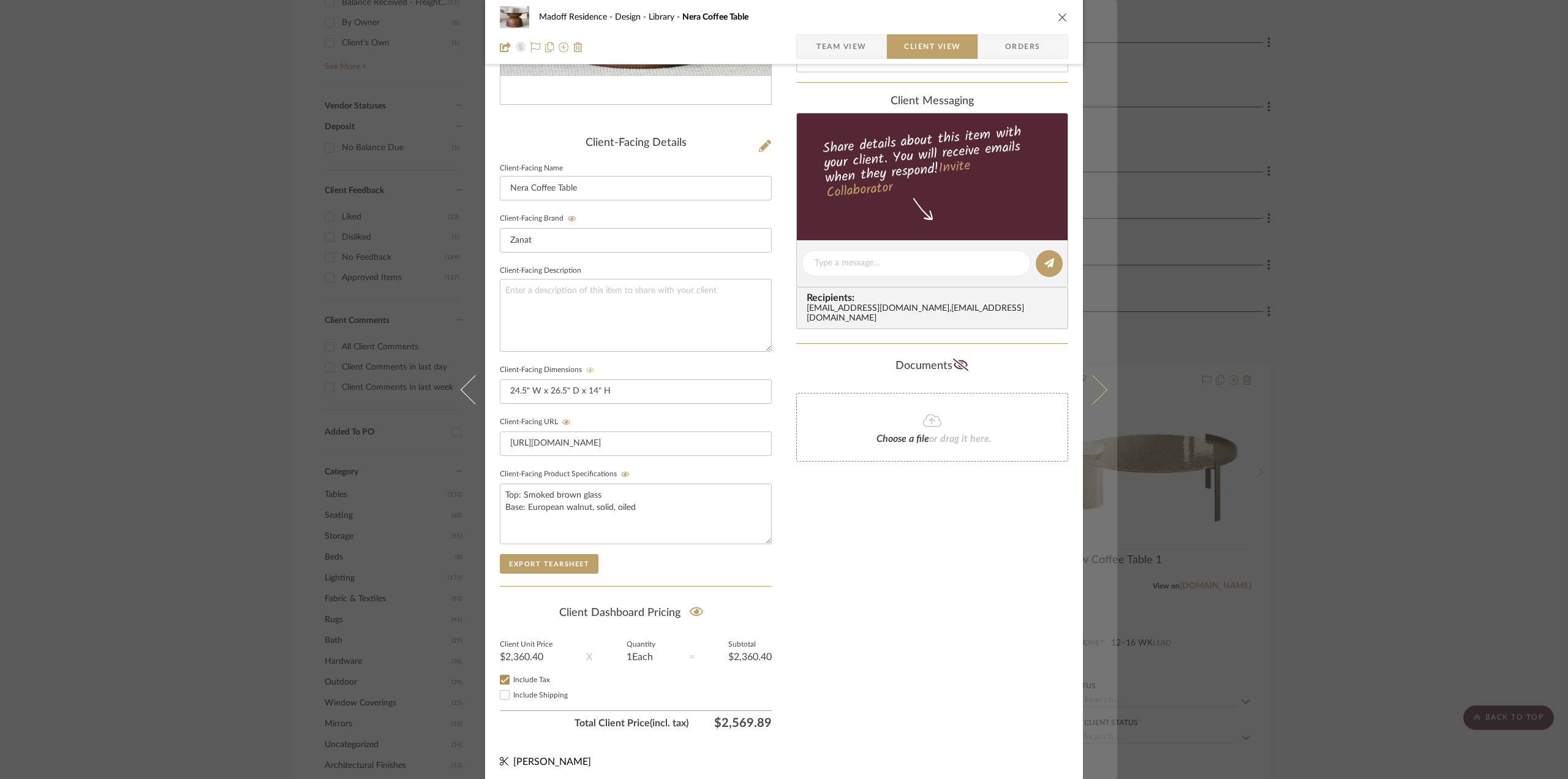
click at [1100, 387] on icon at bounding box center [1092, 388] width 29 height 29
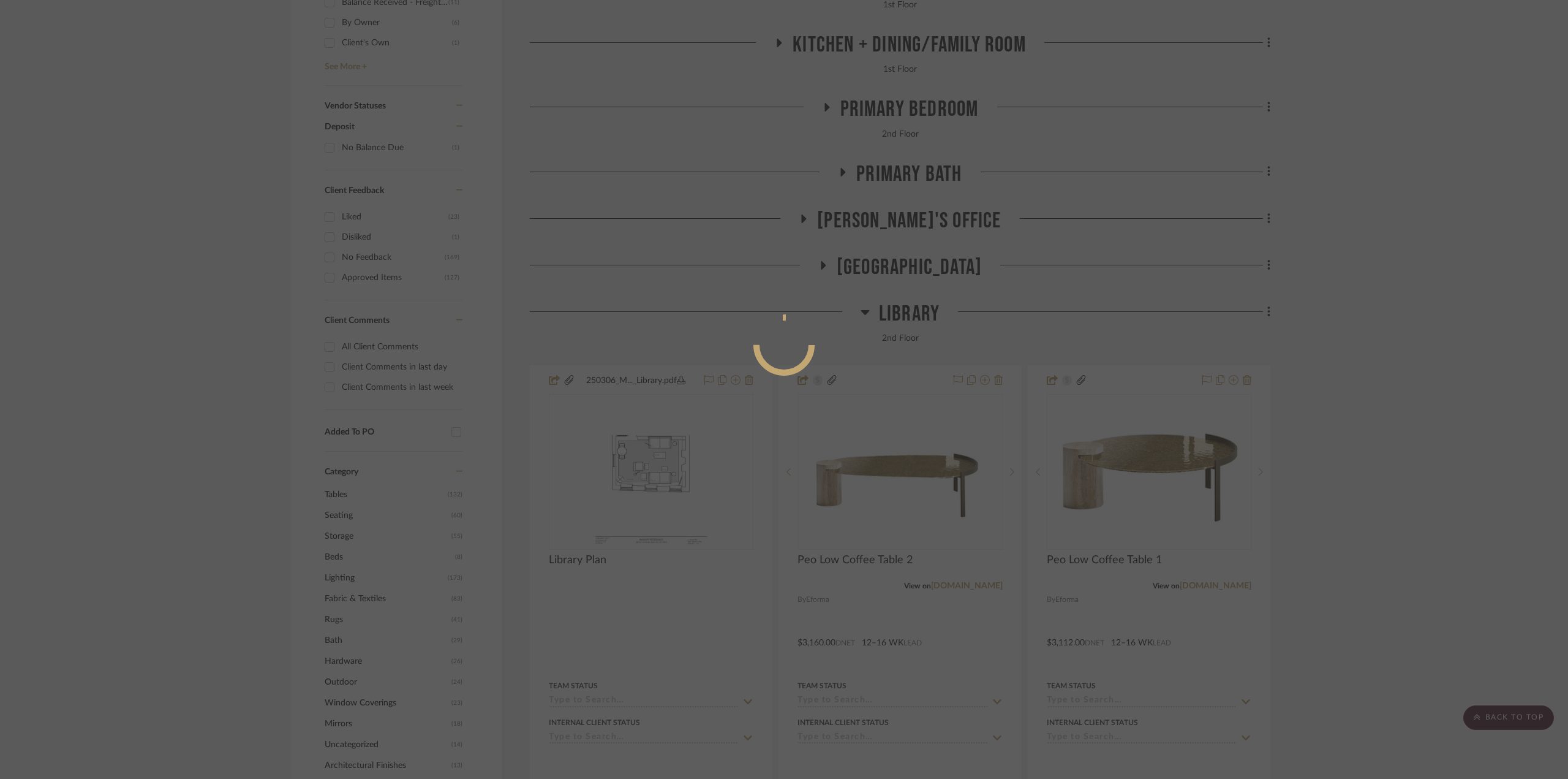
scroll to position [0, 0]
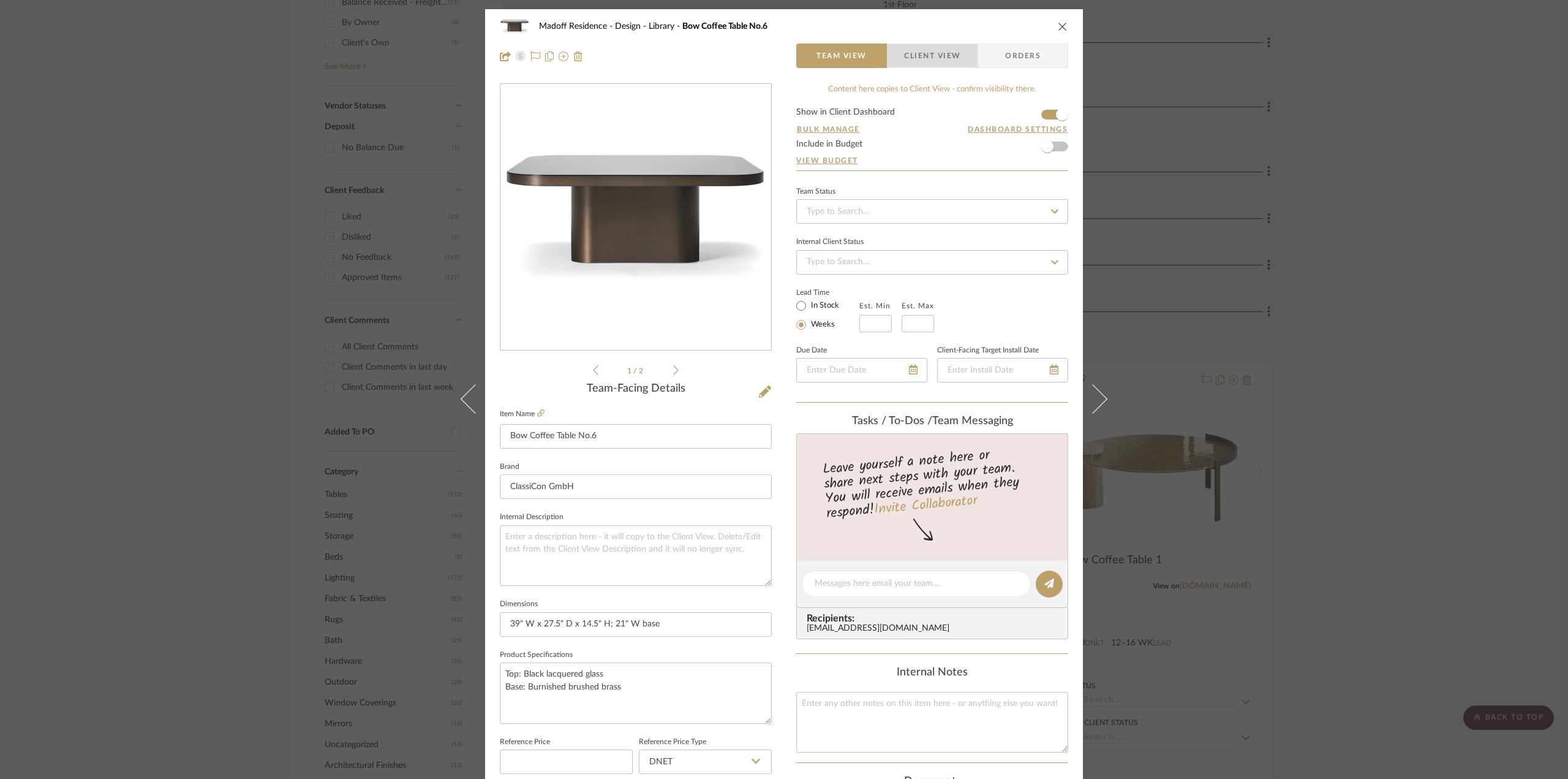
click at [928, 51] on span "Client View" at bounding box center [933, 55] width 57 height 24
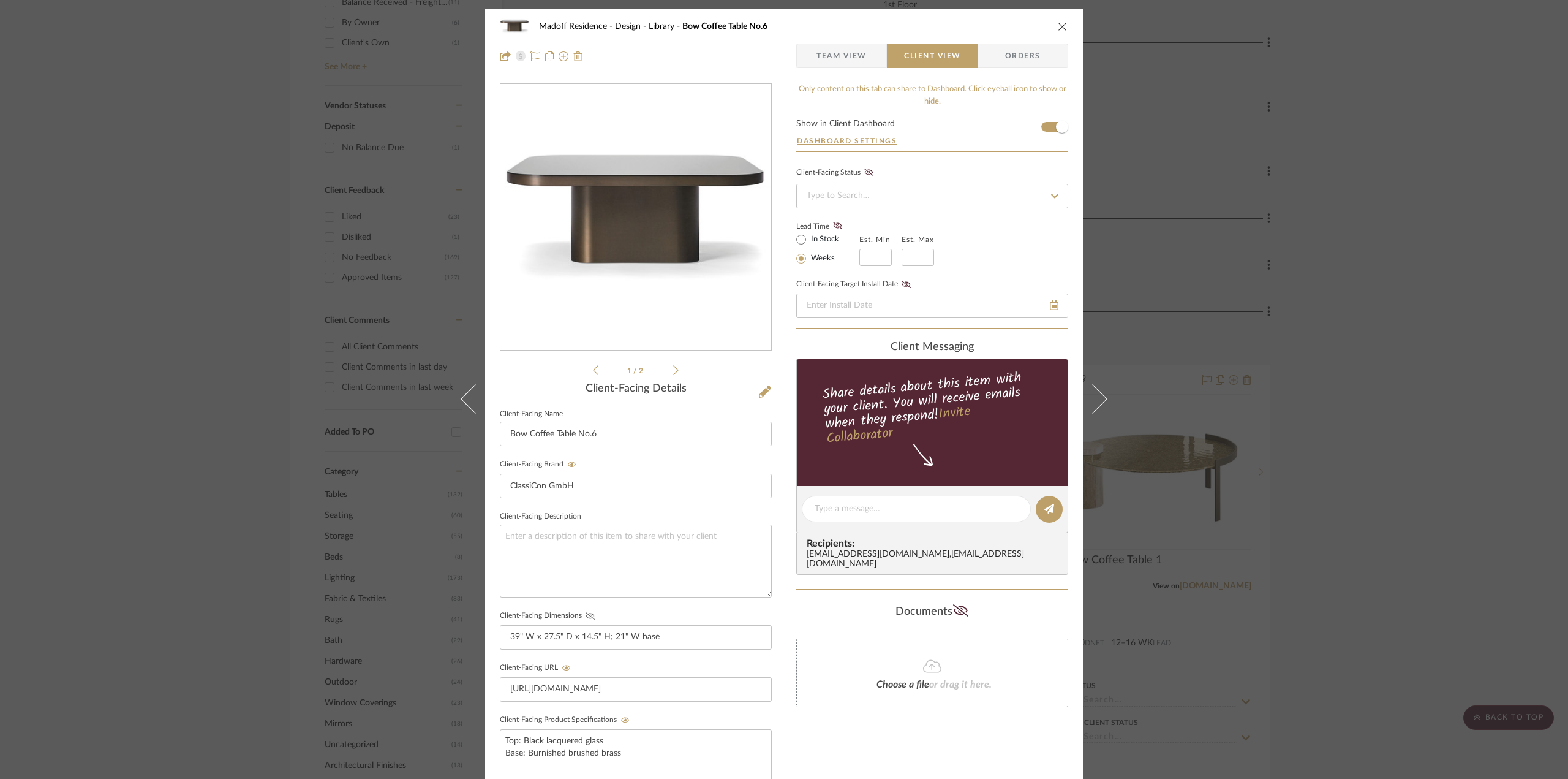
click at [585, 616] on icon at bounding box center [590, 616] width 9 height 7
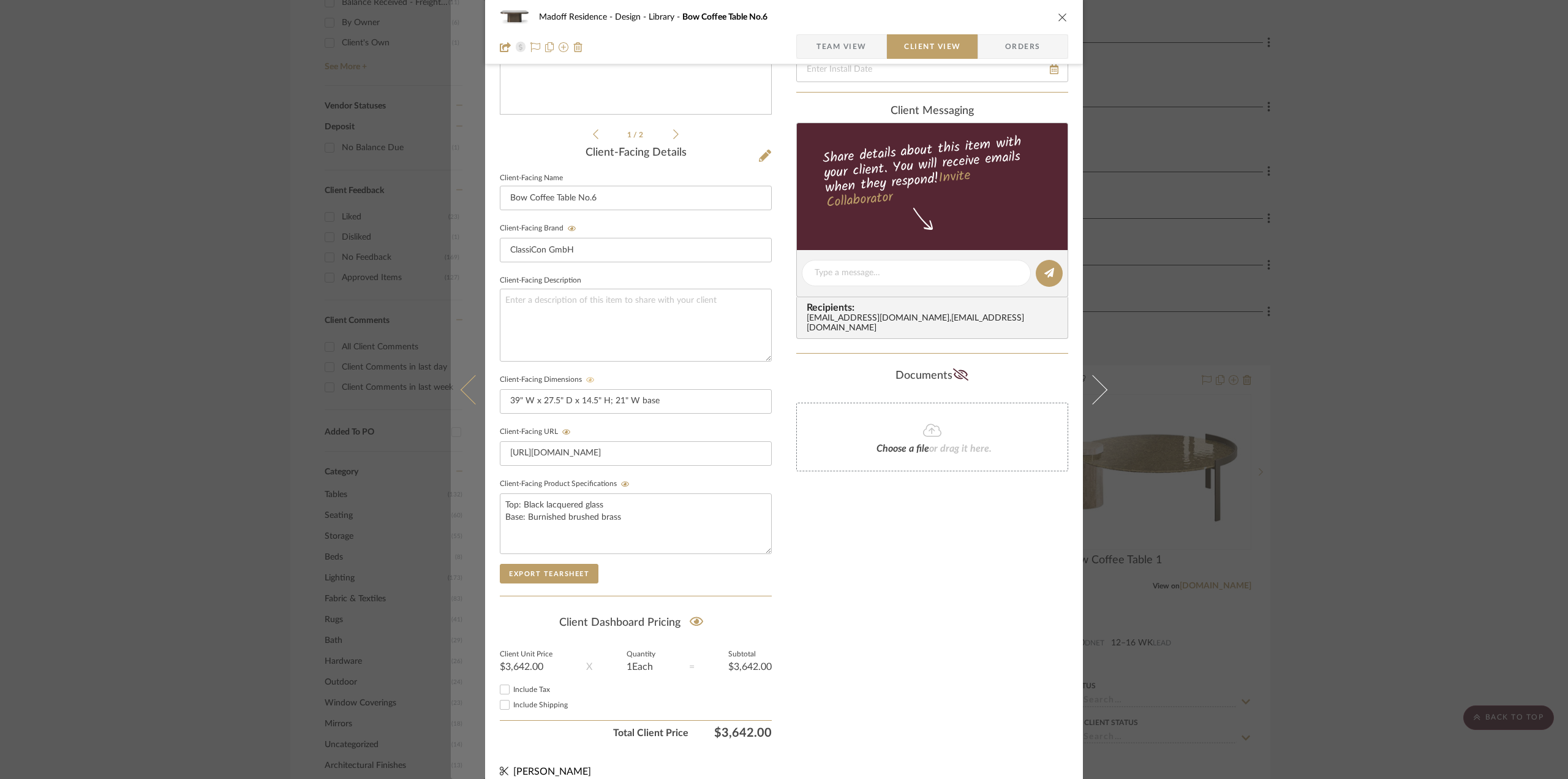
scroll to position [246, 0]
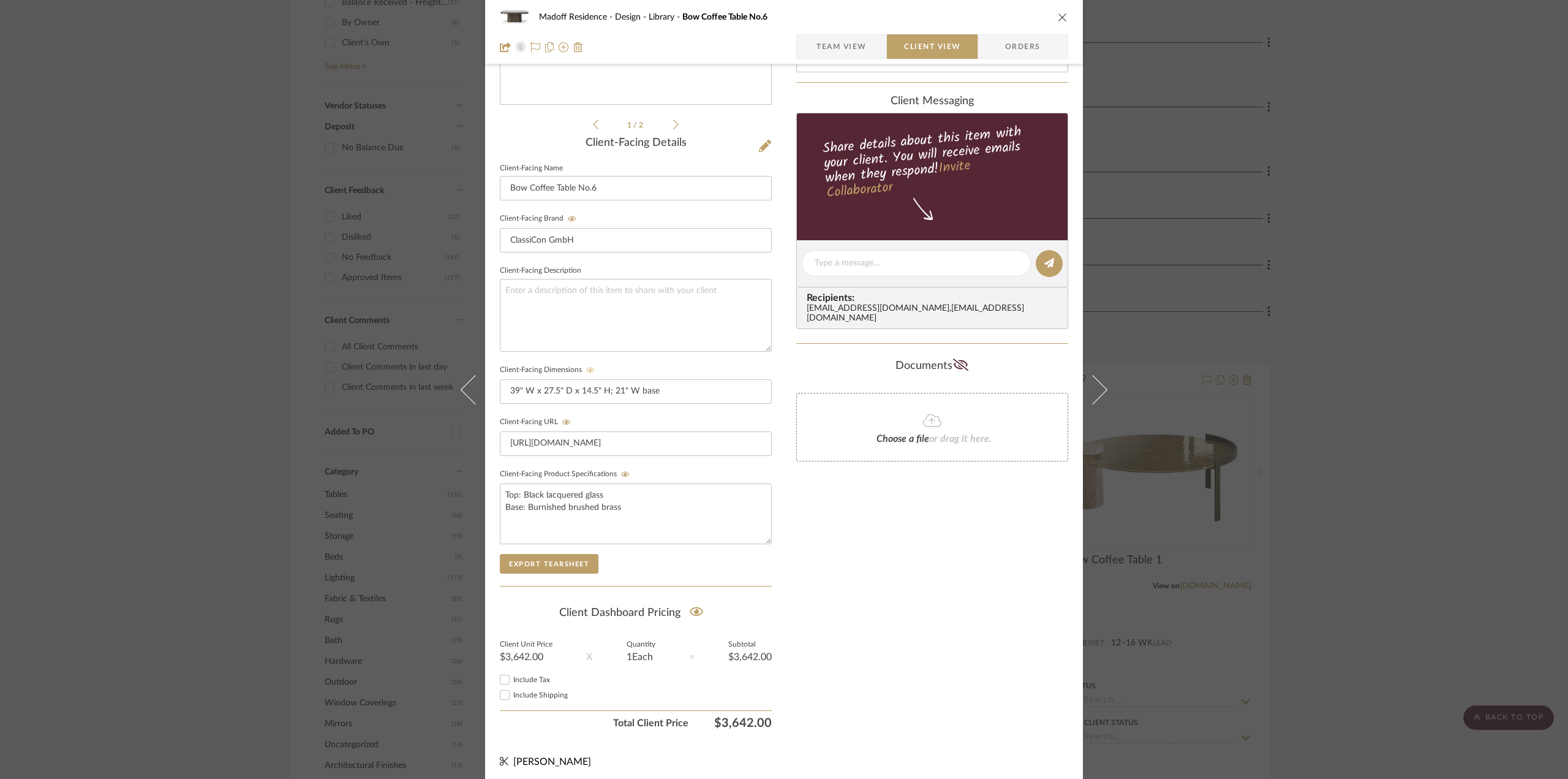
click at [497, 675] on input "Include Tax" at bounding box center [505, 680] width 15 height 15
checkbox input "true"
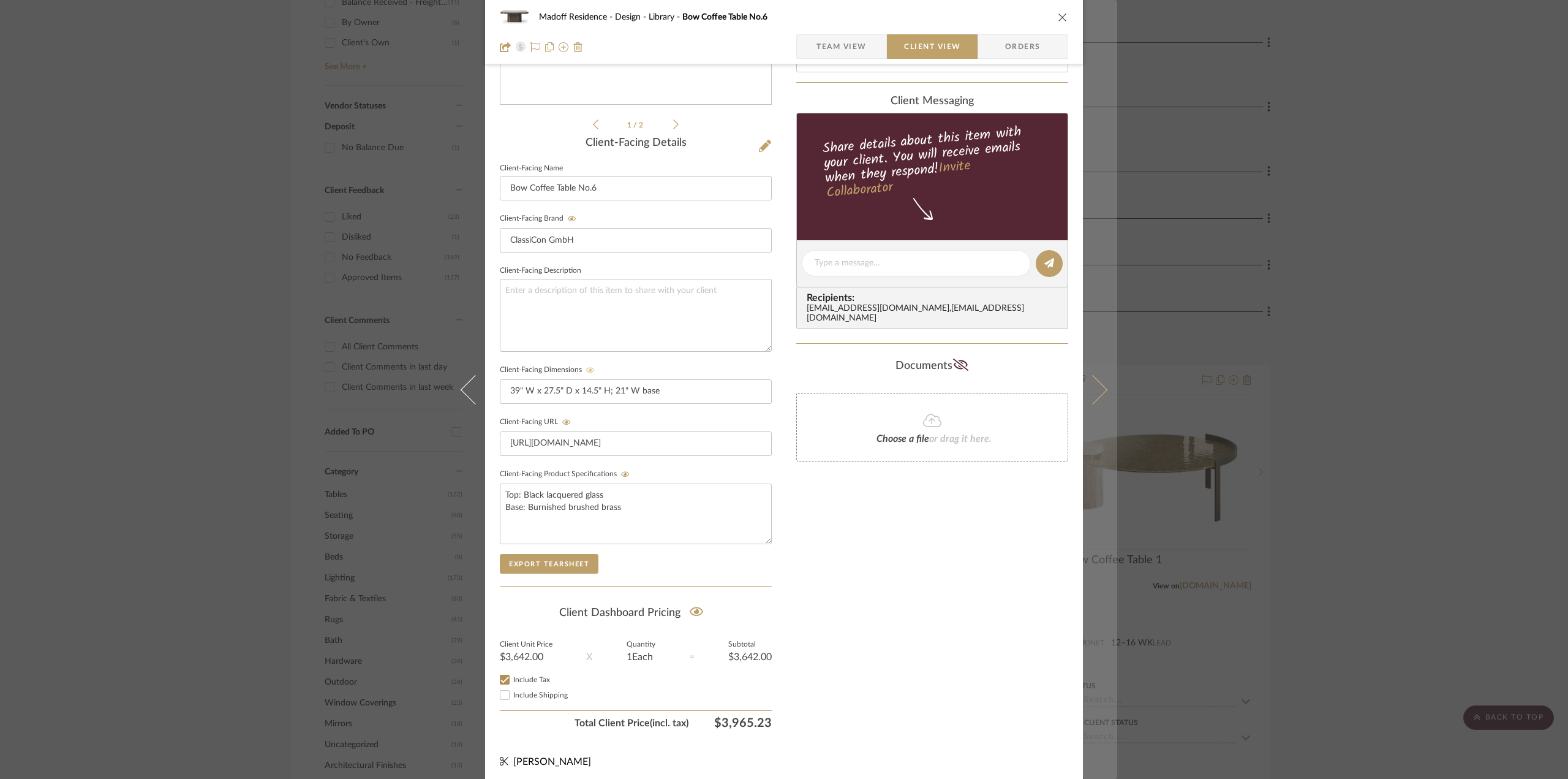
click at [1103, 381] on button at bounding box center [1099, 389] width 34 height 779
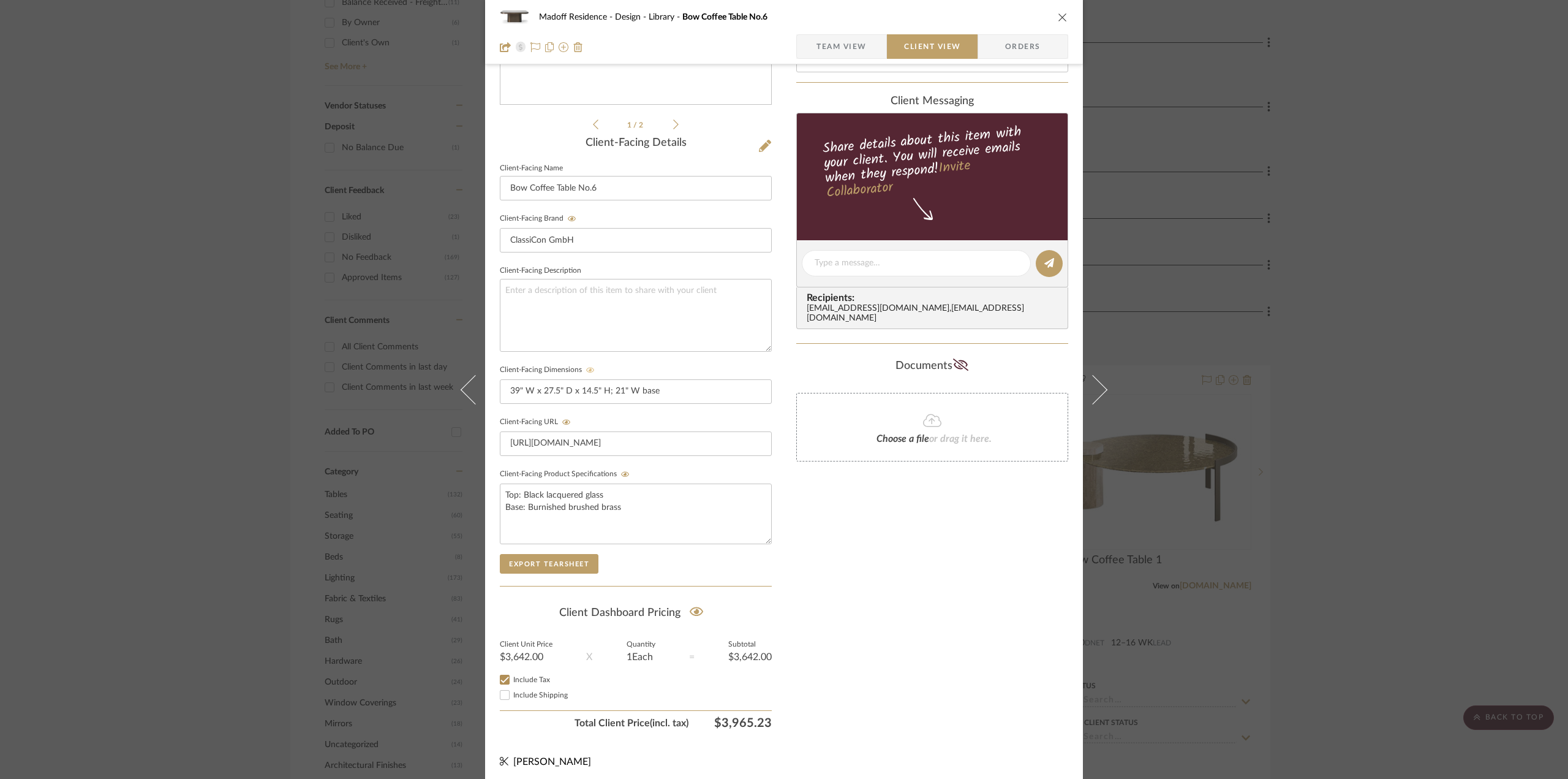
scroll to position [0, 0]
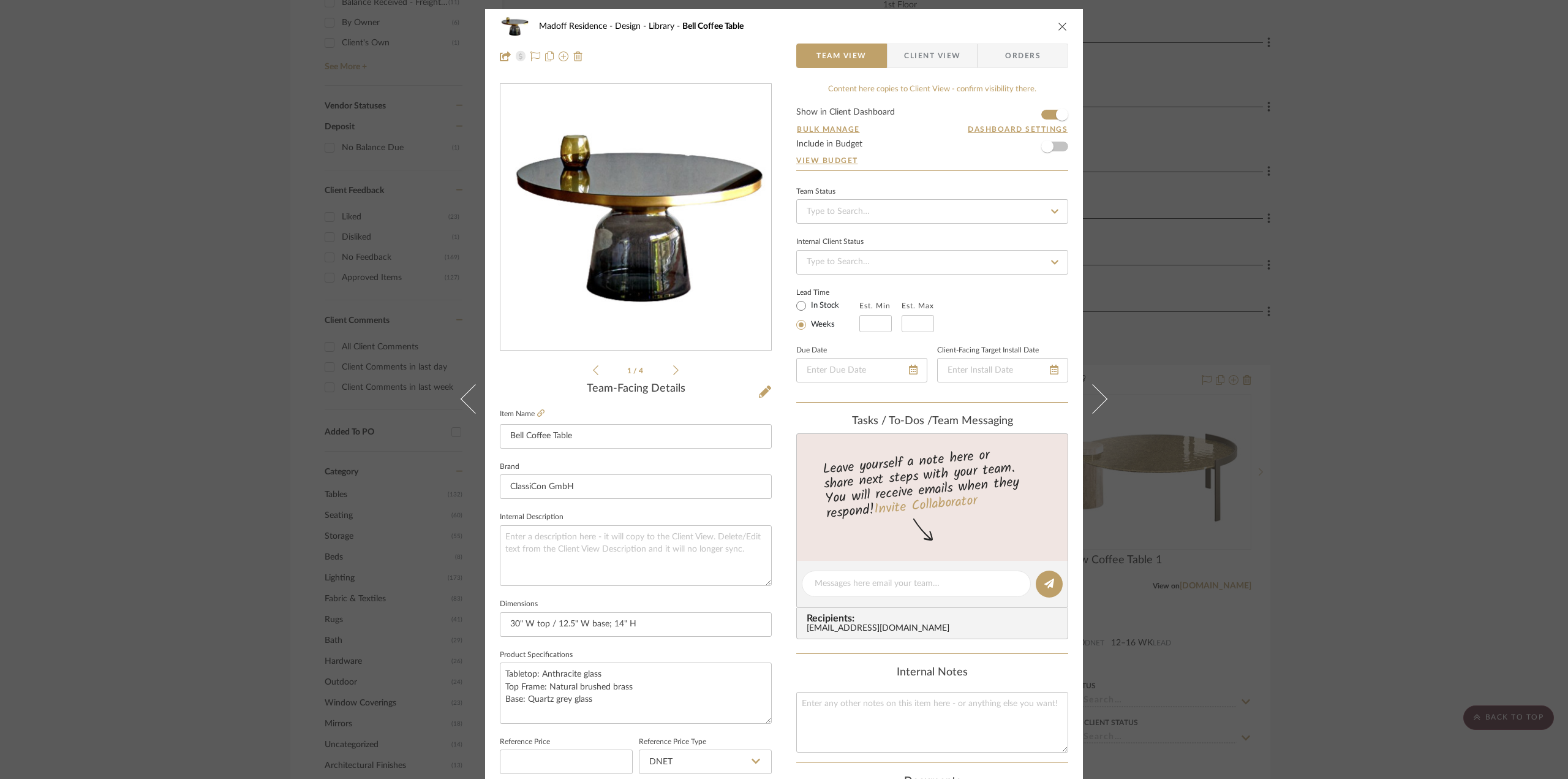
click at [935, 59] on span "Client View" at bounding box center [933, 55] width 57 height 24
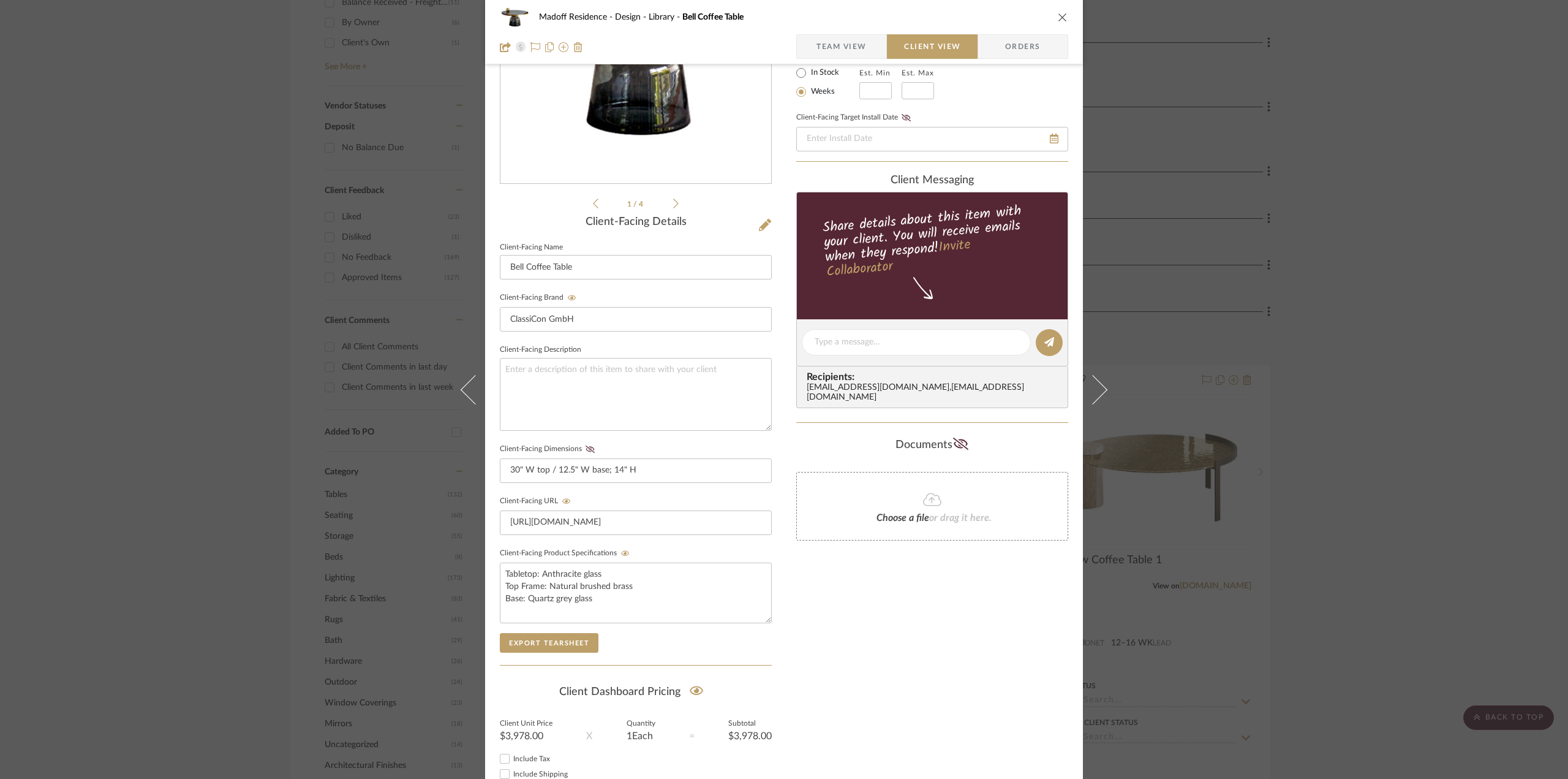
scroll to position [245, 0]
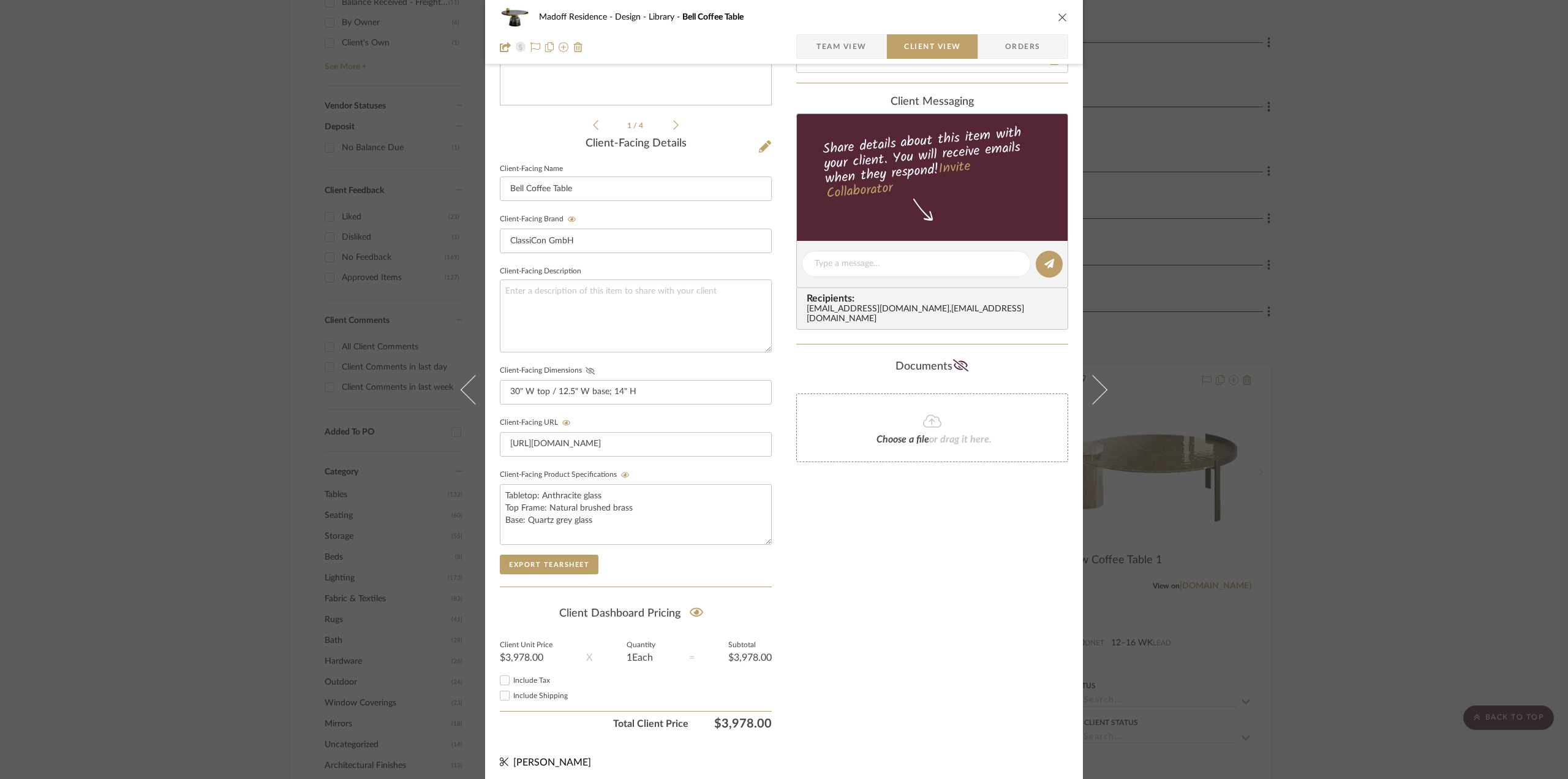
click at [590, 372] on fa-icon at bounding box center [590, 371] width 15 height 7
click at [505, 675] on input "Include Tax" at bounding box center [505, 680] width 15 height 15
checkbox input "true"
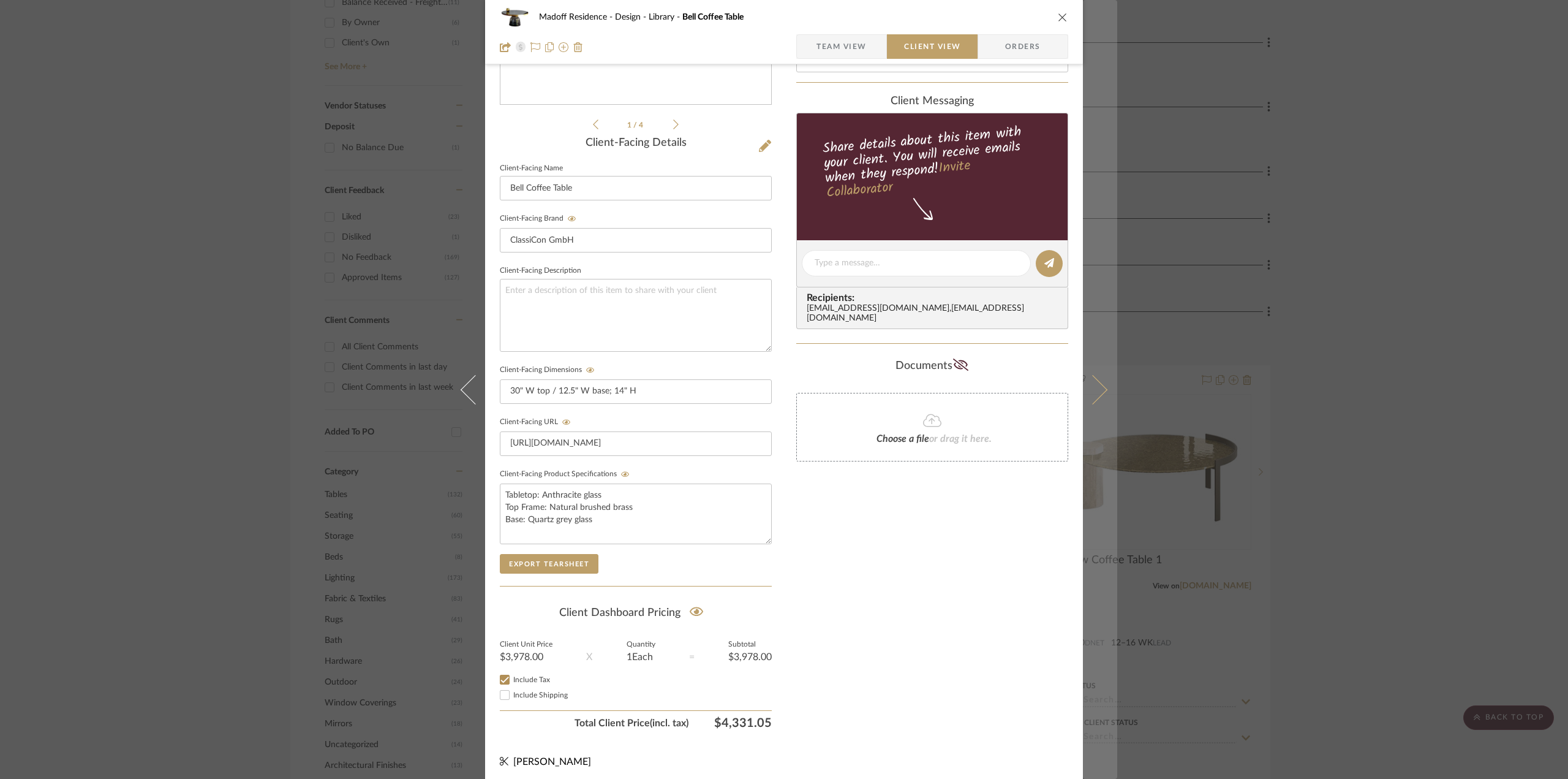
click at [1089, 373] on button at bounding box center [1099, 389] width 34 height 779
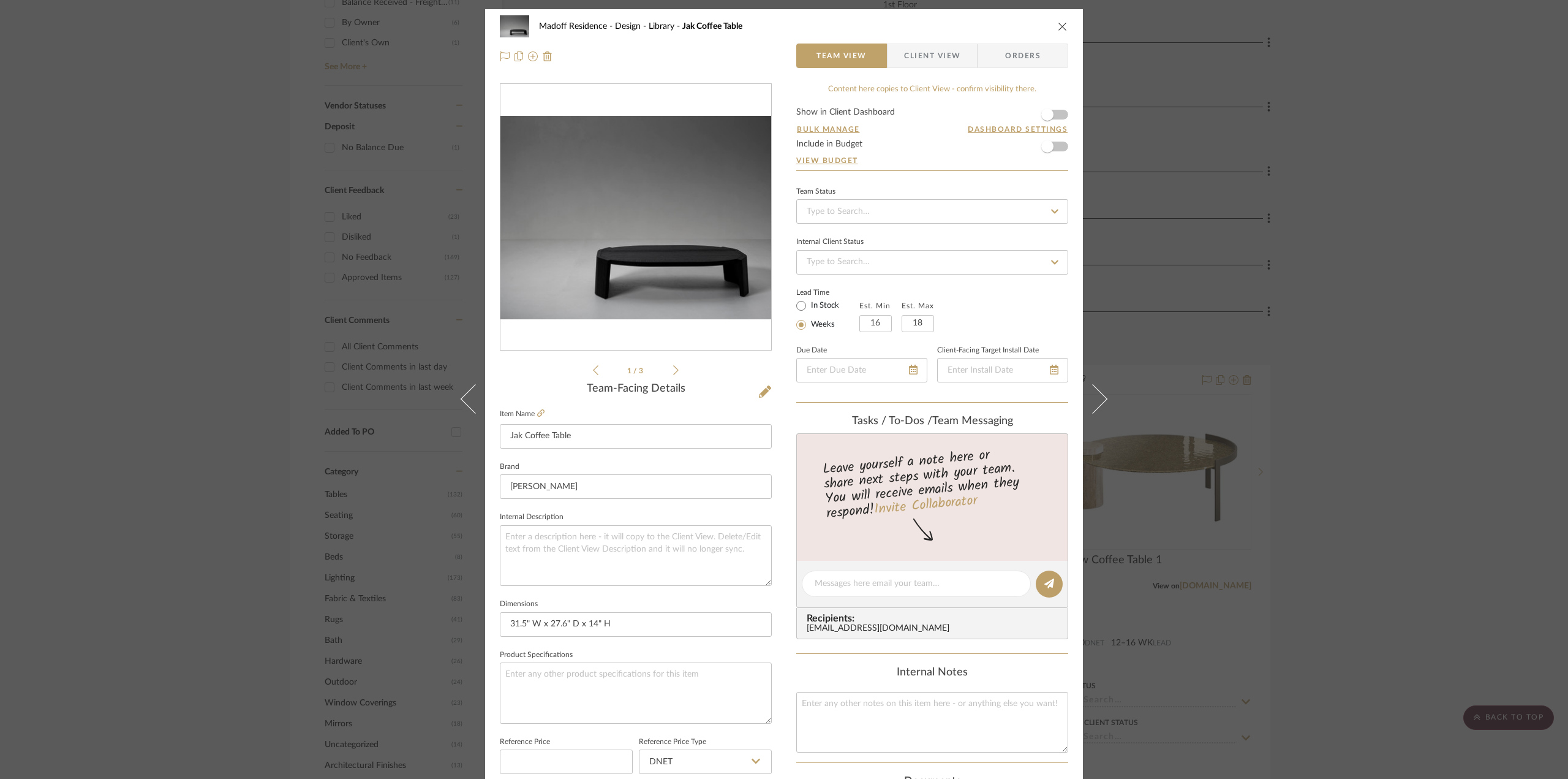
click at [1381, 430] on div "Madoff Residence - Design Library Jak Coffee Table Team View Client View Orders…" at bounding box center [784, 389] width 1568 height 779
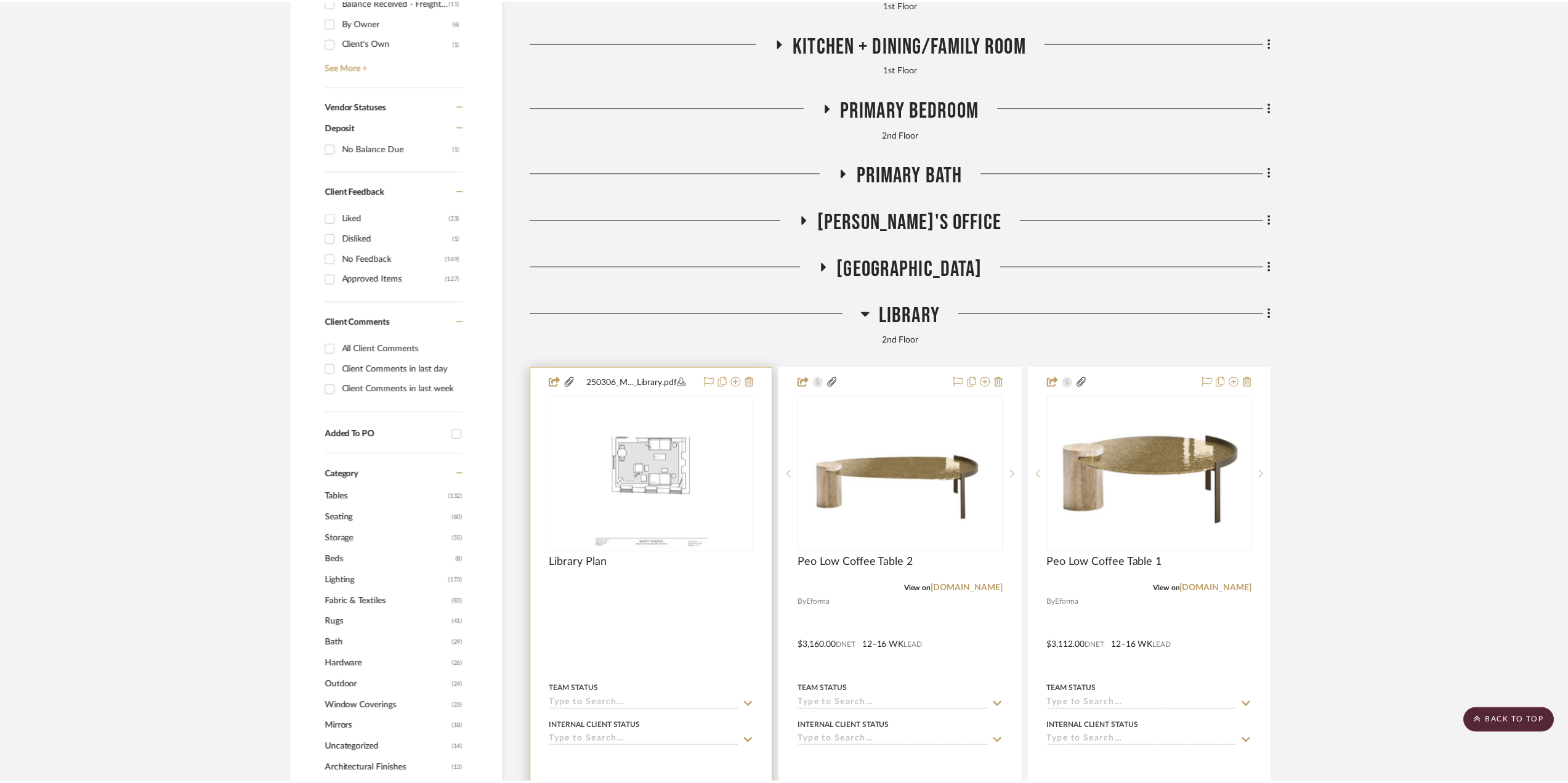
scroll to position [801, 0]
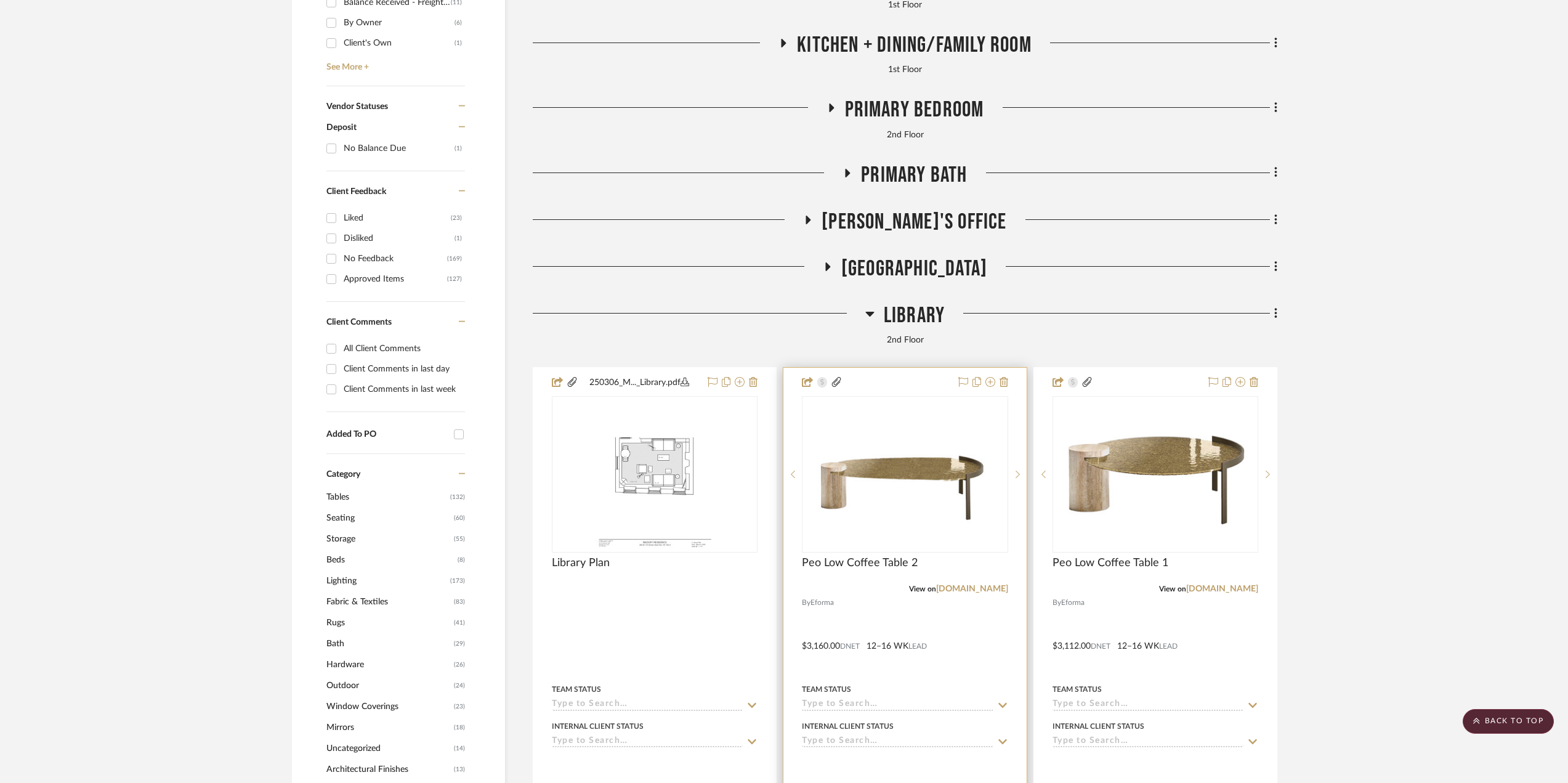
click at [970, 635] on div at bounding box center [905, 637] width 243 height 539
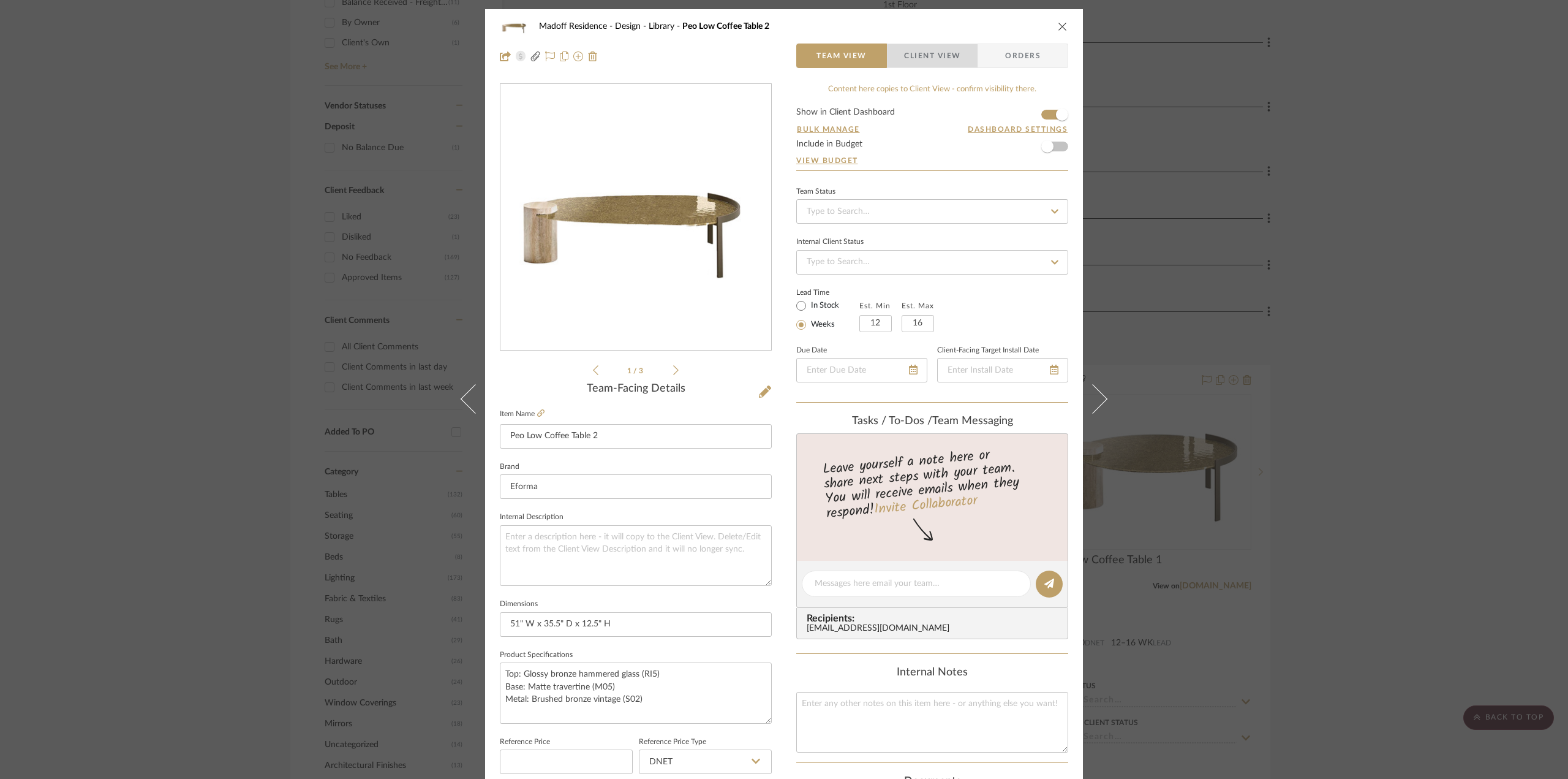
click at [928, 59] on span "Client View" at bounding box center [933, 55] width 57 height 24
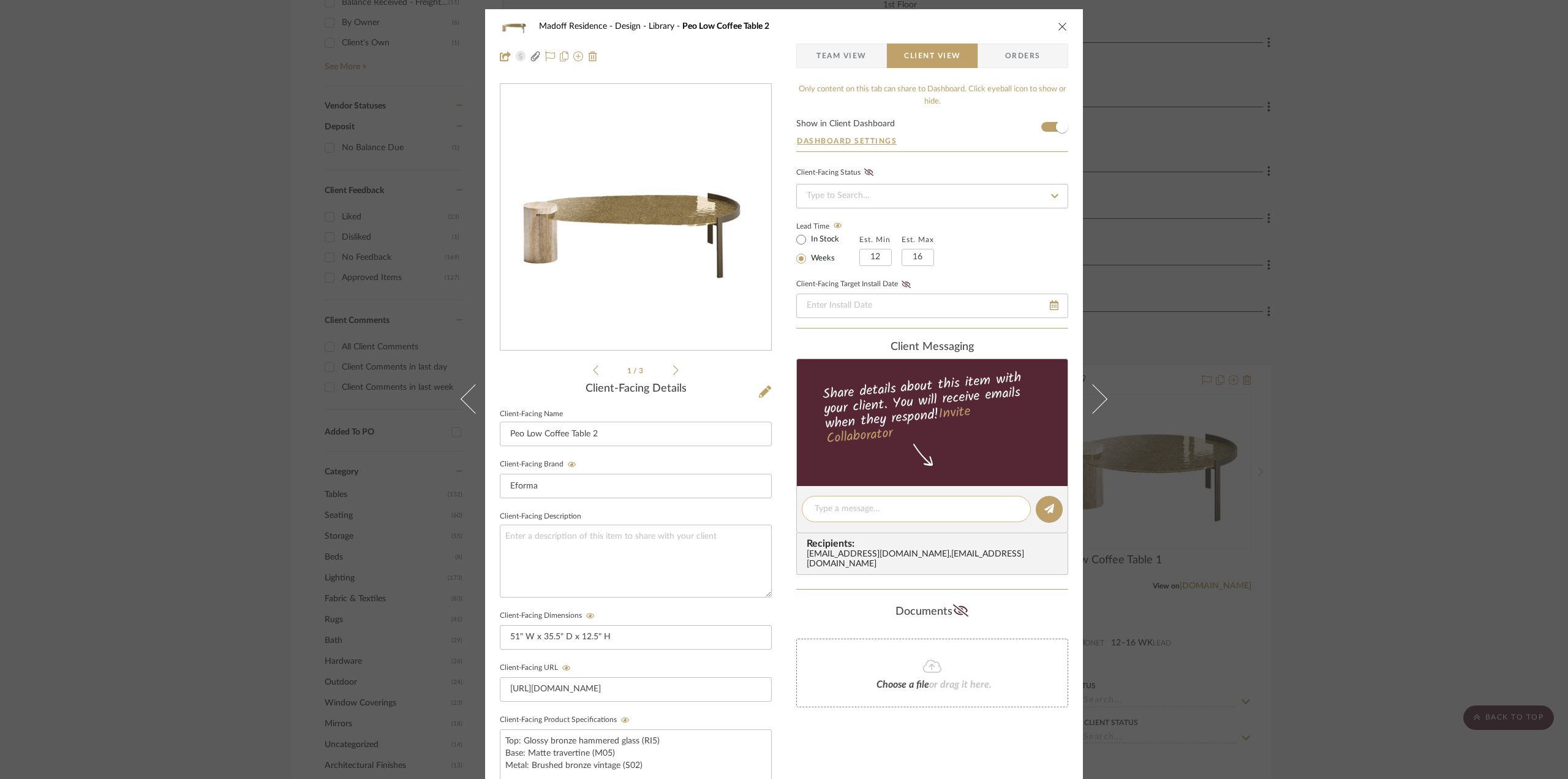
click at [835, 513] on textarea at bounding box center [916, 508] width 203 height 12
type textarea "Hi Paula, The coffee tables from yesterday's showroom visits have been added wi…"
click at [1044, 508] on icon at bounding box center [1049, 509] width 10 height 10
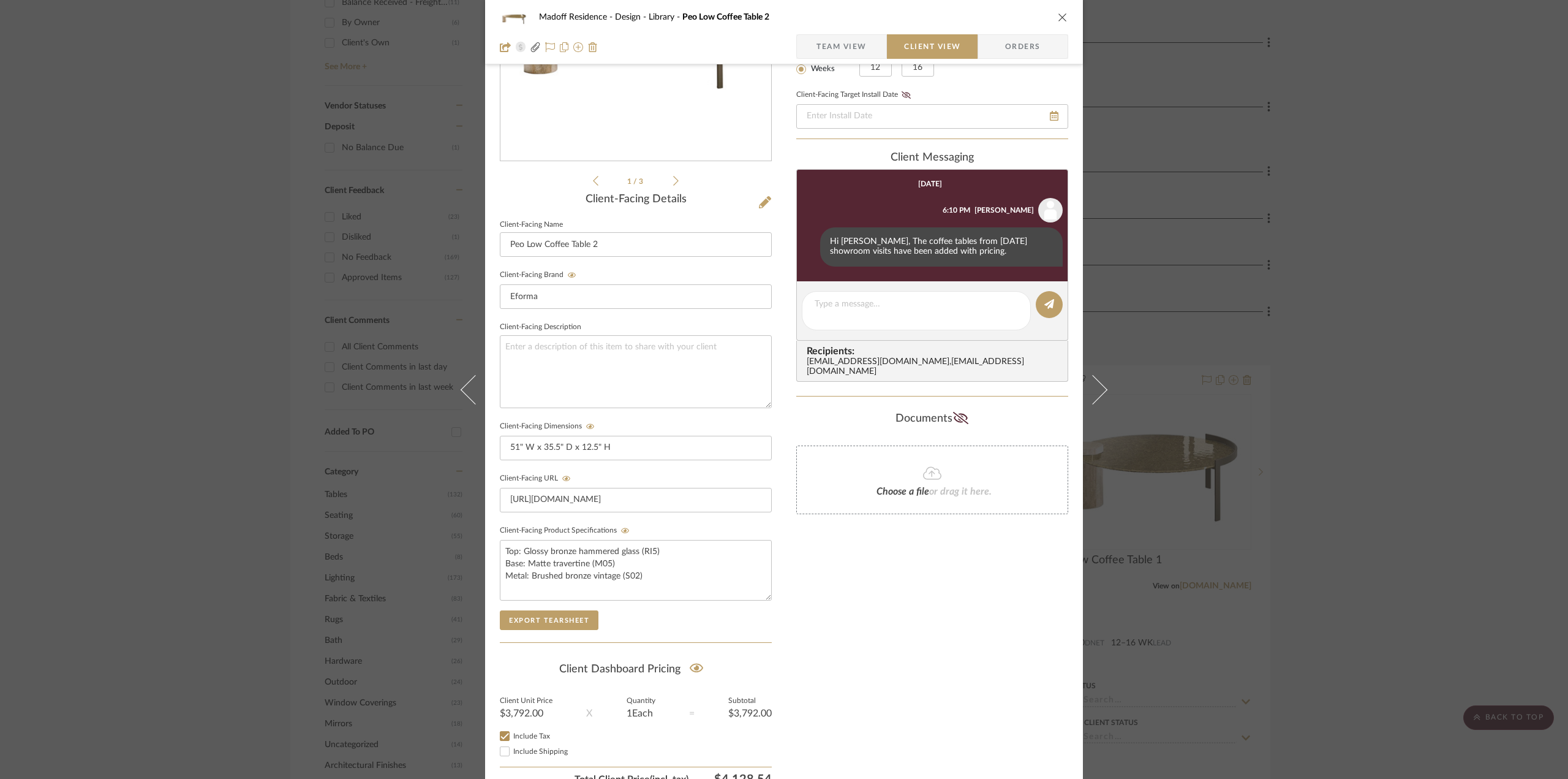
scroll to position [246, 0]
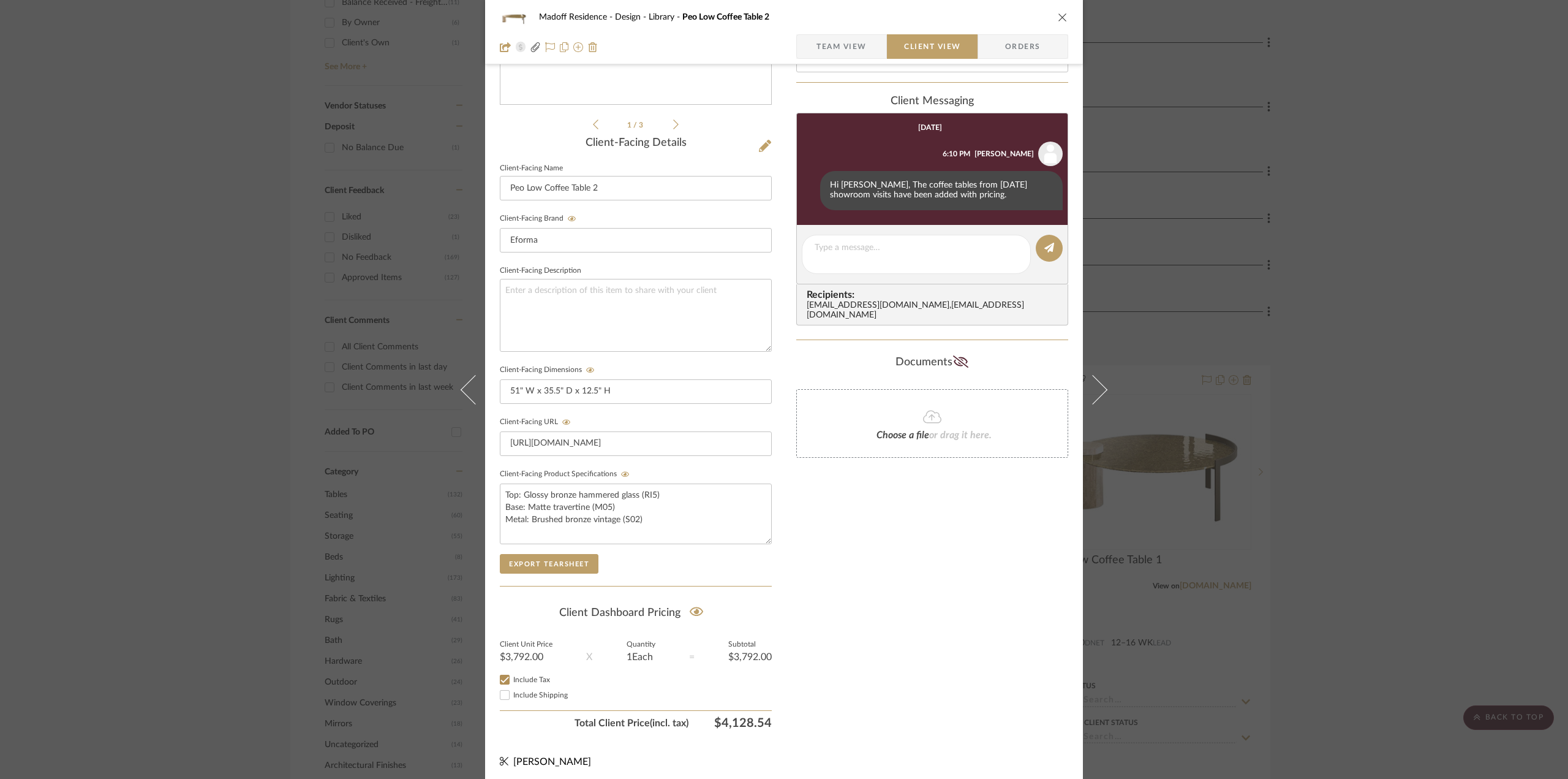
click at [1348, 582] on div "Madoff Residence - Design Library Peo Low Coffee Table 2 Team View Client View …" at bounding box center [784, 389] width 1568 height 779
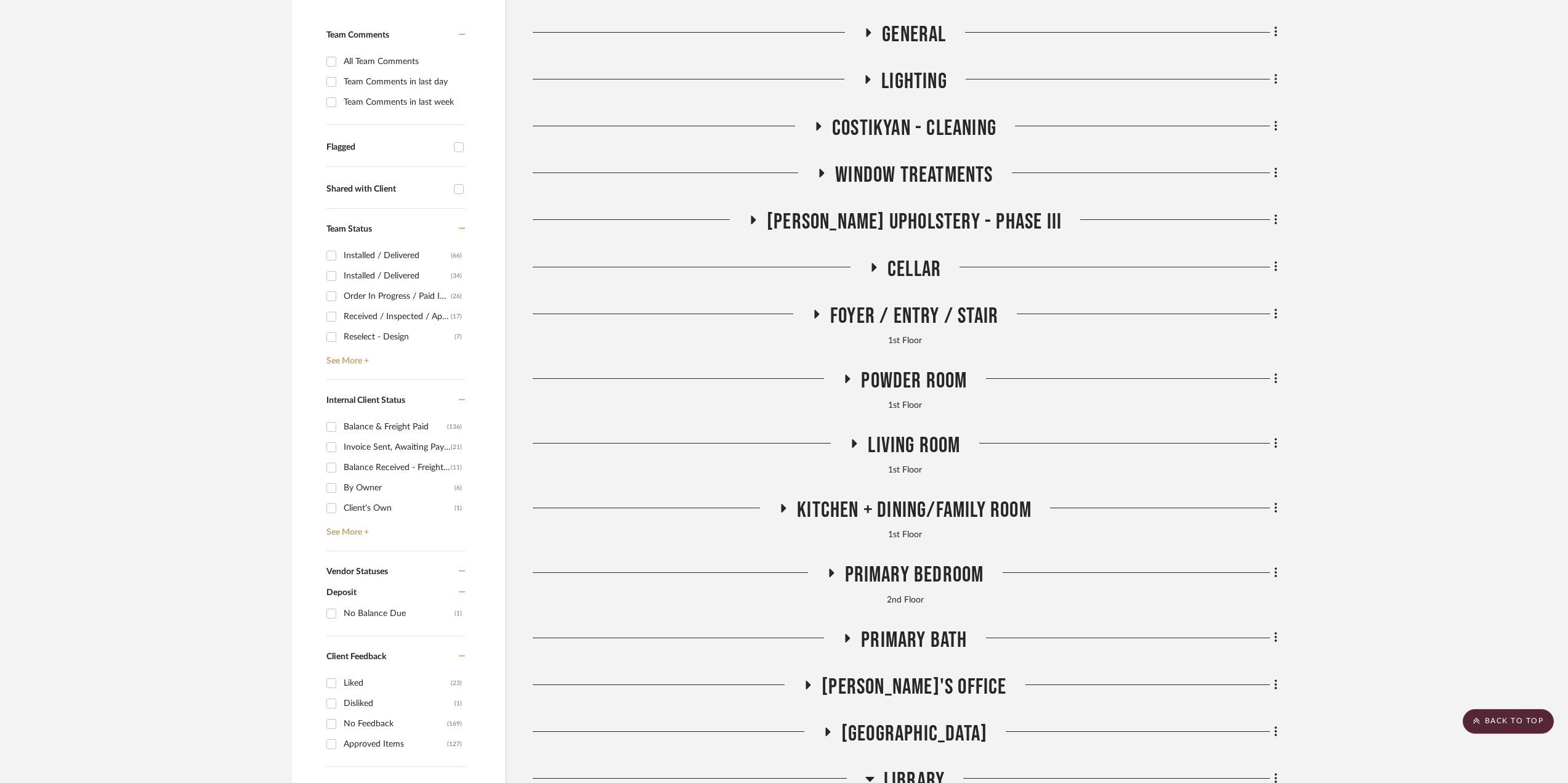
scroll to position [308, 0]
